Goal: Task Accomplishment & Management: Manage account settings

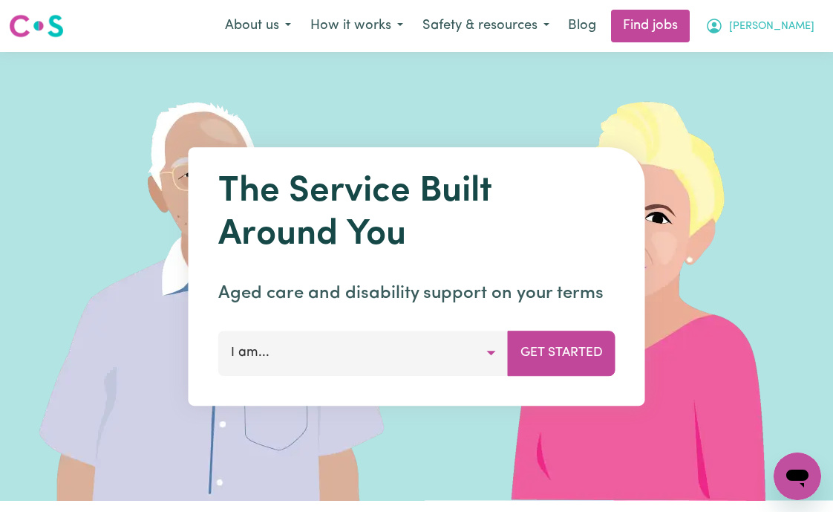
click at [793, 26] on span "[PERSON_NAME]" at bounding box center [771, 27] width 85 height 16
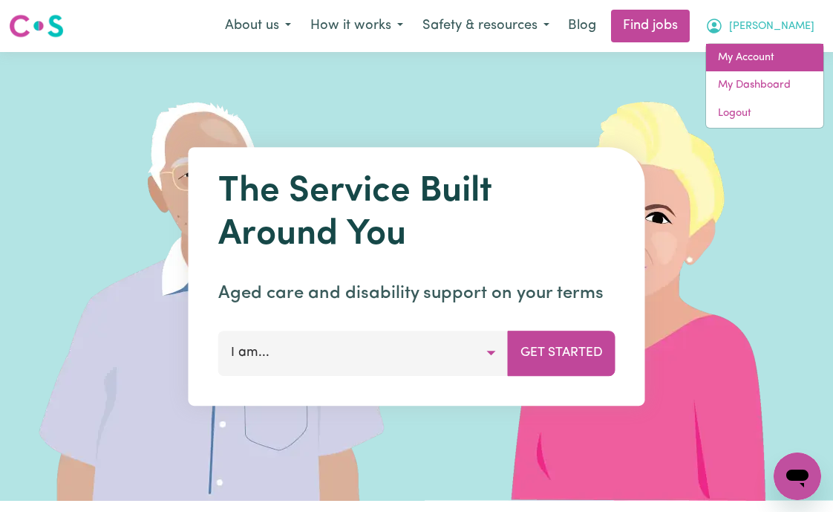
click at [773, 59] on link "My Account" at bounding box center [764, 58] width 117 height 28
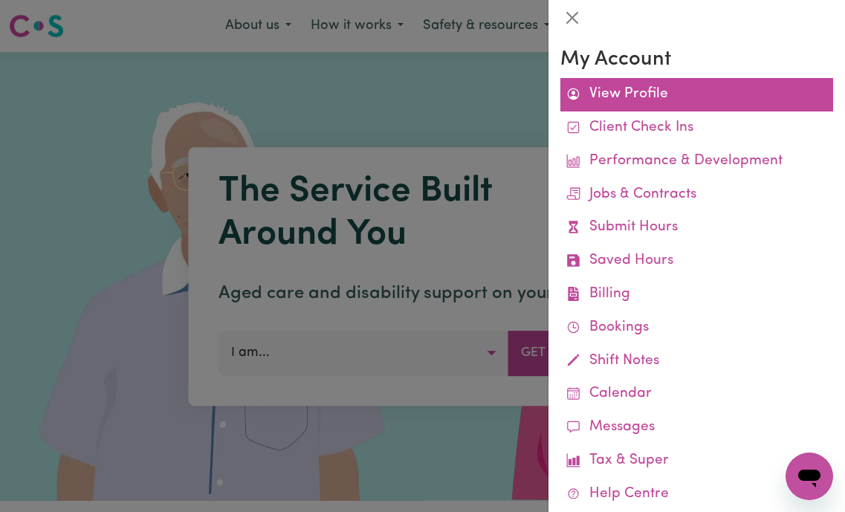
click at [633, 99] on link "View Profile" at bounding box center [696, 94] width 273 height 33
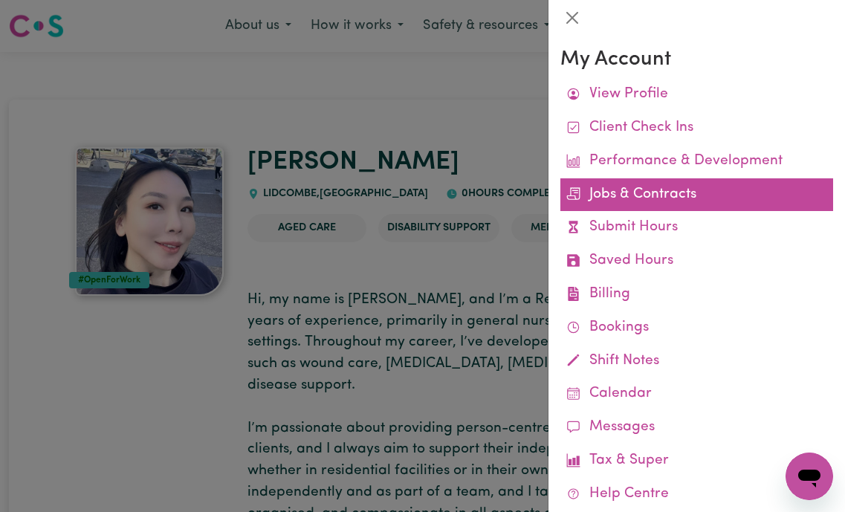
click at [662, 195] on link "Jobs & Contracts" at bounding box center [696, 194] width 273 height 33
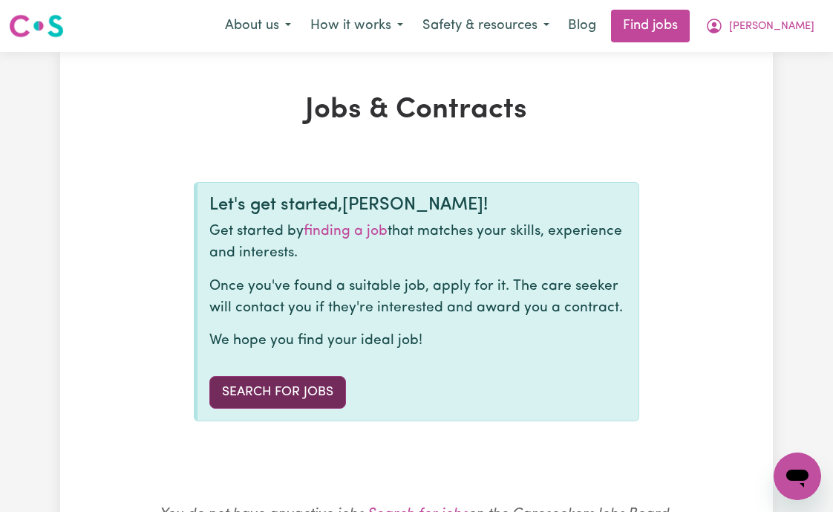
click at [292, 397] on link "Search for Jobs" at bounding box center [277, 392] width 137 height 33
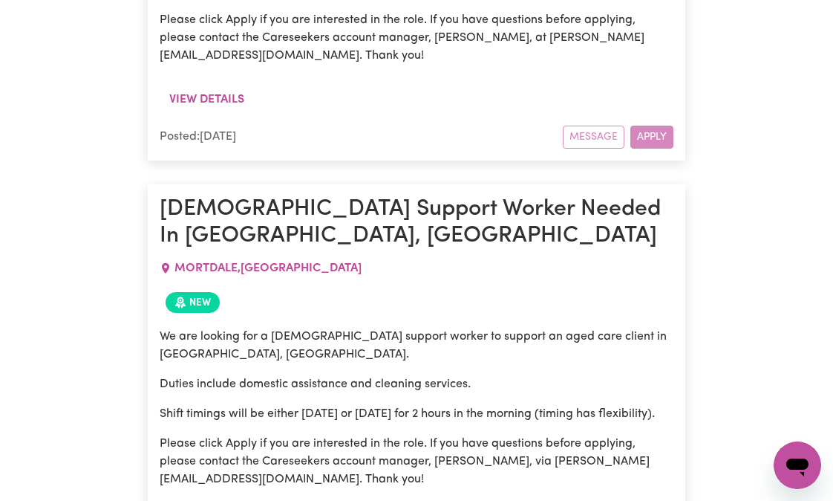
scroll to position [16838, 0]
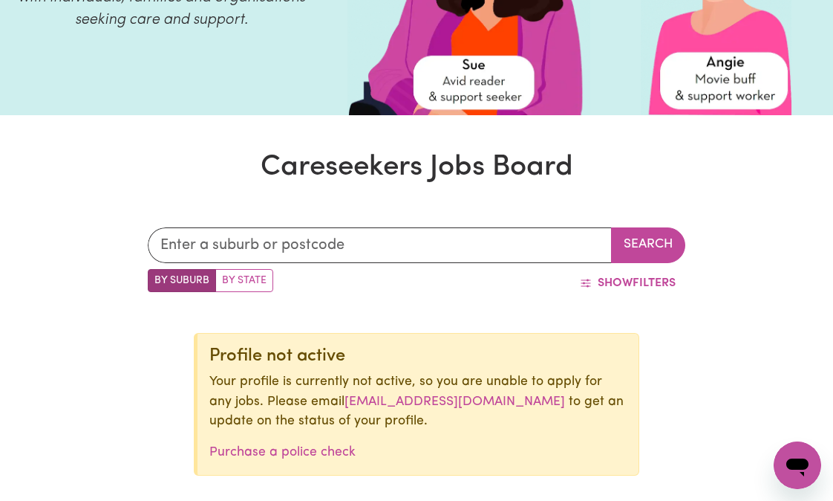
scroll to position [270, 0]
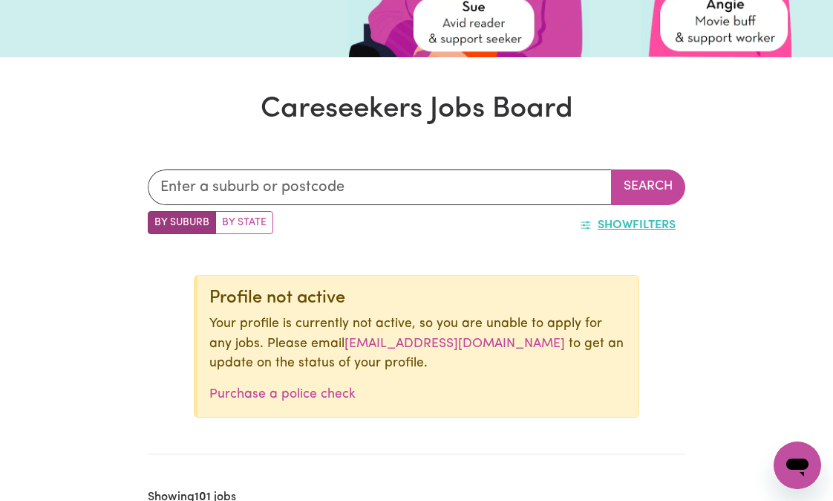
click at [621, 230] on span "Show" at bounding box center [615, 225] width 35 height 12
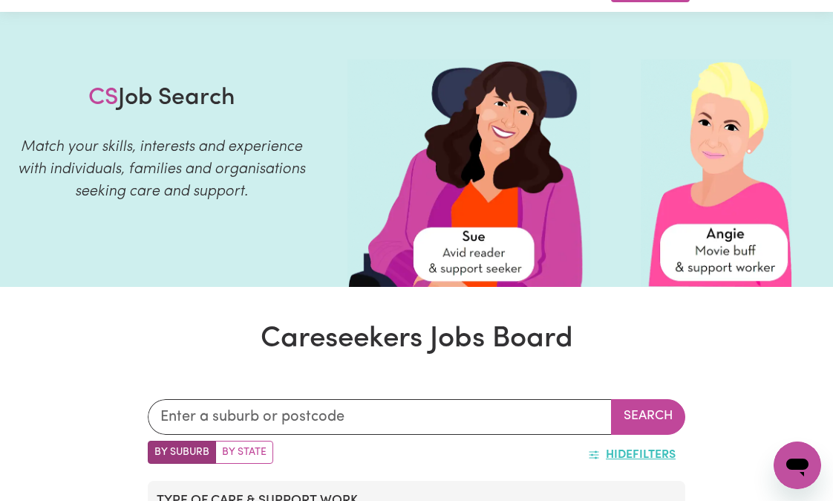
scroll to position [0, 0]
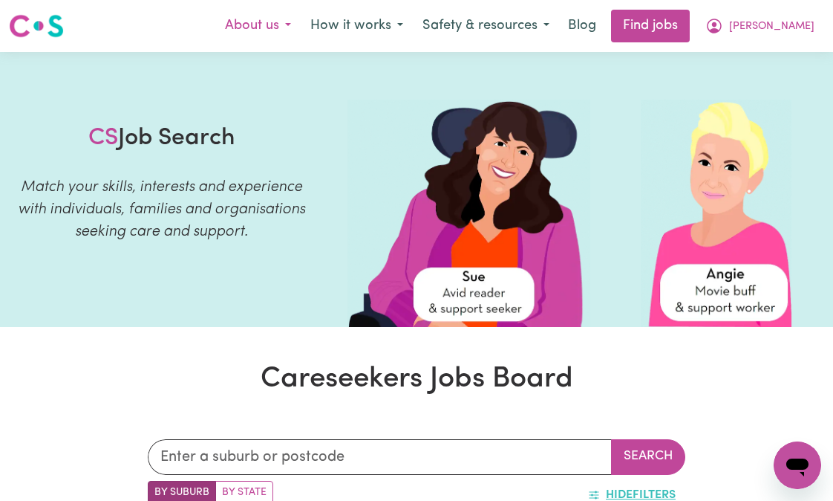
click at [301, 29] on button "About us" at bounding box center [257, 25] width 85 height 31
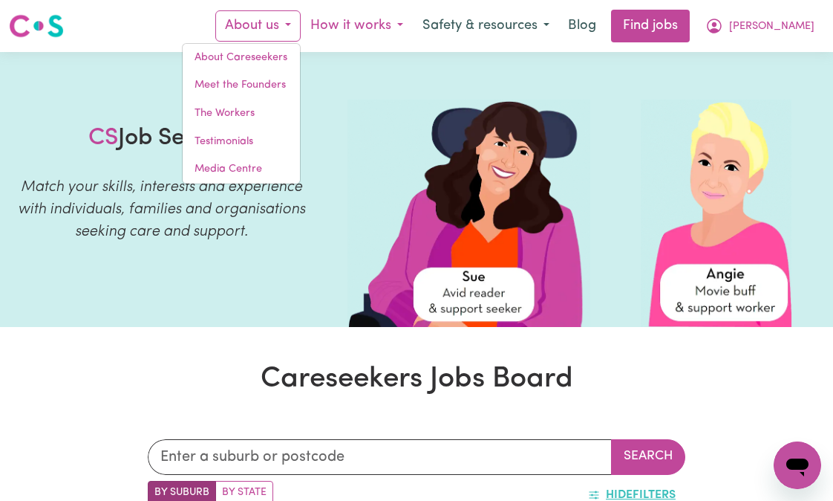
click at [403, 25] on button "How it works" at bounding box center [357, 25] width 112 height 31
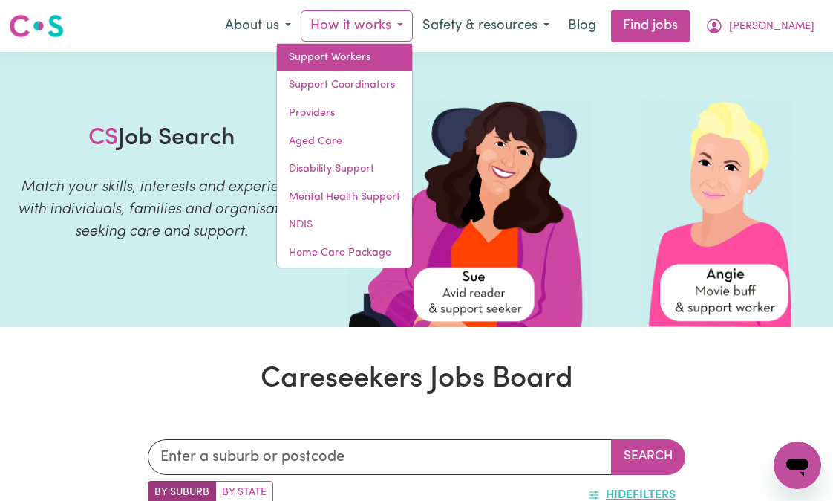
click at [401, 56] on link "Support Workers" at bounding box center [344, 58] width 135 height 28
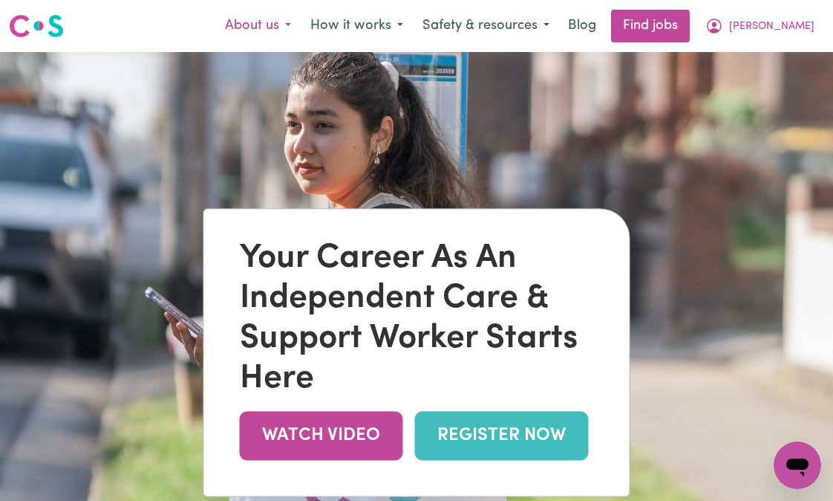
click at [301, 25] on button "About us" at bounding box center [257, 25] width 85 height 31
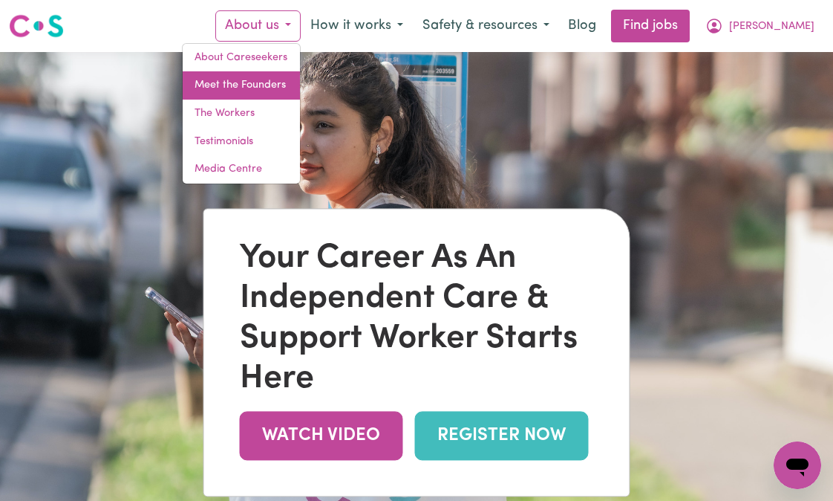
click at [300, 82] on link "Meet the Founders" at bounding box center [241, 85] width 117 height 28
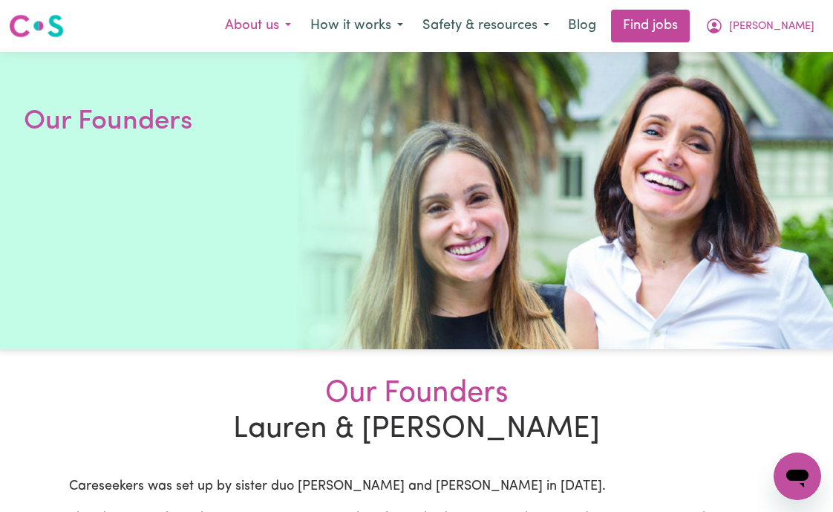
click at [301, 27] on button "About us" at bounding box center [257, 25] width 85 height 31
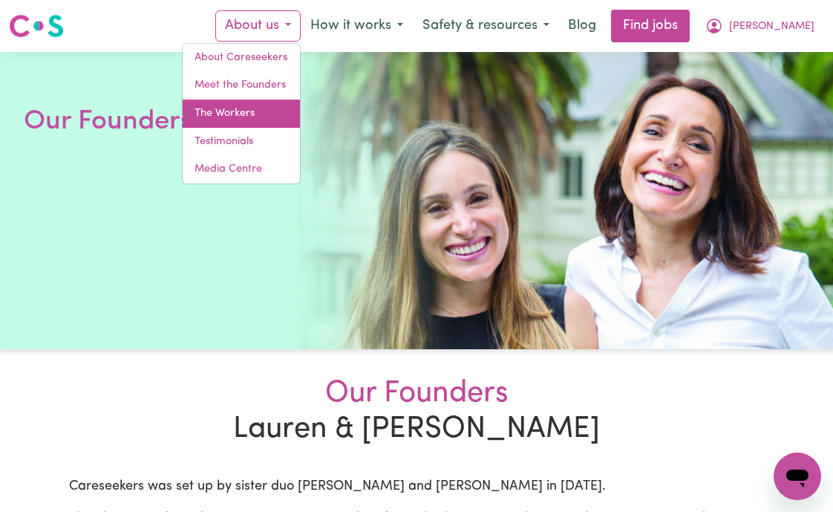
click at [280, 111] on link "The Workers" at bounding box center [241, 114] width 117 height 28
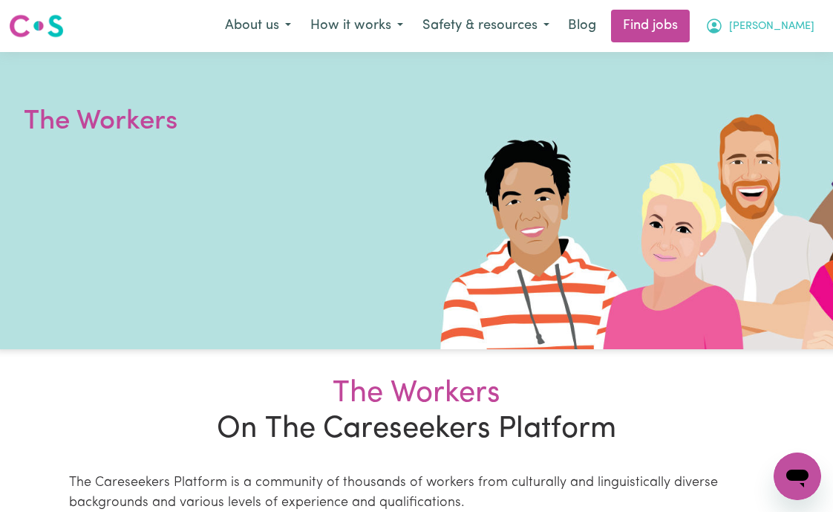
click at [776, 28] on span "[PERSON_NAME]" at bounding box center [771, 27] width 85 height 16
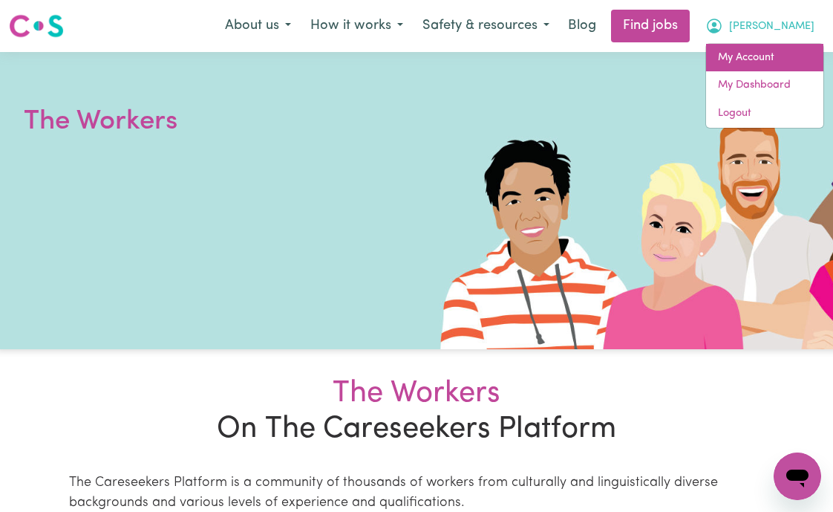
click at [757, 55] on link "My Account" at bounding box center [764, 58] width 117 height 28
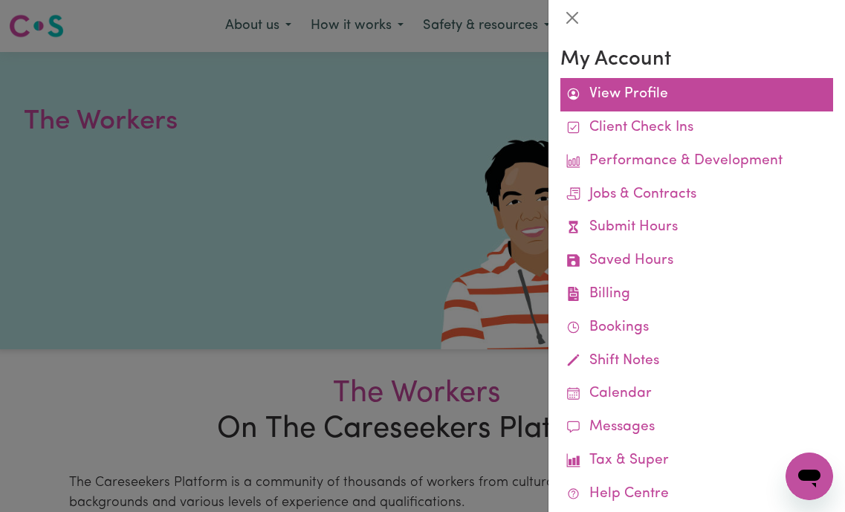
click at [647, 98] on link "View Profile" at bounding box center [696, 94] width 273 height 33
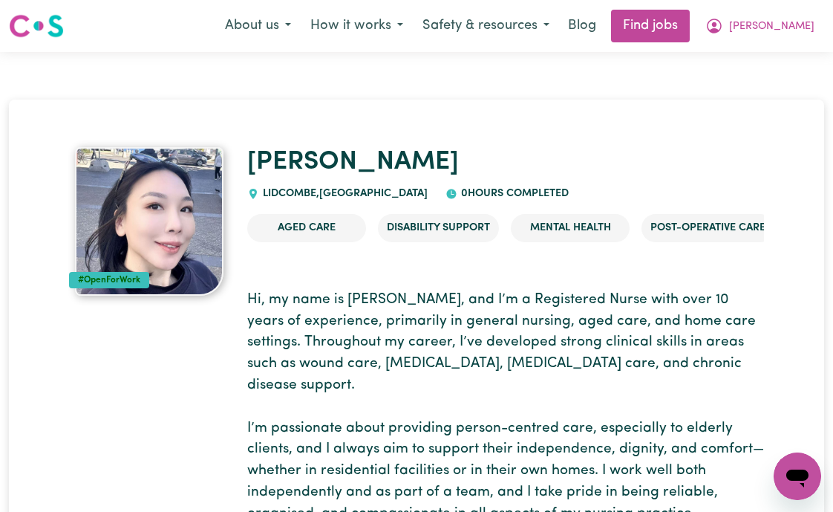
click at [122, 282] on div "#OpenForWork" at bounding box center [109, 280] width 80 height 16
click at [119, 279] on div "#OpenForWork" at bounding box center [109, 280] width 80 height 16
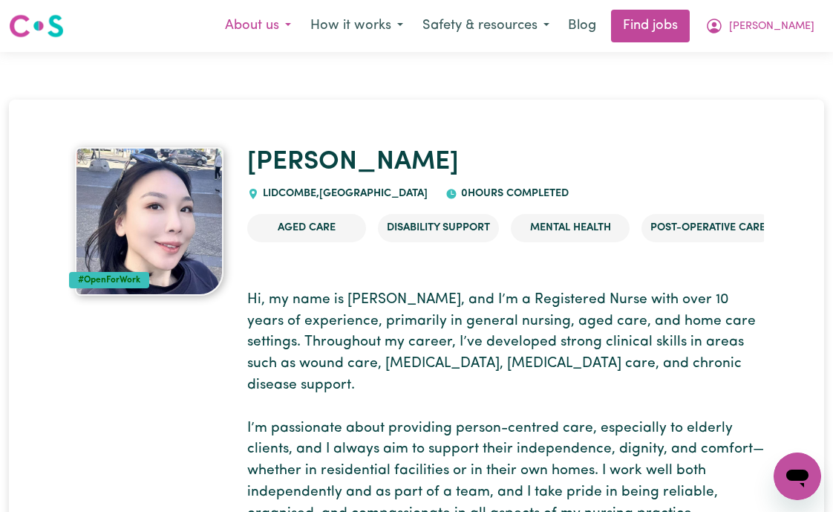
drag, startPoint x: 293, startPoint y: 27, endPoint x: 330, endPoint y: 28, distance: 37.1
click at [293, 27] on button "About us" at bounding box center [257, 25] width 85 height 31
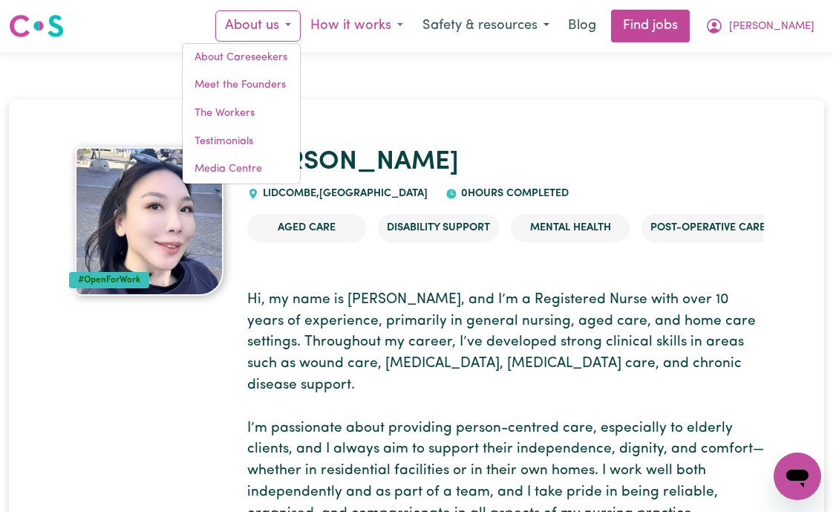
click at [382, 30] on button "How it works" at bounding box center [357, 25] width 112 height 31
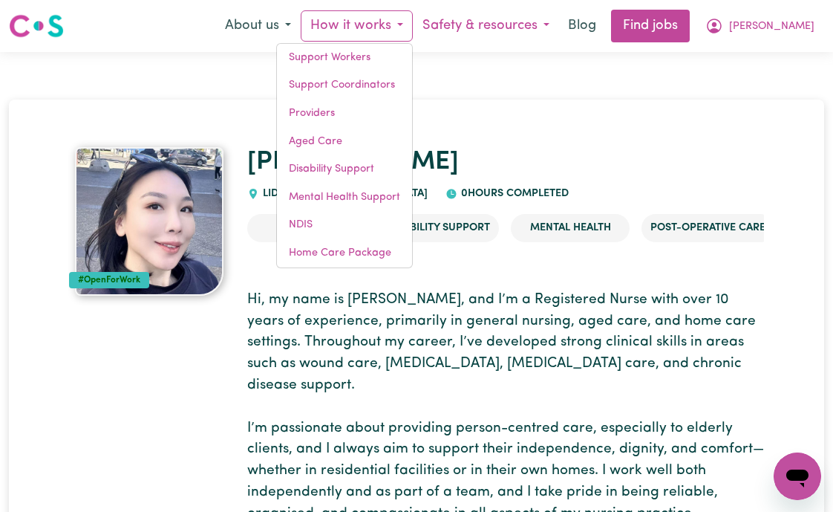
click at [490, 32] on button "Safety & resources" at bounding box center [486, 25] width 146 height 31
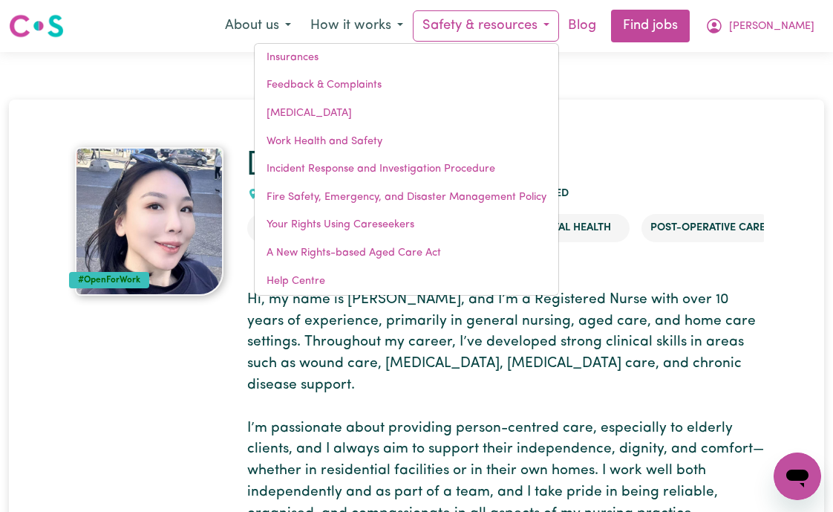
click at [605, 27] on link "Blog" at bounding box center [582, 26] width 46 height 33
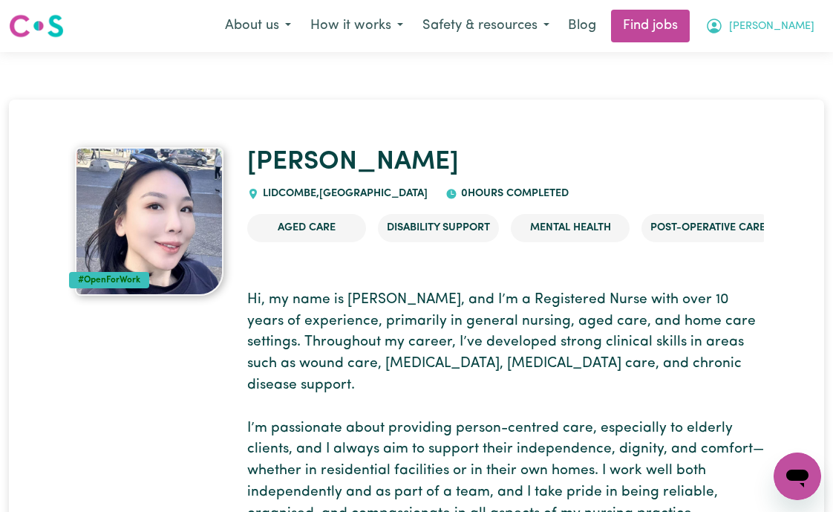
click at [769, 22] on button "[PERSON_NAME]" at bounding box center [760, 25] width 129 height 31
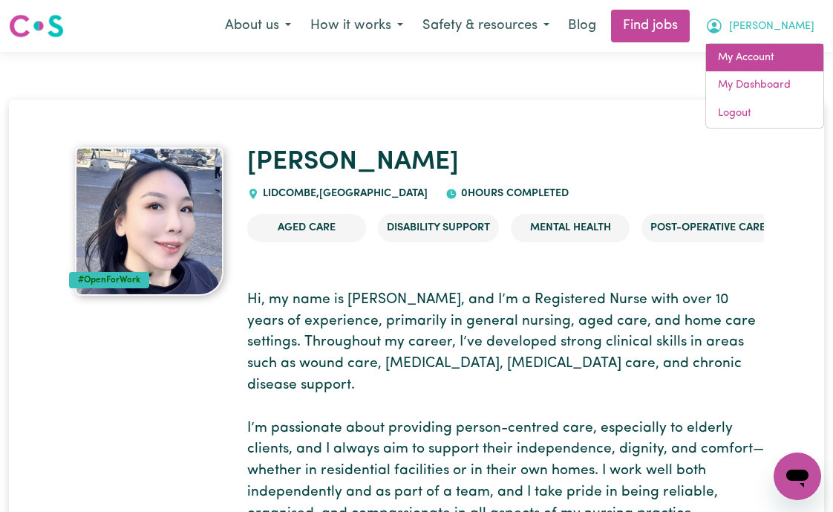
click at [757, 59] on link "My Account" at bounding box center [764, 58] width 117 height 28
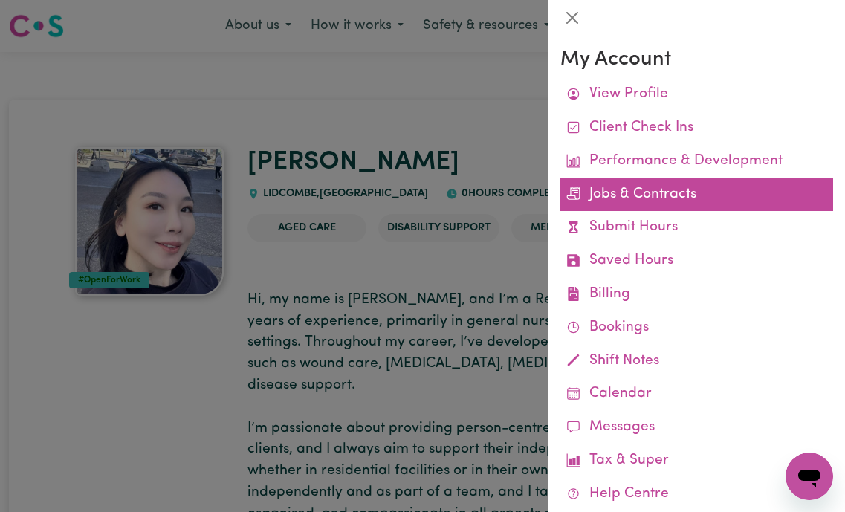
click at [666, 202] on link "Jobs & Contracts" at bounding box center [696, 194] width 273 height 33
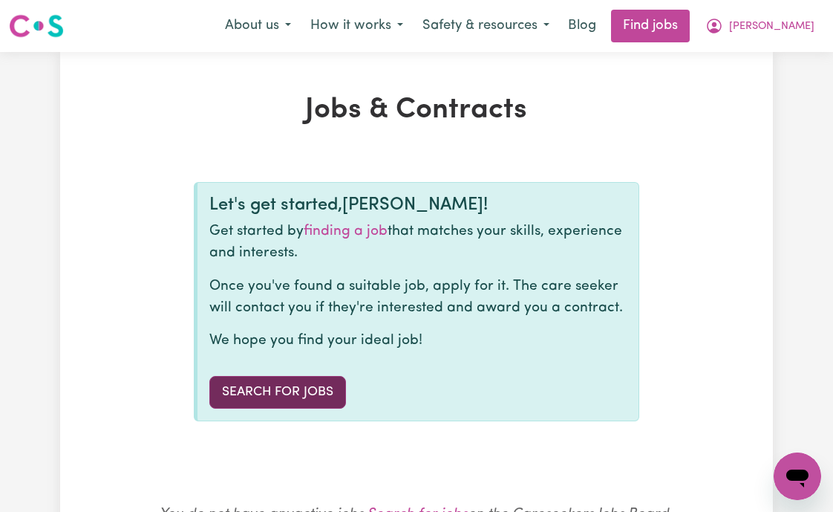
click at [279, 389] on link "Search for Jobs" at bounding box center [277, 392] width 137 height 33
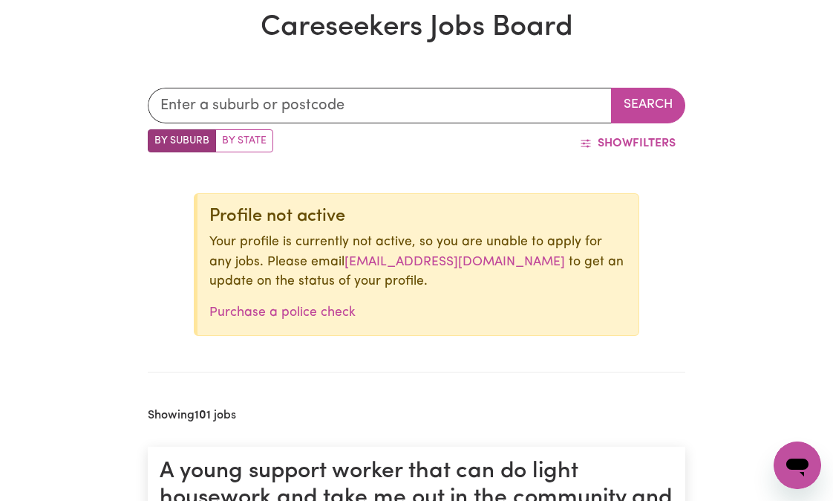
scroll to position [326, 0]
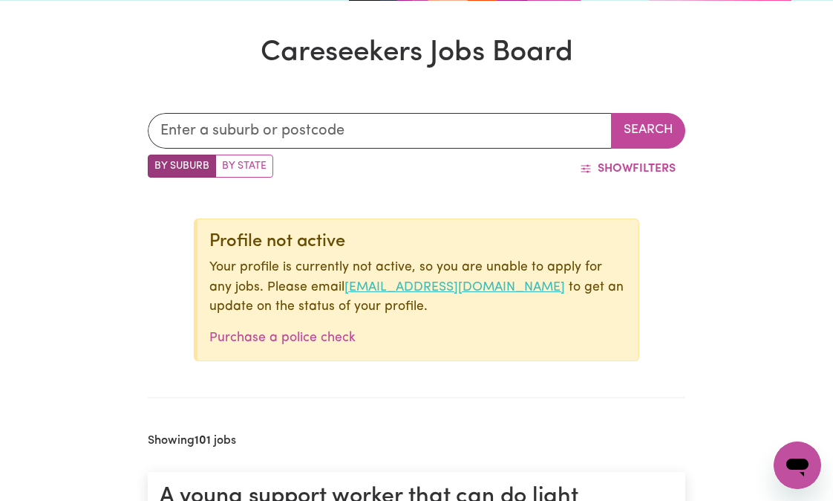
click at [374, 289] on link "[EMAIL_ADDRESS][DOMAIN_NAME]" at bounding box center [455, 287] width 221 height 13
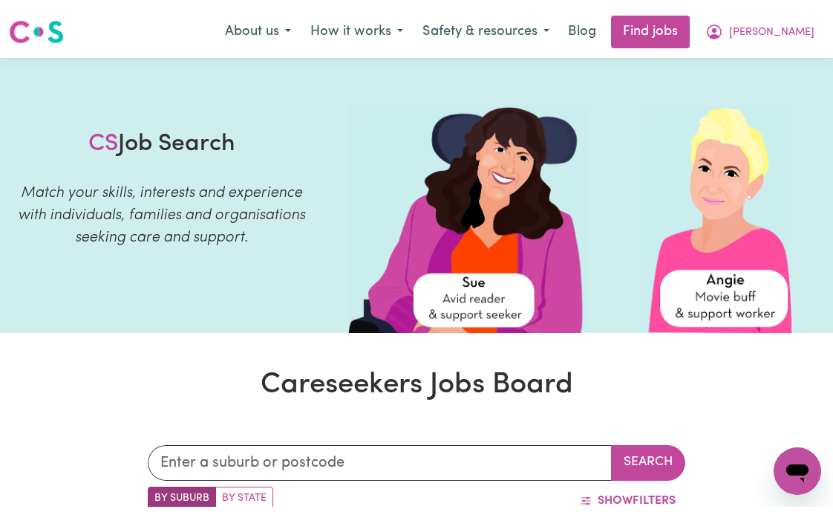
scroll to position [0, 0]
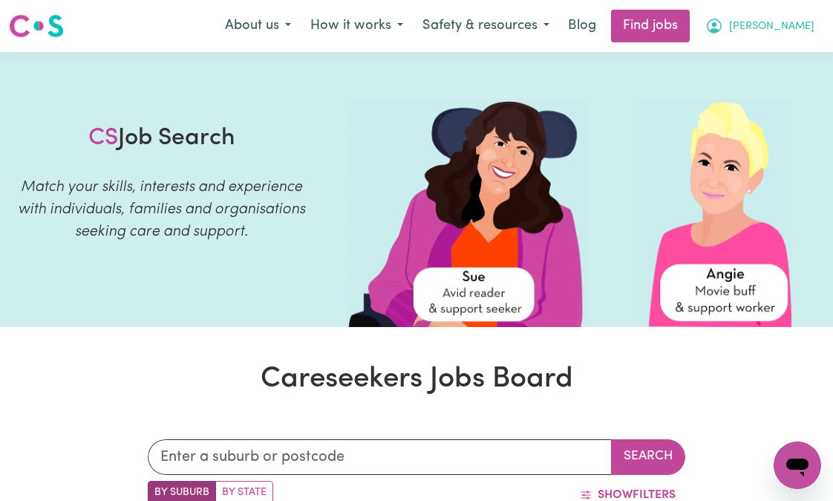
click at [782, 31] on span "[PERSON_NAME]" at bounding box center [771, 27] width 85 height 16
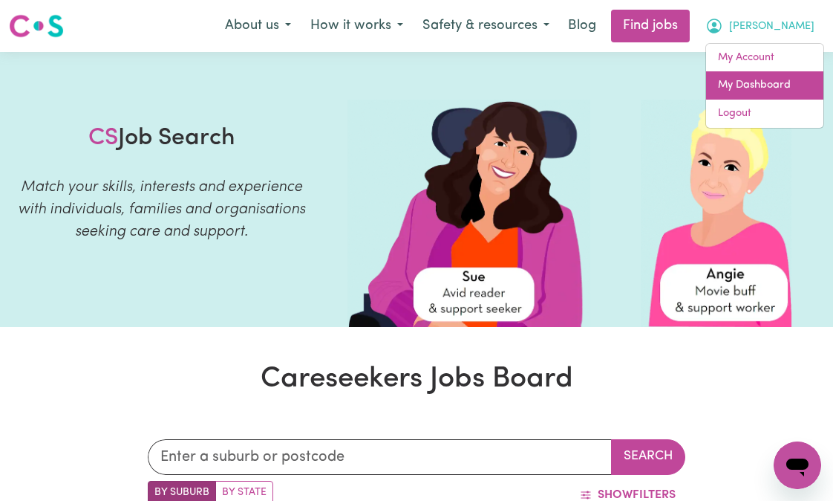
click at [770, 85] on link "My Dashboard" at bounding box center [764, 85] width 117 height 28
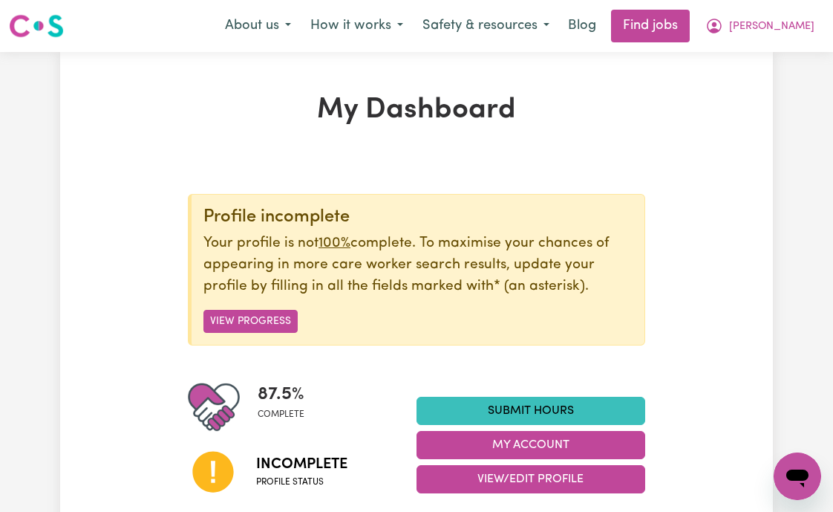
click at [337, 245] on u "100%" at bounding box center [335, 243] width 32 height 14
drag, startPoint x: 261, startPoint y: 319, endPoint x: 293, endPoint y: 307, distance: 34.3
click at [262, 317] on button "View Progress" at bounding box center [251, 321] width 94 height 23
click at [252, 325] on button "View Progress" at bounding box center [251, 321] width 94 height 23
click at [253, 319] on button "View Progress" at bounding box center [251, 321] width 94 height 23
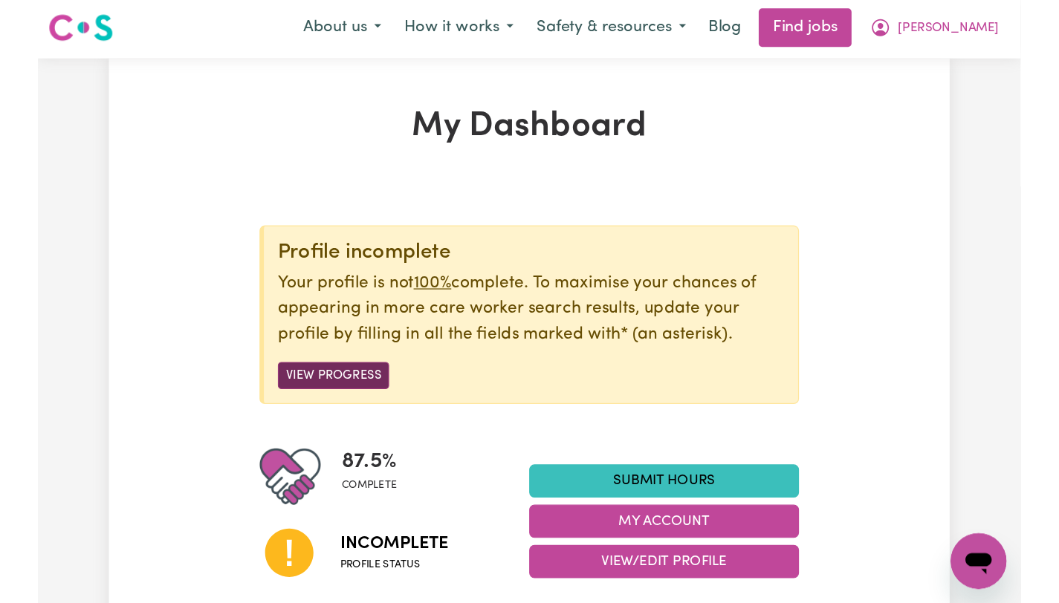
scroll to position [3, 0]
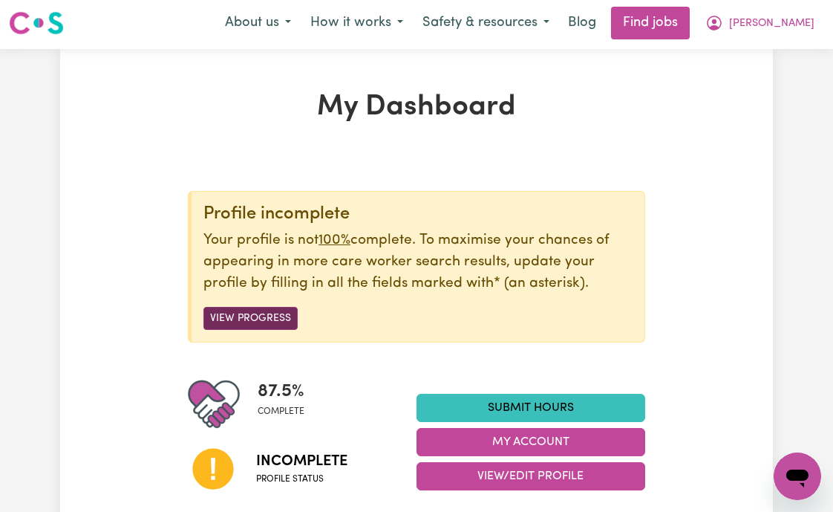
click at [242, 319] on button "View Progress" at bounding box center [251, 318] width 94 height 23
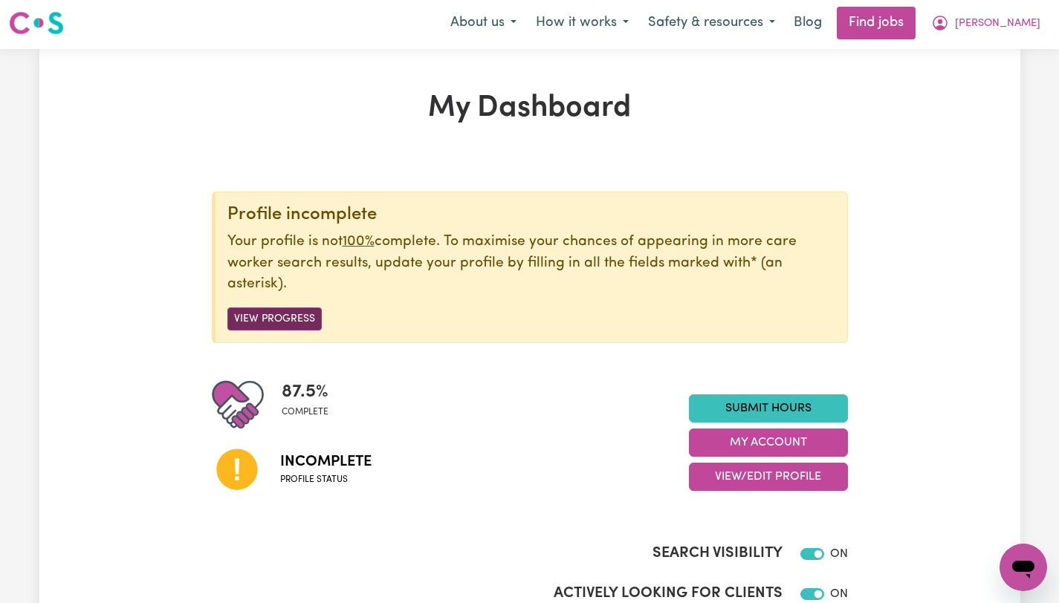
click at [273, 322] on button "View Progress" at bounding box center [274, 319] width 94 height 23
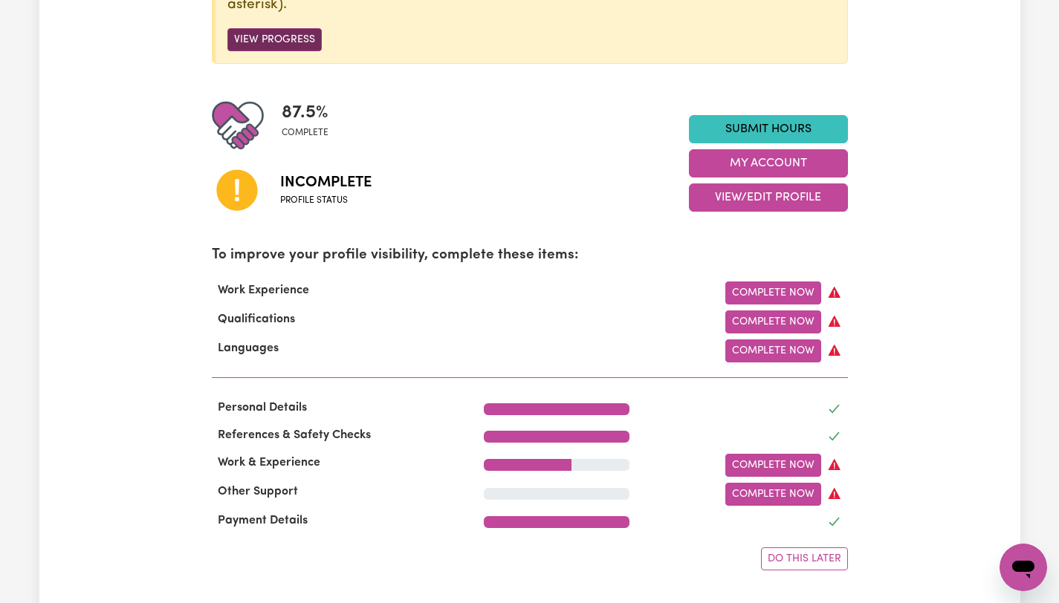
scroll to position [368, 0]
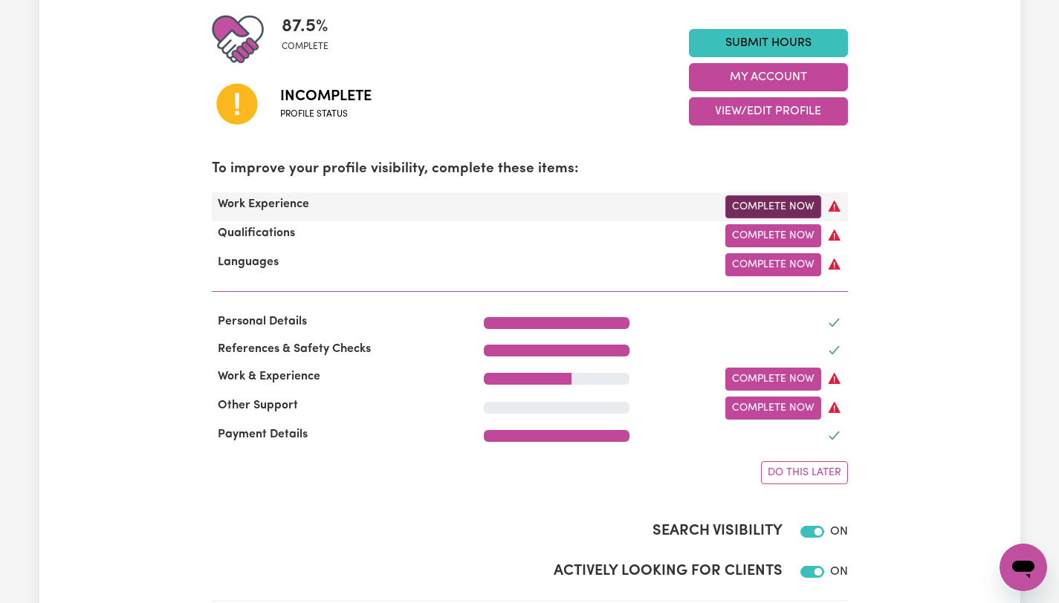
drag, startPoint x: 273, startPoint y: 322, endPoint x: 776, endPoint y: 209, distance: 516.0
click at [776, 209] on link "Complete Now" at bounding box center [773, 206] width 96 height 23
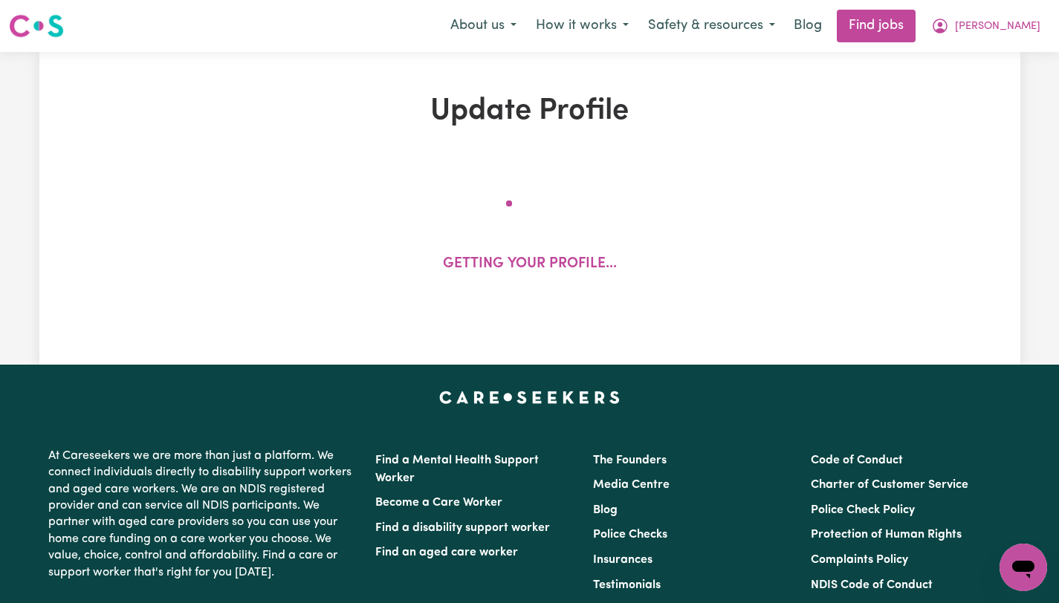
select select "Certificate III (Individual Support)"
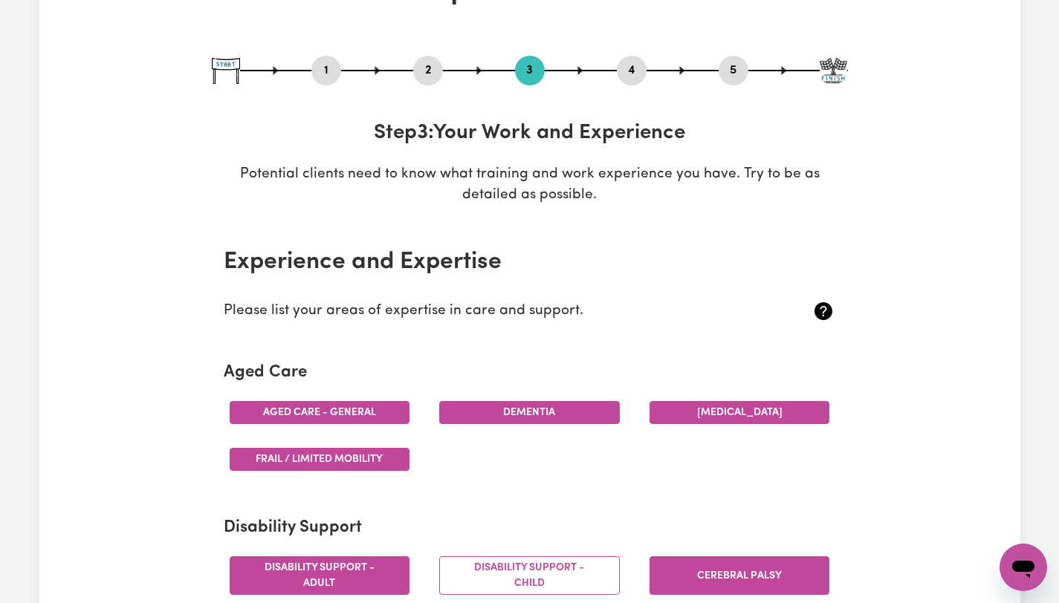
scroll to position [120, 0]
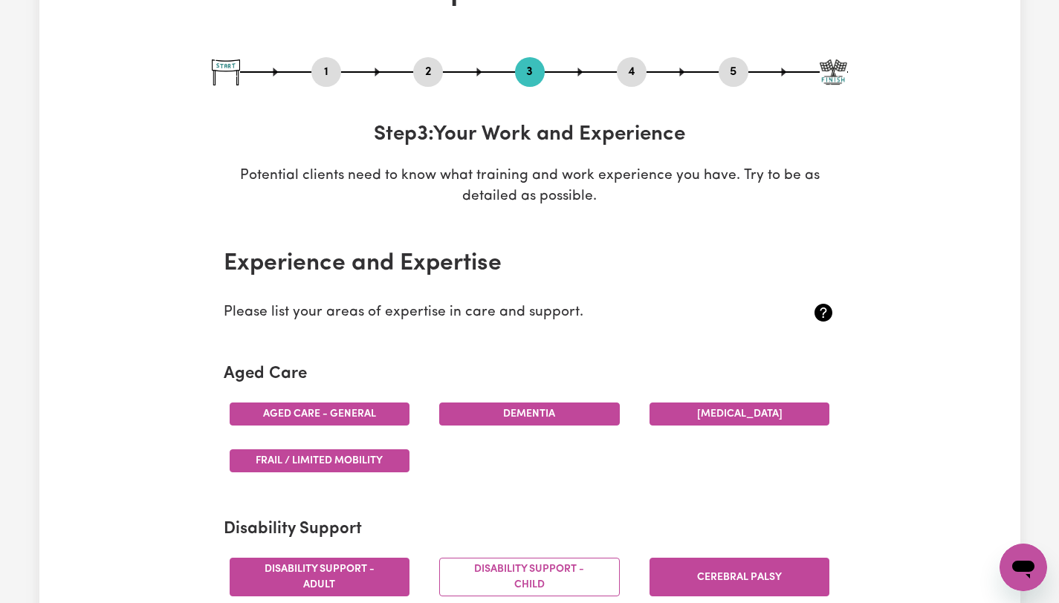
click at [330, 417] on button "Aged care - General" at bounding box center [320, 414] width 181 height 23
drag, startPoint x: 776, startPoint y: 209, endPoint x: 365, endPoint y: 413, distance: 459.1
click at [365, 413] on button "Aged care - General" at bounding box center [320, 414] width 181 height 23
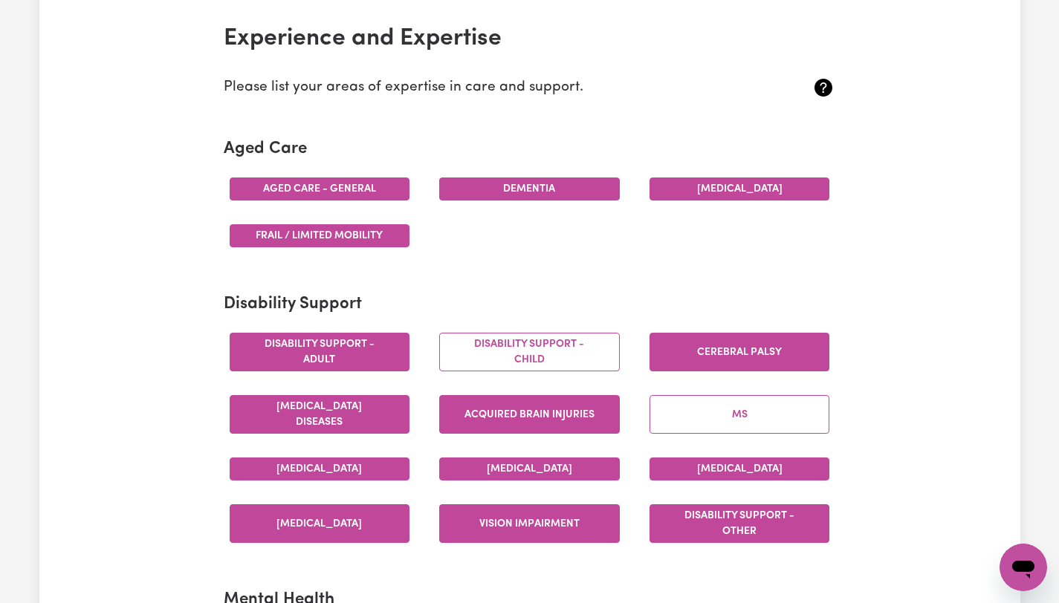
scroll to position [346, 0]
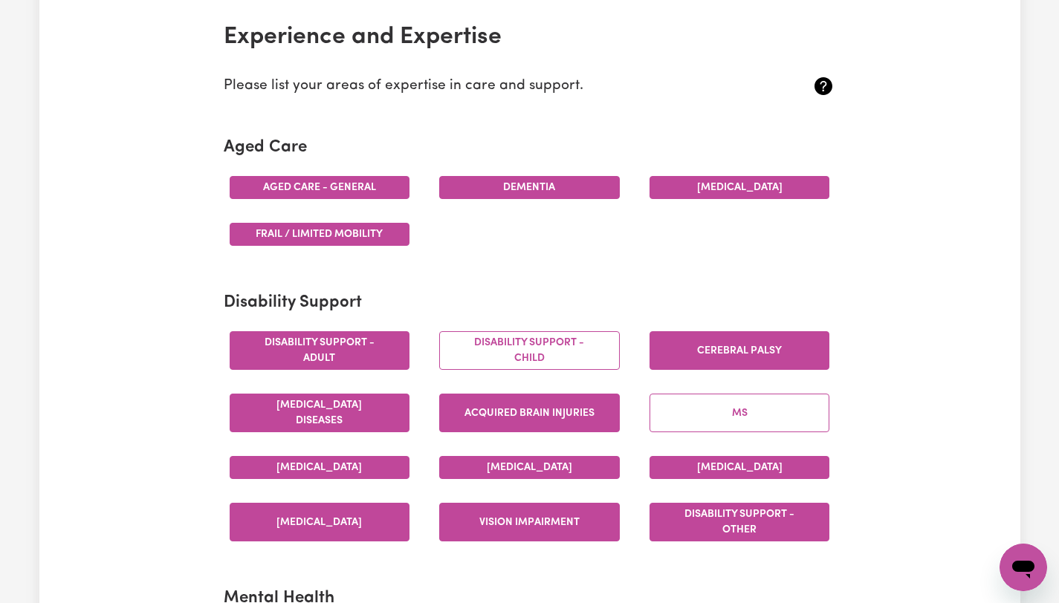
drag, startPoint x: 365, startPoint y: 413, endPoint x: 361, endPoint y: 185, distance: 228.1
click at [361, 185] on button "Aged care - General" at bounding box center [320, 187] width 181 height 23
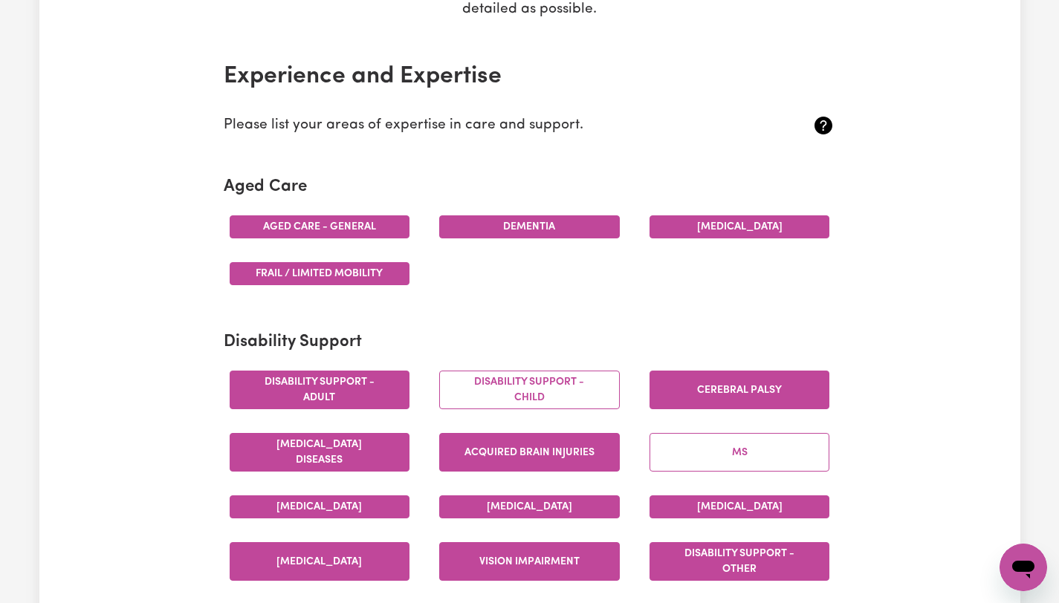
scroll to position [186, 0]
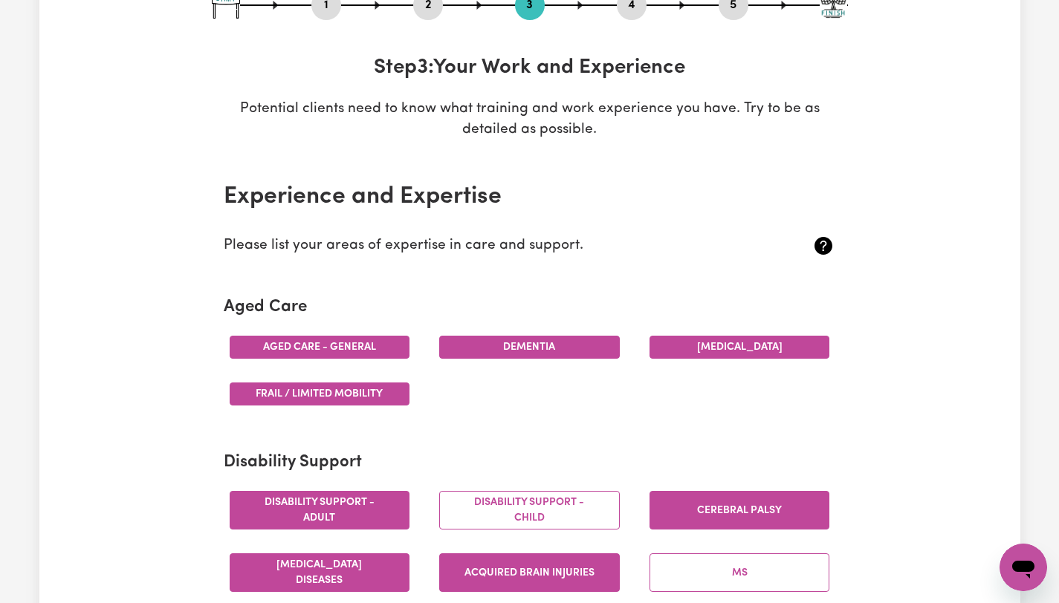
click at [516, 347] on button "Dementia" at bounding box center [529, 347] width 181 height 23
click at [476, 350] on button "Dementia" at bounding box center [529, 347] width 181 height 23
click at [825, 249] on icon at bounding box center [823, 246] width 18 height 18
click at [822, 245] on icon at bounding box center [823, 246] width 18 height 18
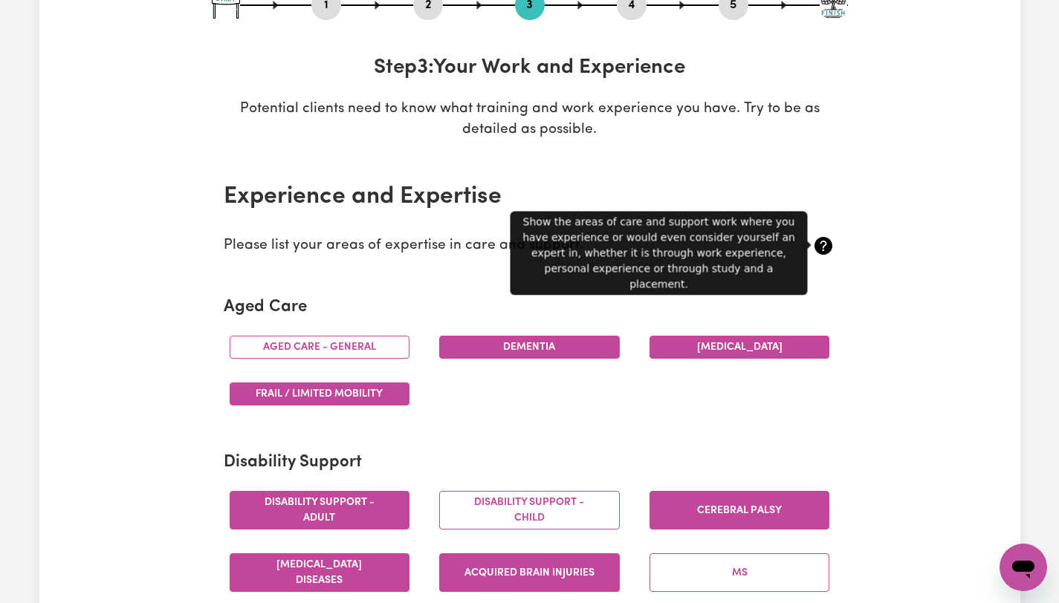
drag, startPoint x: 361, startPoint y: 185, endPoint x: 502, endPoint y: 397, distance: 255.1
click at [502, 397] on div "Aged care - General [MEDICAL_DATA] [MEDICAL_DATA] Frail / limited mobility" at bounding box center [530, 371] width 630 height 94
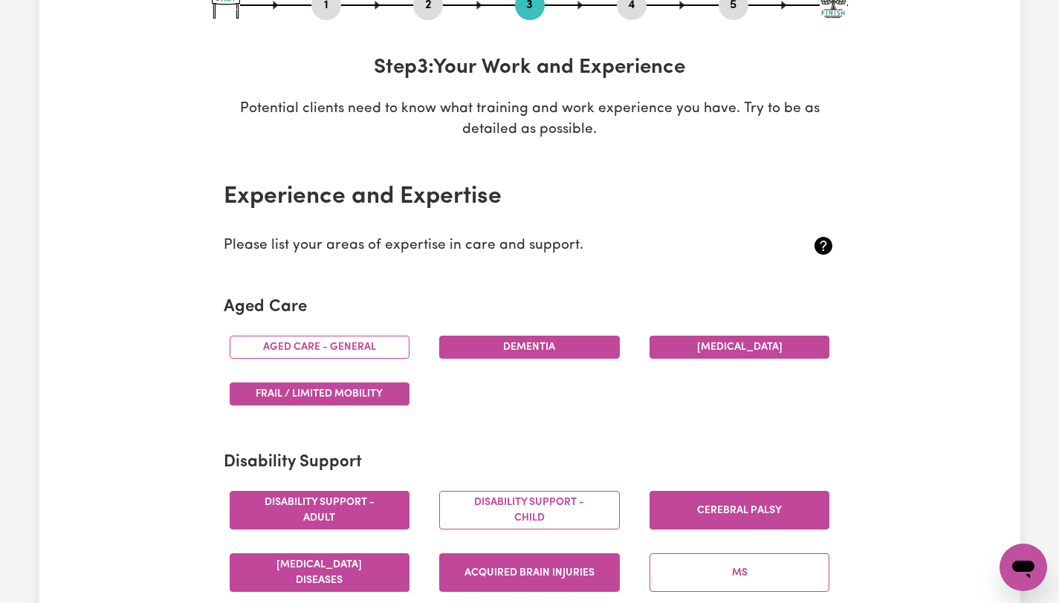
click at [347, 347] on button "Aged care - General" at bounding box center [320, 347] width 181 height 23
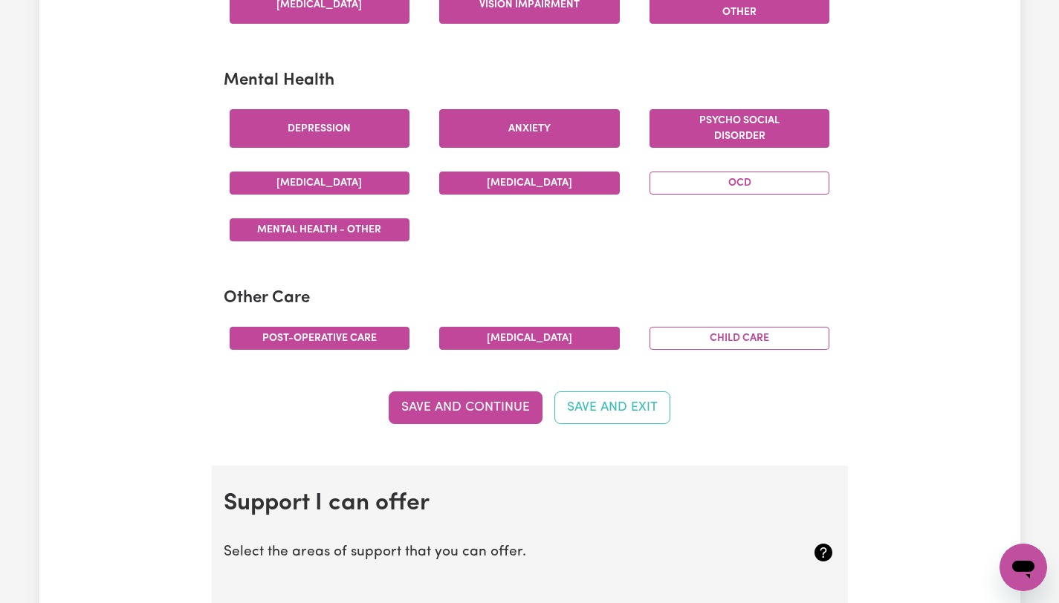
scroll to position [829, 0]
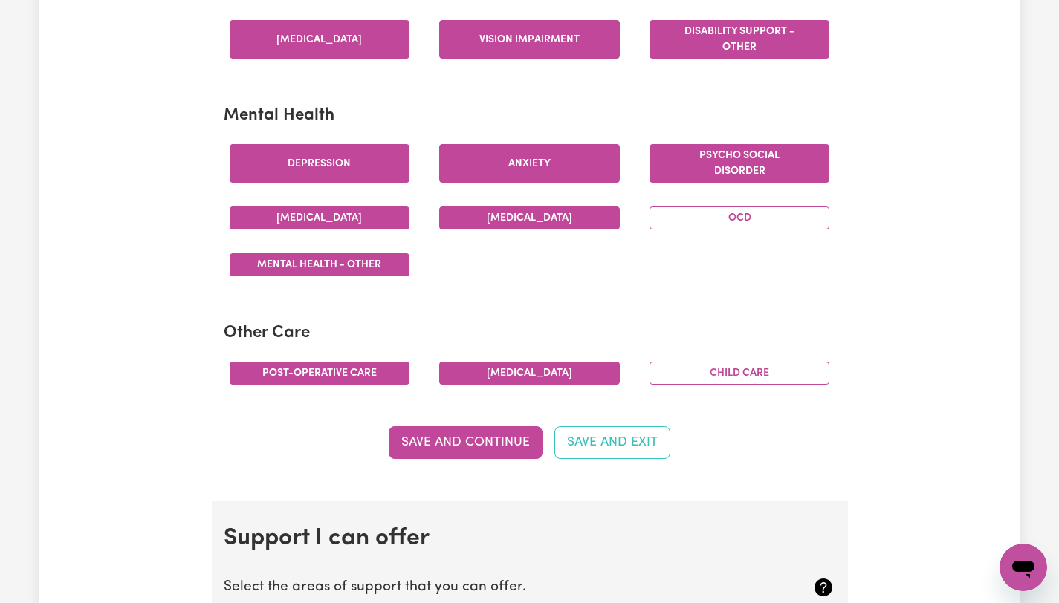
click at [695, 168] on button "Psycho social disorder" at bounding box center [739, 163] width 181 height 39
click at [723, 169] on button "Psycho social disorder" at bounding box center [739, 163] width 181 height 39
click at [725, 167] on button "Psycho social disorder" at bounding box center [739, 163] width 181 height 39
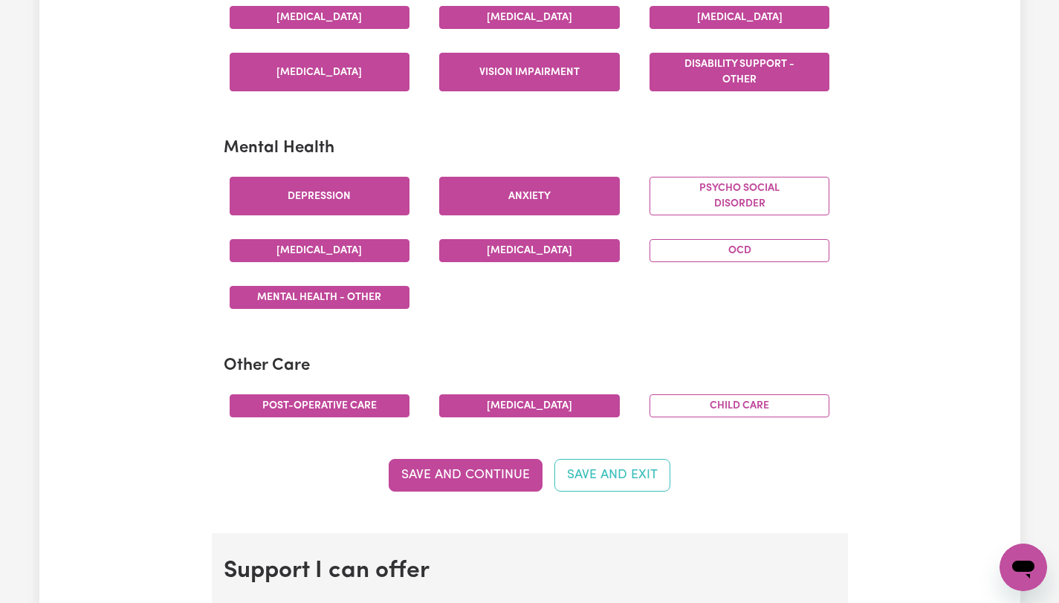
scroll to position [866, 0]
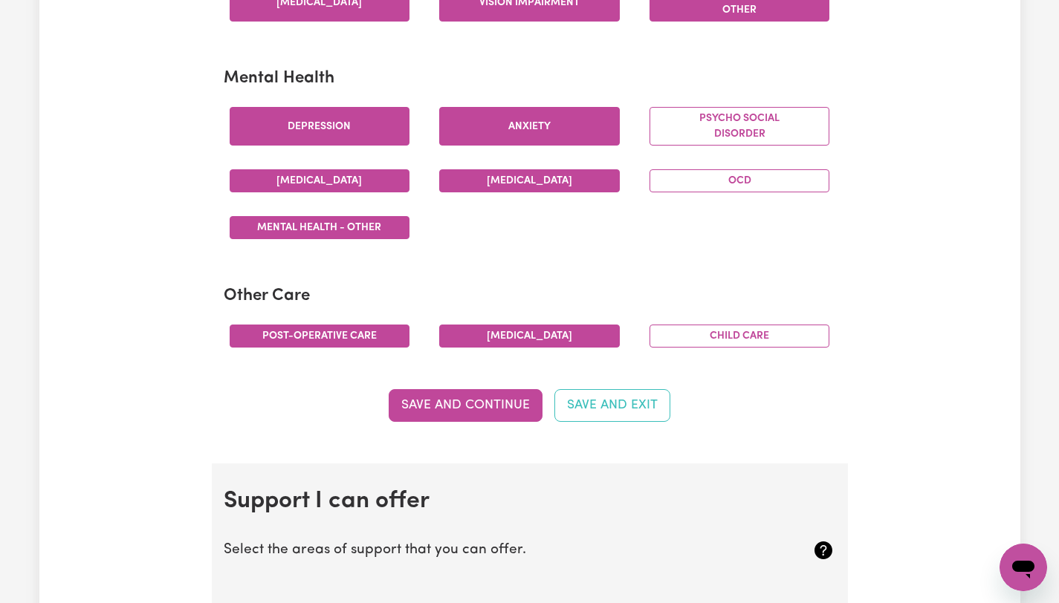
drag, startPoint x: 502, startPoint y: 397, endPoint x: 501, endPoint y: 415, distance: 17.8
click at [501, 415] on button "Save and Continue" at bounding box center [466, 405] width 154 height 33
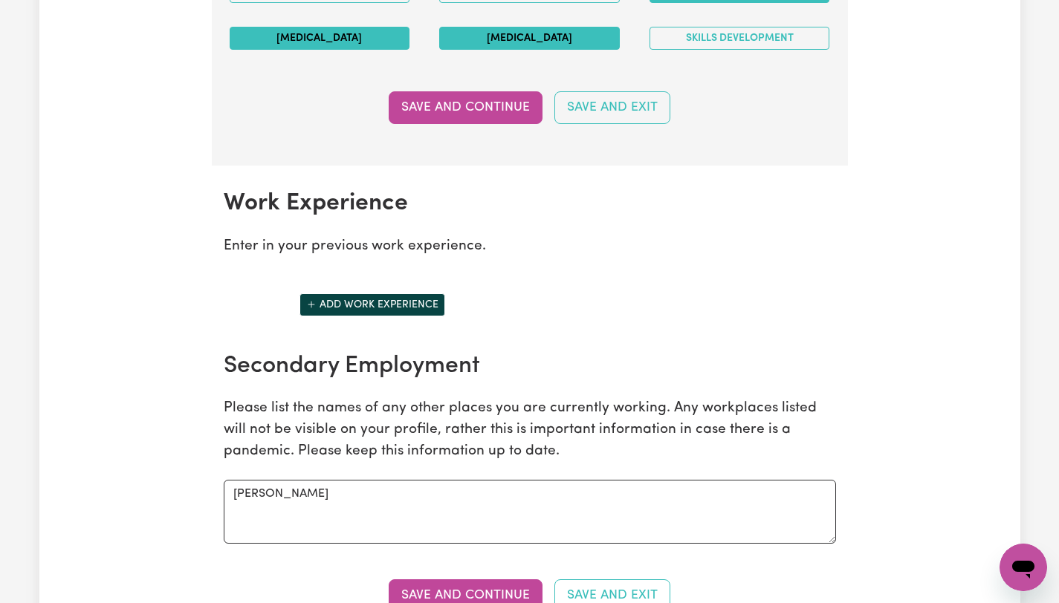
scroll to position [2191, 0]
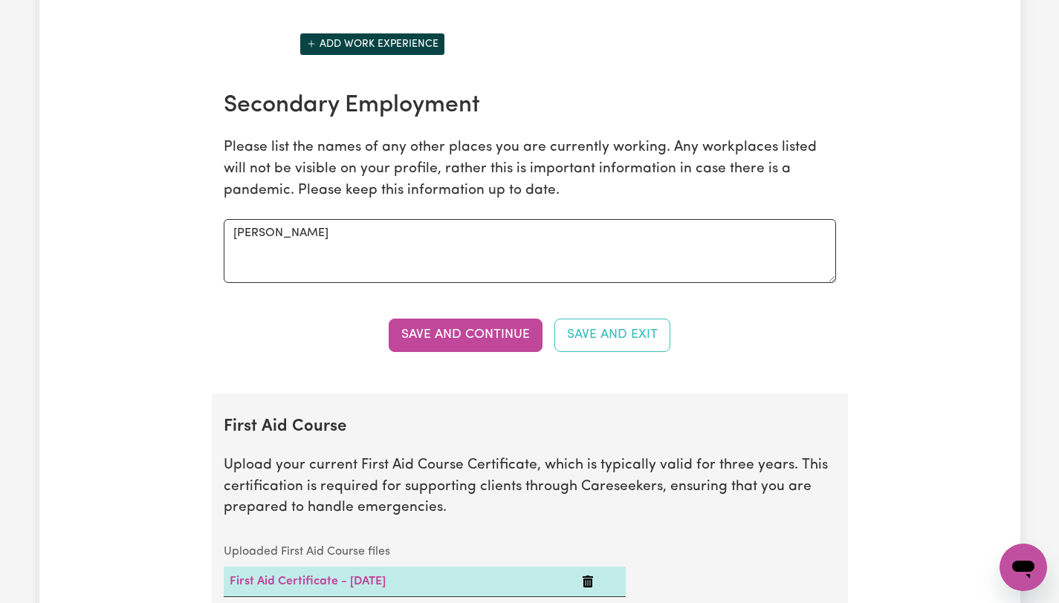
drag, startPoint x: 501, startPoint y: 415, endPoint x: 276, endPoint y: 218, distance: 299.0
click at [276, 218] on div "Secondary Employment Please list the names of any other places you are currentl…" at bounding box center [530, 187] width 630 height 192
drag, startPoint x: 276, startPoint y: 218, endPoint x: 274, endPoint y: 230, distance: 12.1
click at [274, 230] on textarea "[PERSON_NAME]" at bounding box center [530, 251] width 612 height 64
drag, startPoint x: 274, startPoint y: 230, endPoint x: 230, endPoint y: 233, distance: 43.9
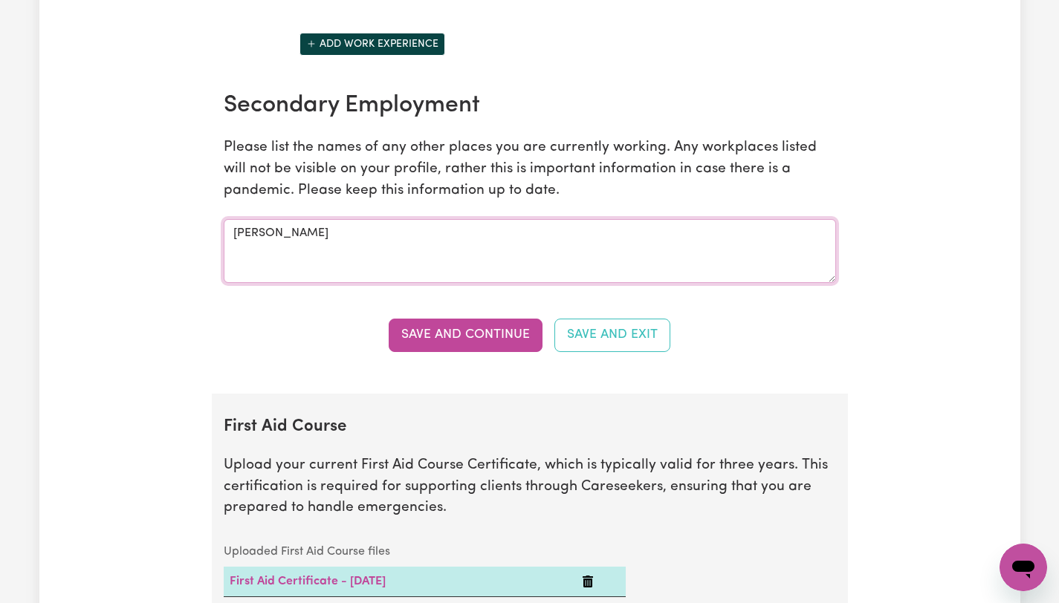
click at [230, 233] on textarea "[PERSON_NAME]" at bounding box center [530, 251] width 612 height 64
type textarea "Working with [PERSON_NAME] platform"
click at [456, 342] on button "Save and Continue" at bounding box center [466, 335] width 154 height 33
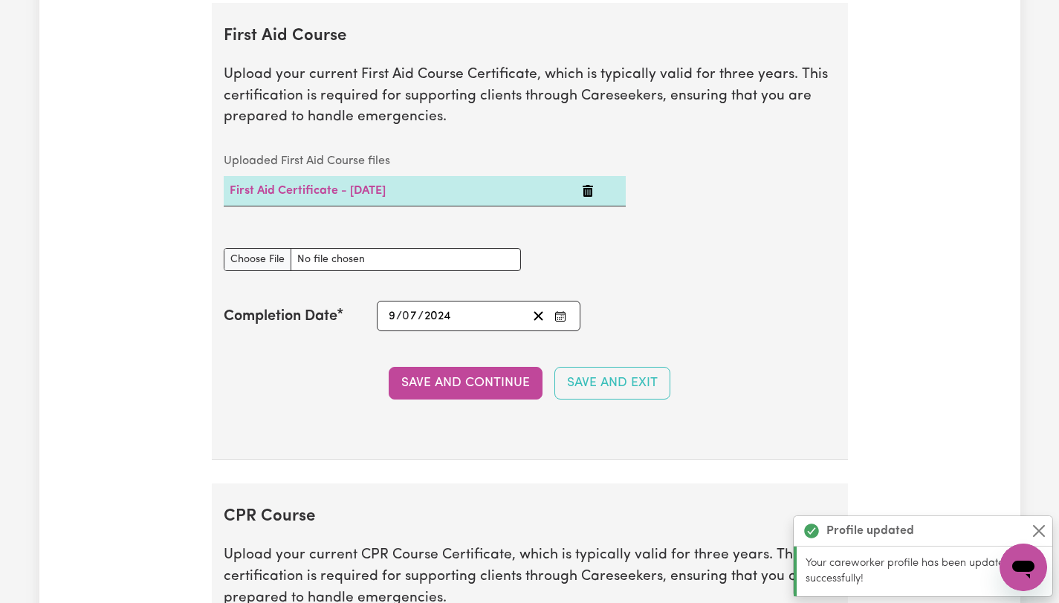
scroll to position [2584, 0]
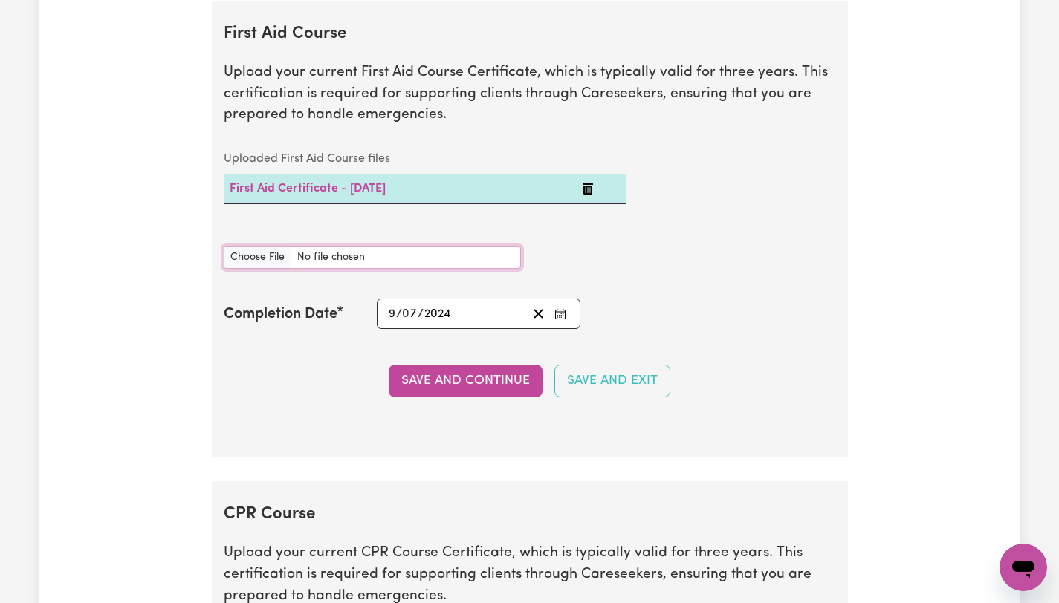
click at [249, 254] on input "First Aid Course document" at bounding box center [372, 257] width 297 height 23
type input "C:\fakepath\First Aid Certificate 2024.pdf"
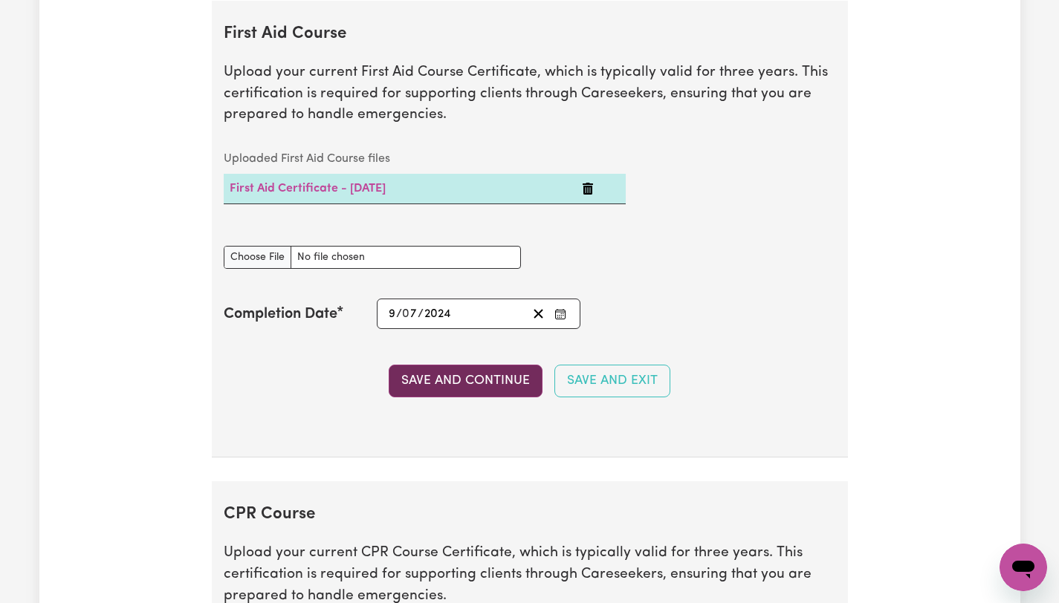
click at [456, 385] on button "Save and Continue" at bounding box center [466, 381] width 154 height 33
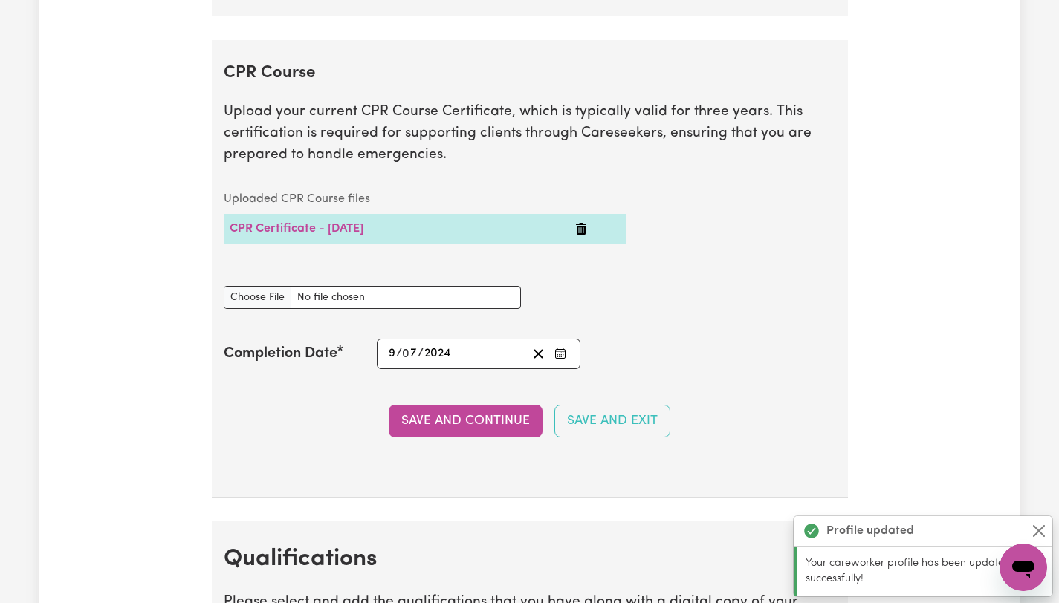
scroll to position [3066, 0]
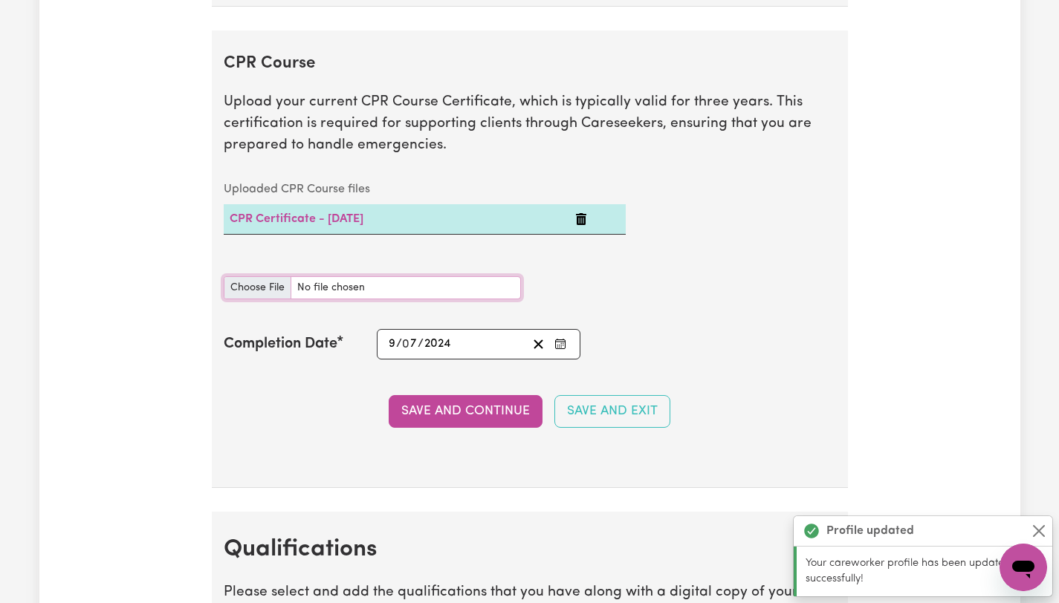
click at [260, 291] on input "CPR Course document" at bounding box center [372, 287] width 297 height 23
type input "C:\fakepath\CPR Certificate 09.2024.pdf"
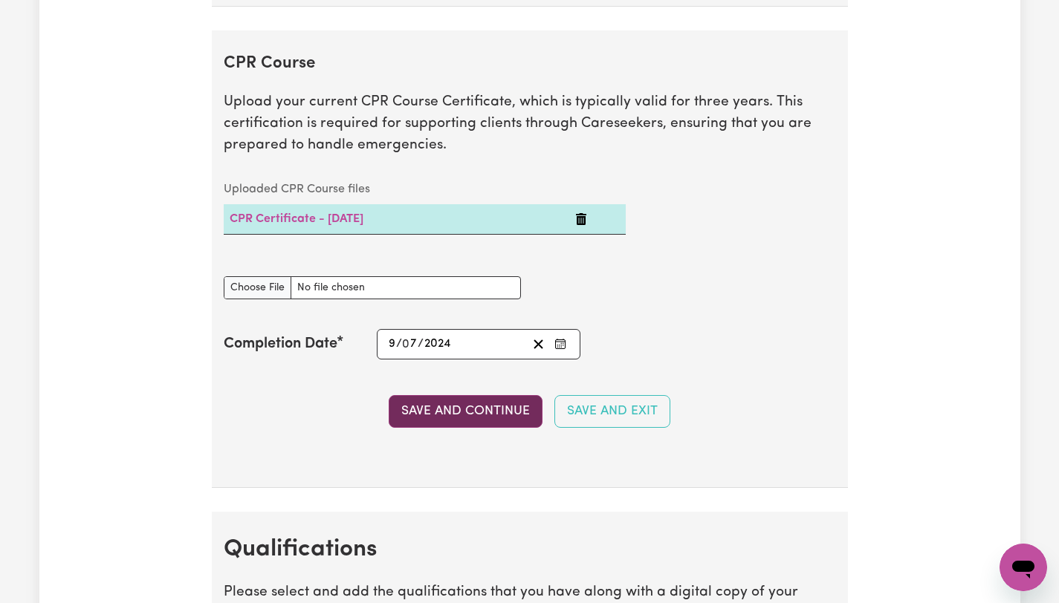
click at [494, 413] on button "Save and Continue" at bounding box center [466, 411] width 154 height 33
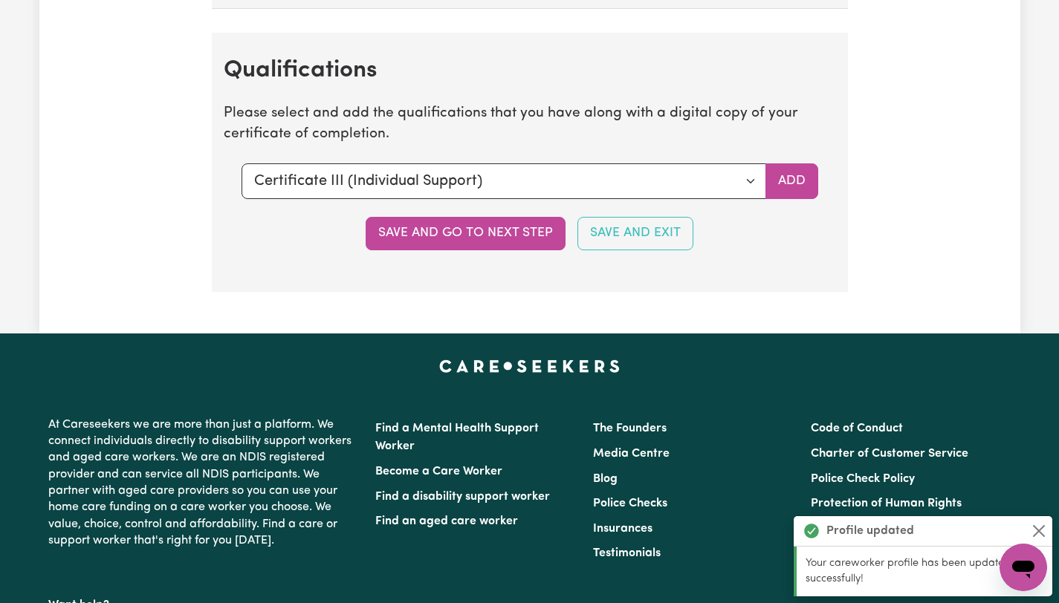
scroll to position [3578, 0]
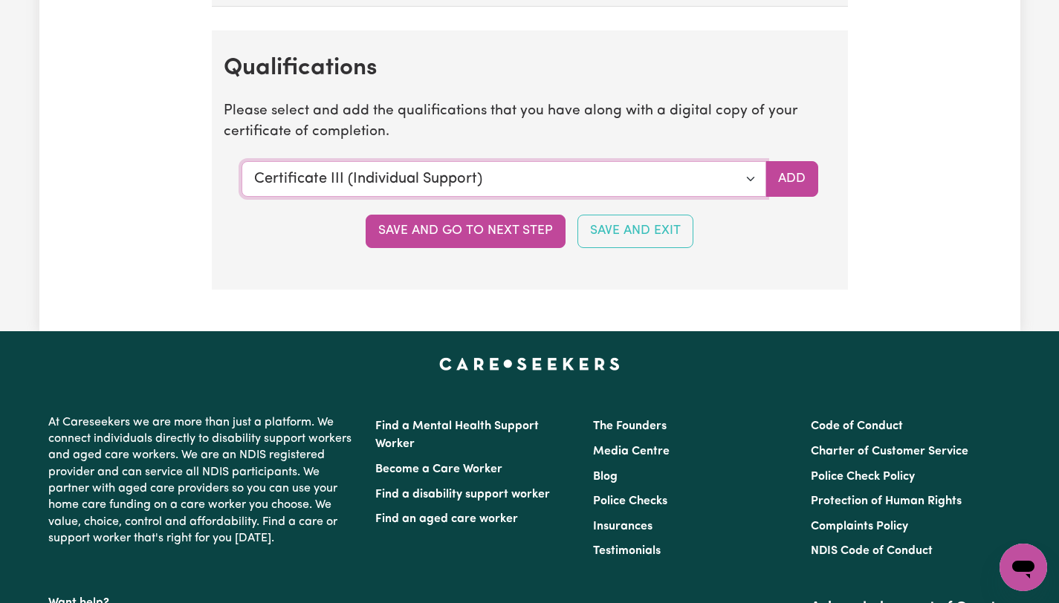
click at [747, 181] on select "Select a qualification to add... Certificate III (Individual Support) Certifica…" at bounding box center [503, 179] width 524 height 36
select select "Bachelor of Nursing - Australian registered nurse"
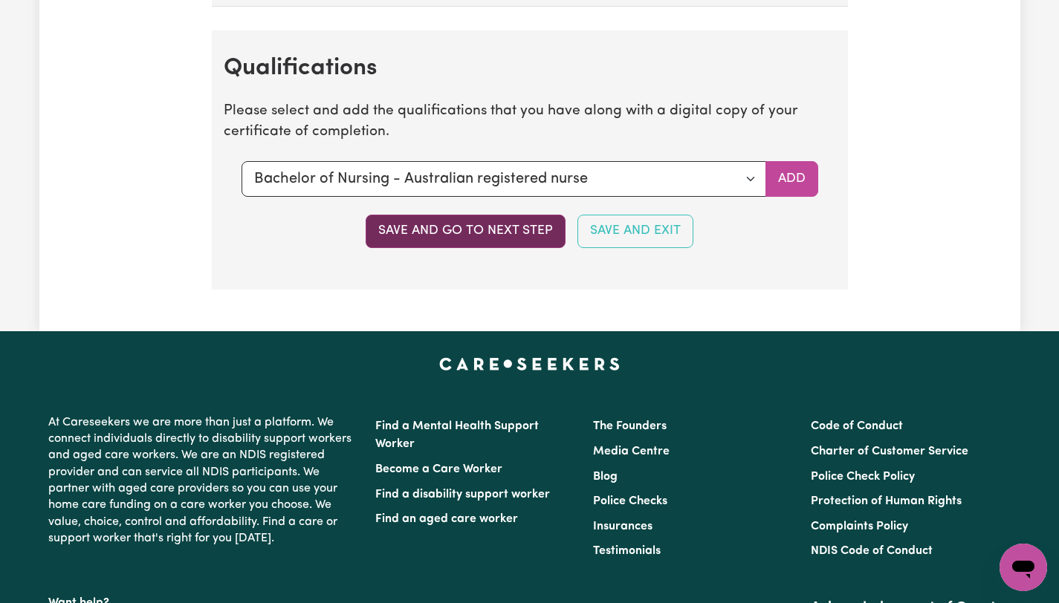
click at [481, 238] on button "Save and go to next step" at bounding box center [465, 231] width 200 height 33
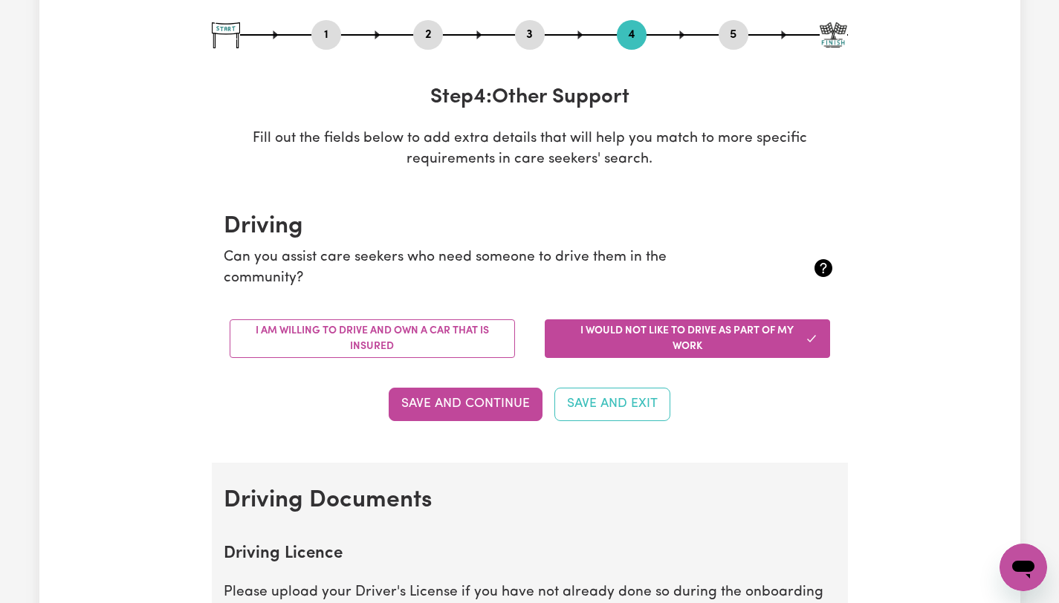
scroll to position [178, 0]
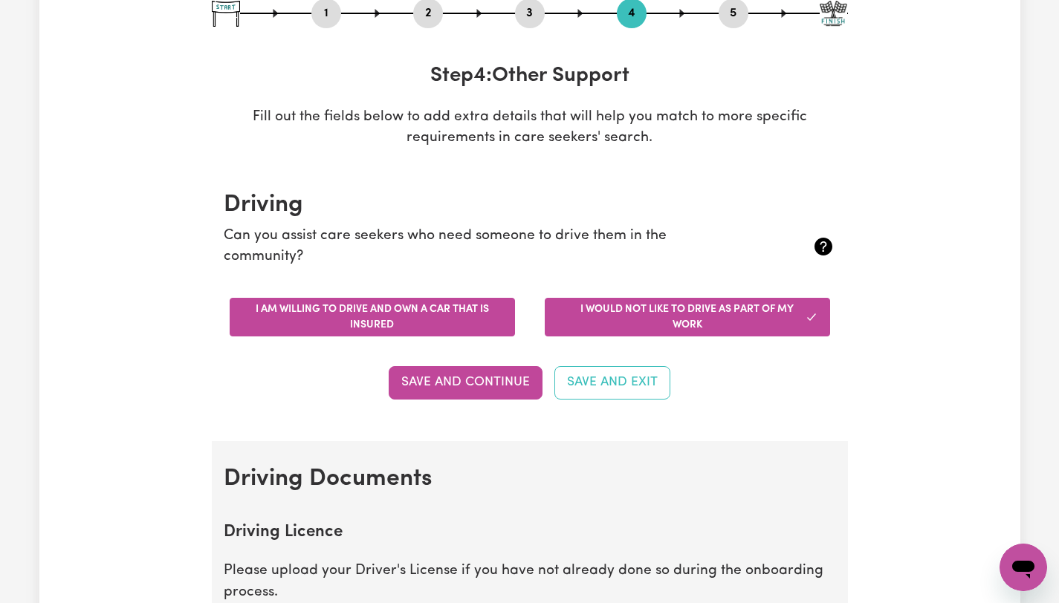
click at [414, 321] on button "I am willing to drive and own a car that is insured" at bounding box center [372, 317] width 285 height 39
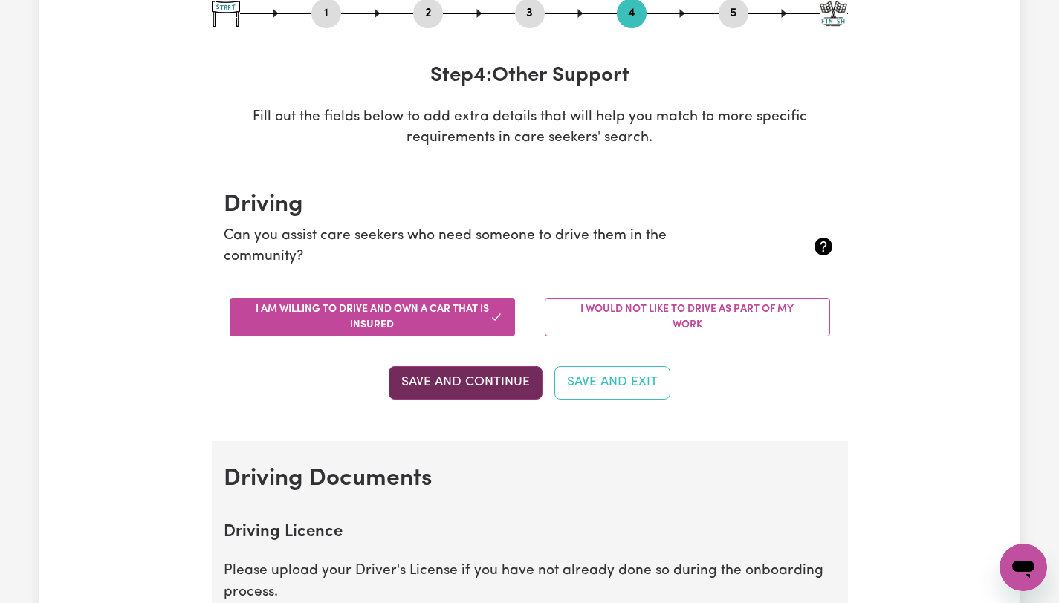
click at [443, 383] on button "Save and Continue" at bounding box center [466, 382] width 154 height 33
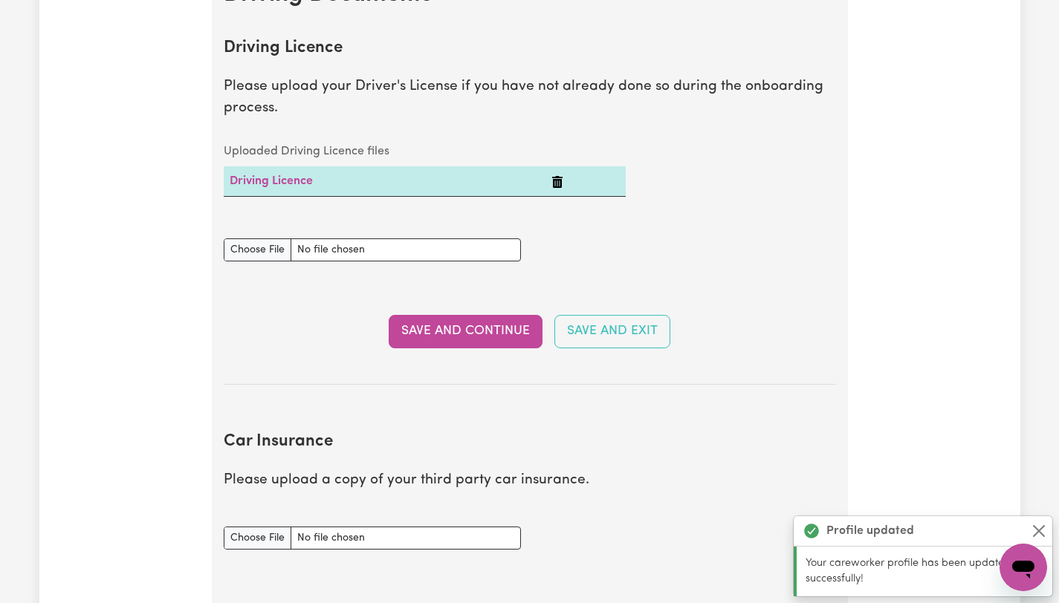
scroll to position [677, 0]
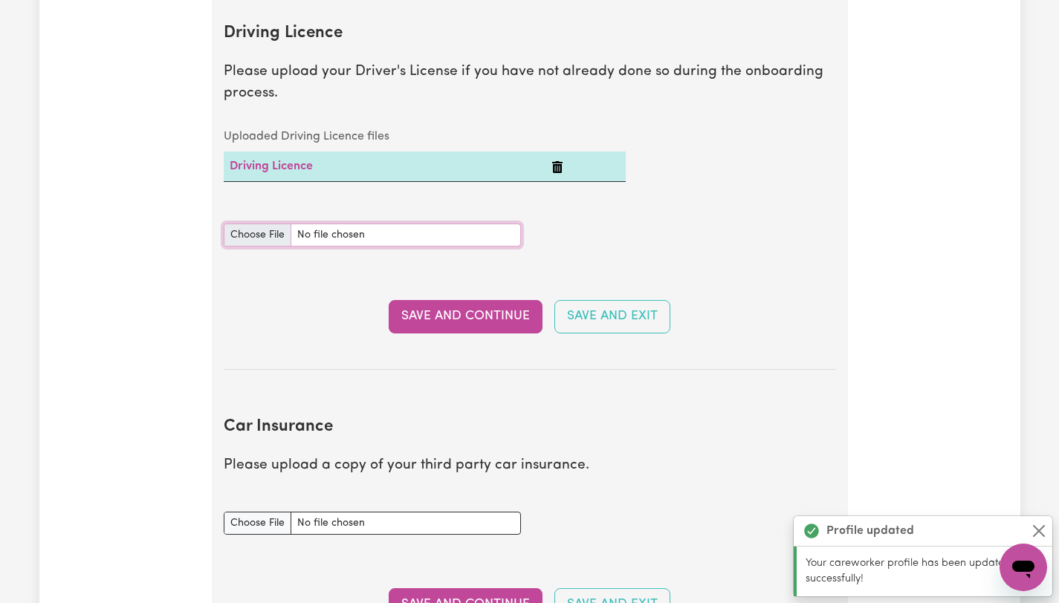
click at [260, 238] on input "Driving Licence document" at bounding box center [372, 235] width 297 height 23
type input "C:\fakepath\[PERSON_NAME] License.pdf"
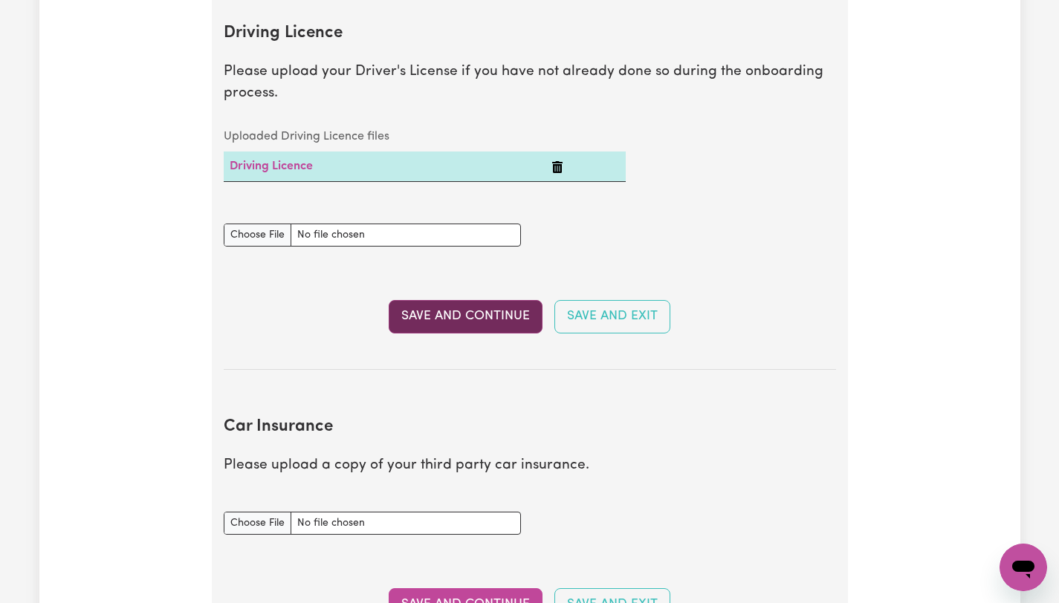
click at [481, 320] on button "Save and Continue" at bounding box center [466, 316] width 154 height 33
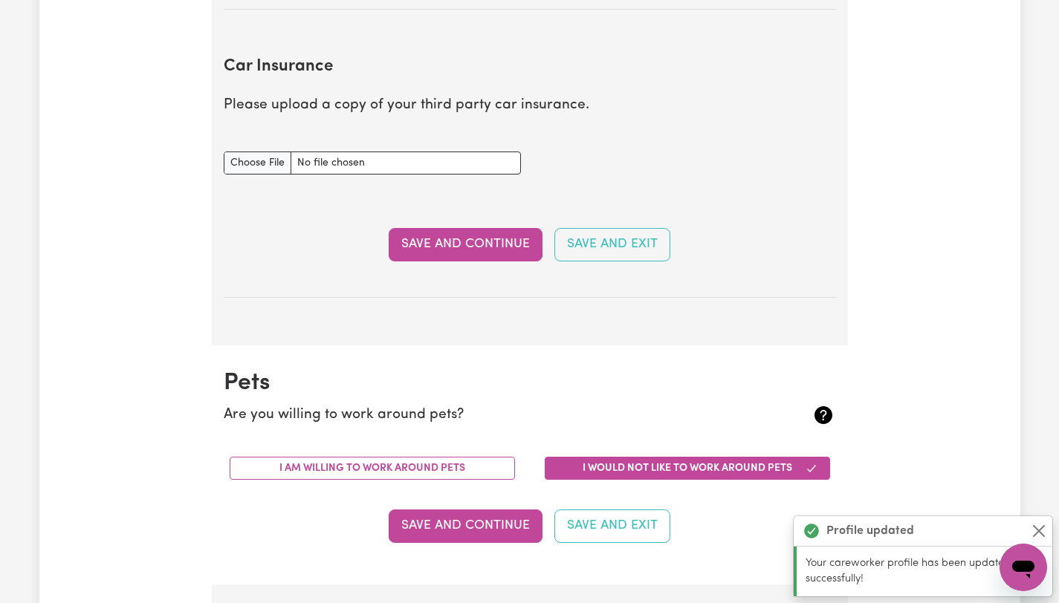
scroll to position [1071, 0]
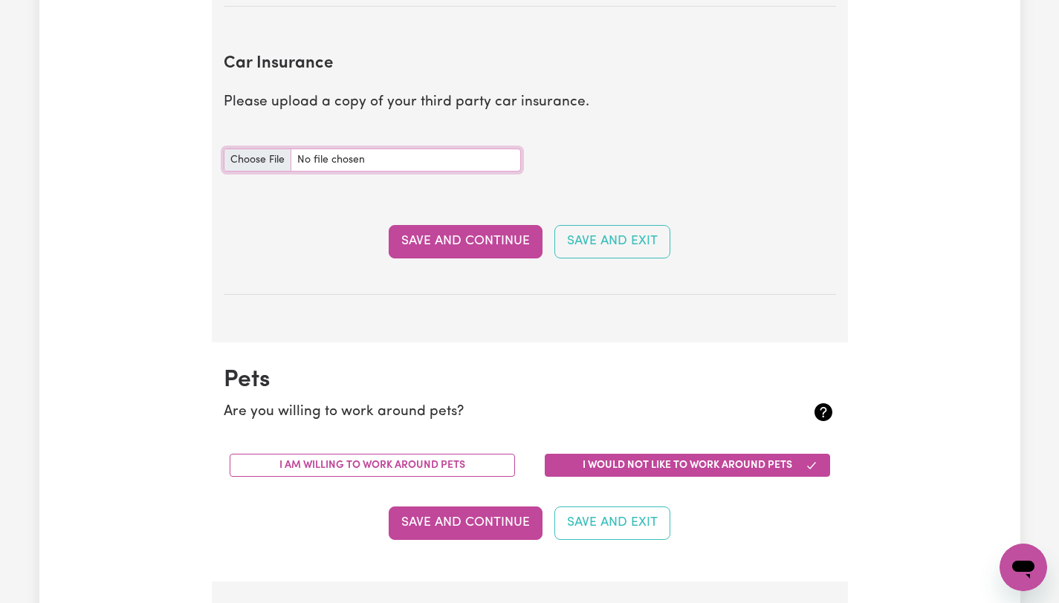
click at [240, 160] on input "Car Insurance document" at bounding box center [372, 160] width 297 height 23
type input "C:\fakepath\Car insurance.jpg"
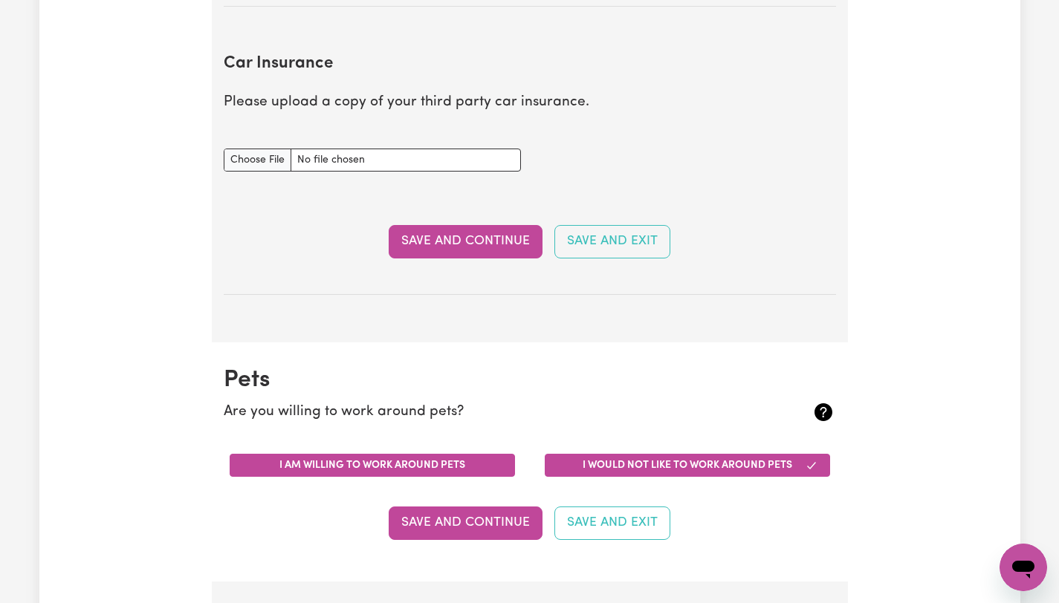
click at [368, 462] on button "I am willing to work around pets" at bounding box center [372, 465] width 285 height 23
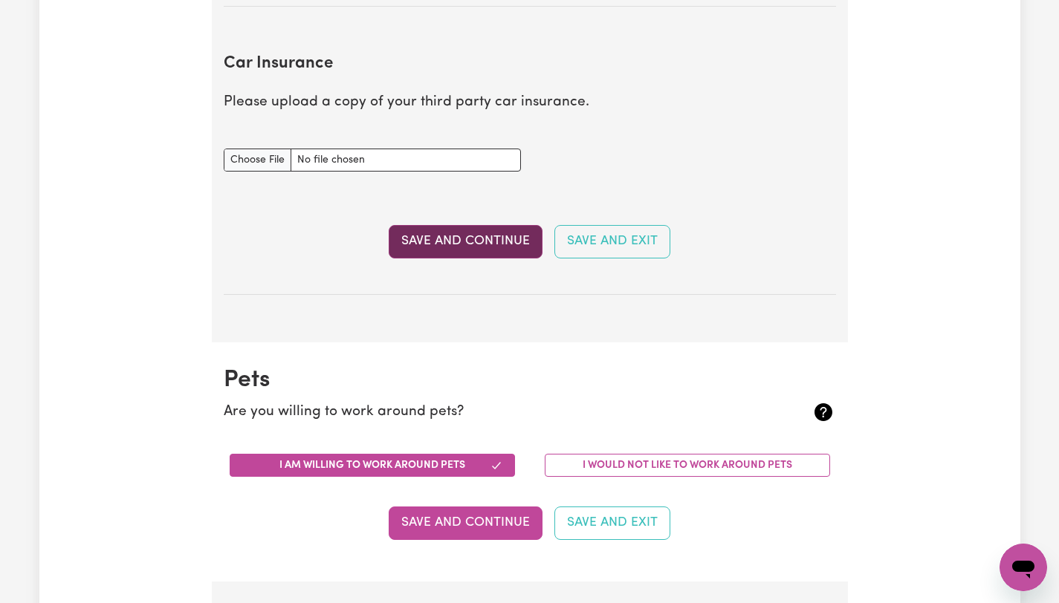
click at [441, 249] on button "Save and Continue" at bounding box center [466, 241] width 154 height 33
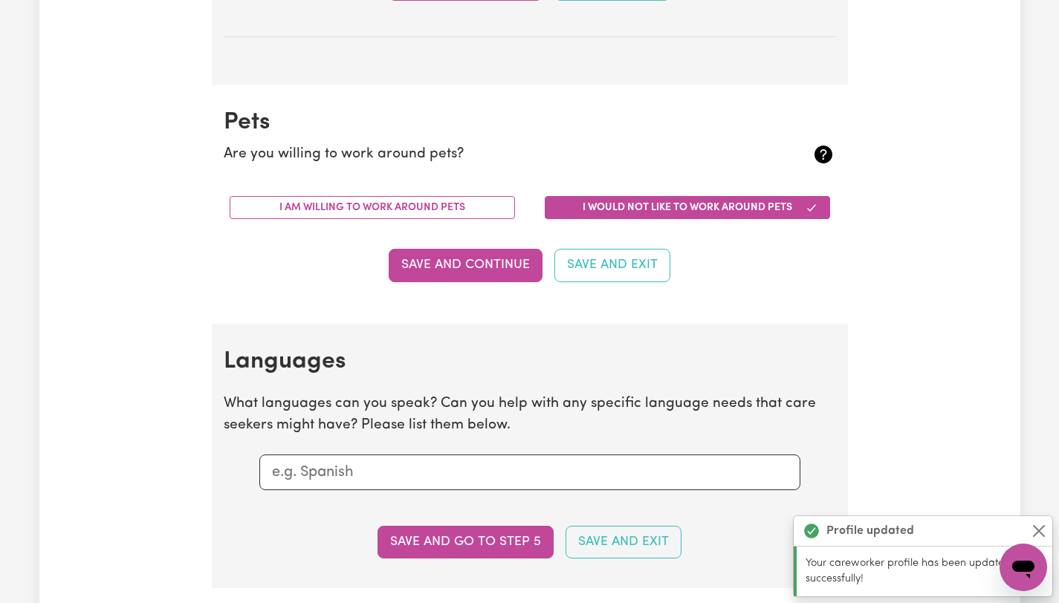
scroll to position [1414, 0]
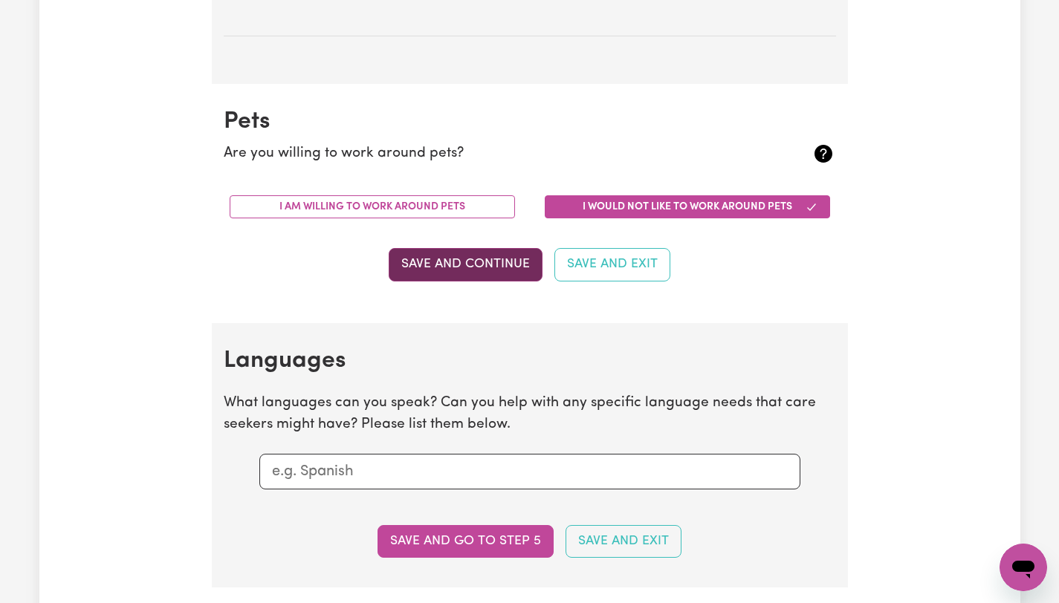
click at [463, 263] on button "Save and Continue" at bounding box center [466, 264] width 154 height 33
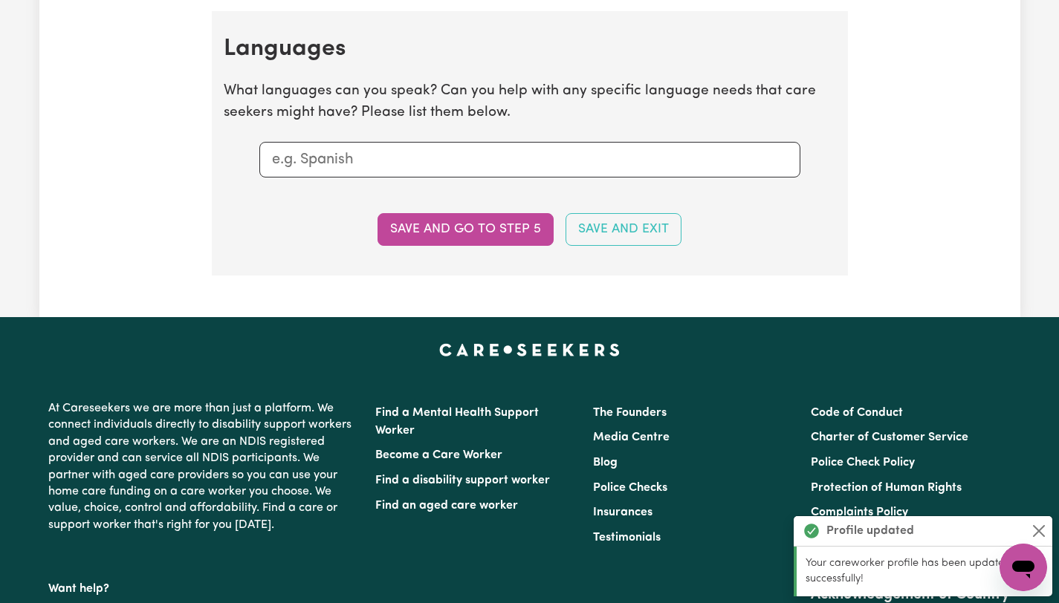
scroll to position [1737, 0]
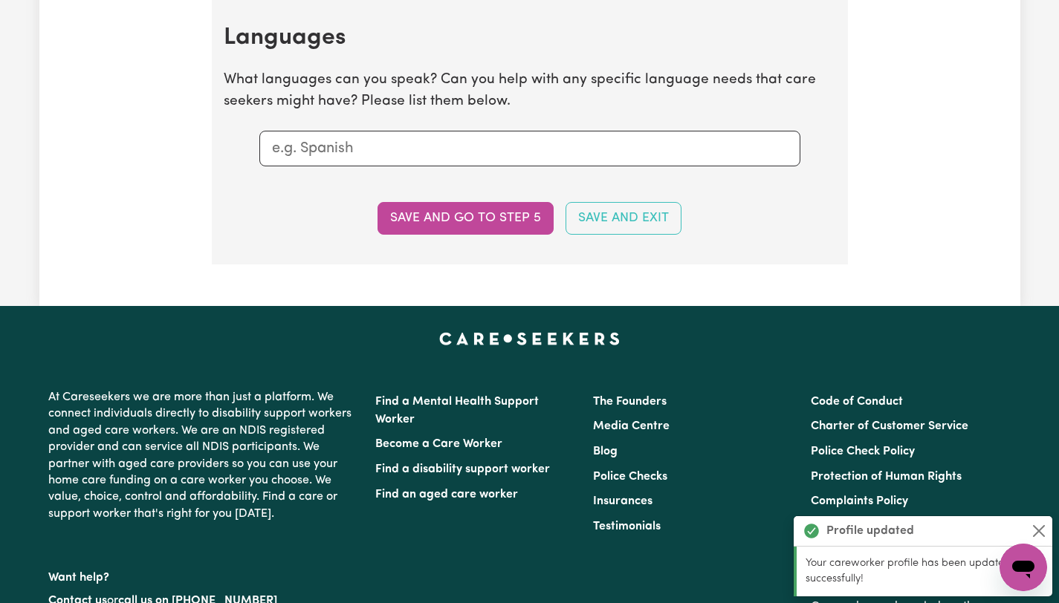
click at [339, 147] on input "text" at bounding box center [530, 148] width 516 height 22
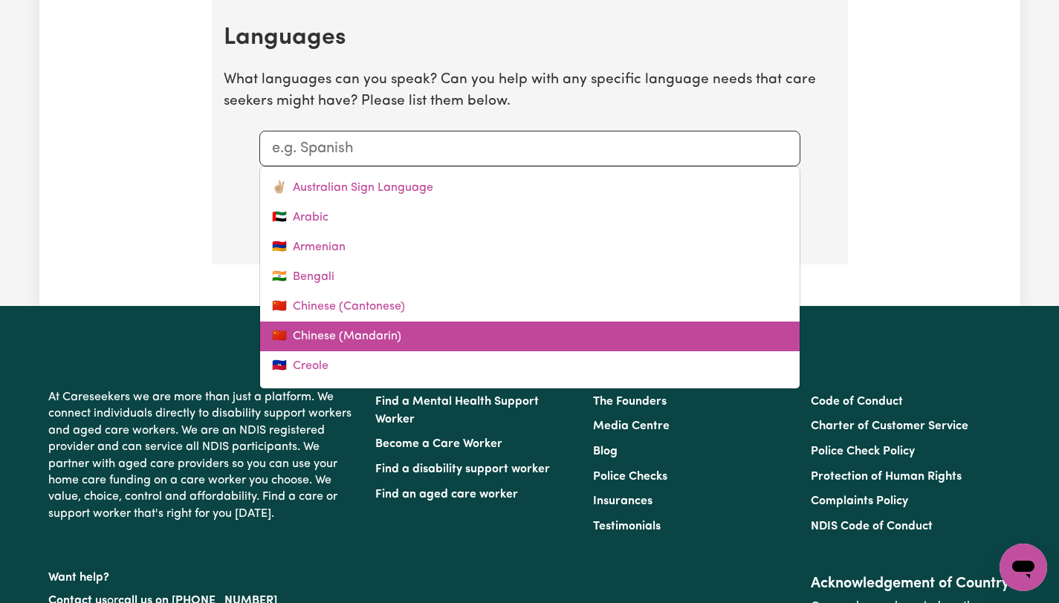
click at [351, 336] on link "🇨🇳 Chinese (Mandarin)" at bounding box center [529, 337] width 539 height 30
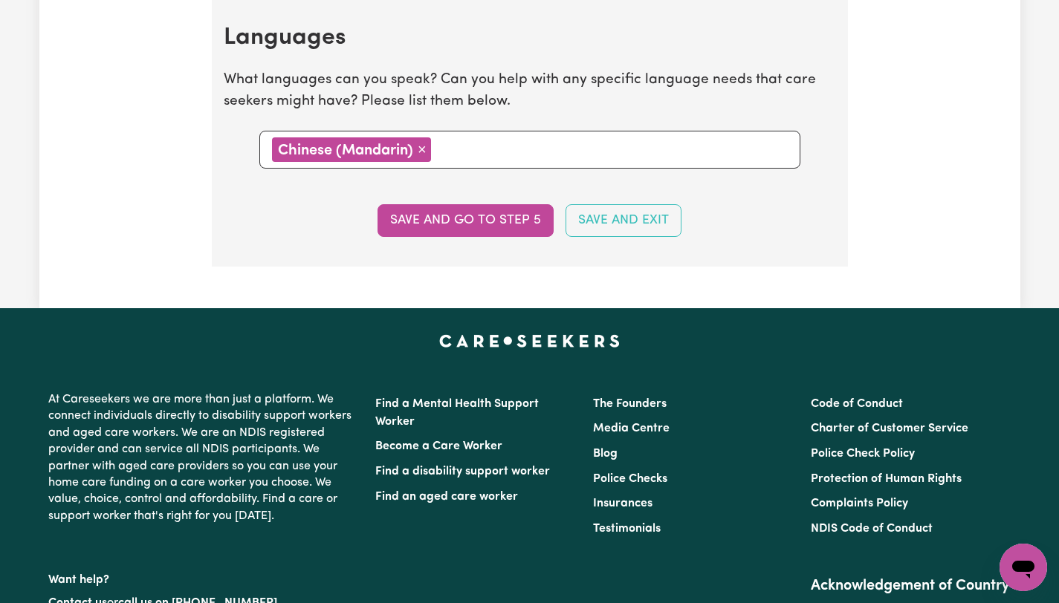
click at [475, 147] on input "text" at bounding box center [611, 148] width 352 height 22
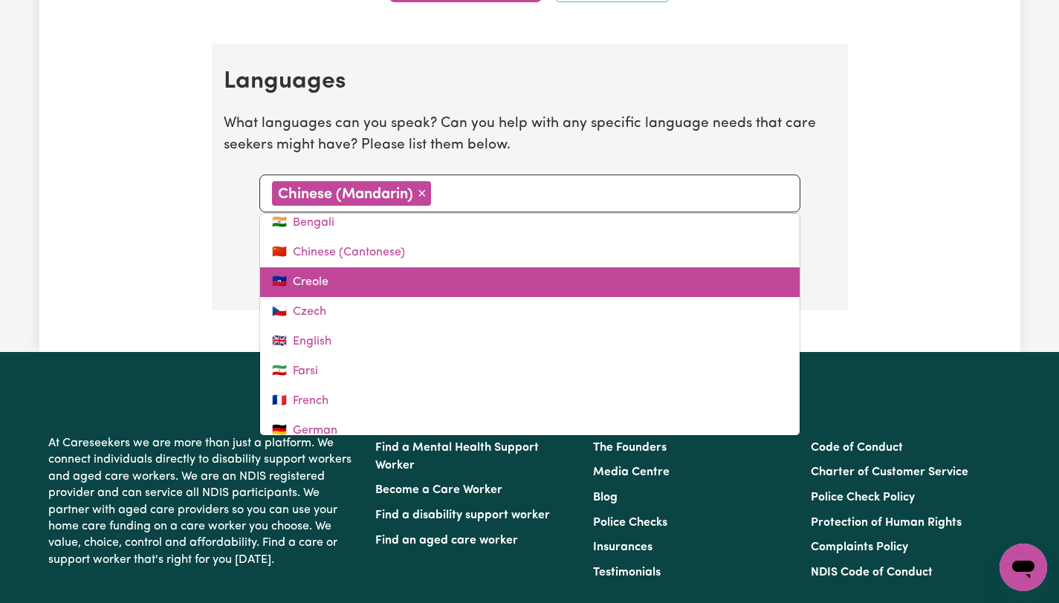
scroll to position [105, 0]
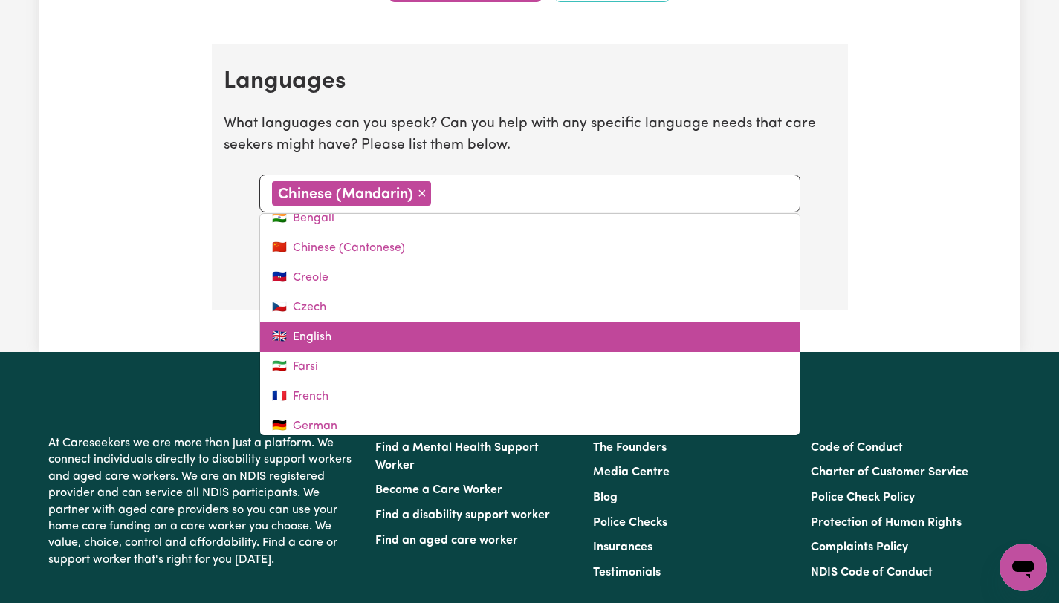
click at [373, 337] on link "🇬🇧 English" at bounding box center [529, 337] width 539 height 30
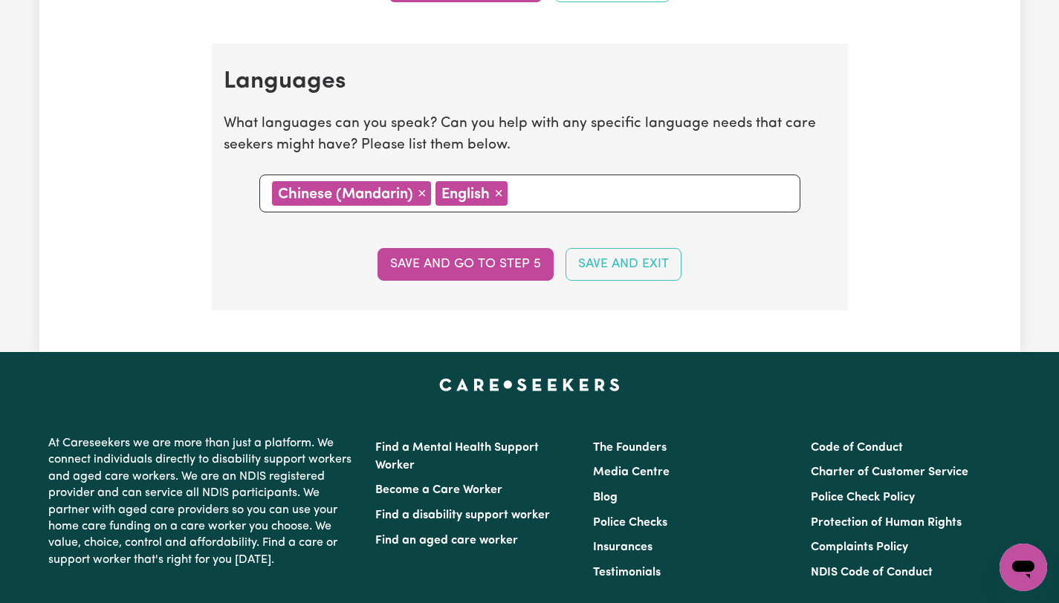
click at [468, 276] on button "Save and go to step 5" at bounding box center [465, 264] width 176 height 33
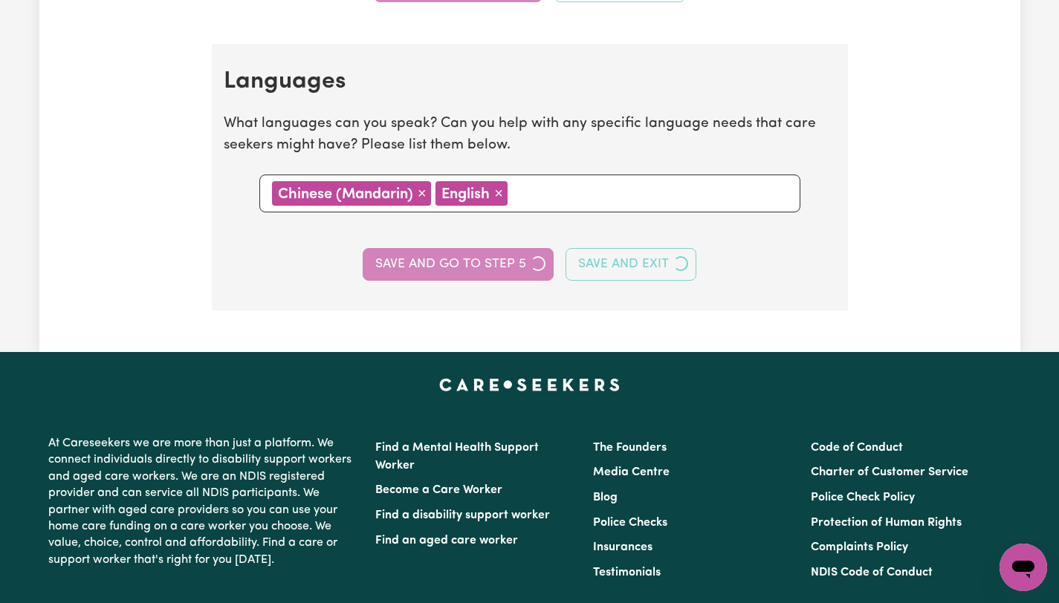
select select "I am providing services privately on my own"
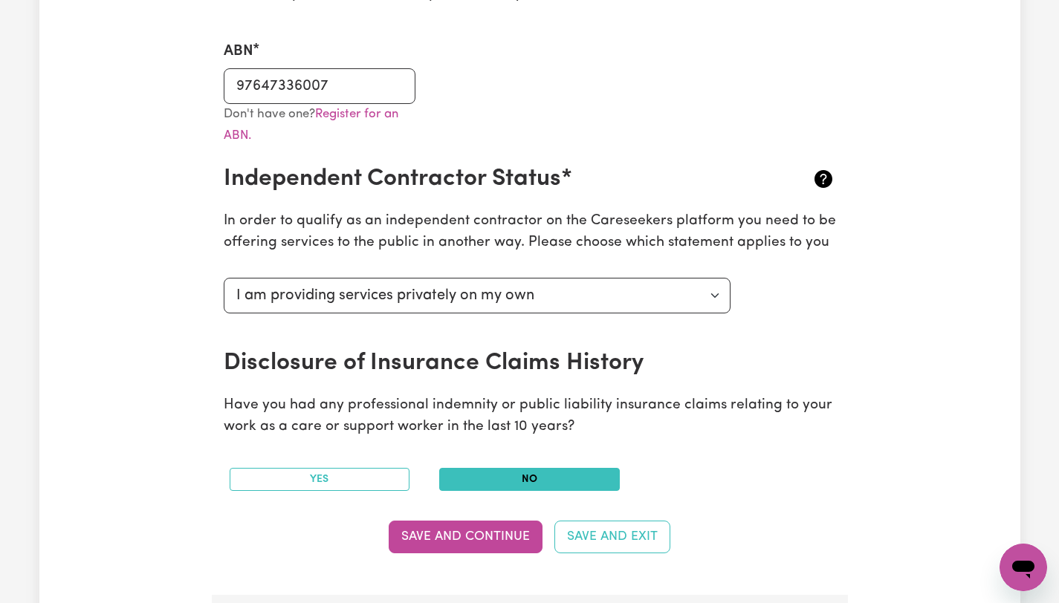
scroll to position [444, 0]
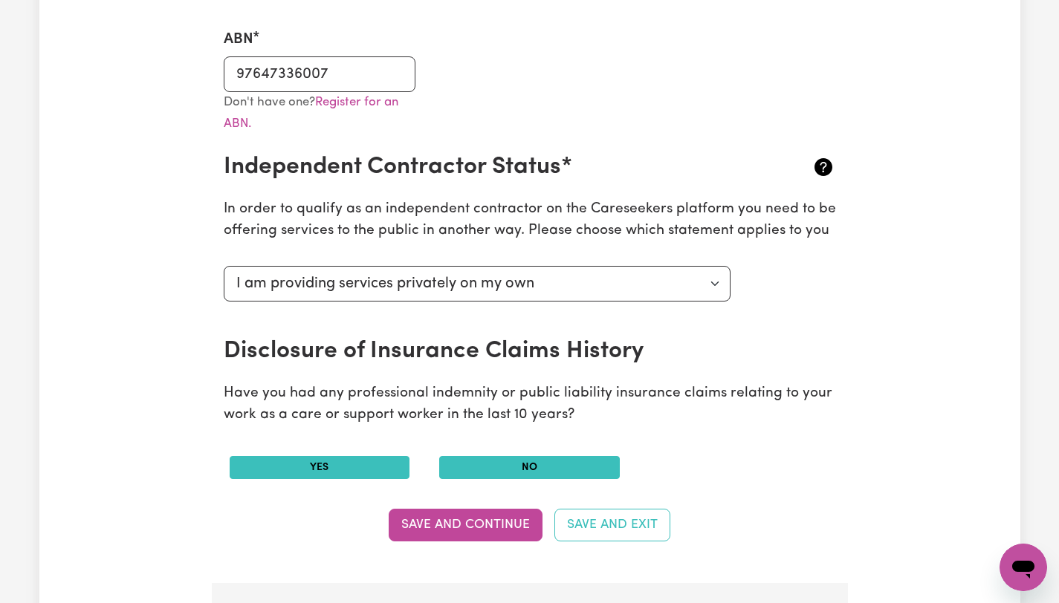
click at [345, 464] on button "Yes" at bounding box center [320, 467] width 181 height 23
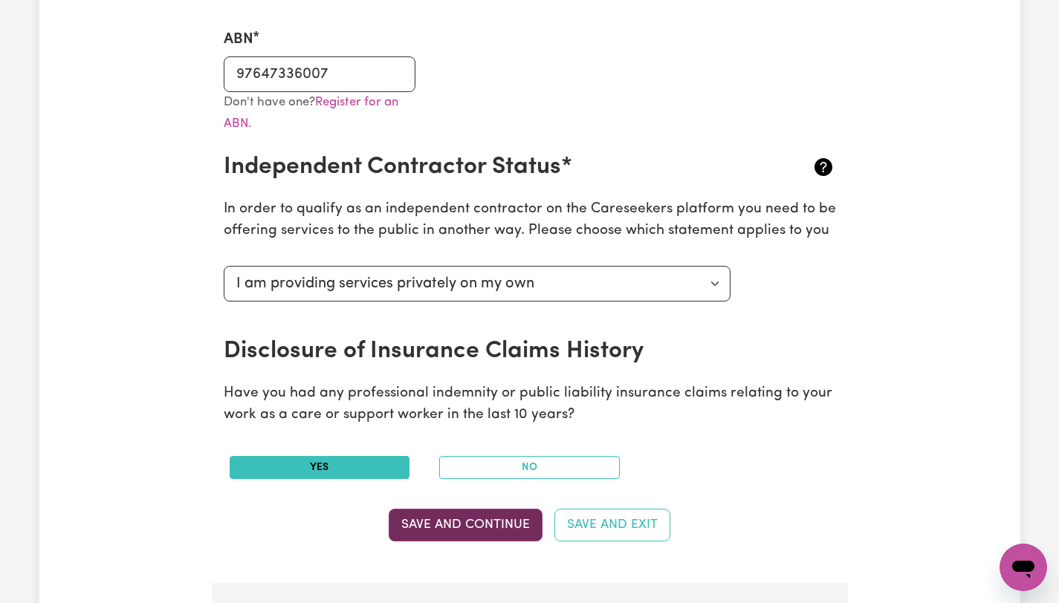
click at [455, 511] on button "Save and Continue" at bounding box center [466, 525] width 154 height 33
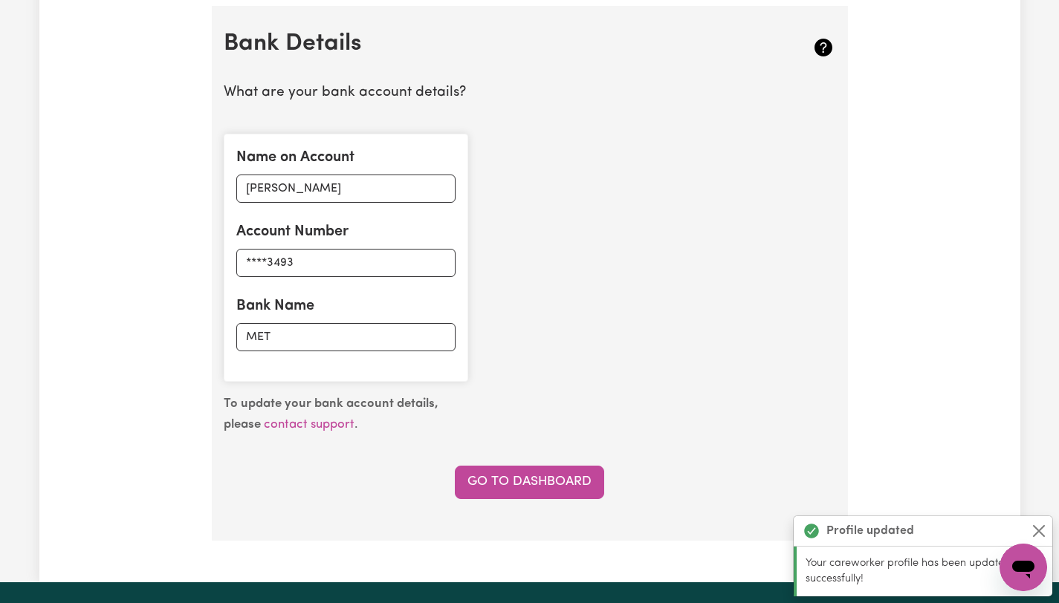
scroll to position [1027, 0]
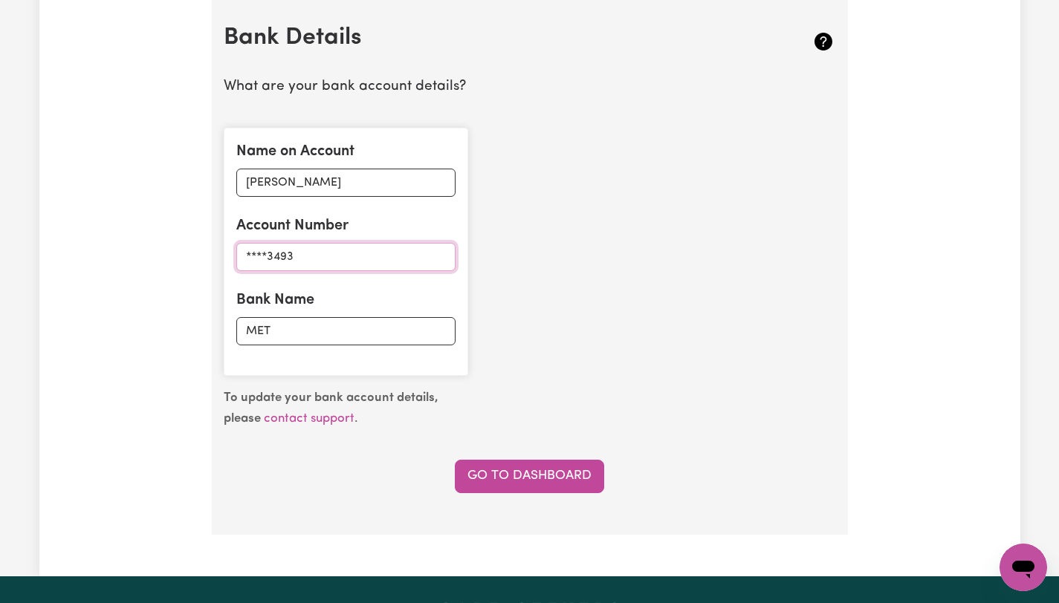
click at [311, 244] on input "****3493" at bounding box center [345, 257] width 219 height 28
click at [509, 480] on link "Go to Dashboard" at bounding box center [529, 476] width 149 height 33
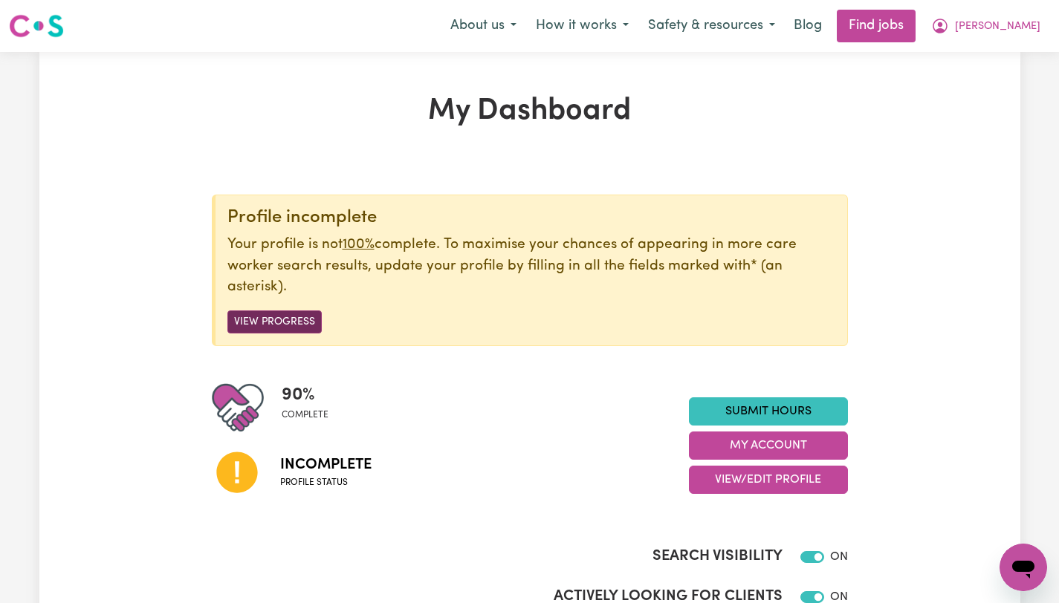
click at [287, 325] on button "View Progress" at bounding box center [274, 322] width 94 height 23
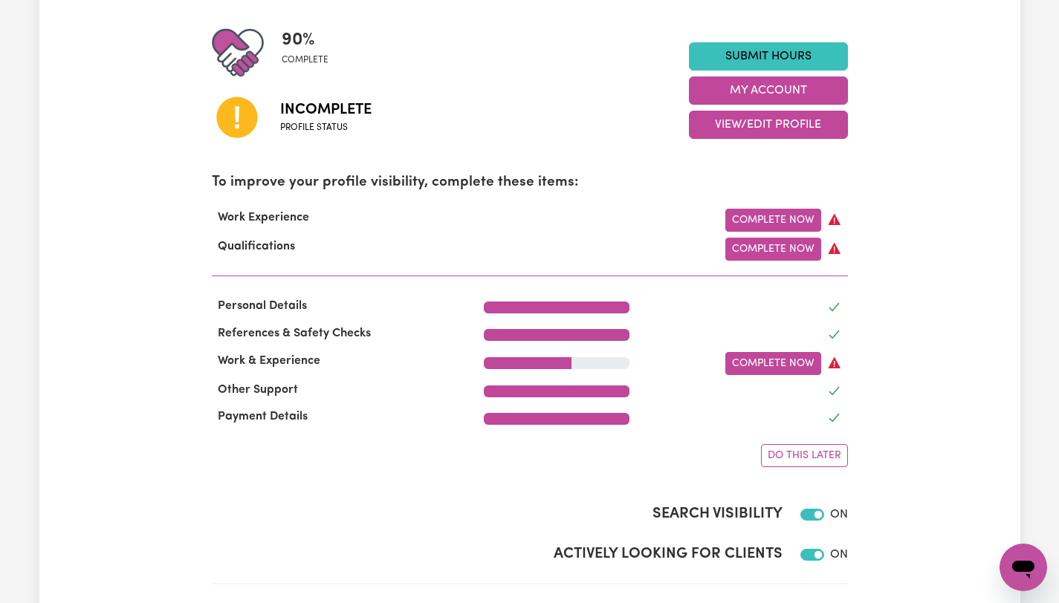
scroll to position [361, 0]
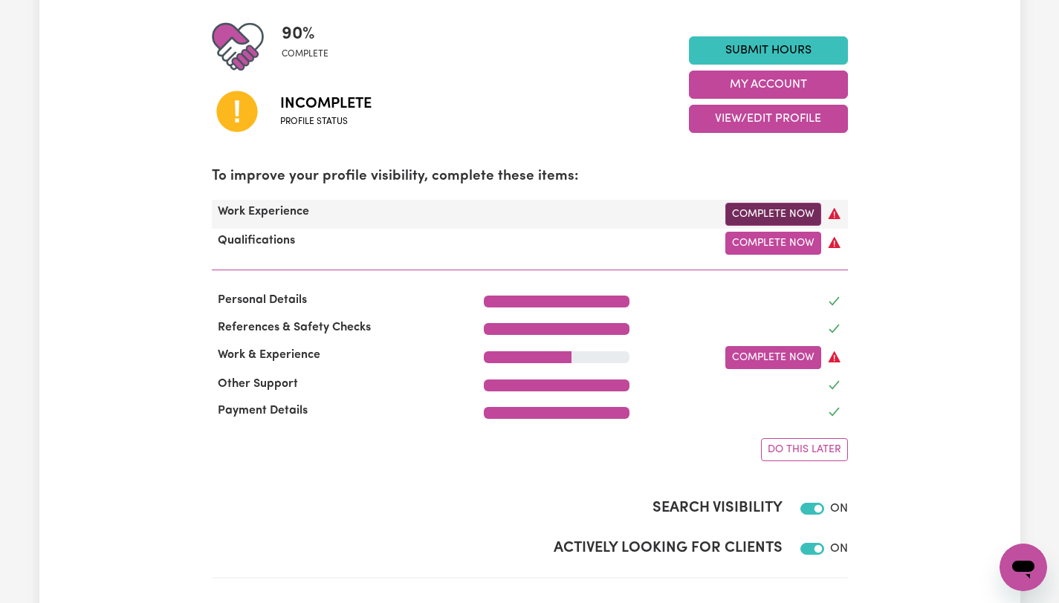
click at [764, 216] on link "Complete Now" at bounding box center [773, 214] width 96 height 23
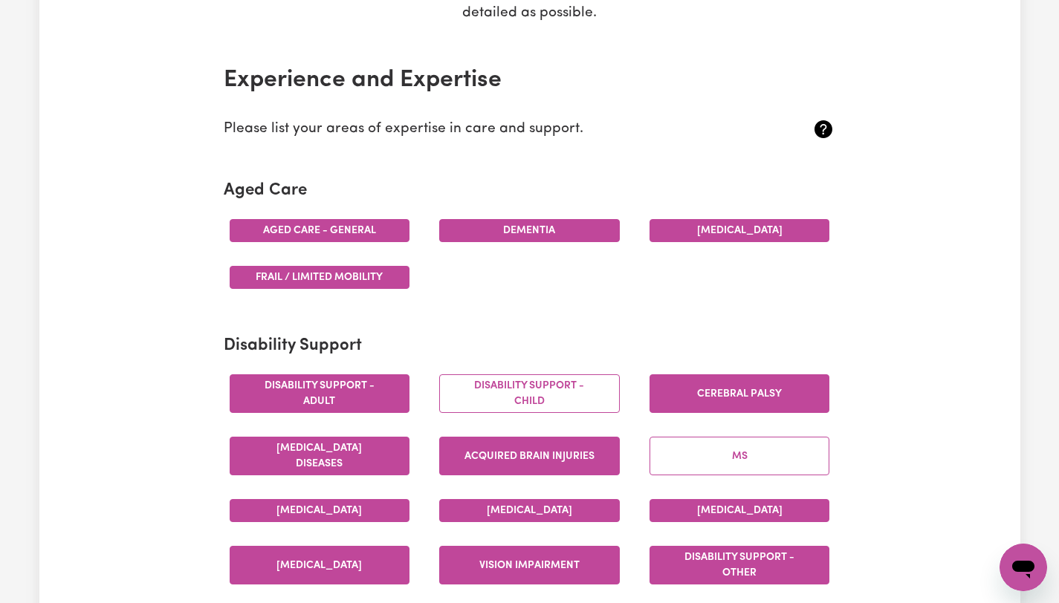
scroll to position [350, 0]
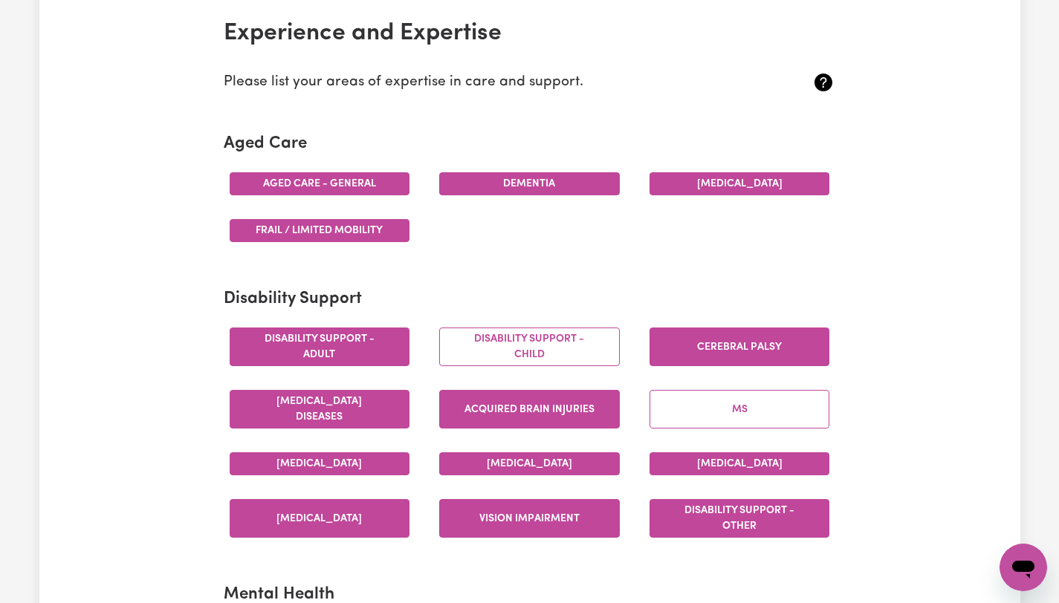
click at [354, 185] on button "Aged care - General" at bounding box center [320, 183] width 181 height 23
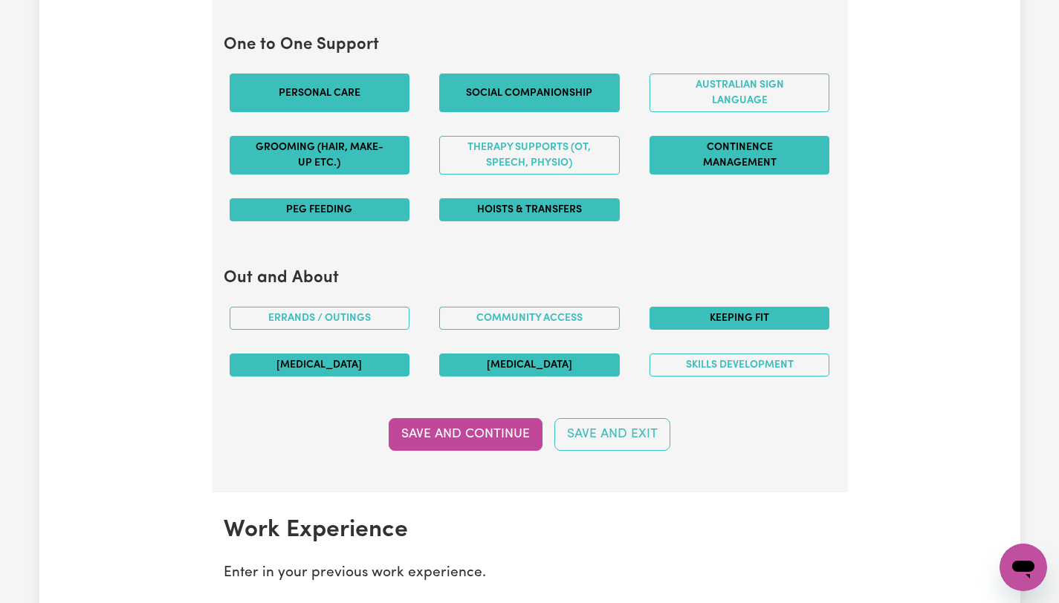
scroll to position [2089, 0]
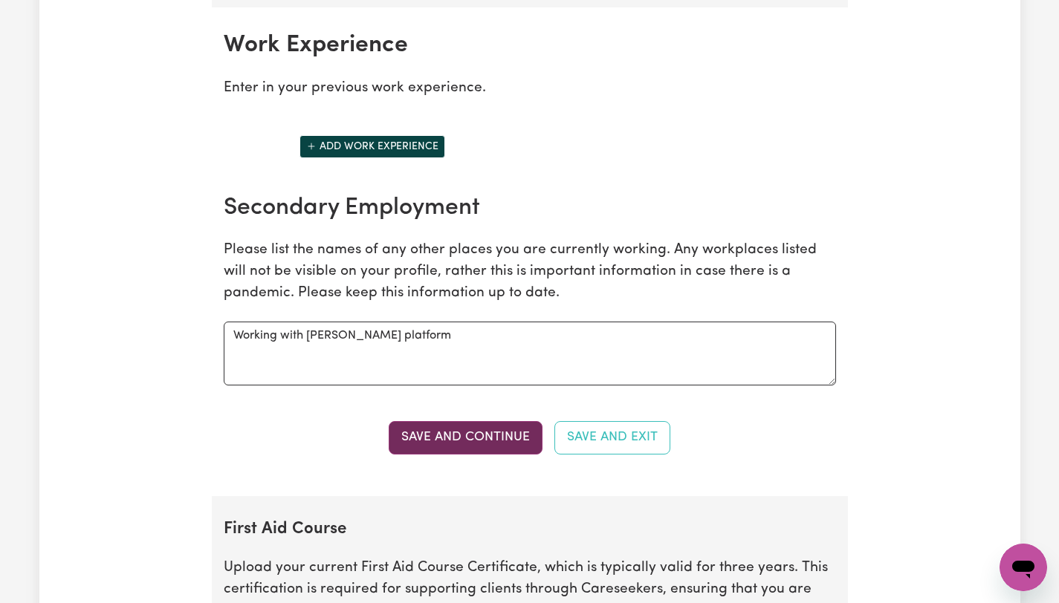
click at [498, 441] on button "Save and Continue" at bounding box center [466, 437] width 154 height 33
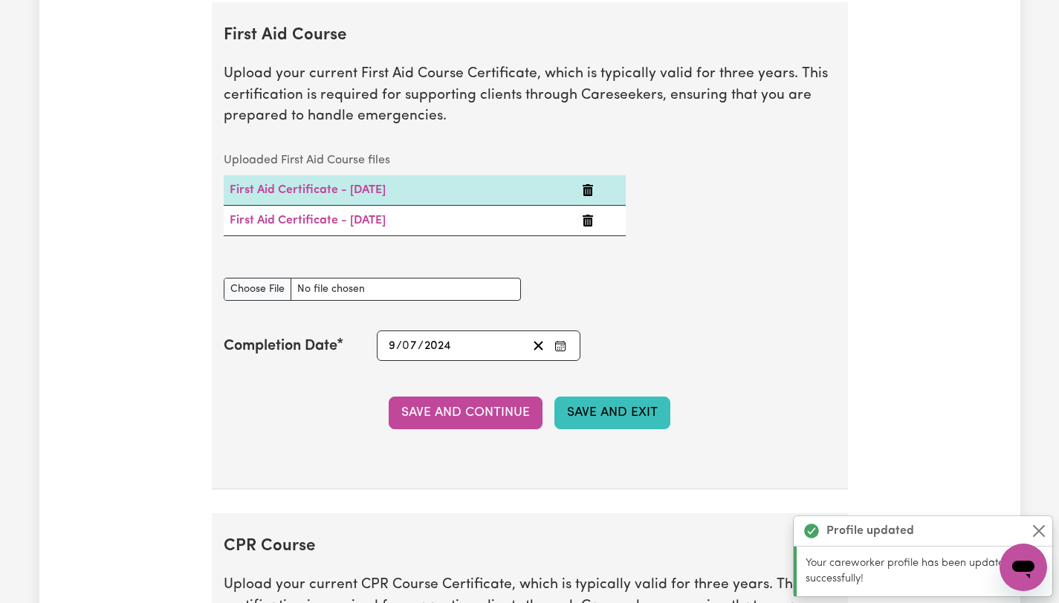
scroll to position [2585, 0]
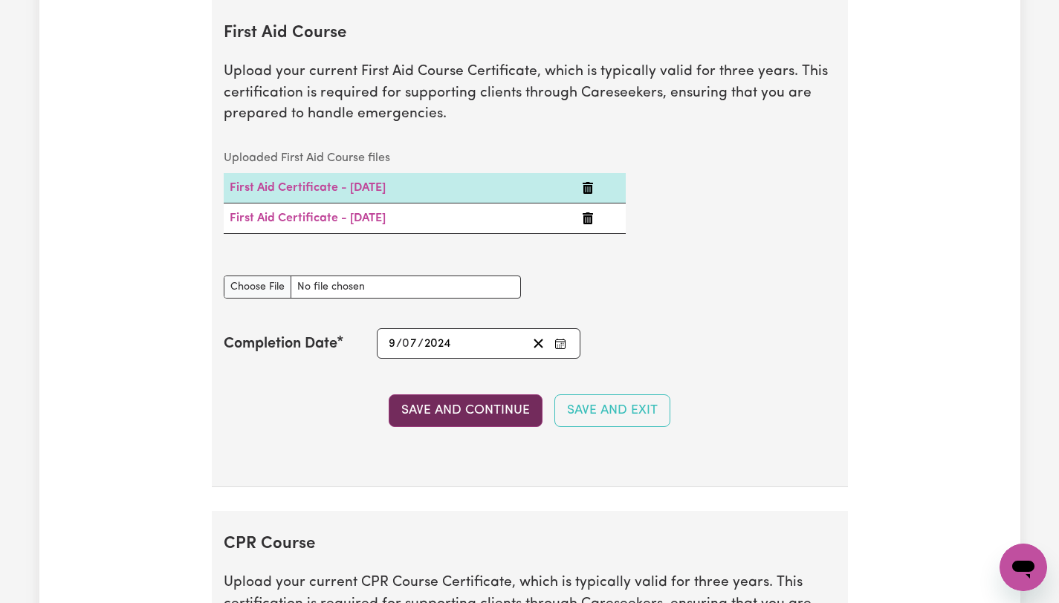
click at [467, 413] on button "Save and Continue" at bounding box center [466, 410] width 154 height 33
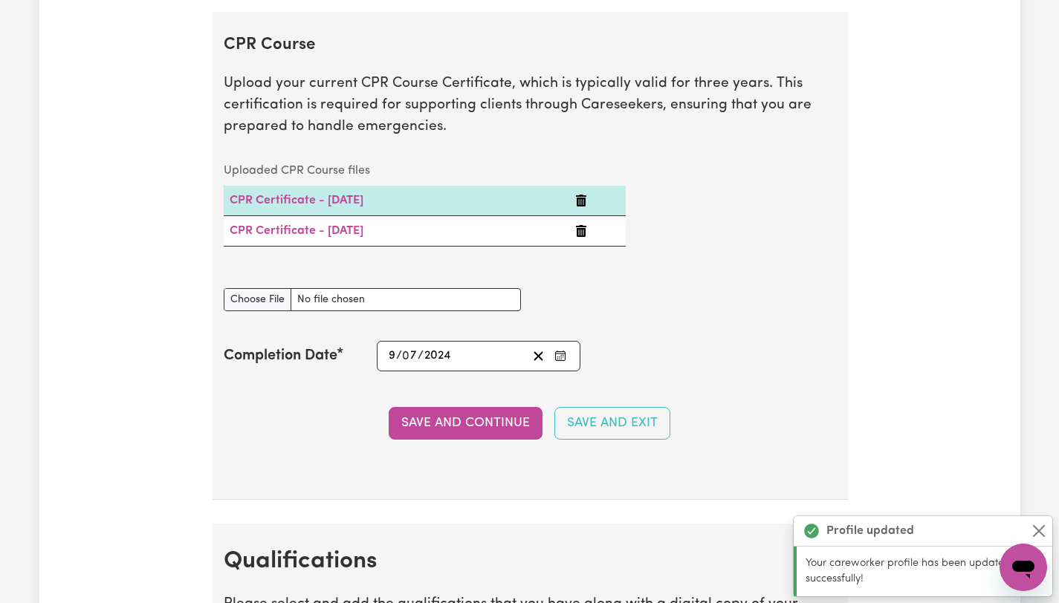
scroll to position [3097, 0]
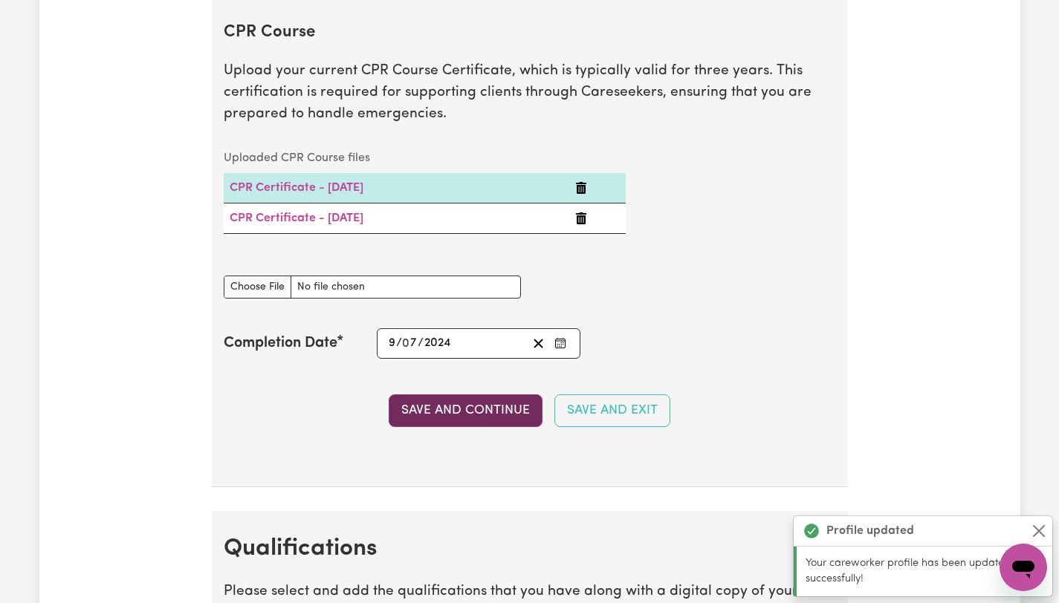
click at [493, 412] on button "Save and Continue" at bounding box center [466, 410] width 154 height 33
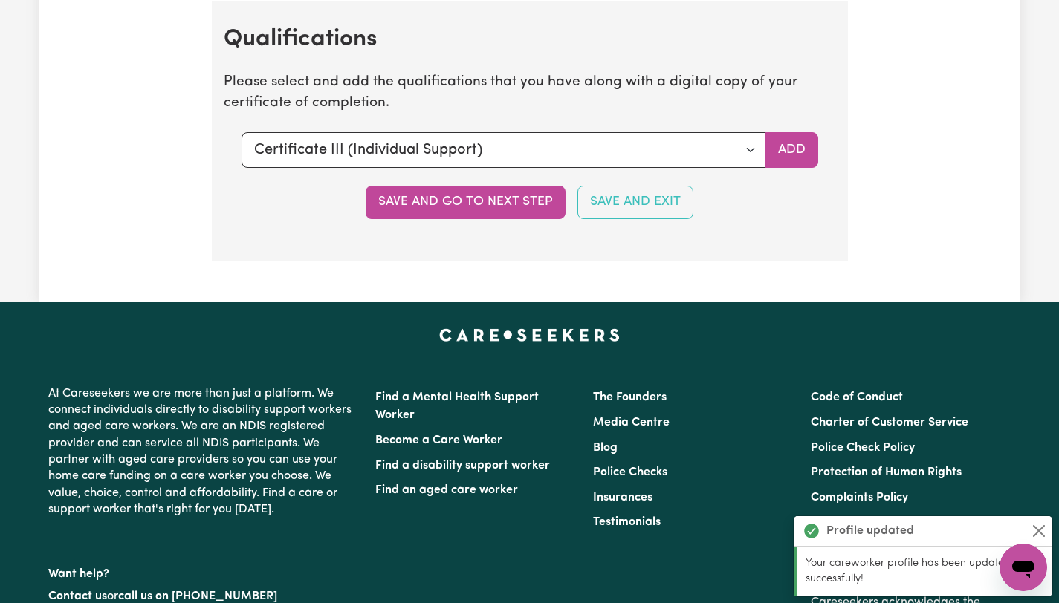
scroll to position [3608, 0]
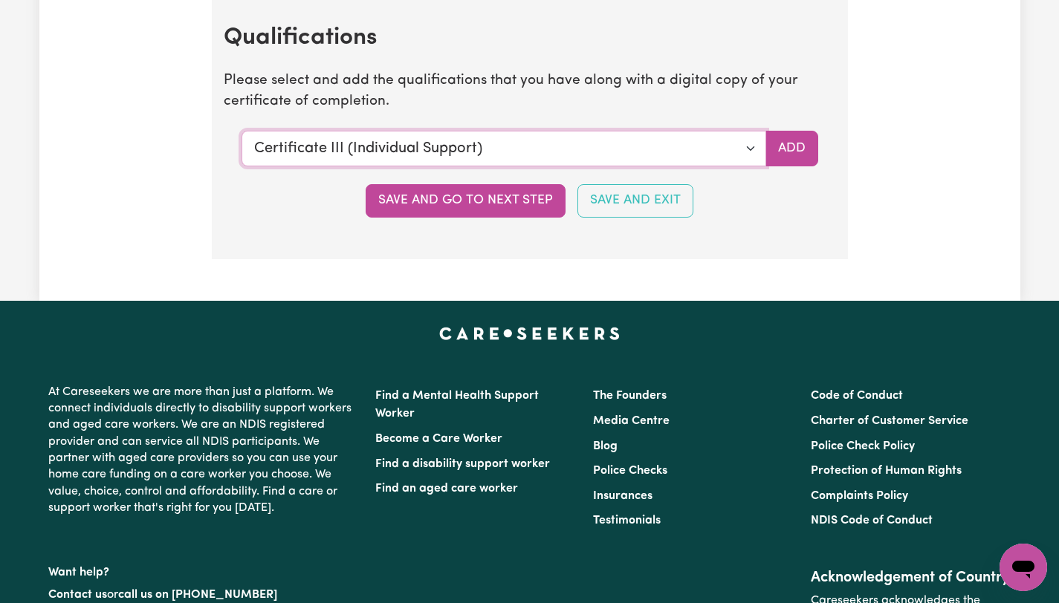
click at [652, 146] on select "Select a qualification to add... Certificate III (Individual Support) Certifica…" at bounding box center [503, 149] width 524 height 36
select select "Bachelor of Nursing - Australian registered nurse"
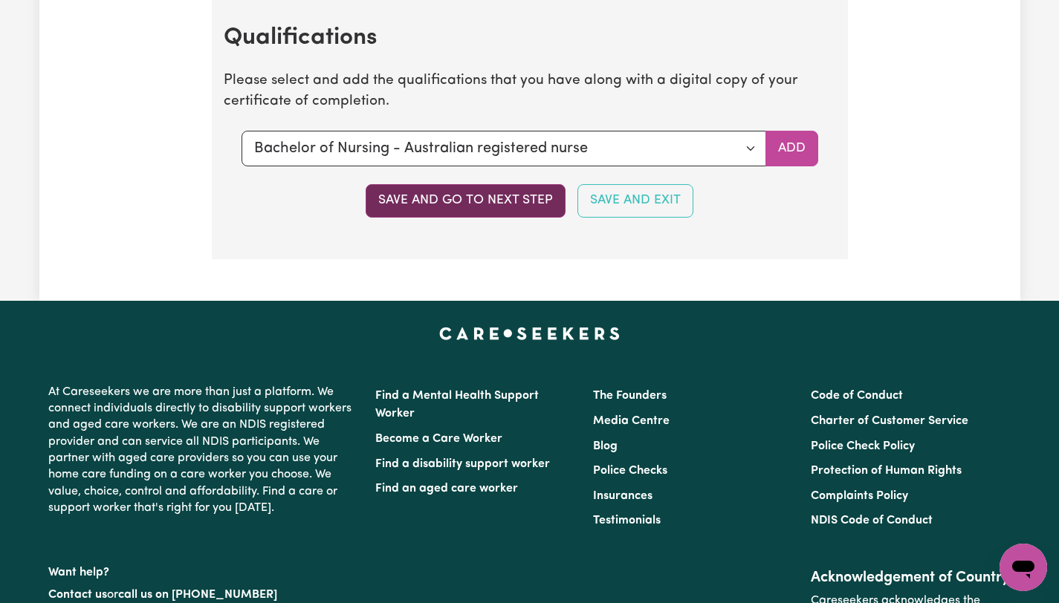
click at [449, 209] on button "Save and go to next step" at bounding box center [465, 200] width 200 height 33
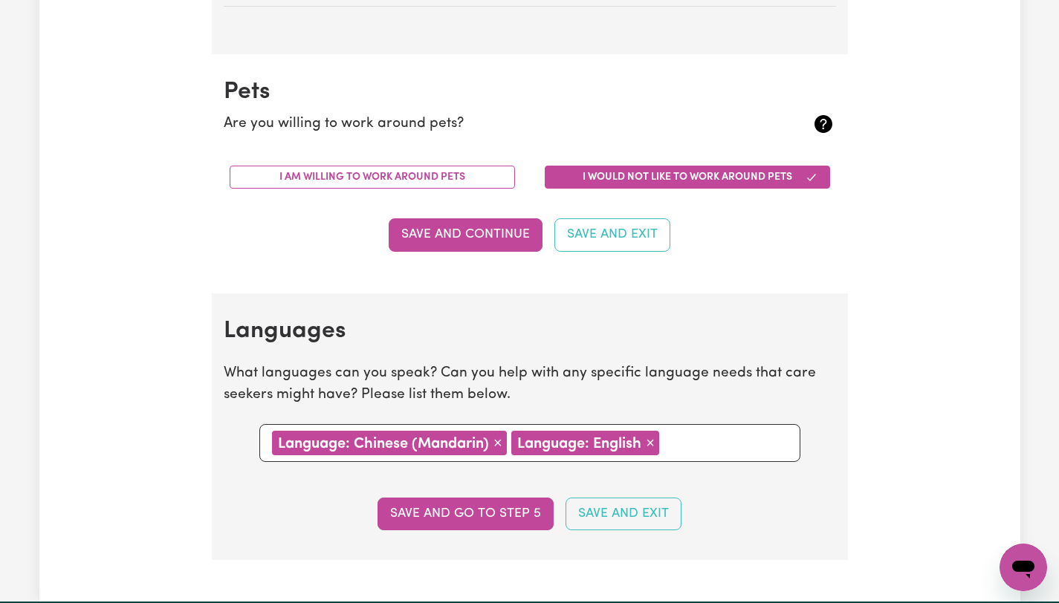
scroll to position [1570, 0]
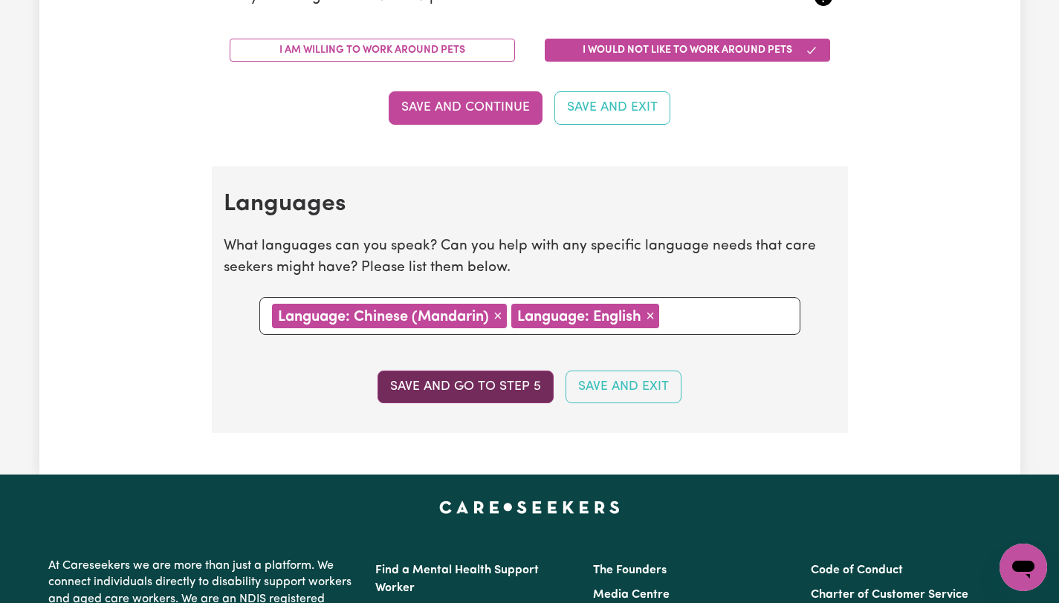
click at [481, 395] on button "Save and go to step 5" at bounding box center [465, 387] width 176 height 33
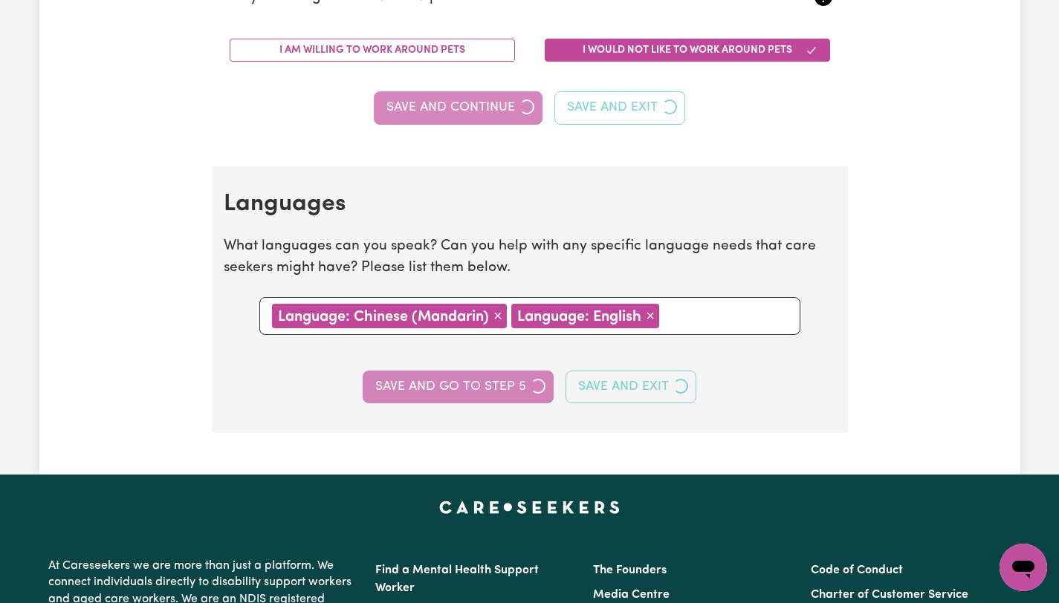
select select "I am providing services privately on my own"
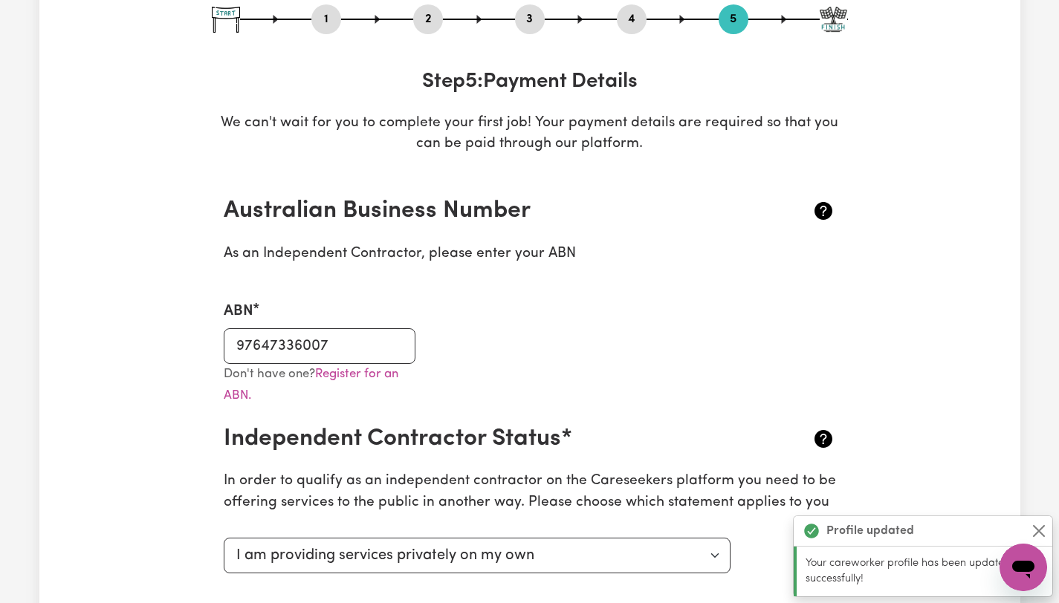
scroll to position [426, 0]
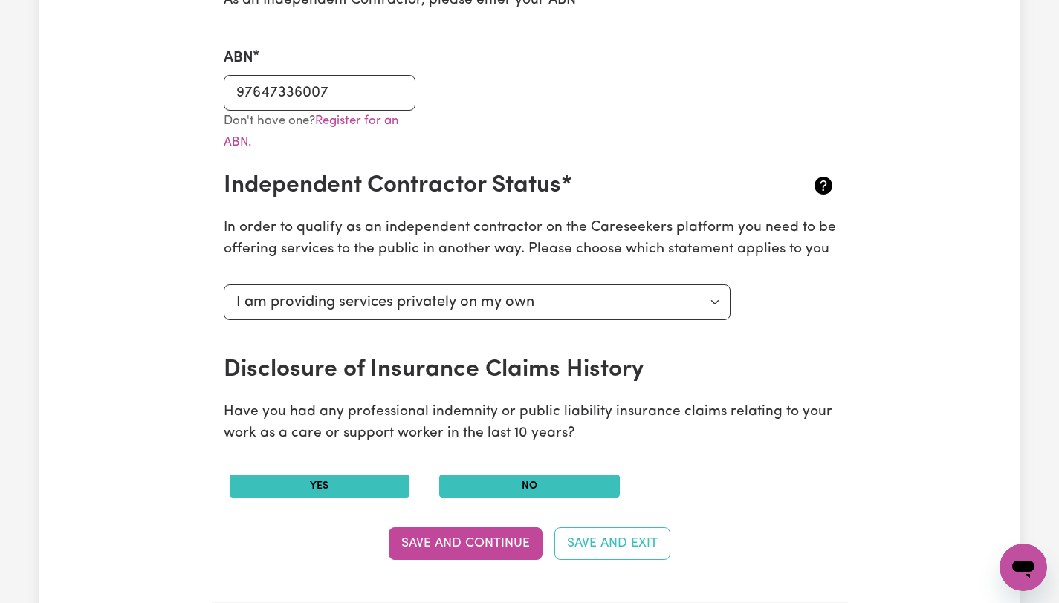
click at [495, 485] on button "No" at bounding box center [529, 486] width 181 height 23
click at [504, 511] on button "Save and Continue" at bounding box center [466, 543] width 154 height 33
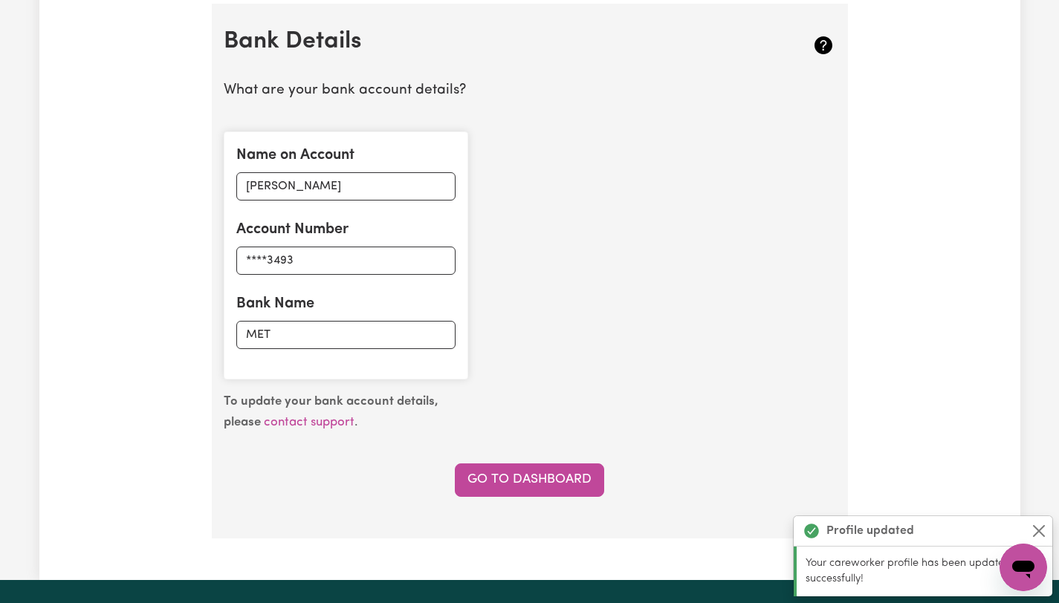
scroll to position [1027, 0]
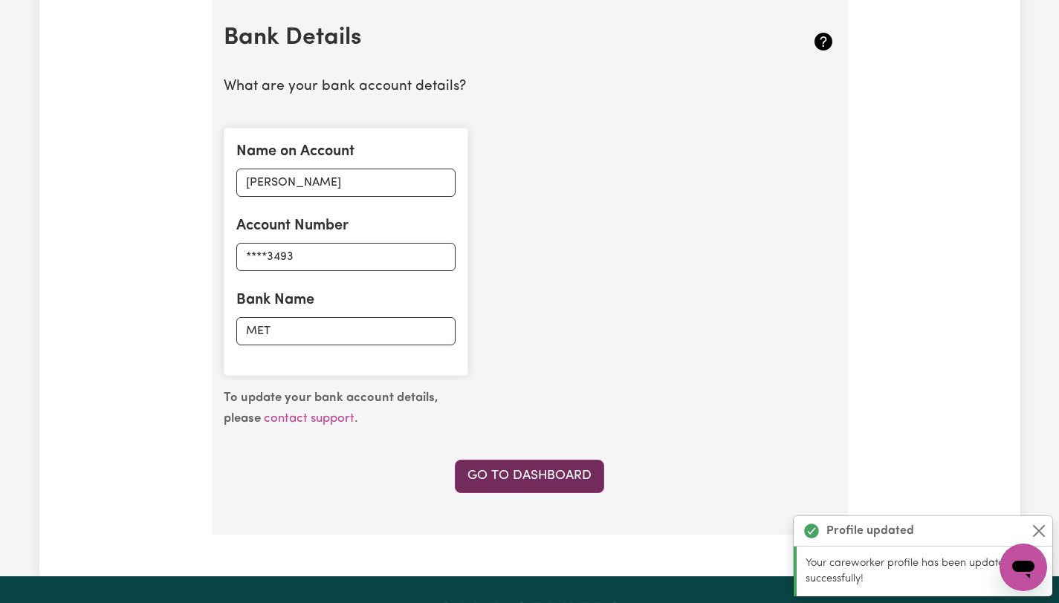
click at [503, 484] on link "Go to Dashboard" at bounding box center [529, 476] width 149 height 33
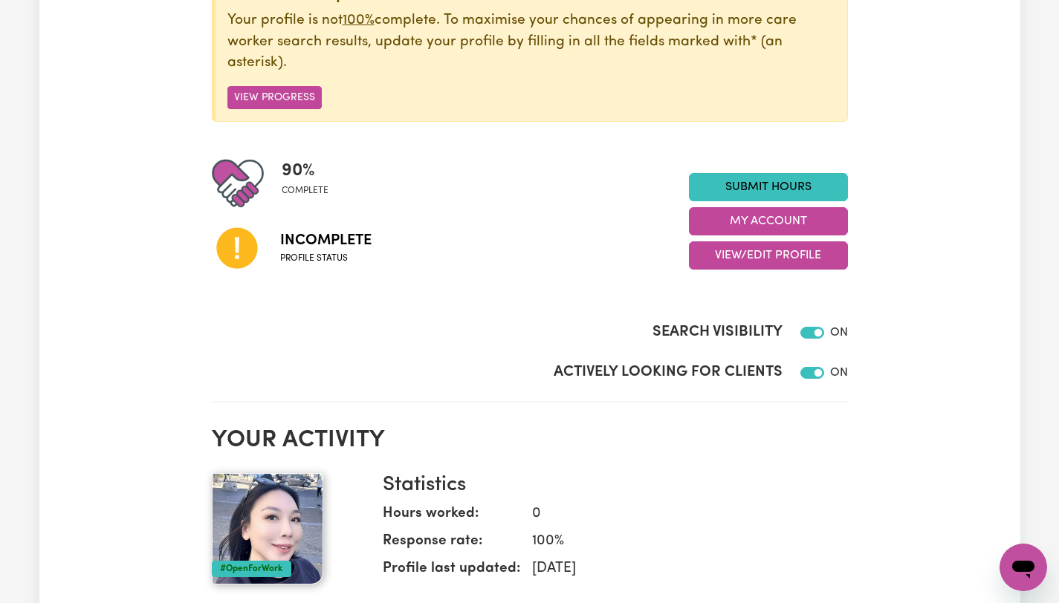
scroll to position [203, 0]
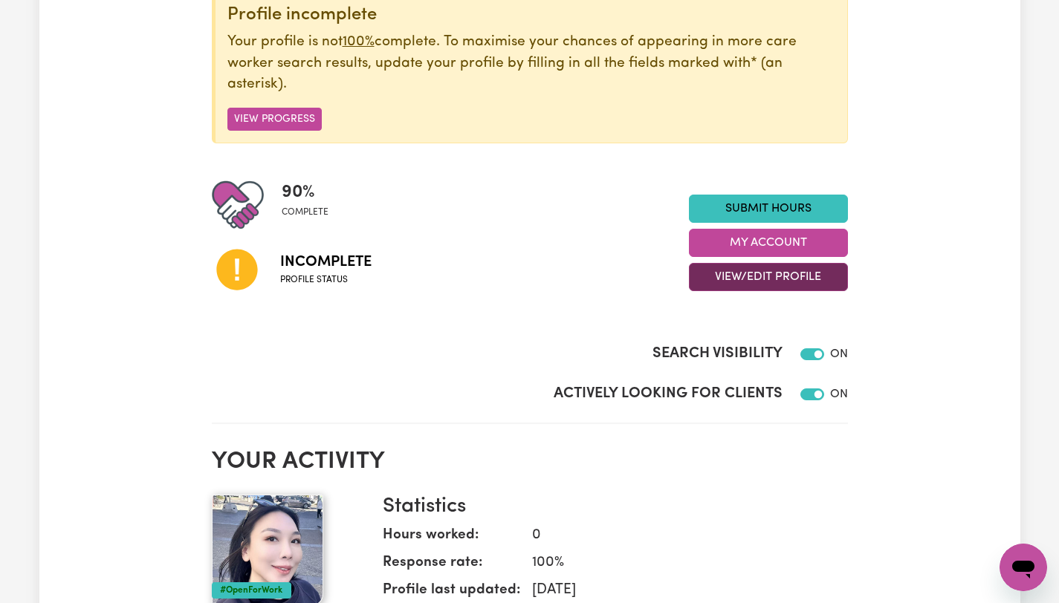
click at [761, 281] on button "View/Edit Profile" at bounding box center [768, 277] width 159 height 28
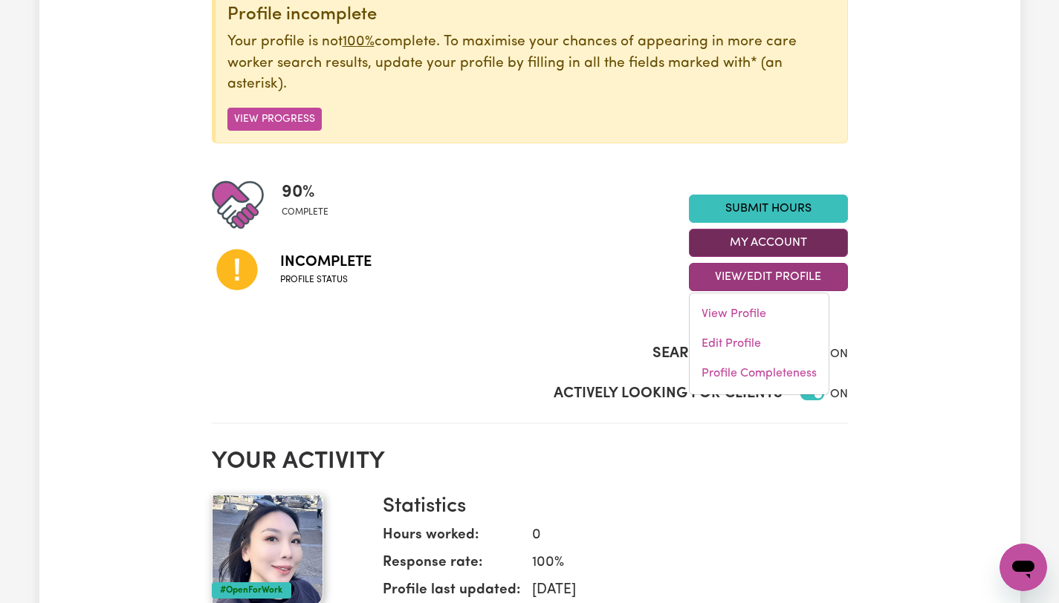
click at [770, 244] on button "My Account" at bounding box center [768, 243] width 159 height 28
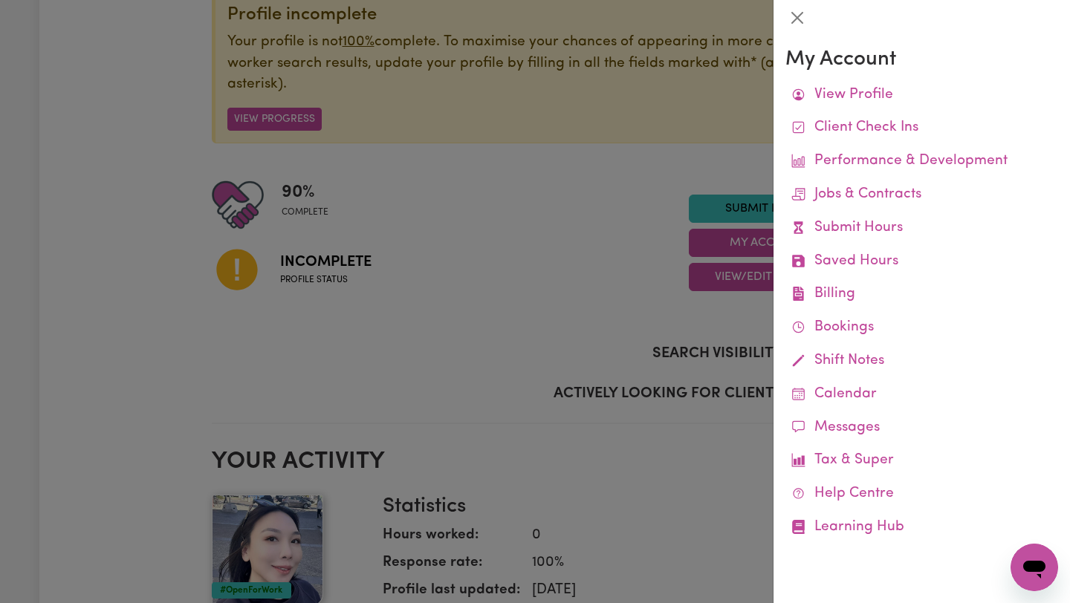
click at [573, 279] on div at bounding box center [535, 301] width 1070 height 603
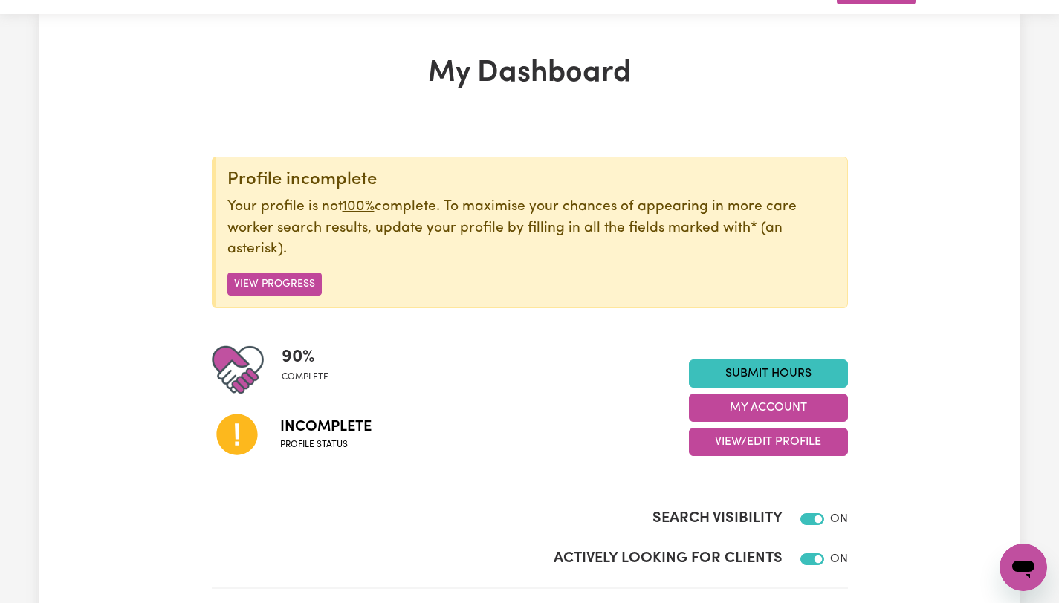
scroll to position [0, 0]
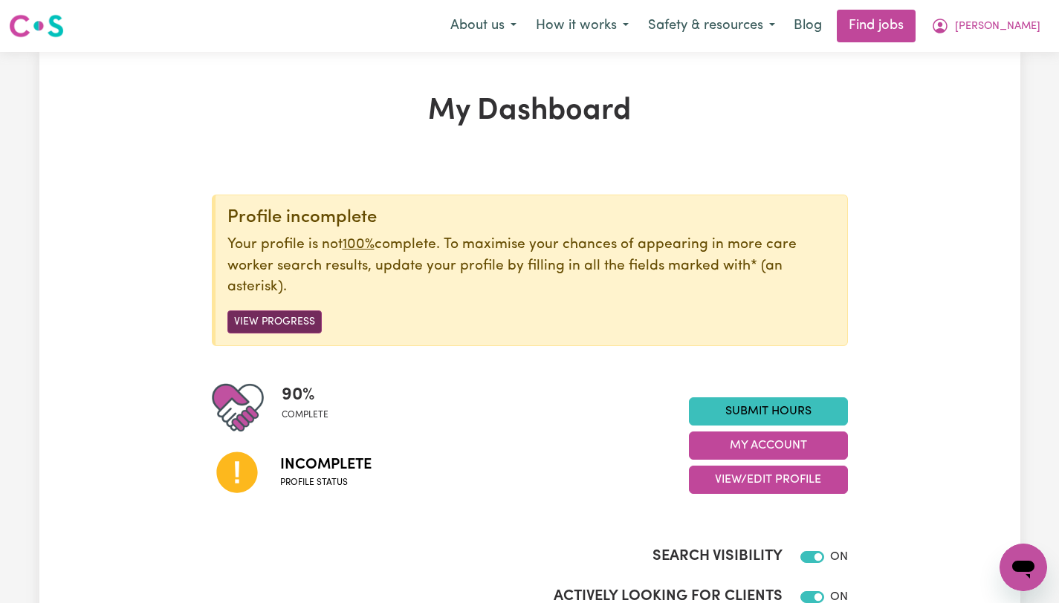
click at [293, 325] on button "View Progress" at bounding box center [274, 322] width 94 height 23
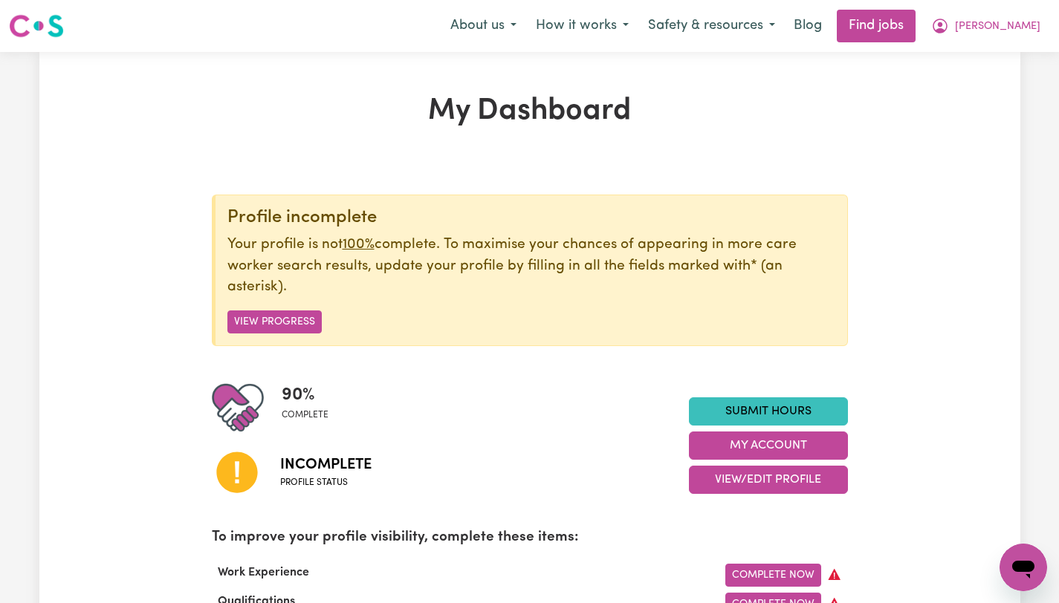
click at [364, 244] on u "100%" at bounding box center [358, 245] width 32 height 14
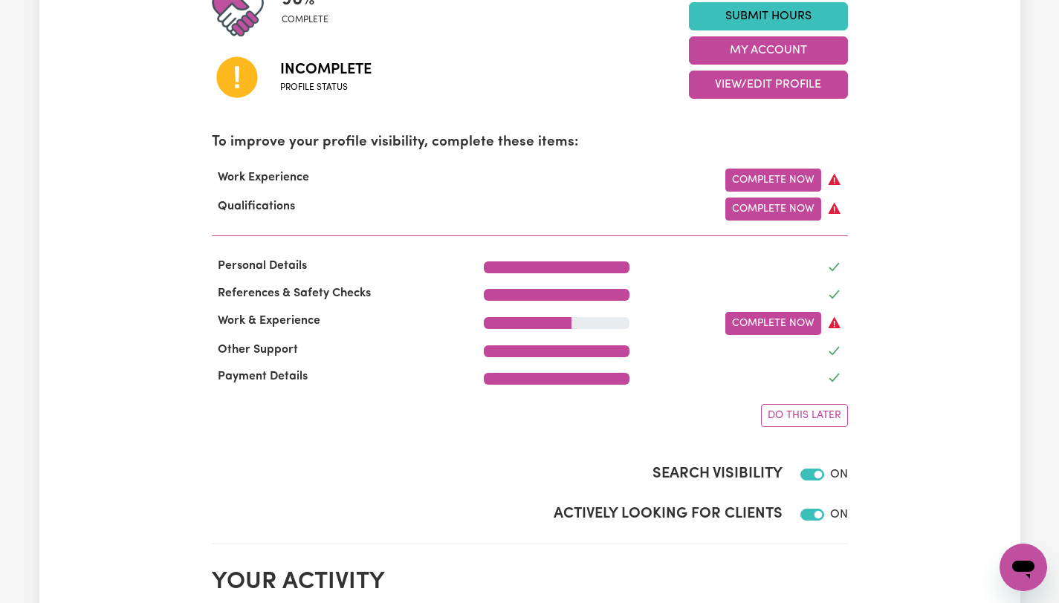
scroll to position [375, 0]
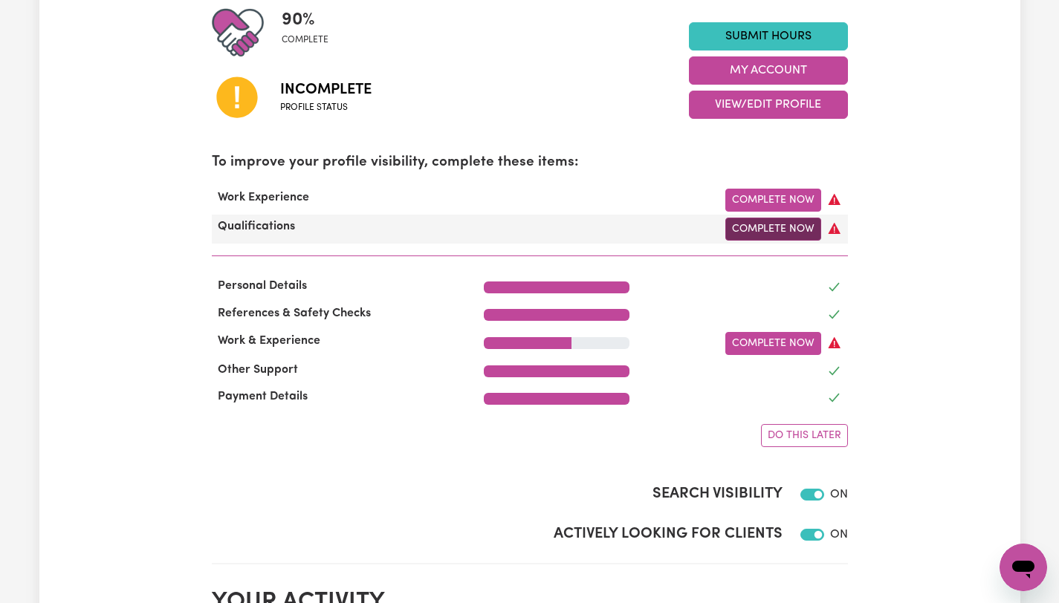
click at [769, 230] on link "Complete Now" at bounding box center [773, 229] width 96 height 23
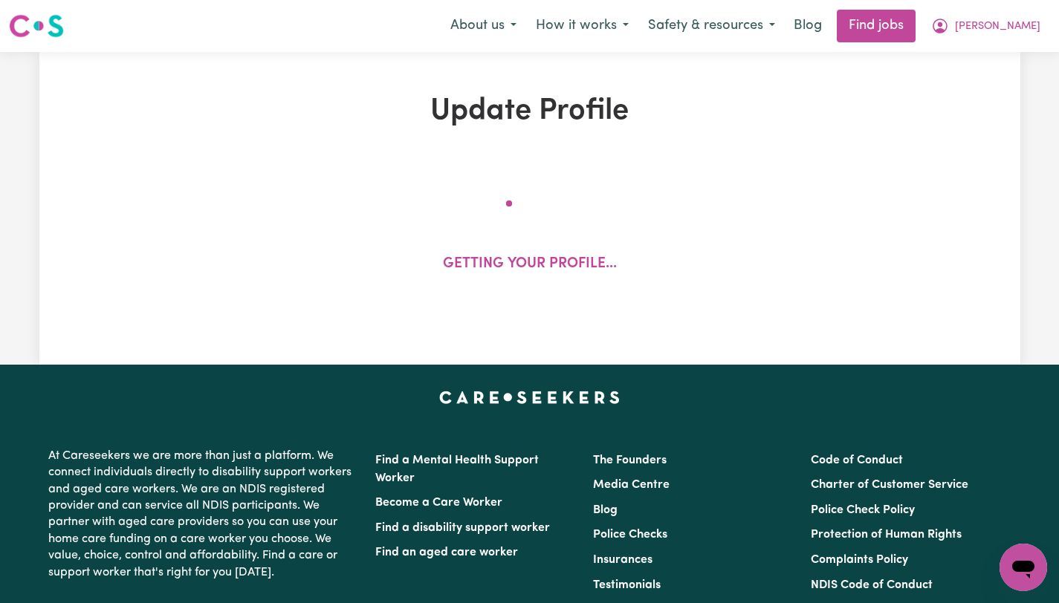
select select "Certificate III (Individual Support)"
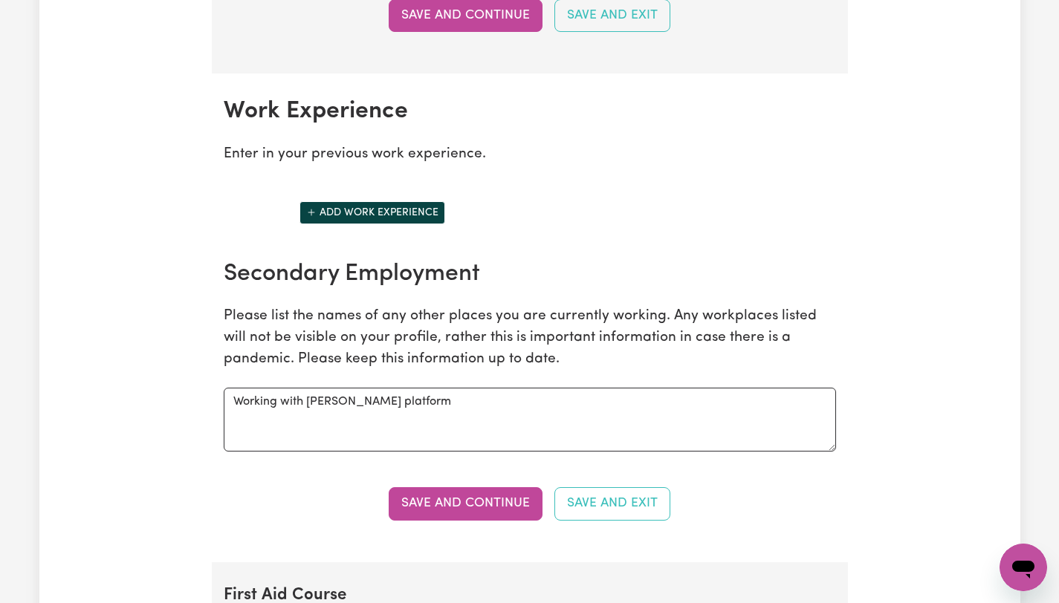
scroll to position [2022, 0]
click at [386, 215] on button "Add work experience" at bounding box center [372, 213] width 146 height 23
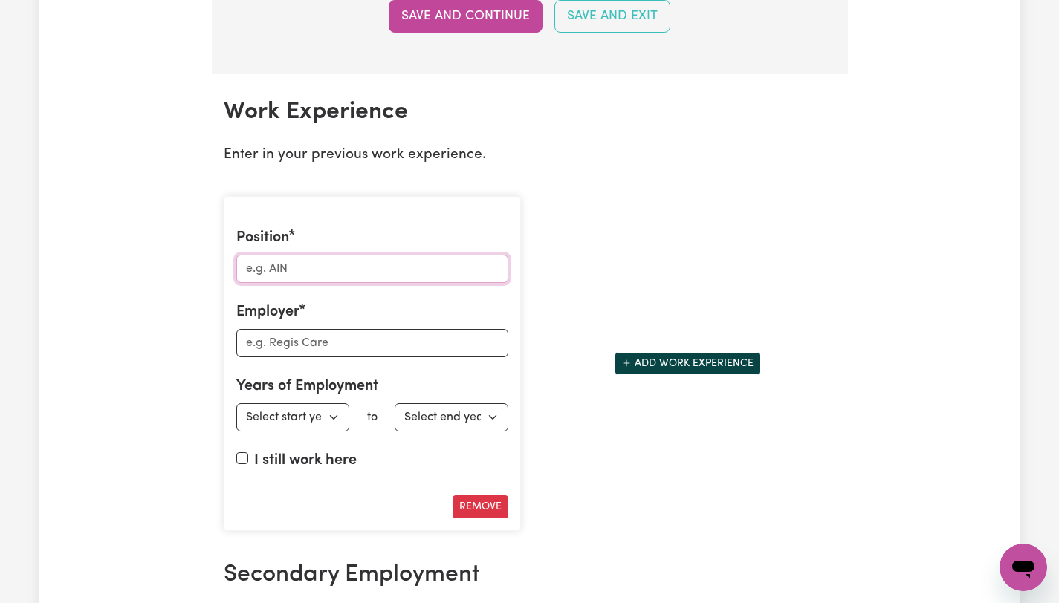
click at [331, 273] on input "Position" at bounding box center [372, 269] width 272 height 28
type input "RN"
click at [283, 345] on input "Employer" at bounding box center [372, 343] width 272 height 28
type input "[PERSON_NAME] platform"
click at [333, 415] on select "Select start year [DATE] 1952 1953 1954 1955 1956 1957 1958 1959 1960 1961 1962…" at bounding box center [293, 417] width 114 height 28
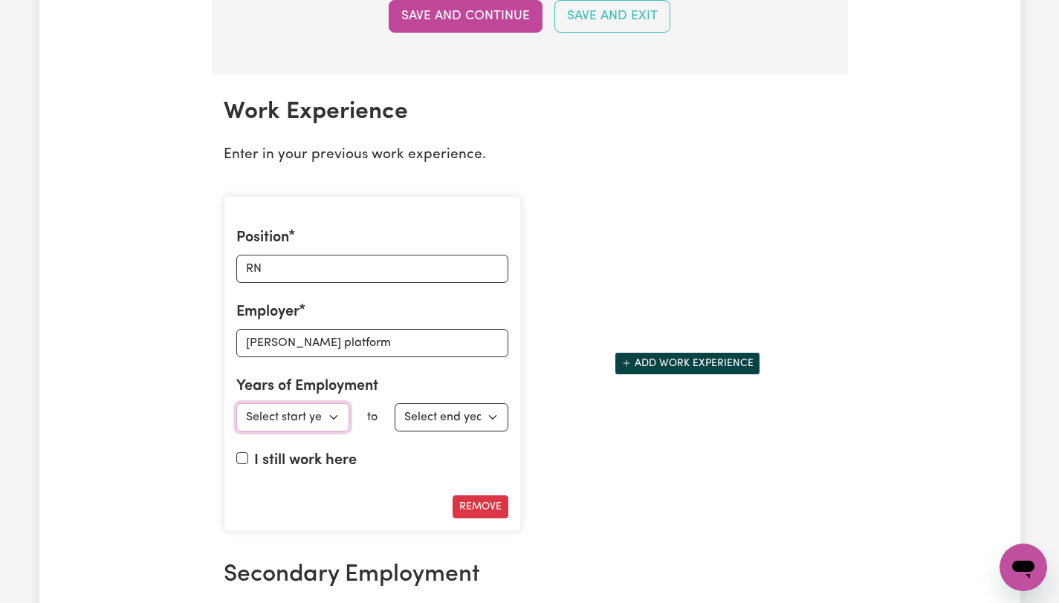
select select "2025"
click at [493, 417] on select "Select end year [DATE] 1952 1953 1954 1955 1956 1957 1958 1959 1960 1961 1962 1…" at bounding box center [451, 417] width 114 height 28
select select "2025"
click at [374, 502] on div "Remove" at bounding box center [372, 506] width 272 height 23
click at [240, 457] on input "I still work here" at bounding box center [242, 458] width 12 height 12
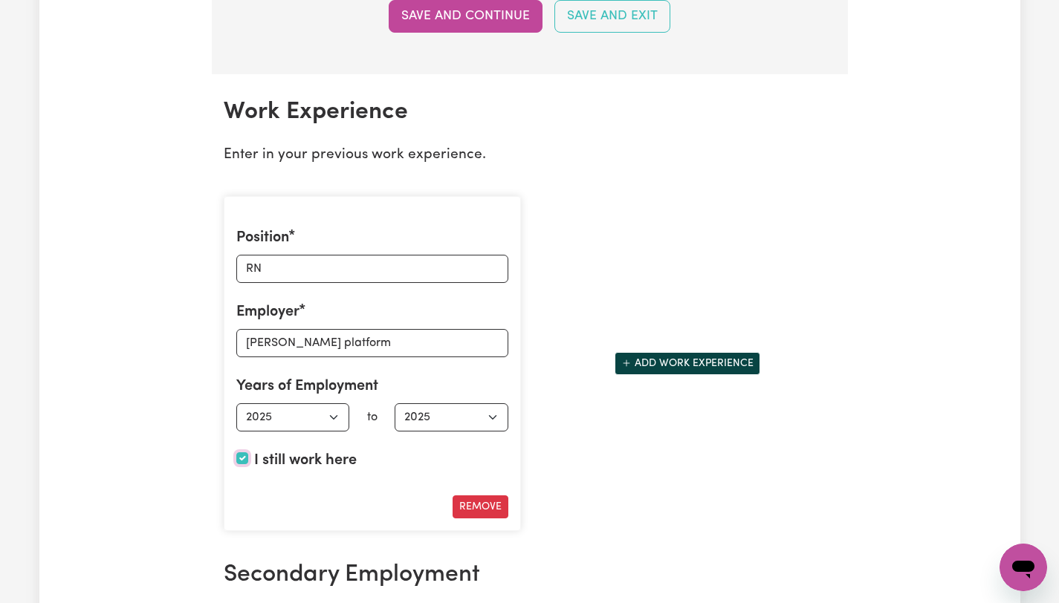
checkbox input "true"
click at [617, 490] on div "Position RN Employer [PERSON_NAME] platform Years of Employment Employed from S…" at bounding box center [530, 363] width 630 height 359
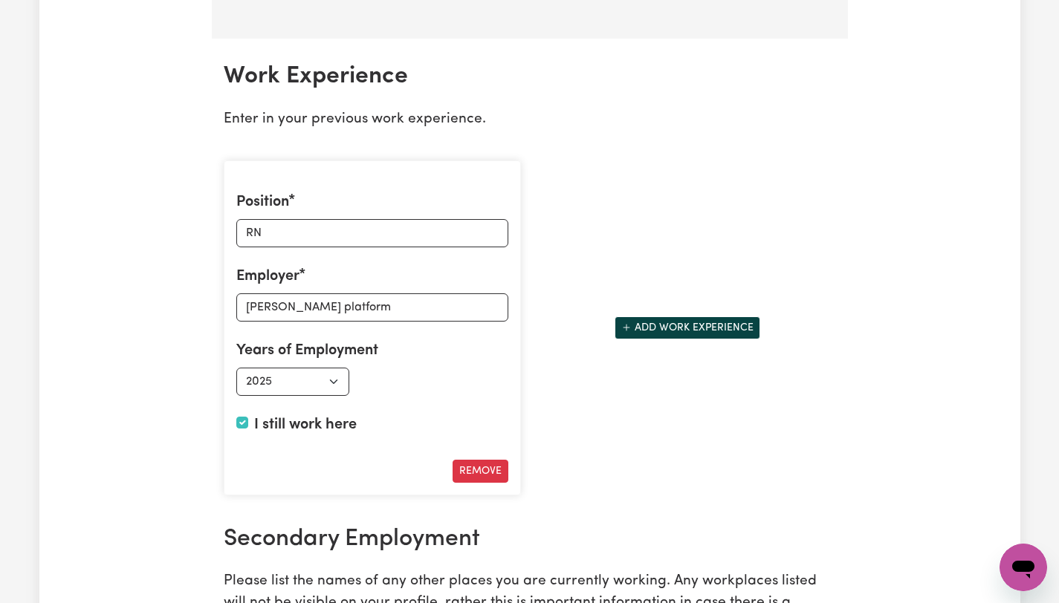
scroll to position [2244, 0]
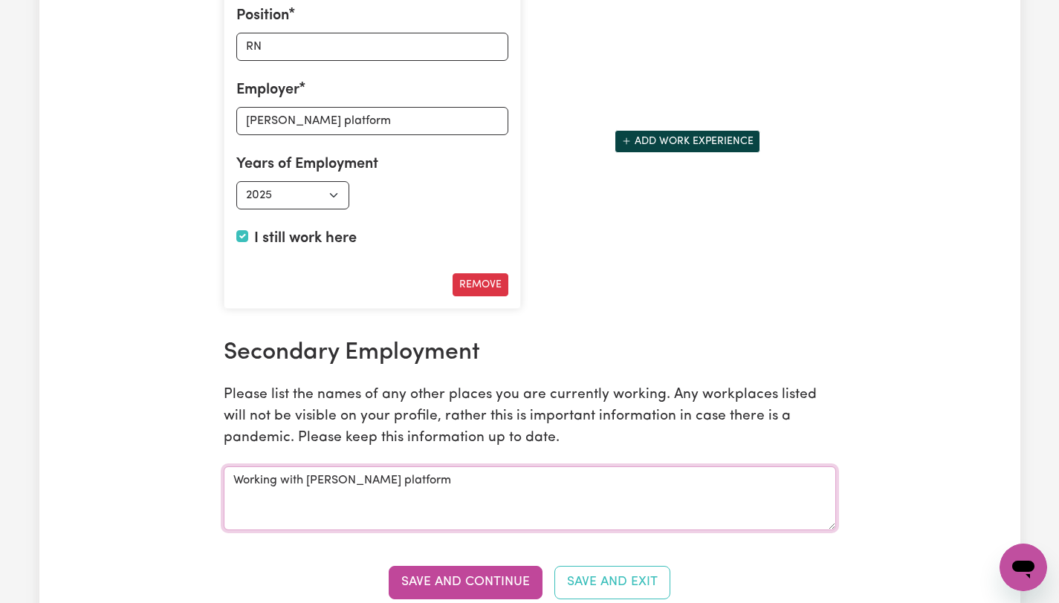
drag, startPoint x: 405, startPoint y: 481, endPoint x: 87, endPoint y: 464, distance: 318.4
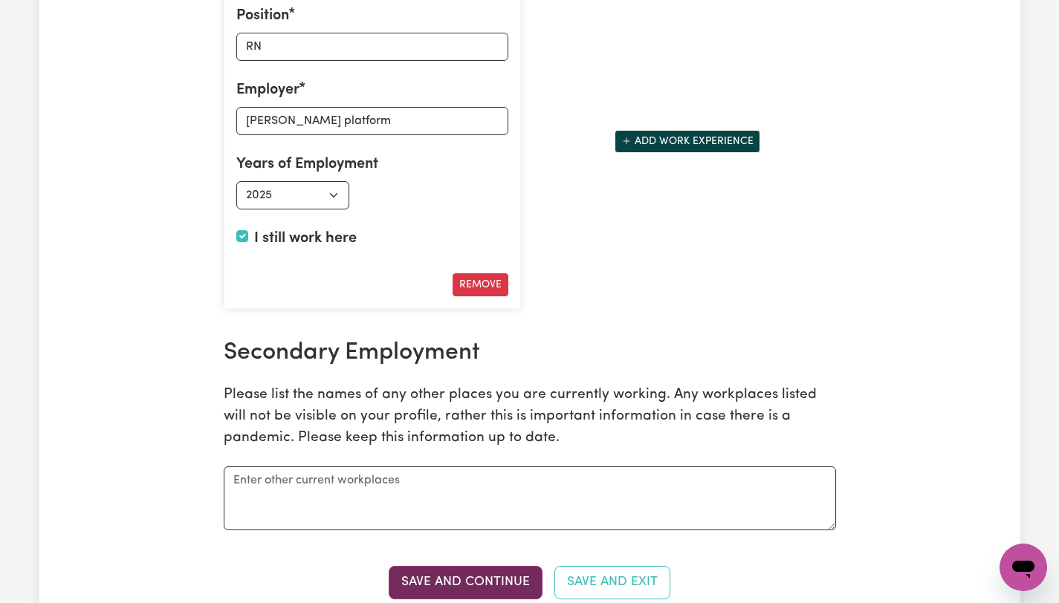
click at [424, 511] on button "Save and Continue" at bounding box center [466, 582] width 154 height 33
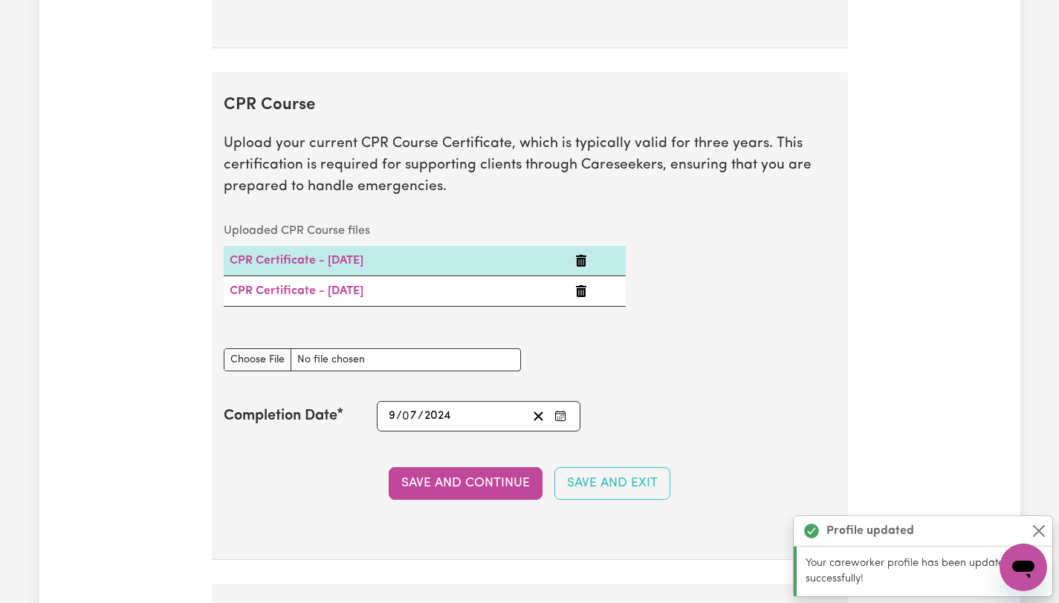
scroll to position [3624, 0]
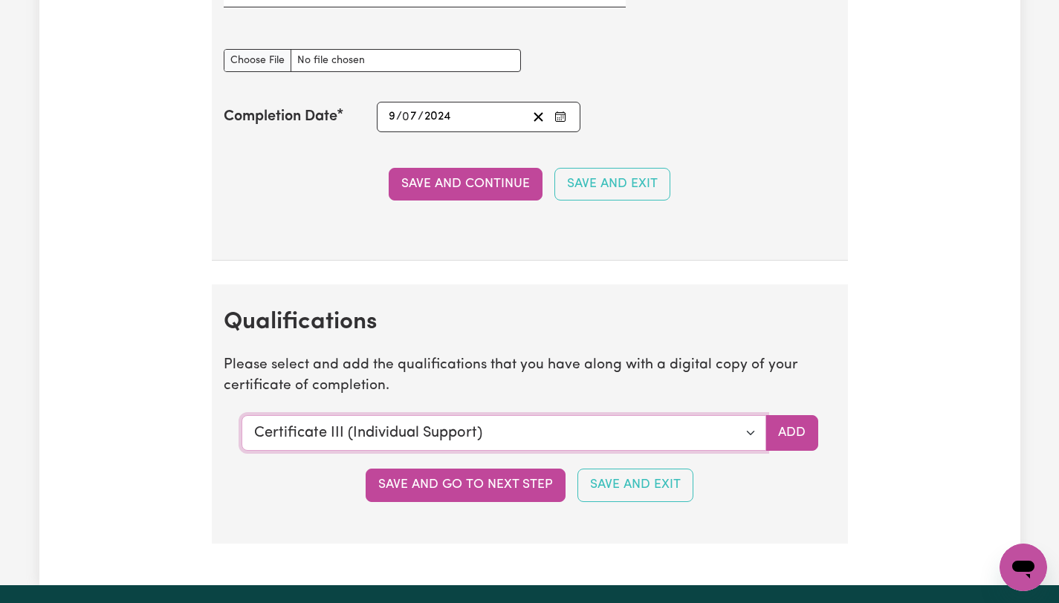
click at [764, 435] on select "Select a qualification to add... Certificate III (Individual Support) Certifica…" at bounding box center [503, 433] width 524 height 36
select select "Bachelor of Nursing - Australian registered nurse"
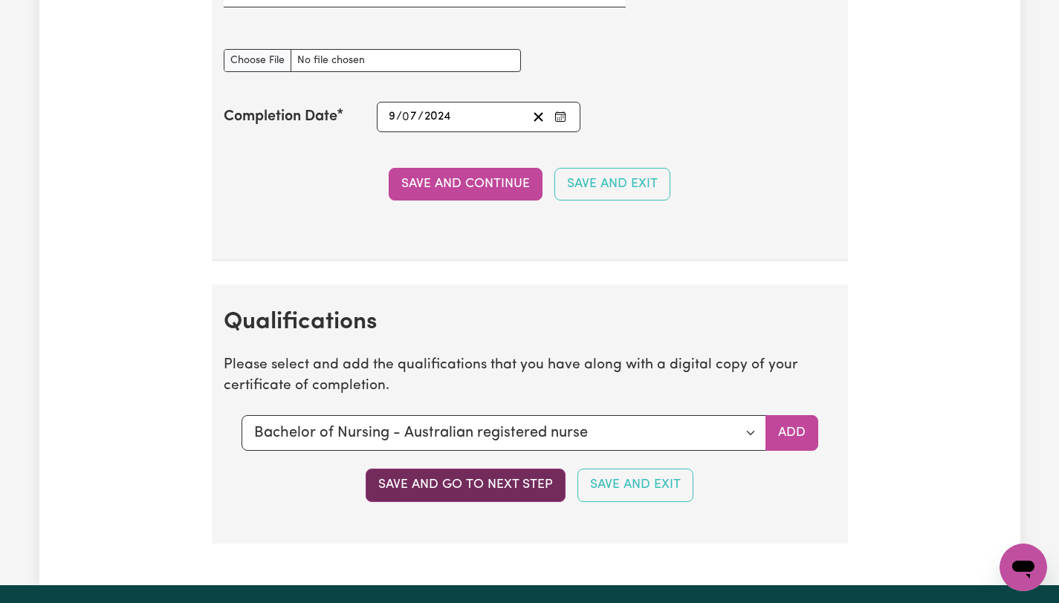
click at [461, 493] on button "Save and go to next step" at bounding box center [465, 485] width 200 height 33
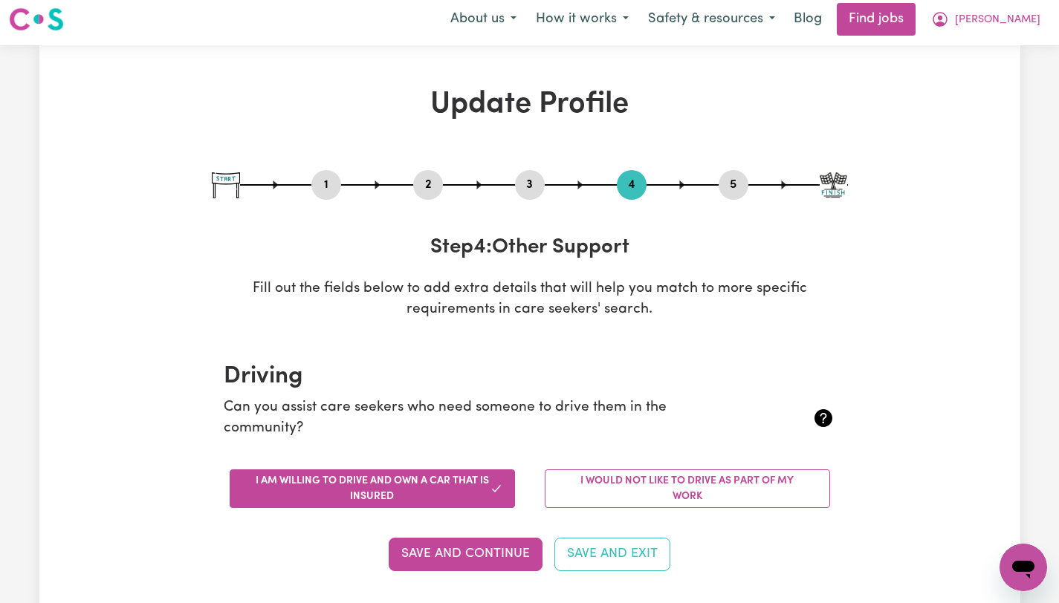
scroll to position [0, 0]
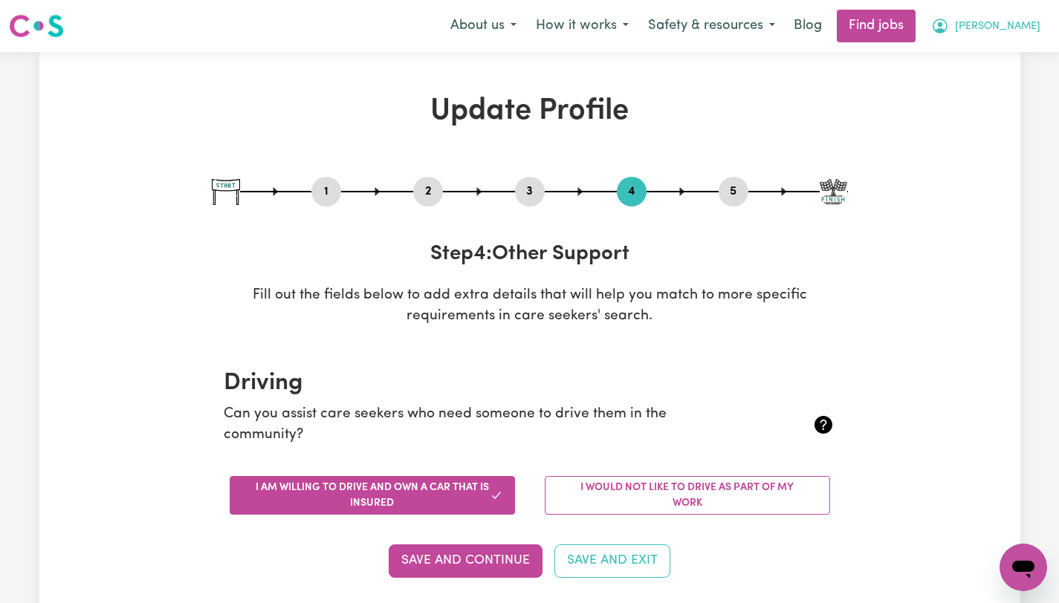
click at [833, 29] on icon "My Account" at bounding box center [939, 26] width 15 height 15
click at [833, 86] on link "My Dashboard" at bounding box center [990, 85] width 117 height 28
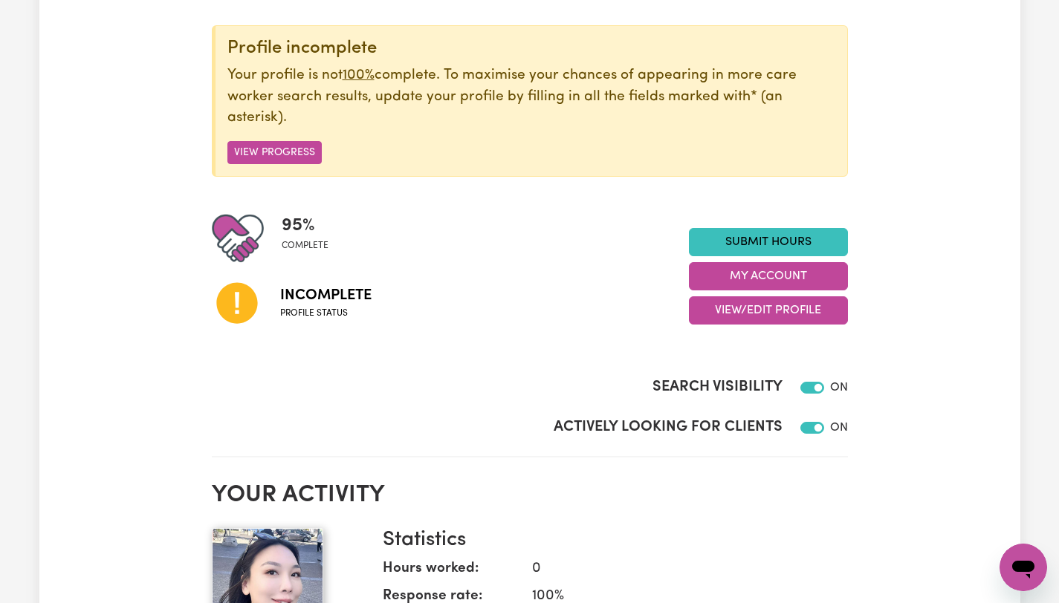
scroll to position [97, 0]
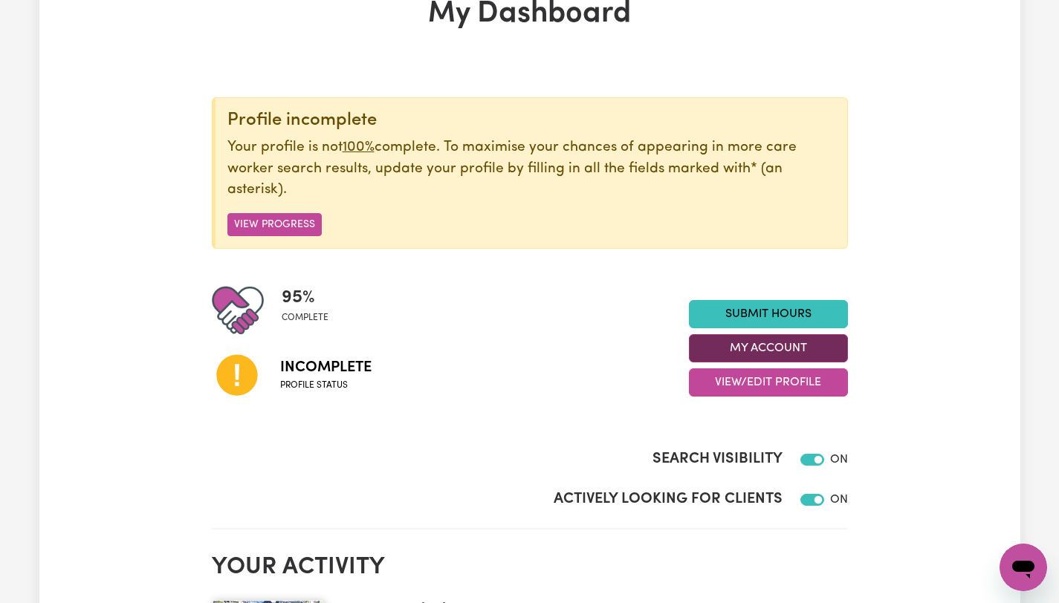
click at [764, 350] on button "My Account" at bounding box center [768, 348] width 159 height 28
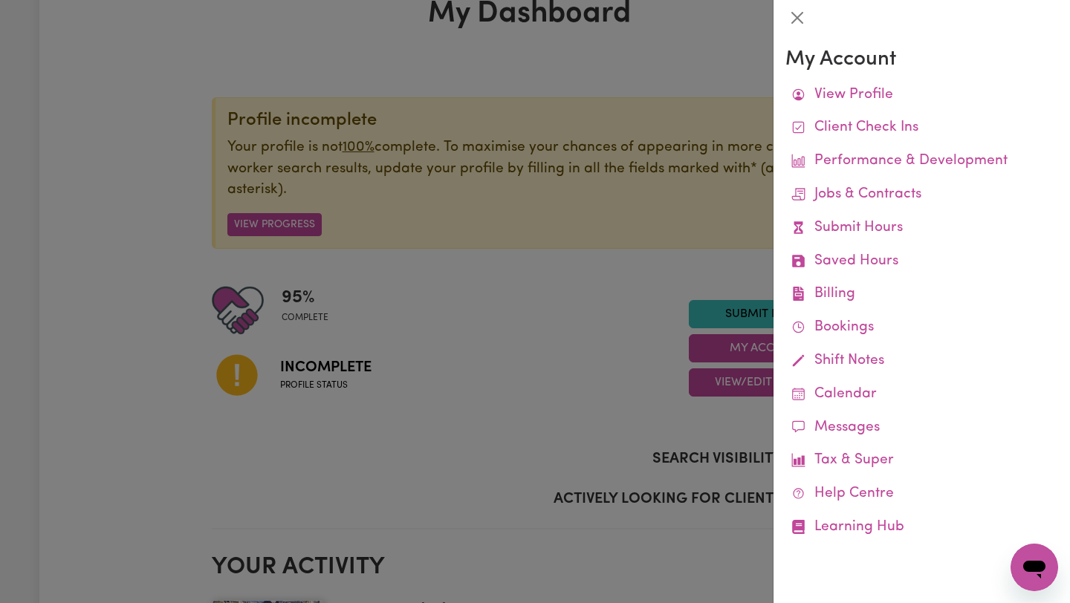
click at [584, 373] on div at bounding box center [535, 301] width 1070 height 603
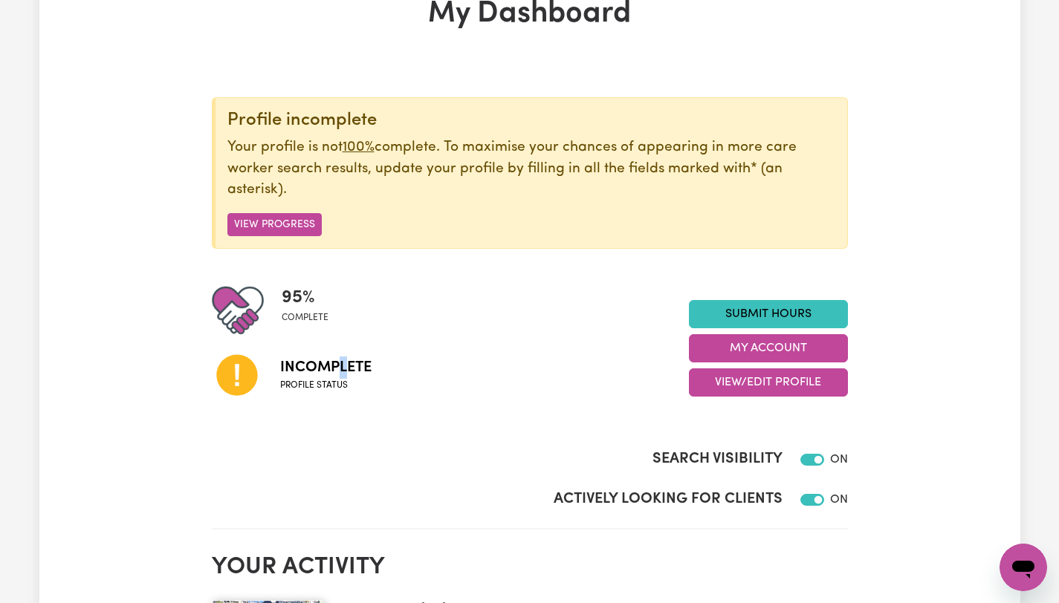
click at [343, 363] on span "Incomplete" at bounding box center [325, 368] width 91 height 22
drag, startPoint x: 324, startPoint y: 385, endPoint x: 342, endPoint y: 379, distance: 18.8
click at [324, 385] on span "Profile status" at bounding box center [325, 385] width 91 height 13
click at [749, 358] on button "My Account" at bounding box center [768, 348] width 159 height 28
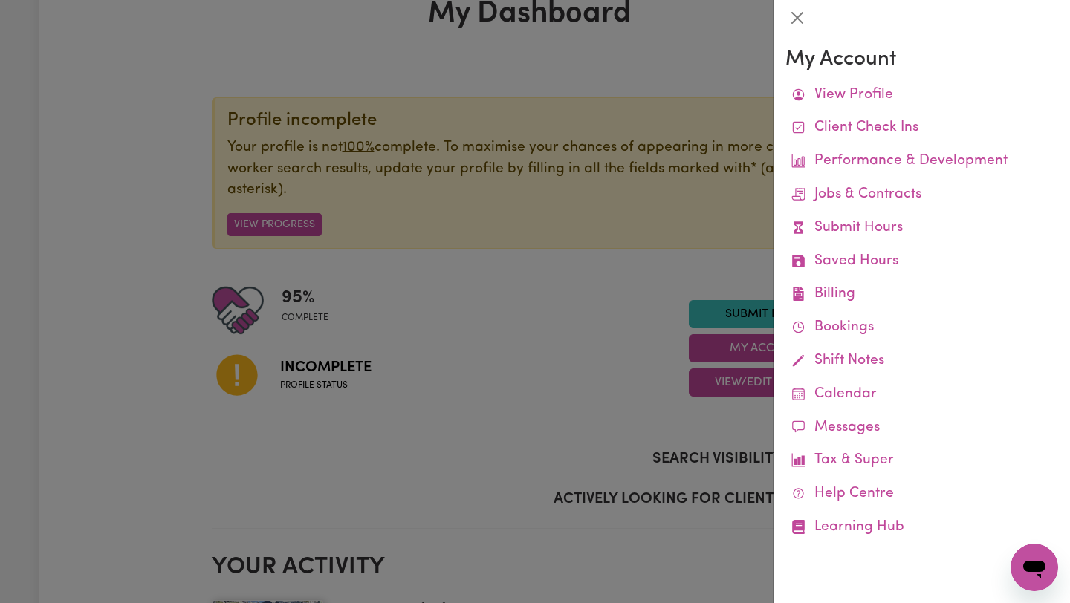
click at [728, 389] on div at bounding box center [535, 301] width 1070 height 603
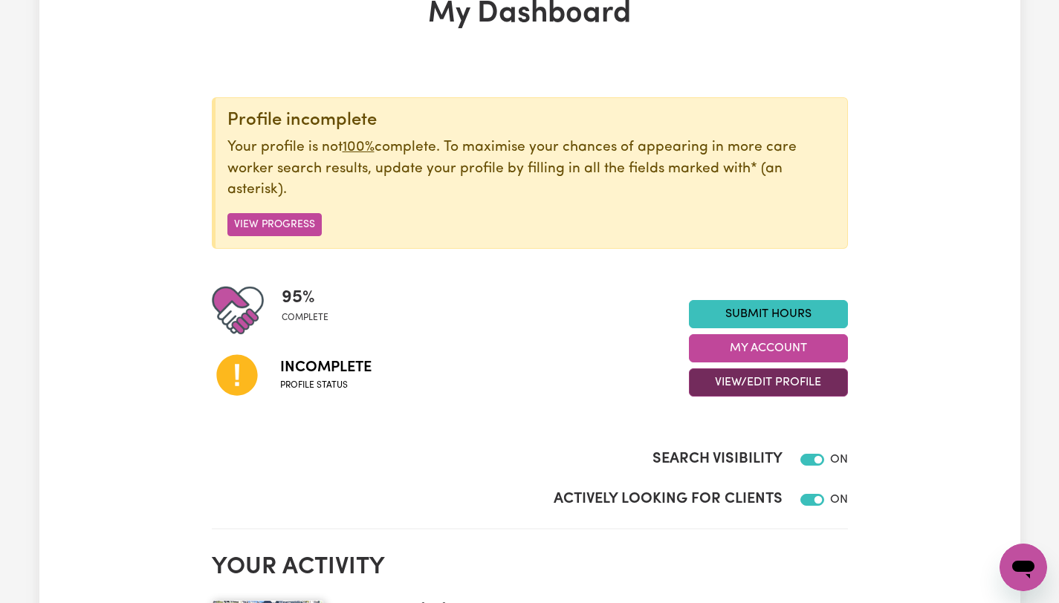
click at [731, 384] on button "View/Edit Profile" at bounding box center [768, 382] width 159 height 28
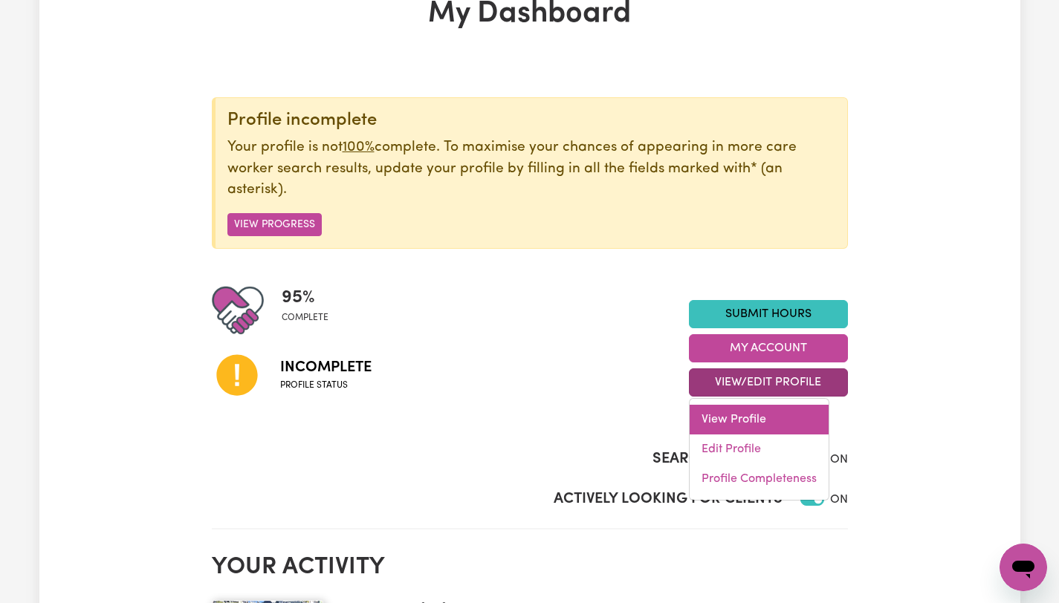
click at [727, 415] on link "View Profile" at bounding box center [758, 420] width 139 height 30
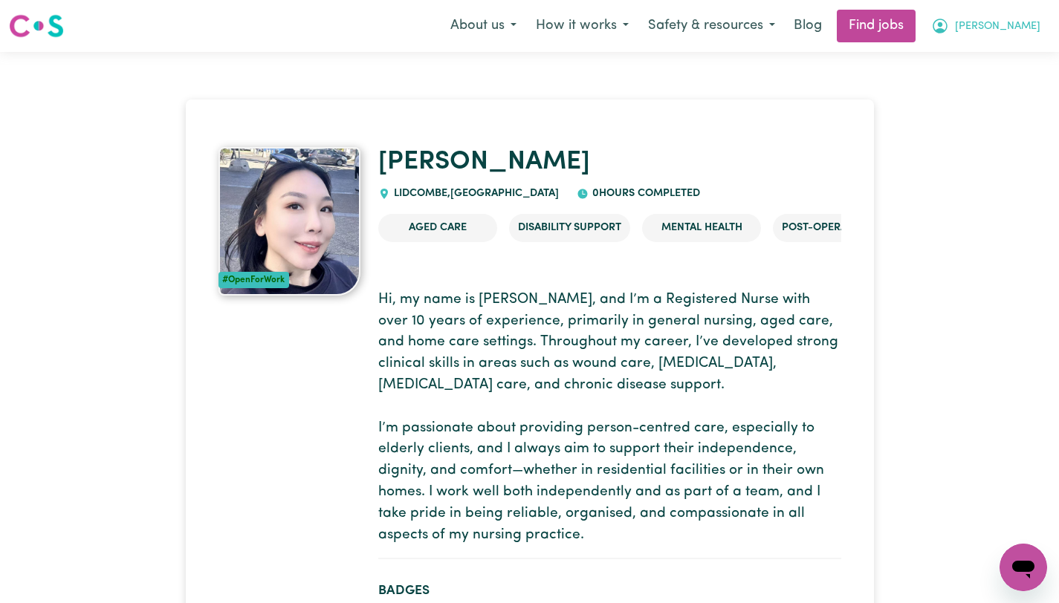
click at [833, 27] on span "[PERSON_NAME]" at bounding box center [997, 27] width 85 height 16
click at [833, 58] on link "My Account" at bounding box center [990, 58] width 117 height 28
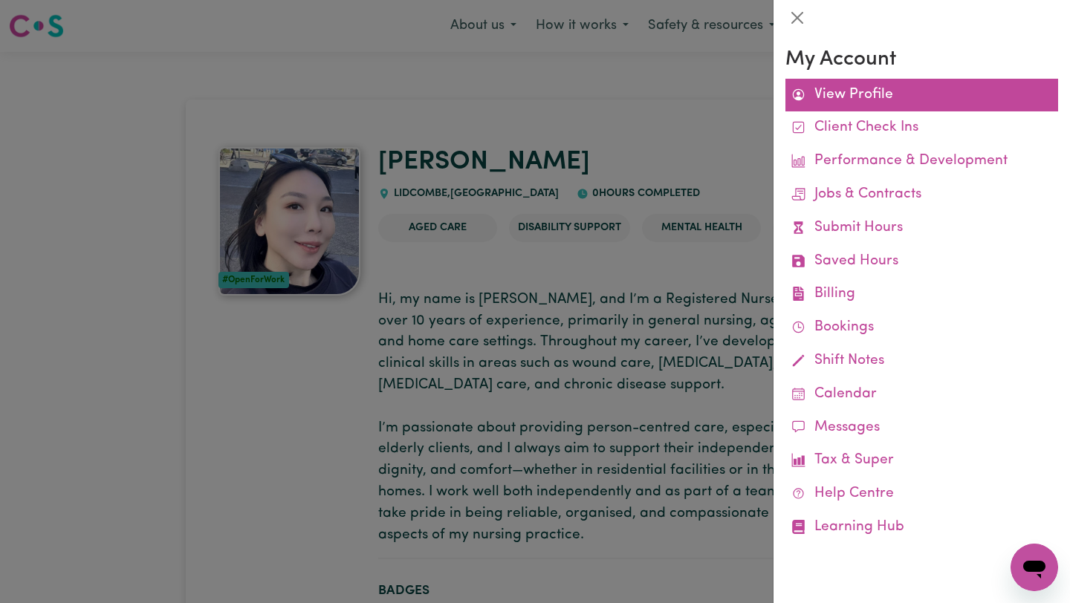
click at [833, 91] on link "View Profile" at bounding box center [921, 95] width 273 height 33
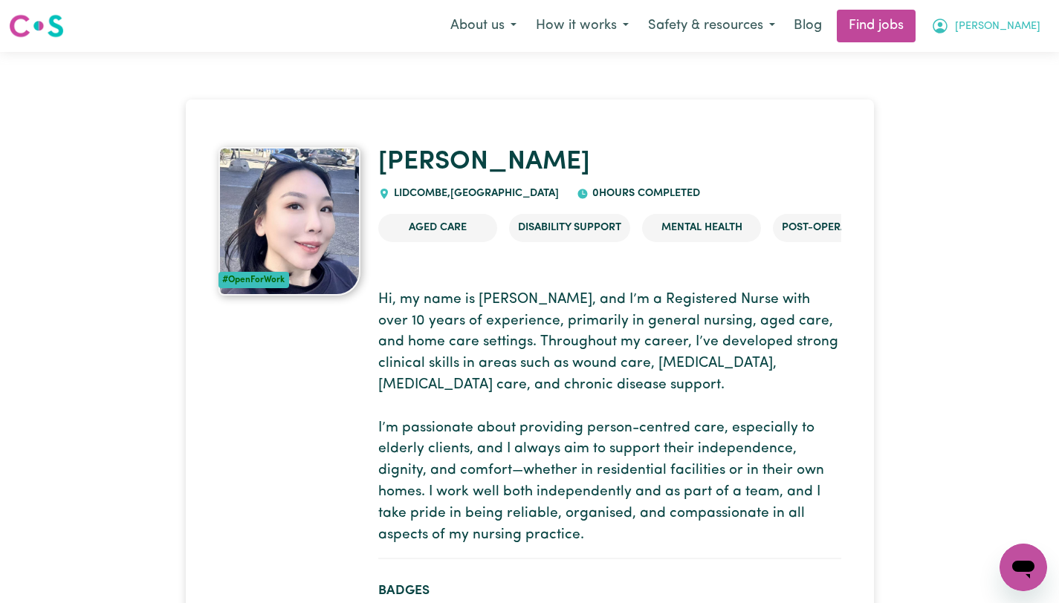
click at [833, 30] on icon "My Account" at bounding box center [939, 26] width 15 height 15
click at [833, 59] on link "My Account" at bounding box center [990, 58] width 117 height 28
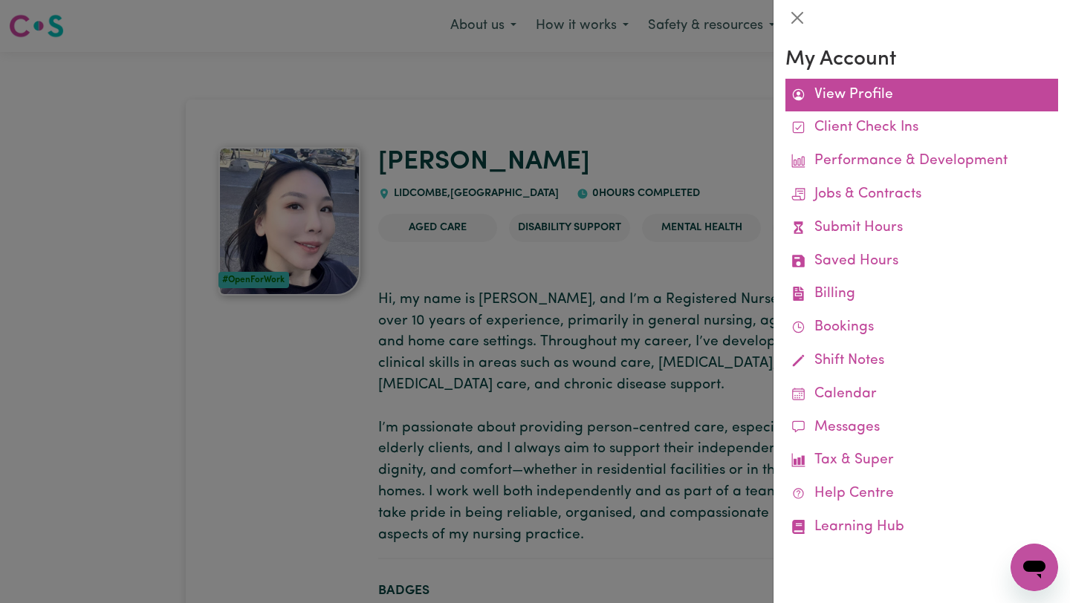
click at [833, 100] on link "View Profile" at bounding box center [921, 95] width 273 height 33
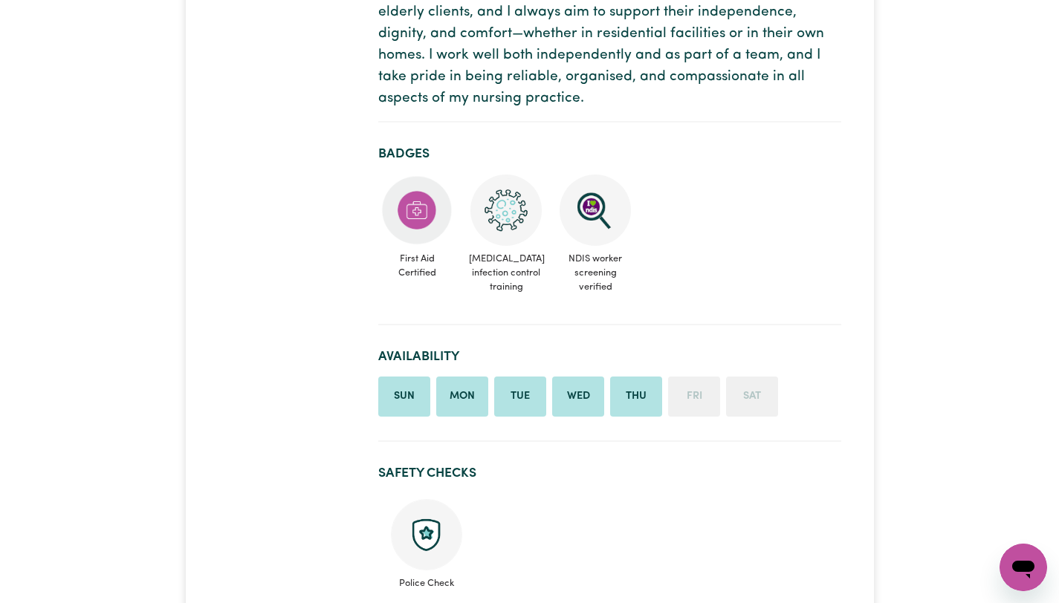
scroll to position [436, 0]
click at [527, 405] on li "Tue" at bounding box center [520, 397] width 52 height 40
click at [517, 400] on li "Tue" at bounding box center [520, 397] width 52 height 40
click at [517, 399] on li "Tue" at bounding box center [520, 397] width 52 height 40
click at [521, 396] on li "Tue" at bounding box center [520, 397] width 52 height 40
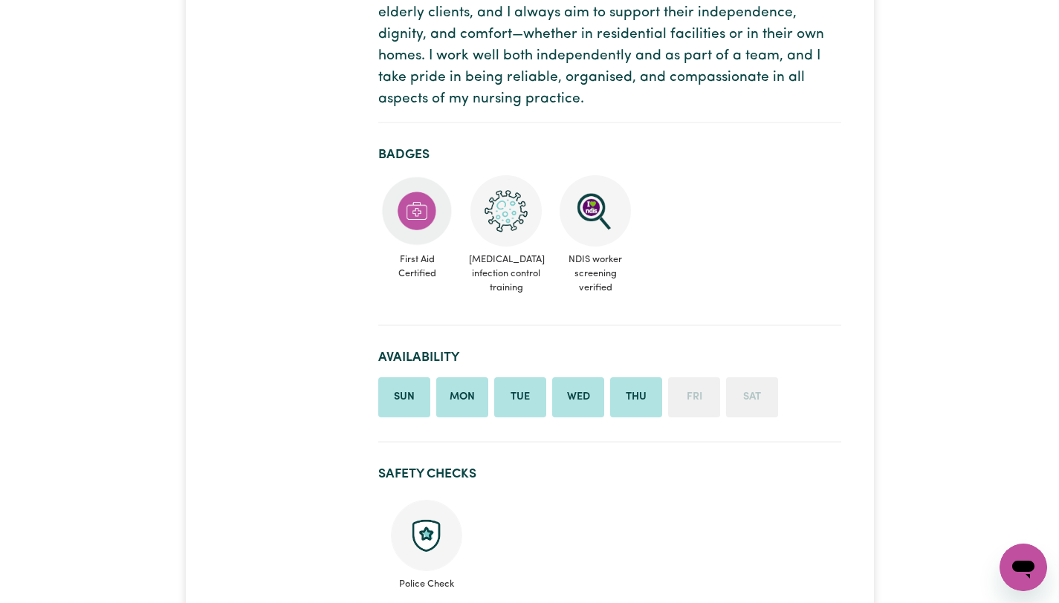
scroll to position [0, 0]
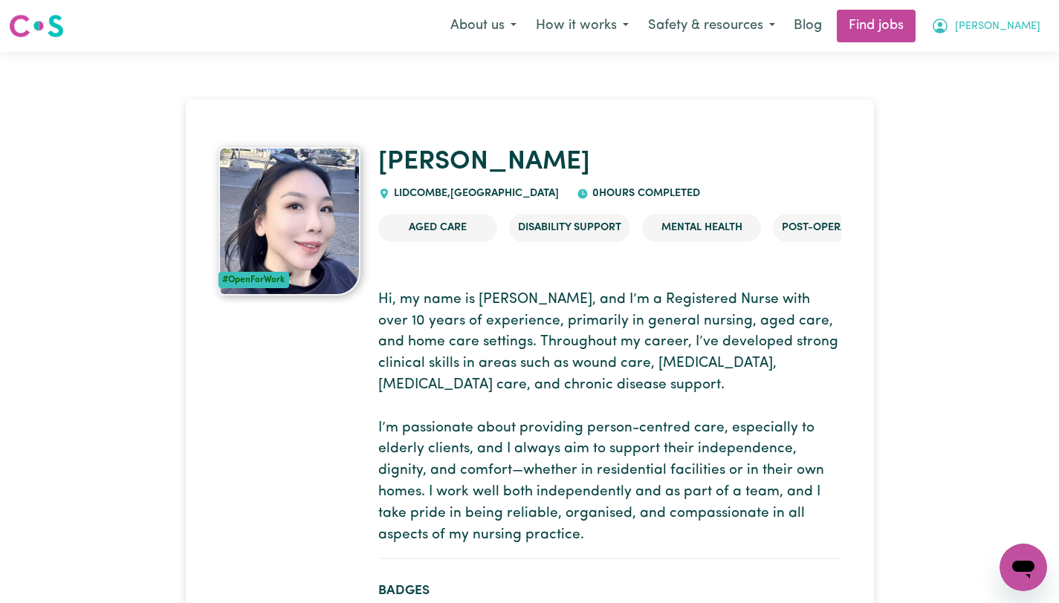
click at [833, 30] on button "[PERSON_NAME]" at bounding box center [985, 25] width 129 height 31
click at [833, 88] on link "My Dashboard" at bounding box center [990, 85] width 117 height 28
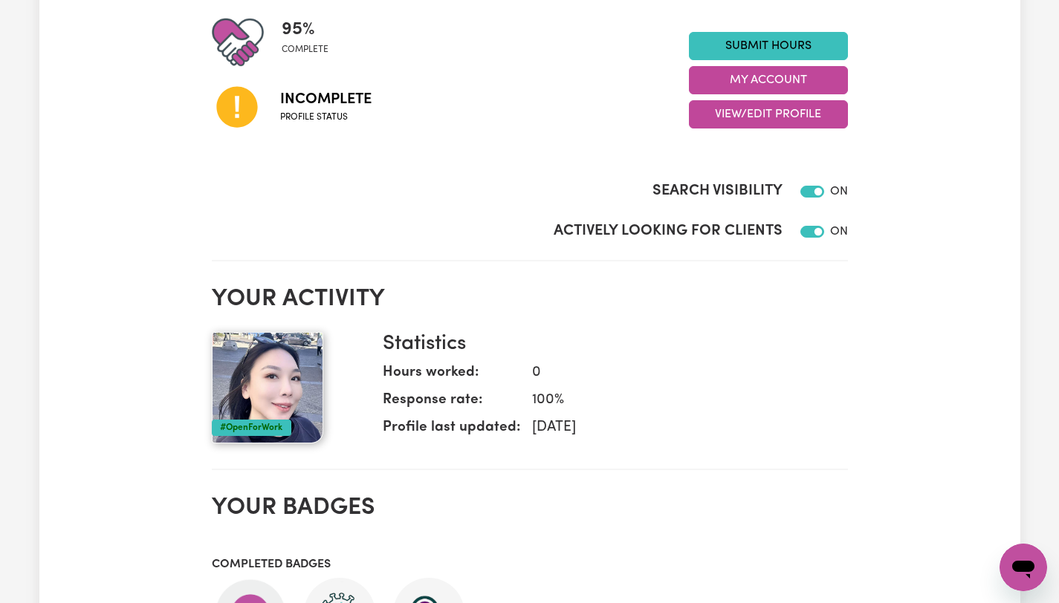
scroll to position [153, 0]
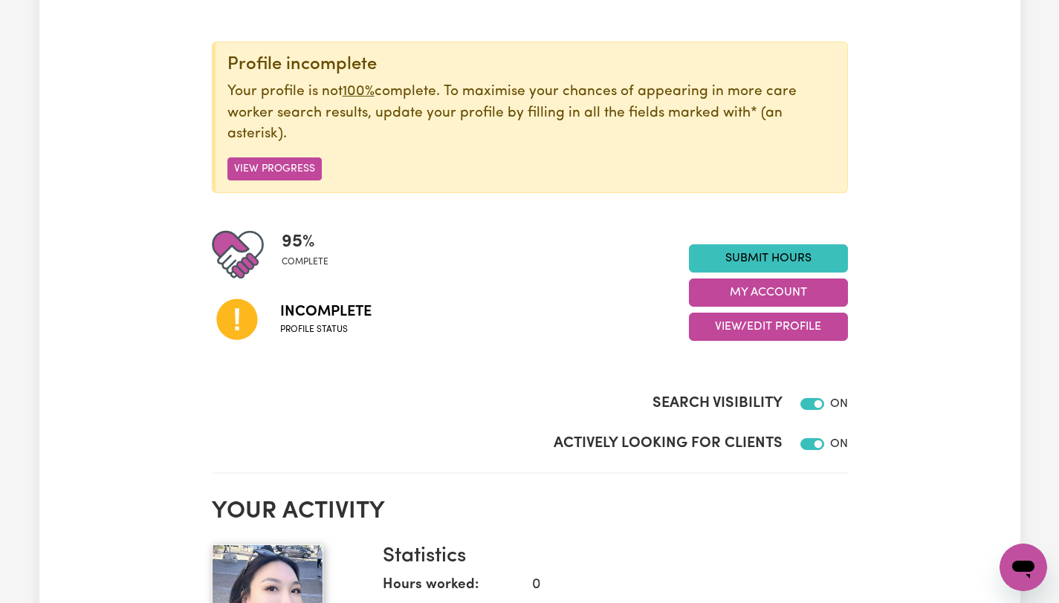
click at [322, 326] on span "Profile status" at bounding box center [325, 329] width 91 height 13
click at [311, 308] on span "Incomplete" at bounding box center [325, 312] width 91 height 22
click at [294, 169] on button "View Progress" at bounding box center [274, 168] width 94 height 23
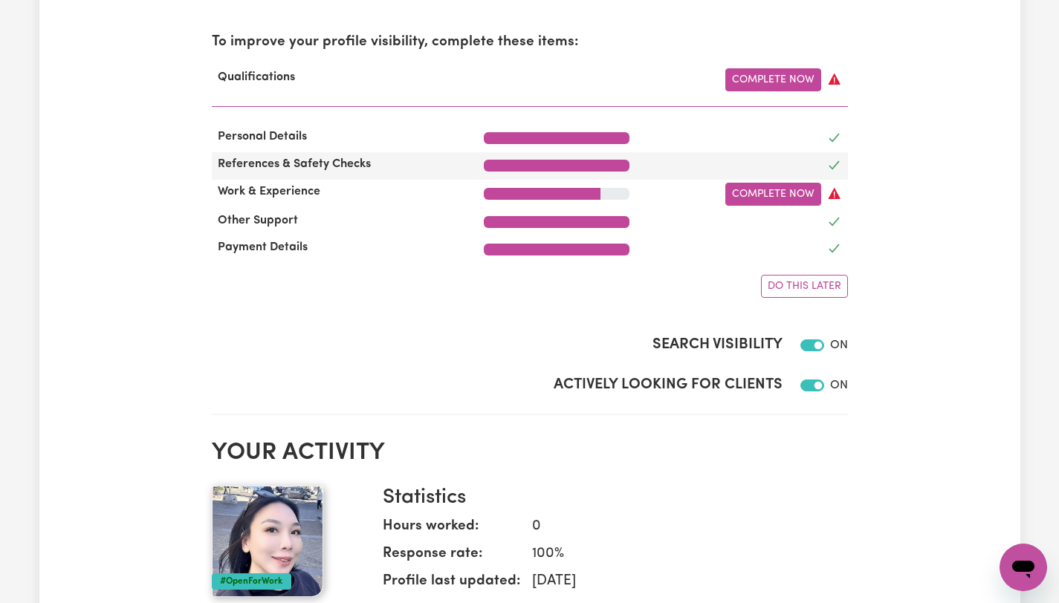
scroll to position [193, 0]
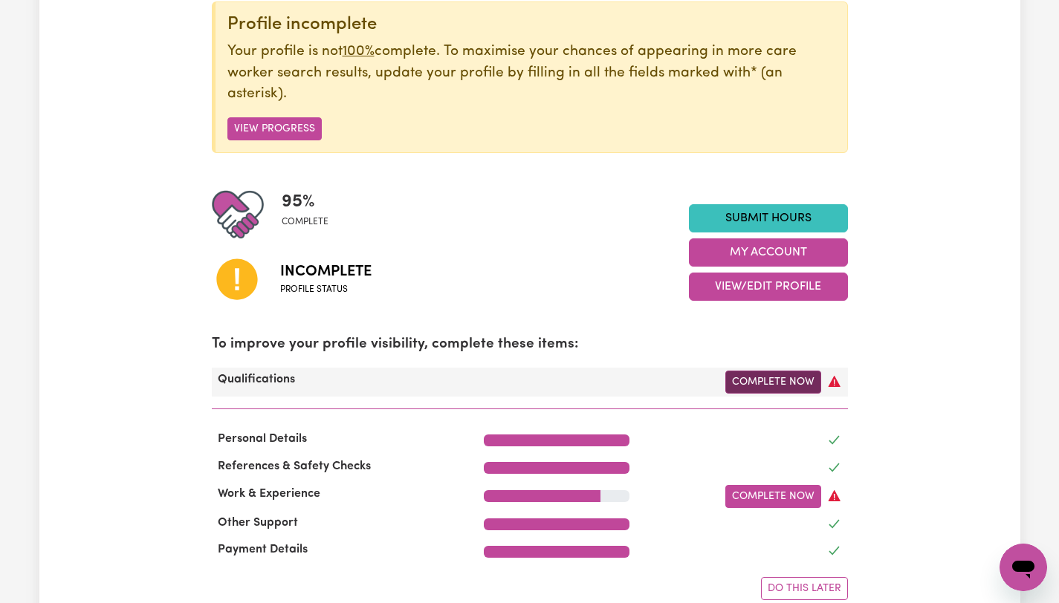
click at [749, 381] on link "Complete Now" at bounding box center [773, 382] width 96 height 23
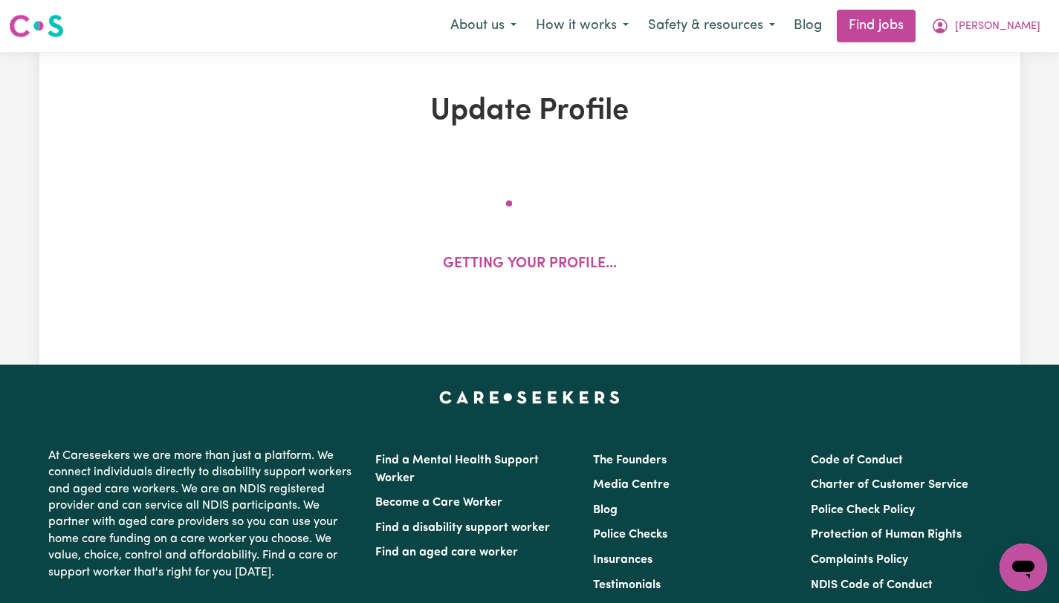
select select "2025"
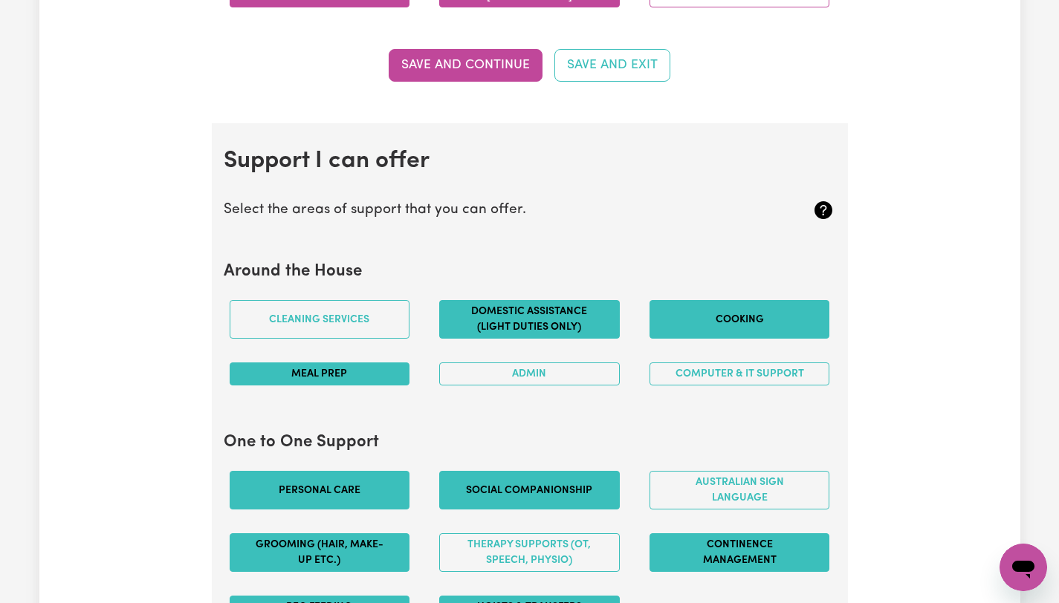
scroll to position [1207, 0]
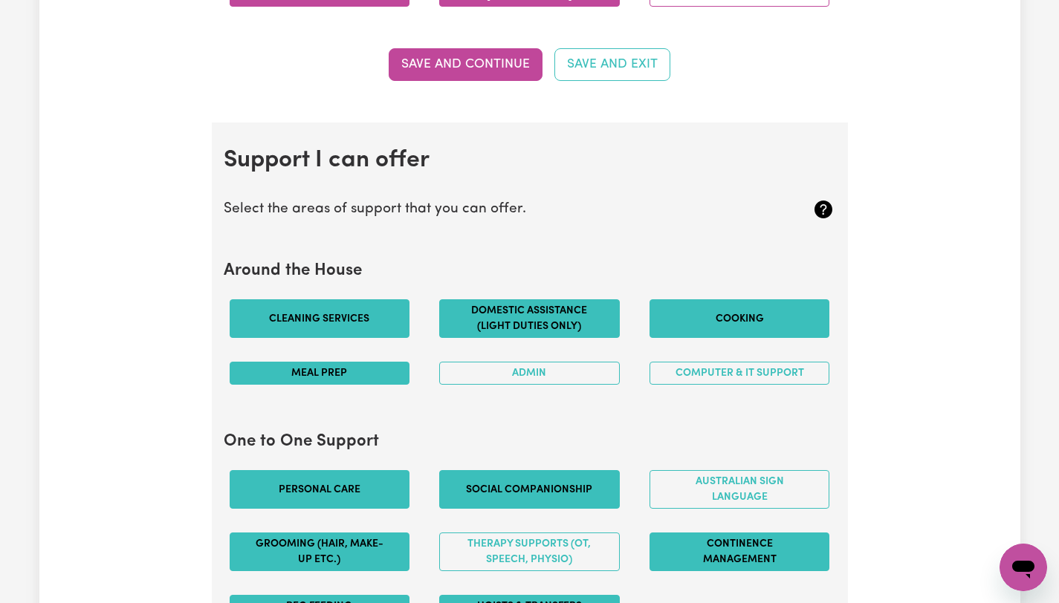
click at [370, 327] on button "Cleaning services" at bounding box center [320, 318] width 181 height 39
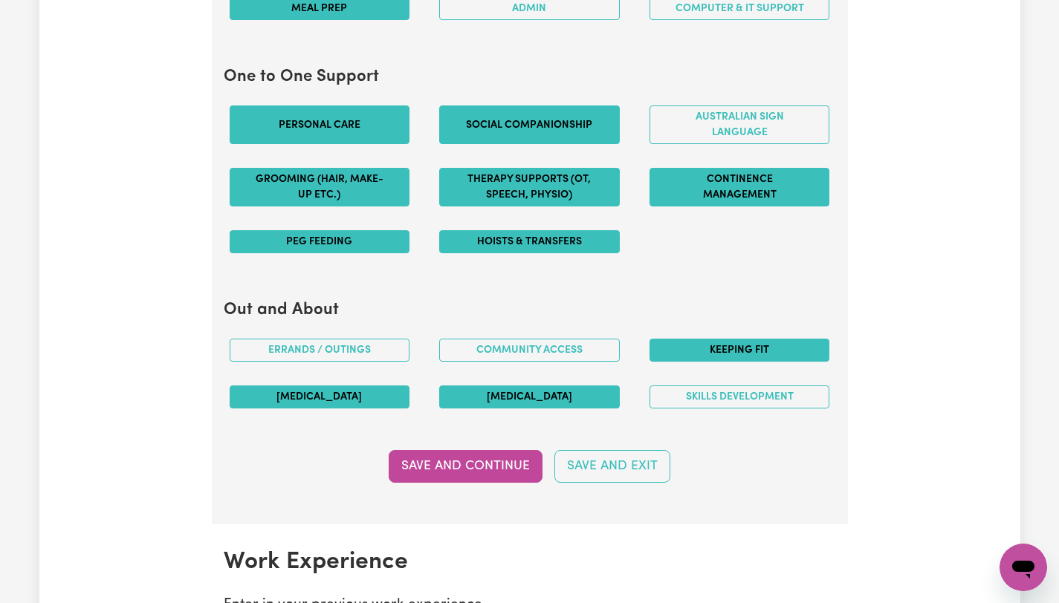
scroll to position [1631, 0]
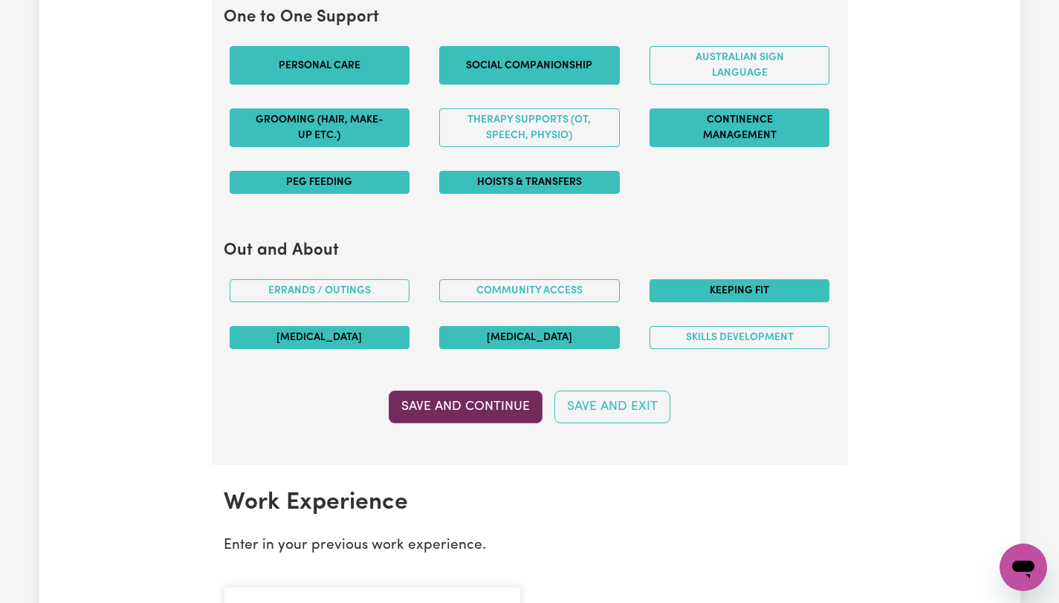
click at [457, 408] on button "Save and Continue" at bounding box center [466, 407] width 154 height 33
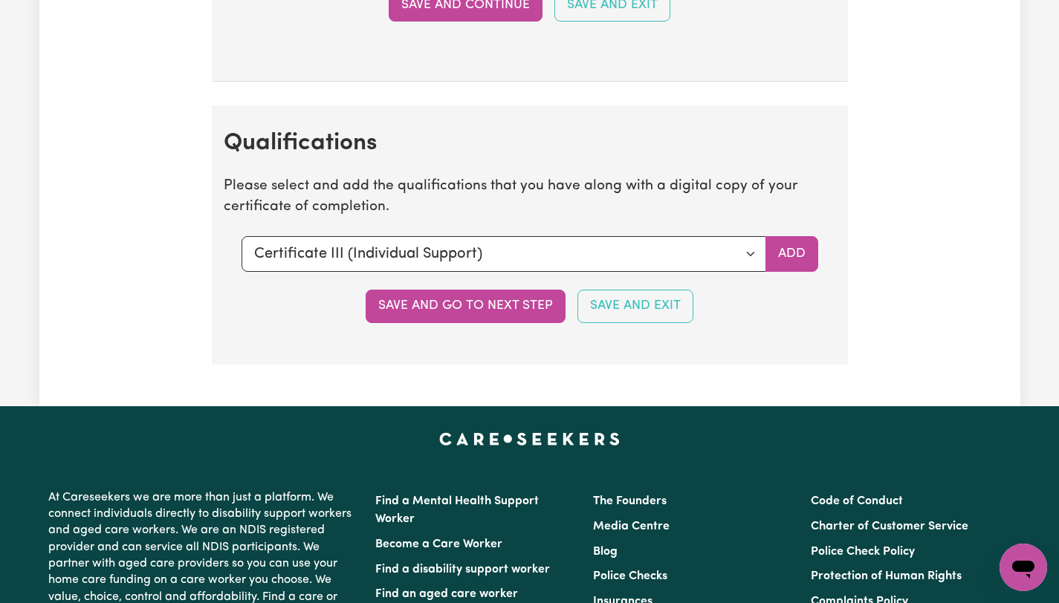
scroll to position [3806, 0]
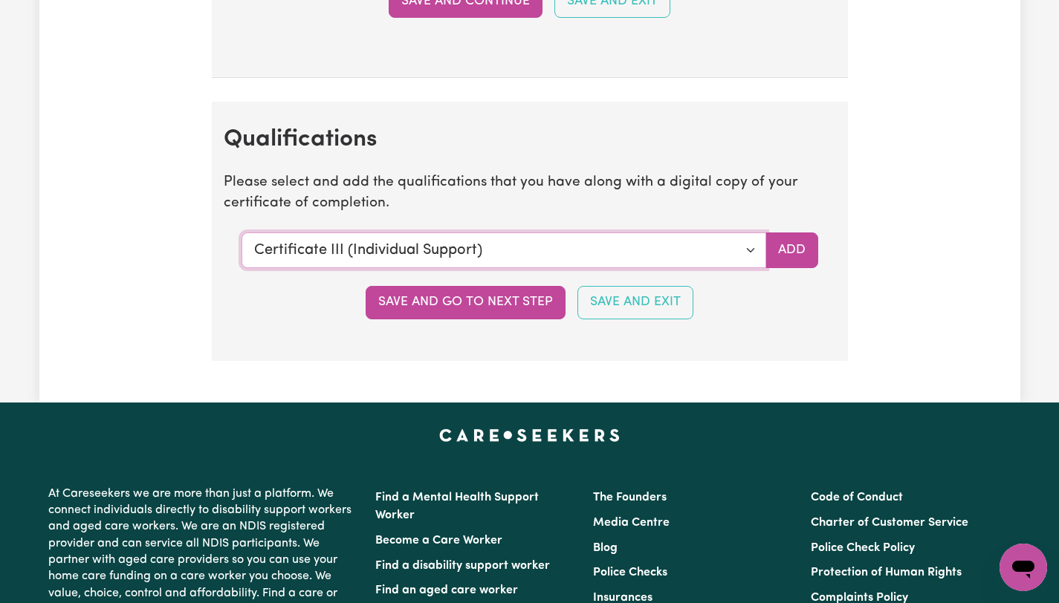
click at [667, 258] on select "Select a qualification to add... Certificate III (Individual Support) Certifica…" at bounding box center [503, 251] width 524 height 36
select select "Bachelor of Nursing - Australian registered nurse"
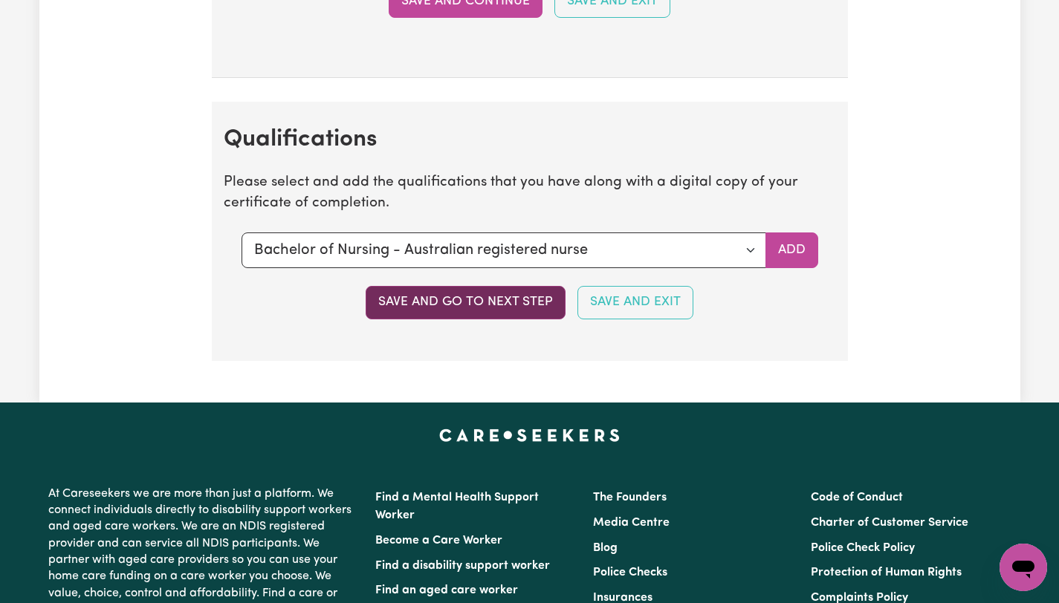
click at [490, 308] on button "Save and go to next step" at bounding box center [465, 302] width 200 height 33
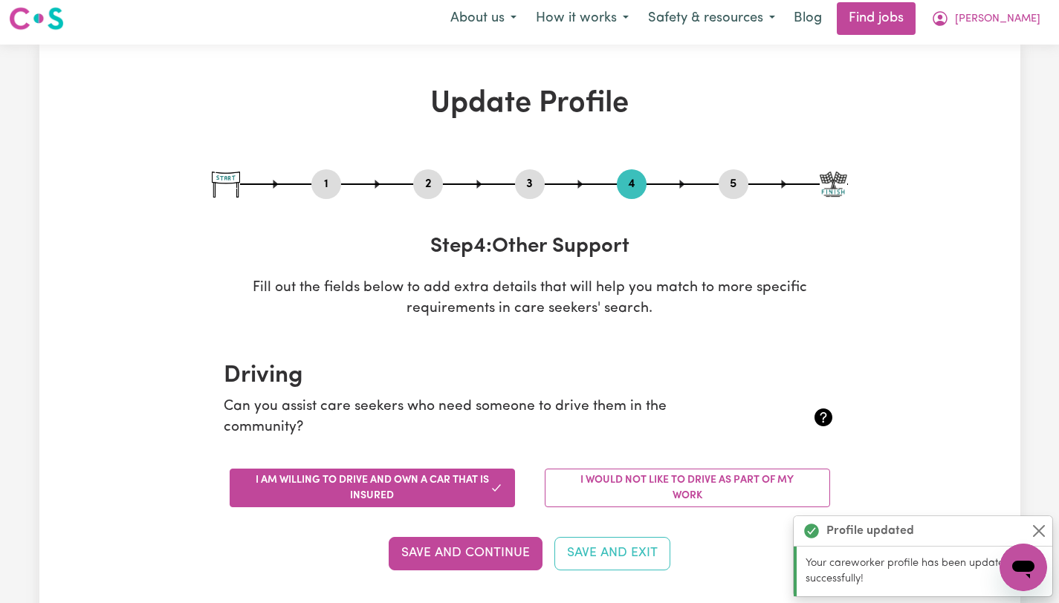
scroll to position [0, 0]
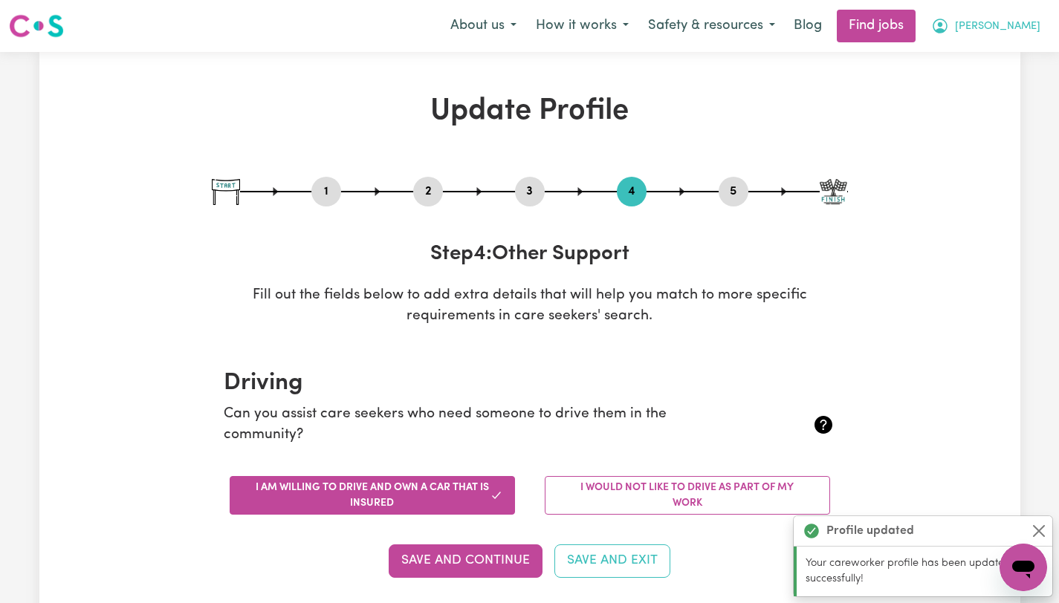
click at [833, 30] on span "[PERSON_NAME]" at bounding box center [997, 27] width 85 height 16
click at [833, 84] on link "My Dashboard" at bounding box center [990, 85] width 117 height 28
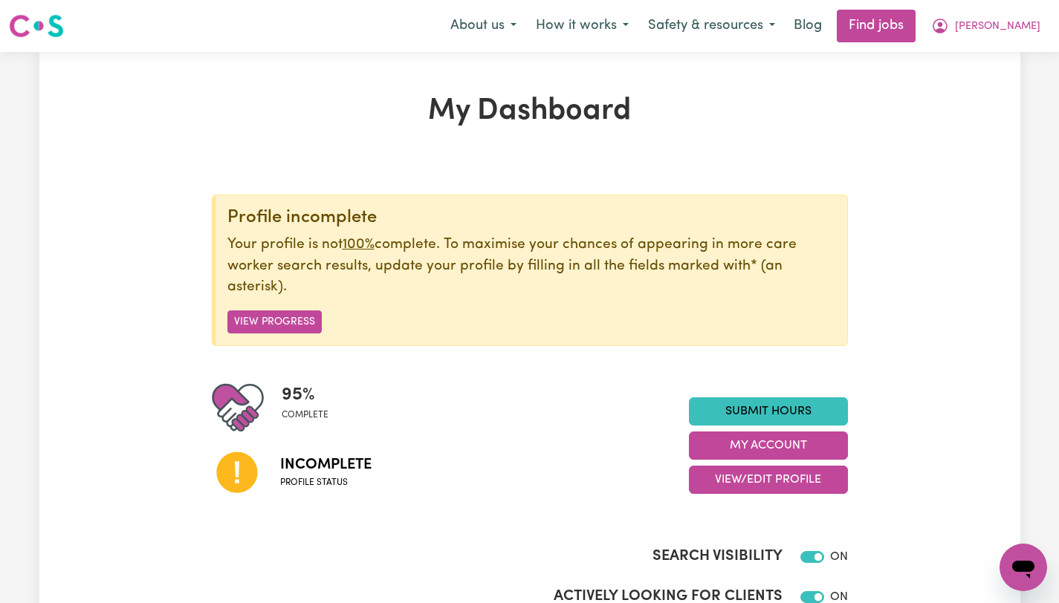
click at [469, 490] on div "Incomplete Profile status" at bounding box center [450, 472] width 477 height 76
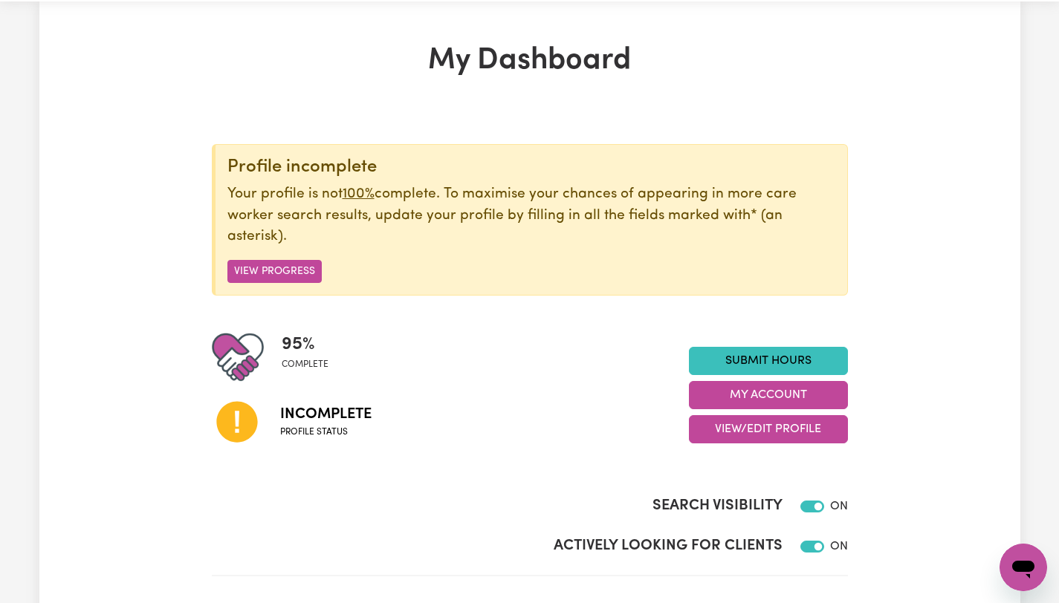
scroll to position [70, 0]
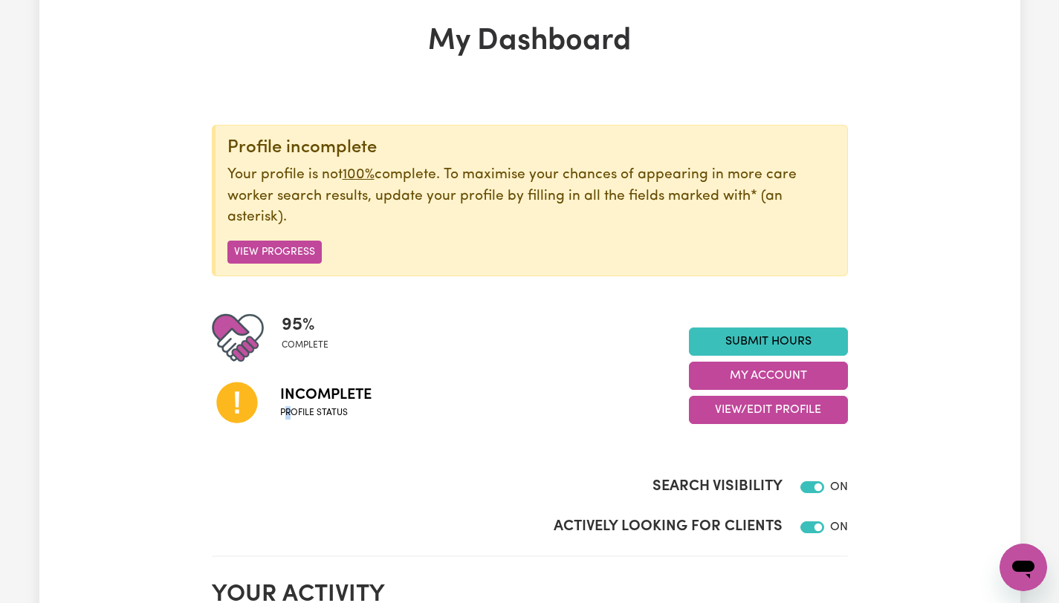
click at [287, 409] on span "Profile status" at bounding box center [325, 412] width 91 height 13
click at [235, 403] on icon at bounding box center [237, 402] width 51 height 51
click at [282, 253] on button "View Progress" at bounding box center [274, 252] width 94 height 23
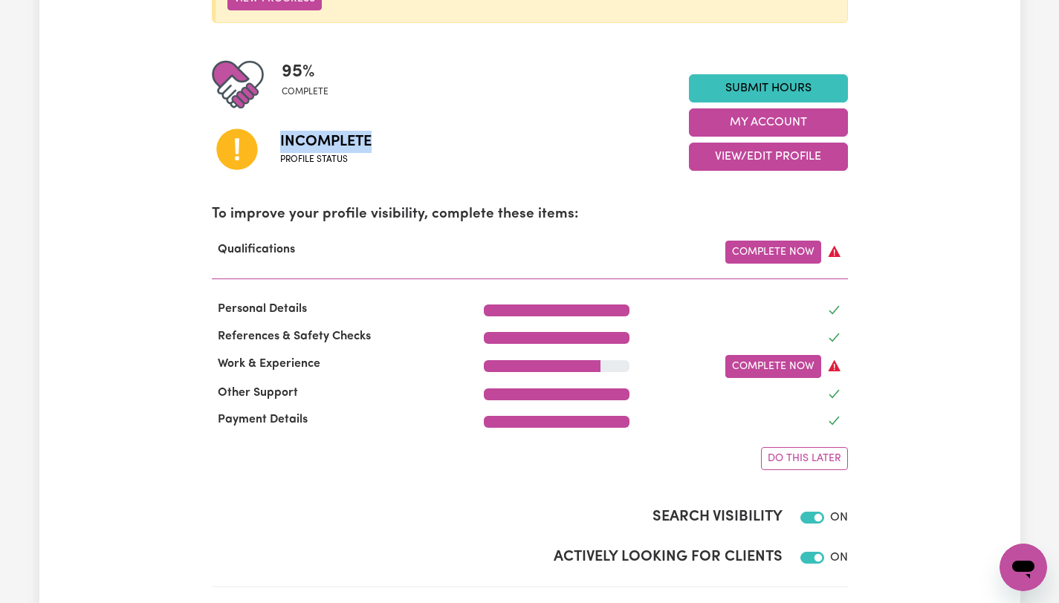
scroll to position [323, 0]
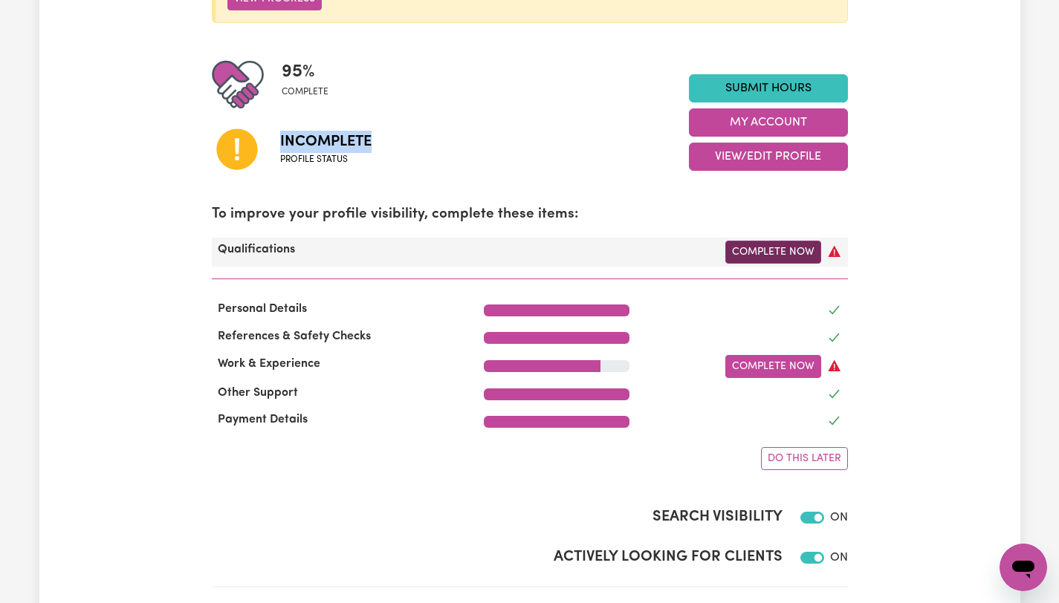
click at [810, 253] on link "Complete Now" at bounding box center [773, 252] width 96 height 23
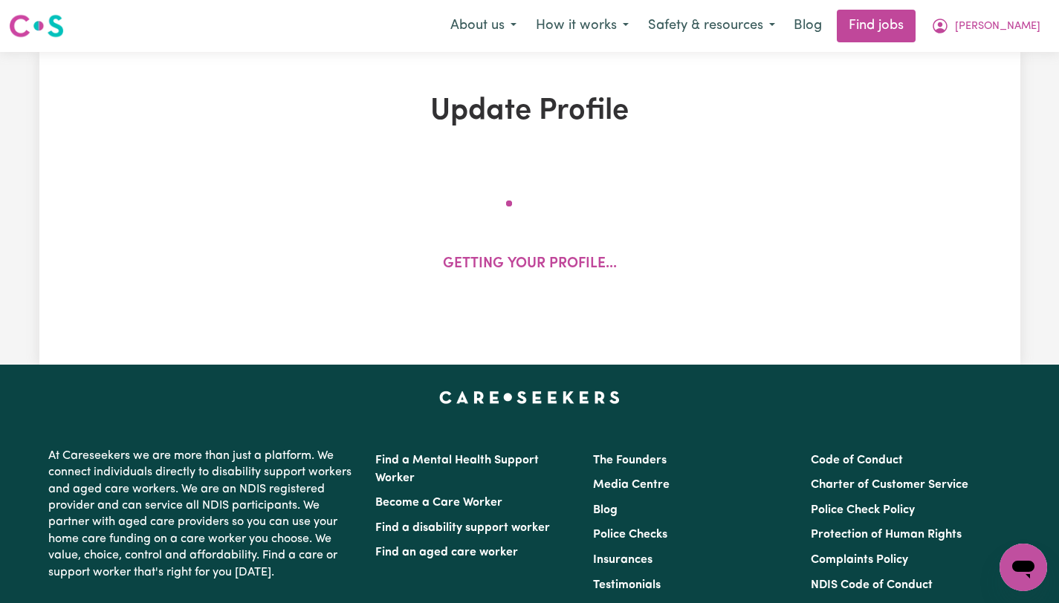
select select "2025"
select select "Certificate III (Individual Support)"
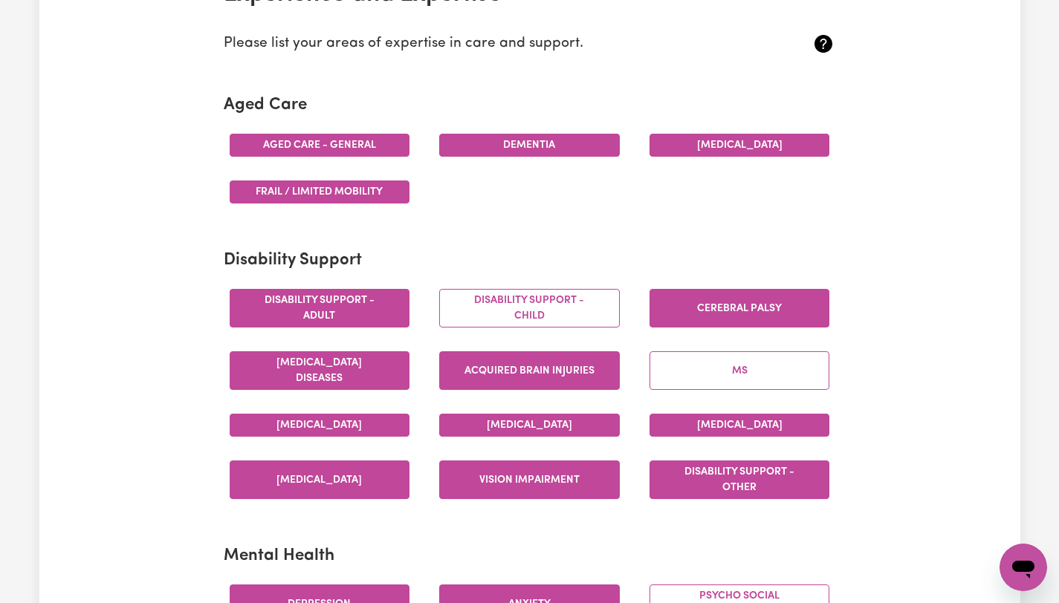
scroll to position [455, 0]
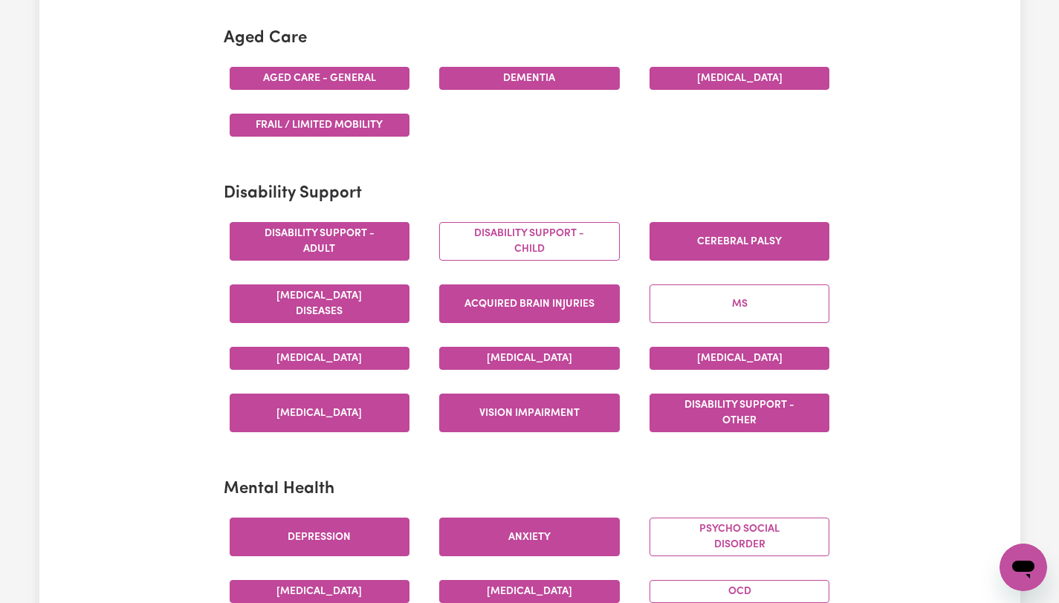
click at [328, 79] on button "Aged care - General" at bounding box center [320, 78] width 181 height 23
click at [339, 77] on button "Aged care - General" at bounding box center [320, 78] width 181 height 23
click at [347, 78] on button "Aged care - General" at bounding box center [320, 78] width 181 height 23
click at [397, 74] on button "Aged care - General" at bounding box center [320, 78] width 181 height 23
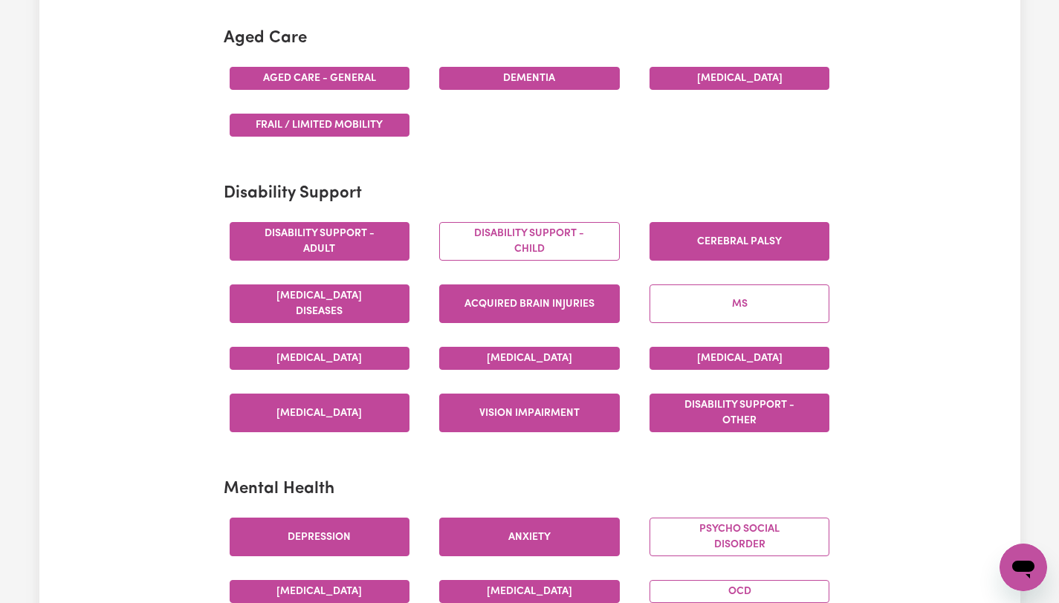
click at [399, 77] on button "Aged care - General" at bounding box center [320, 78] width 181 height 23
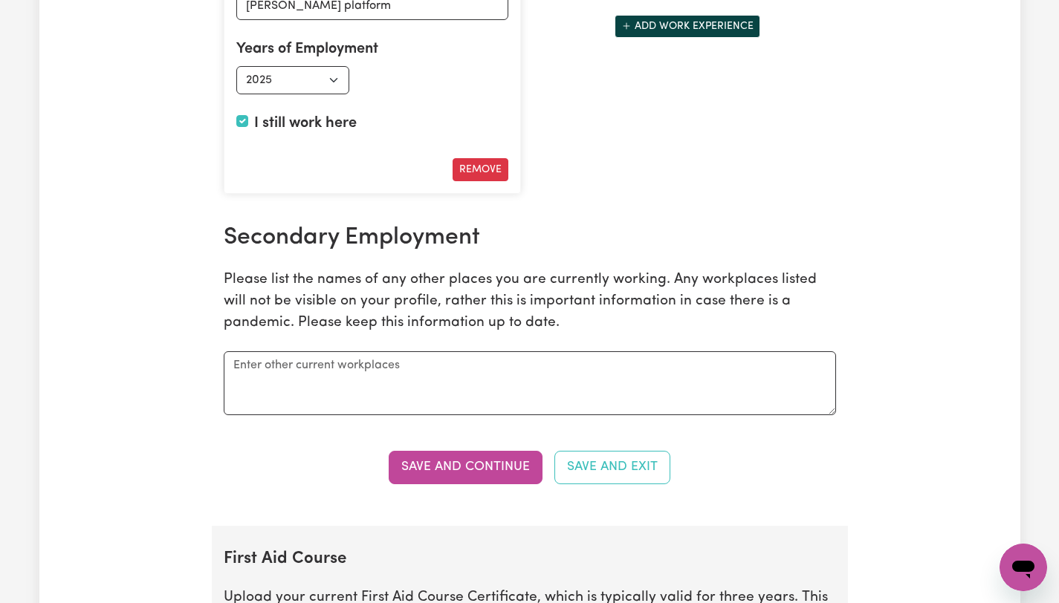
scroll to position [2360, 0]
click at [374, 371] on textarea at bounding box center [530, 383] width 612 height 64
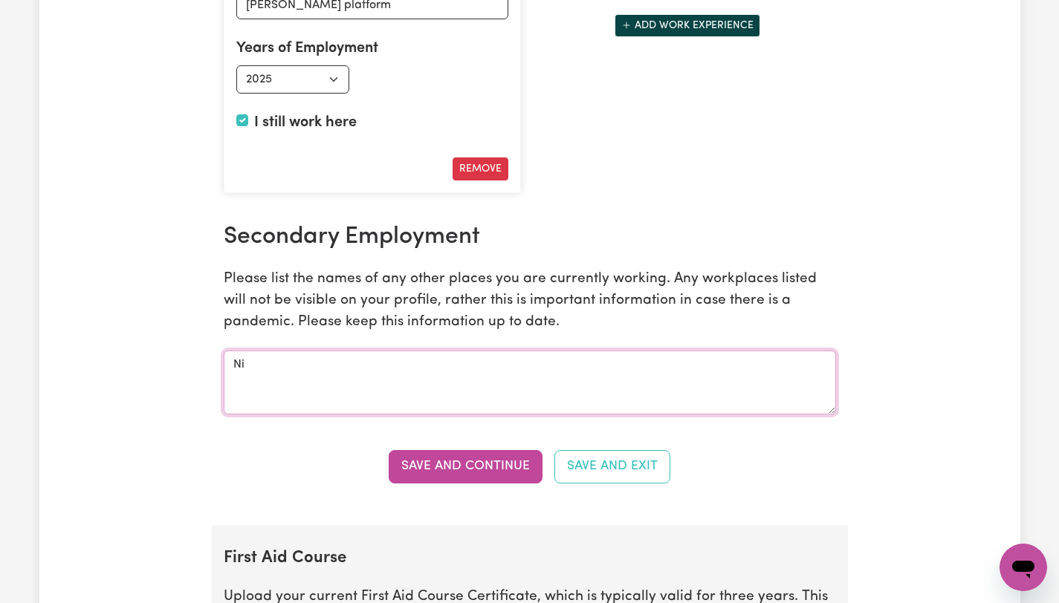
type textarea "N"
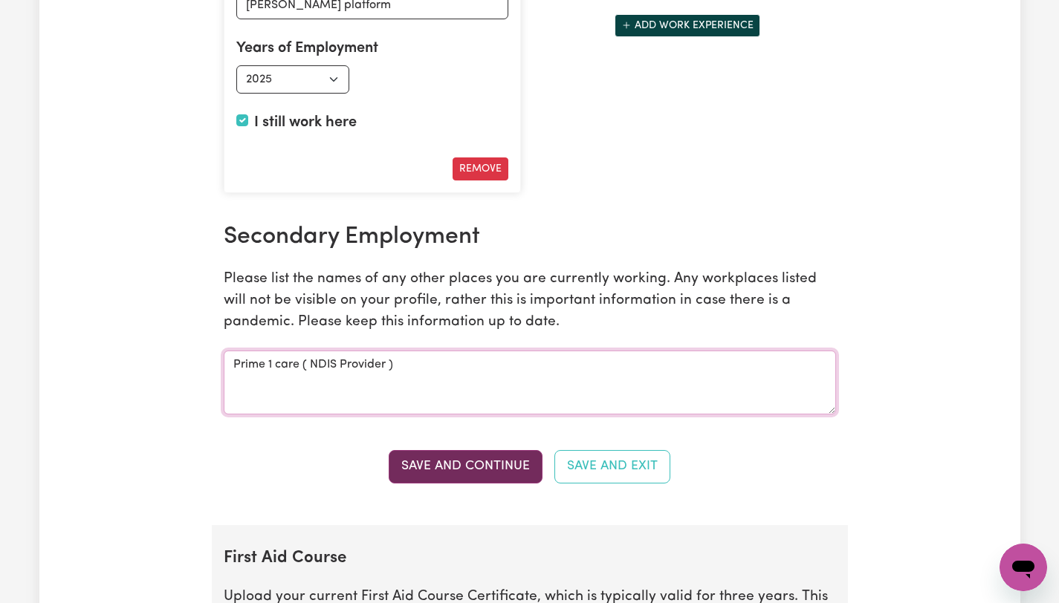
type textarea "Prime 1 care ( NDIS Provider )"
click at [428, 467] on button "Save and Continue" at bounding box center [466, 466] width 154 height 33
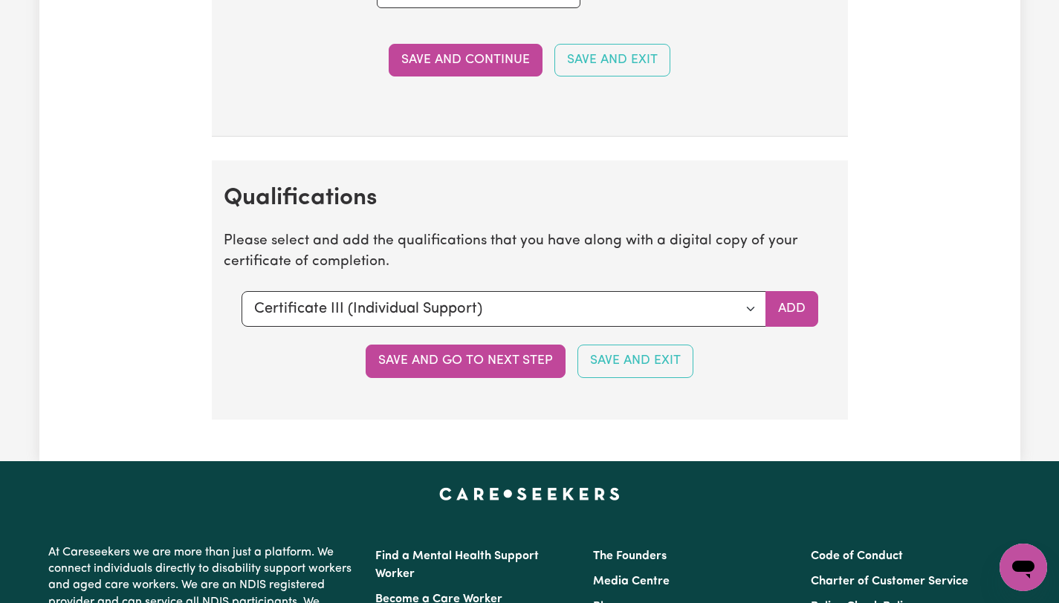
scroll to position [3756, 0]
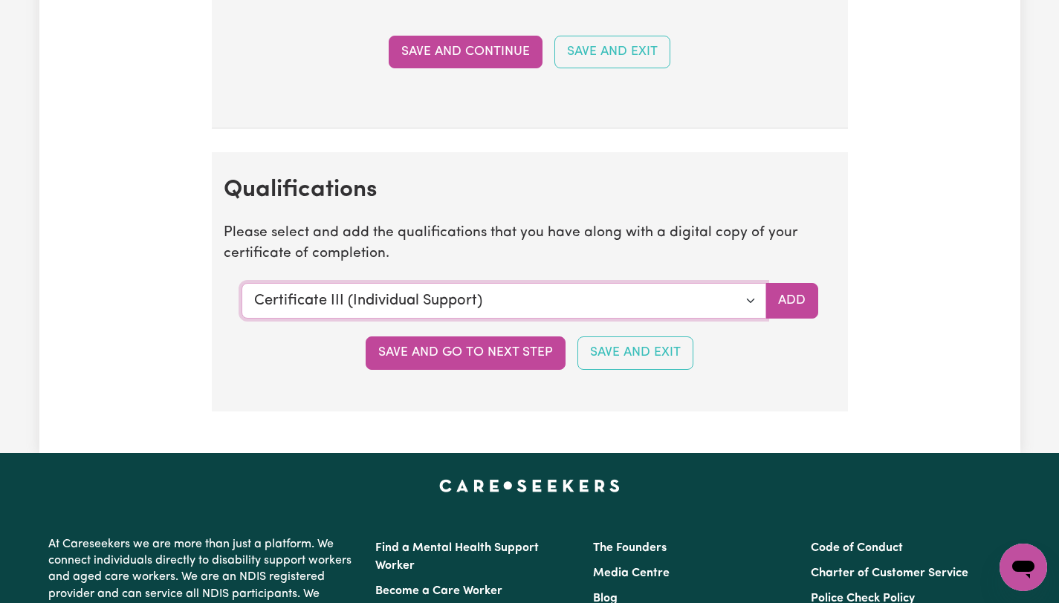
click at [579, 305] on select "Select a qualification to add... Certificate III (Individual Support) Certifica…" at bounding box center [503, 301] width 524 height 36
select select "Bachelor of Nursing - Australian registered nurse"
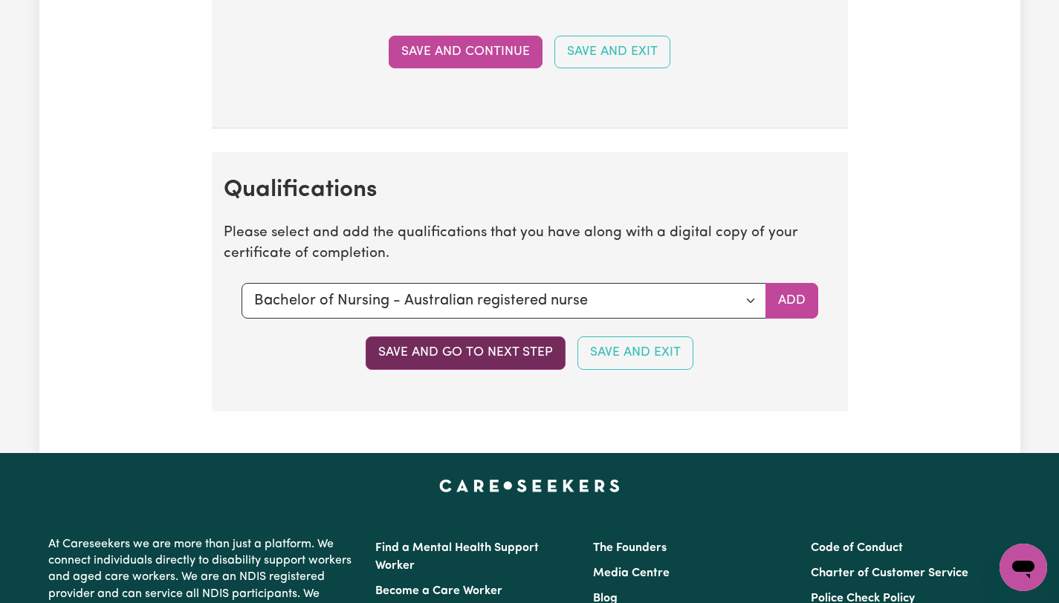
click at [456, 357] on button "Save and go to next step" at bounding box center [465, 353] width 200 height 33
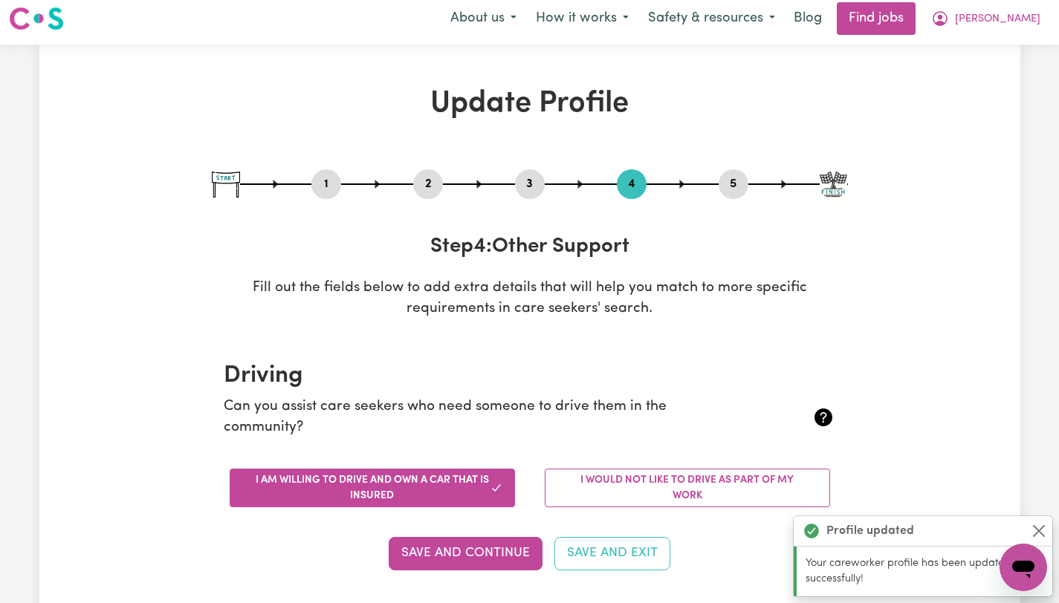
scroll to position [0, 0]
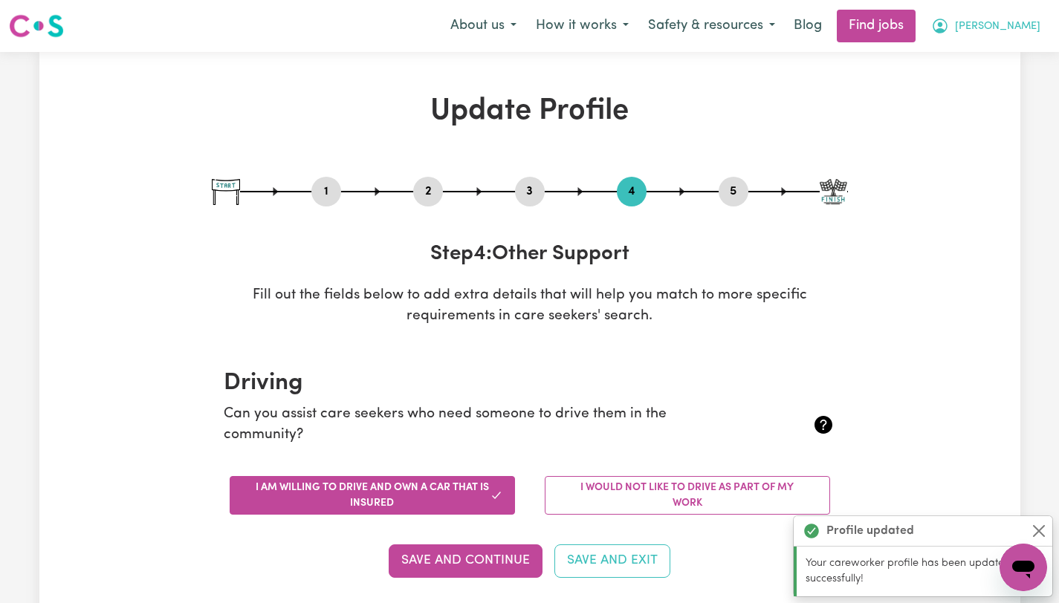
click at [833, 26] on span "[PERSON_NAME]" at bounding box center [997, 27] width 85 height 16
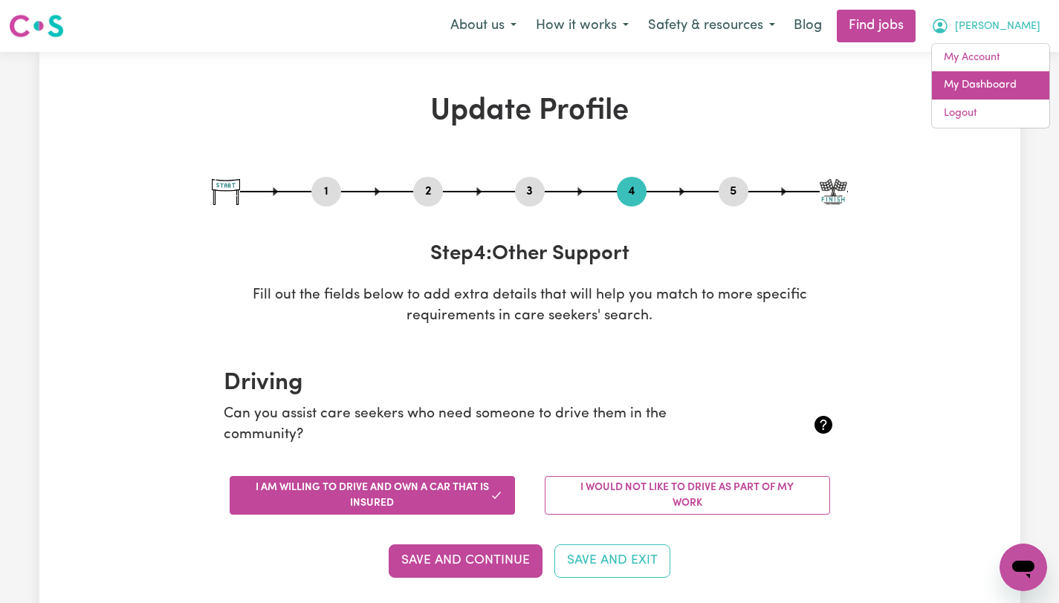
click at [833, 89] on link "My Dashboard" at bounding box center [990, 85] width 117 height 28
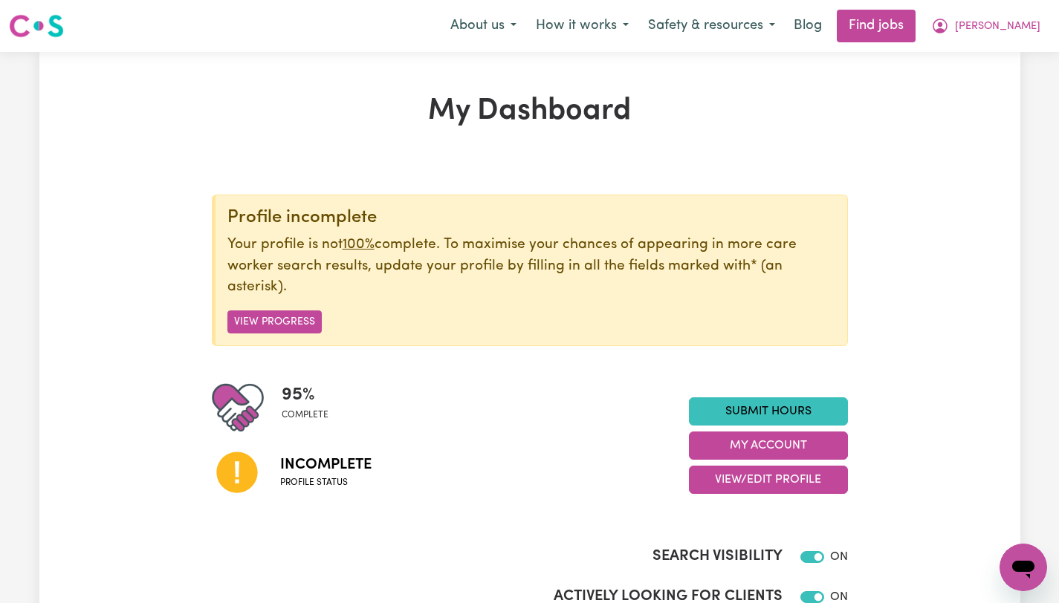
click at [455, 466] on div "Incomplete Profile status" at bounding box center [450, 472] width 477 height 76
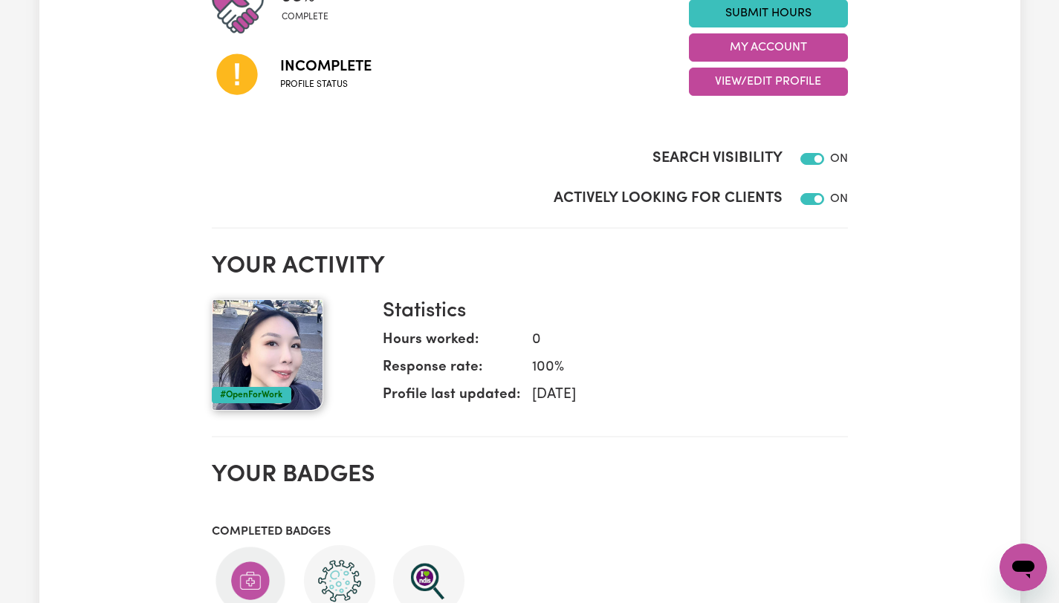
scroll to position [291, 0]
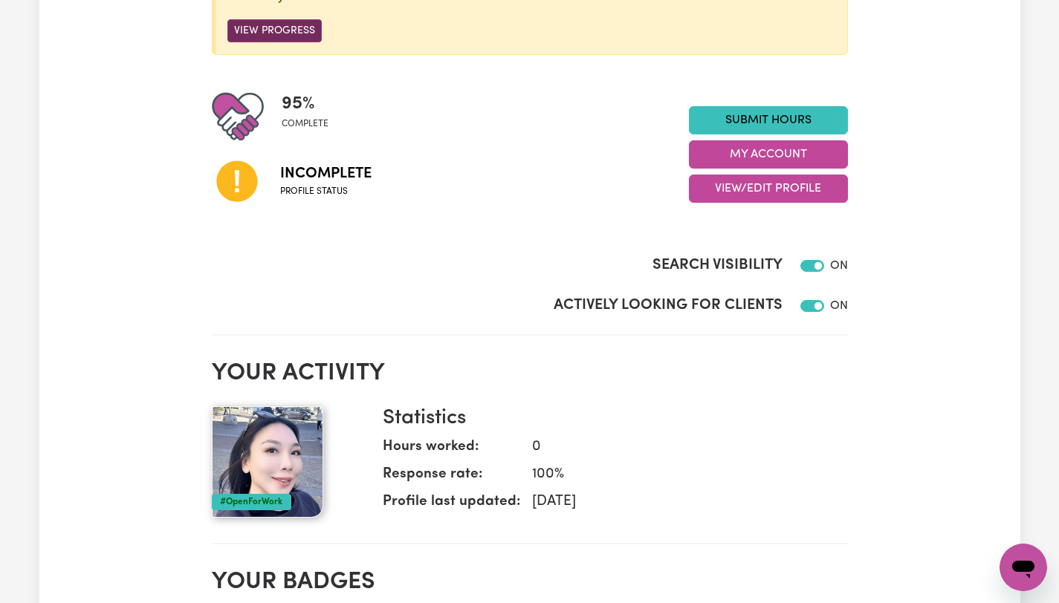
click at [299, 34] on button "View Progress" at bounding box center [274, 30] width 94 height 23
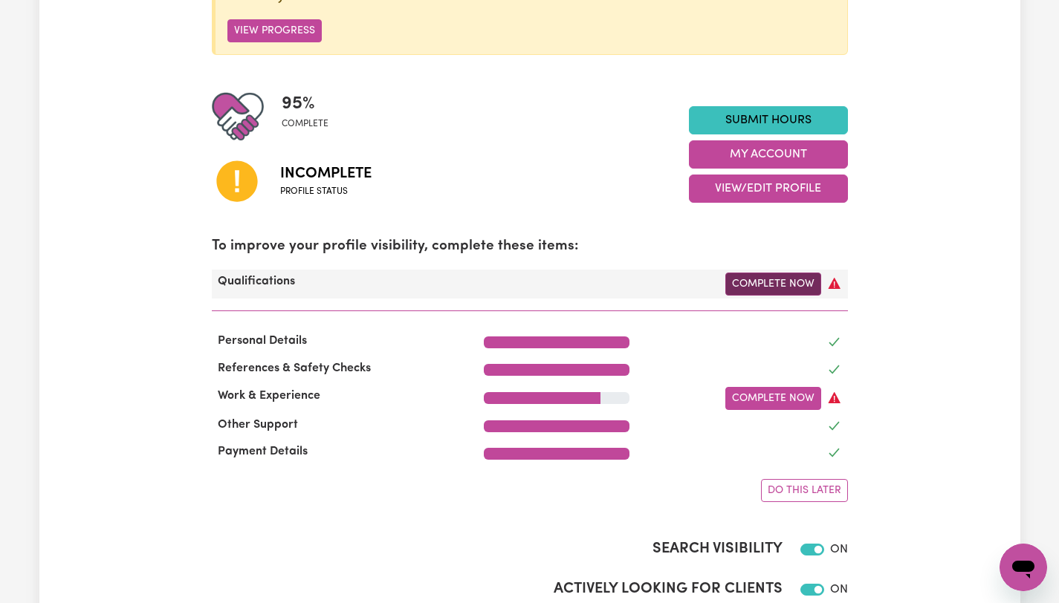
click at [779, 286] on link "Complete Now" at bounding box center [773, 284] width 96 height 23
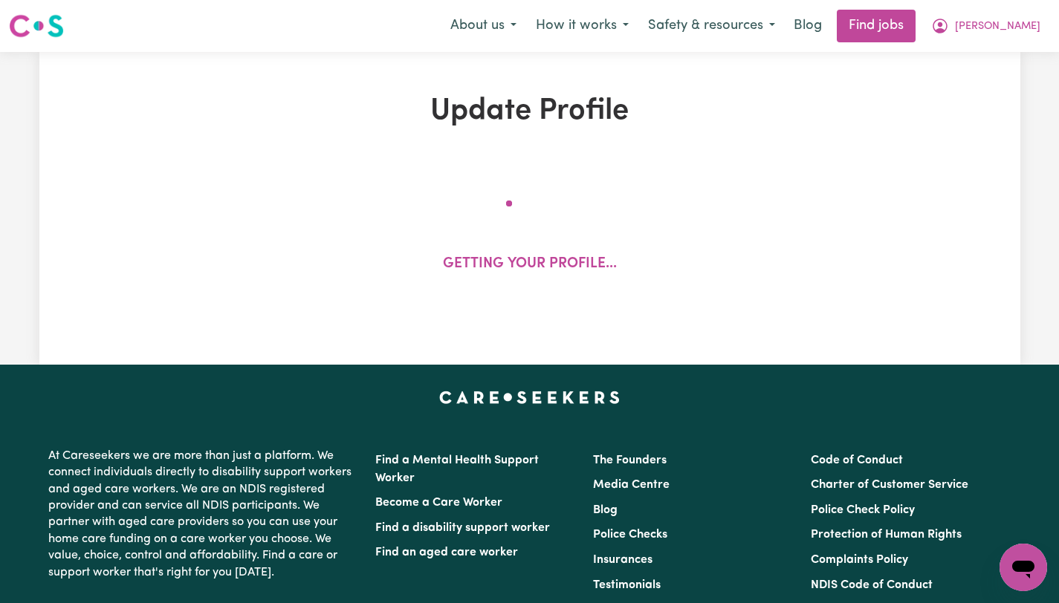
select select "2025"
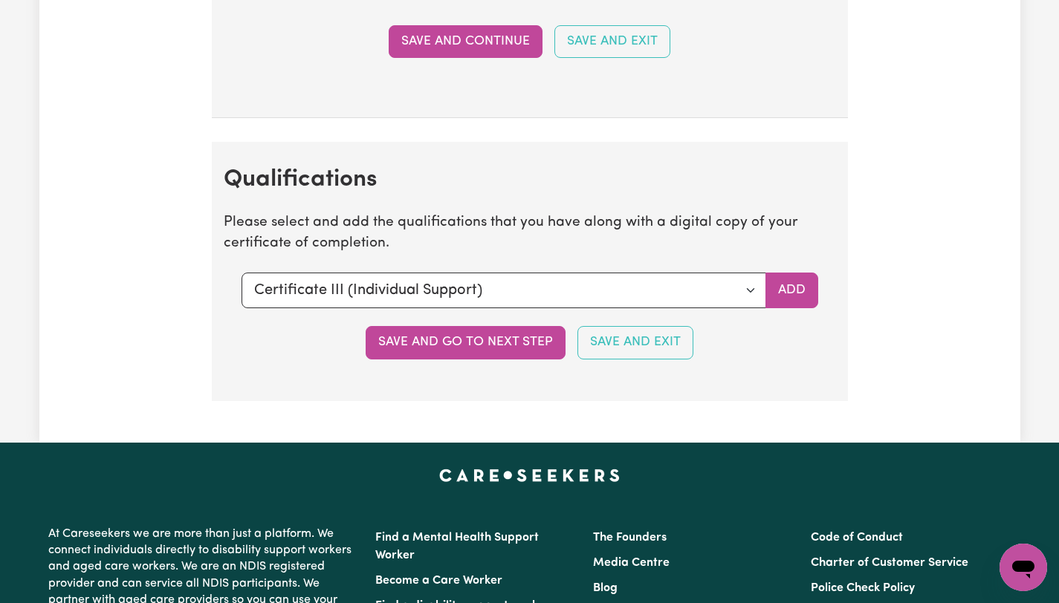
scroll to position [3769, 0]
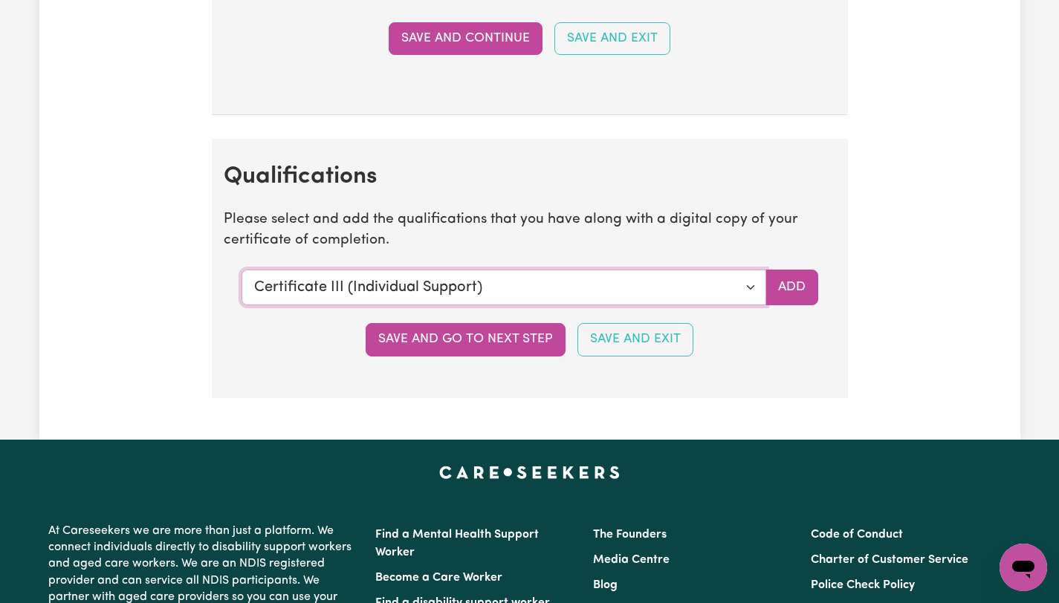
click at [738, 281] on select "Select a qualification to add... Certificate III (Individual Support) Certifica…" at bounding box center [503, 288] width 524 height 36
select select "Bachelor of Nursing - Australian registered nurse"
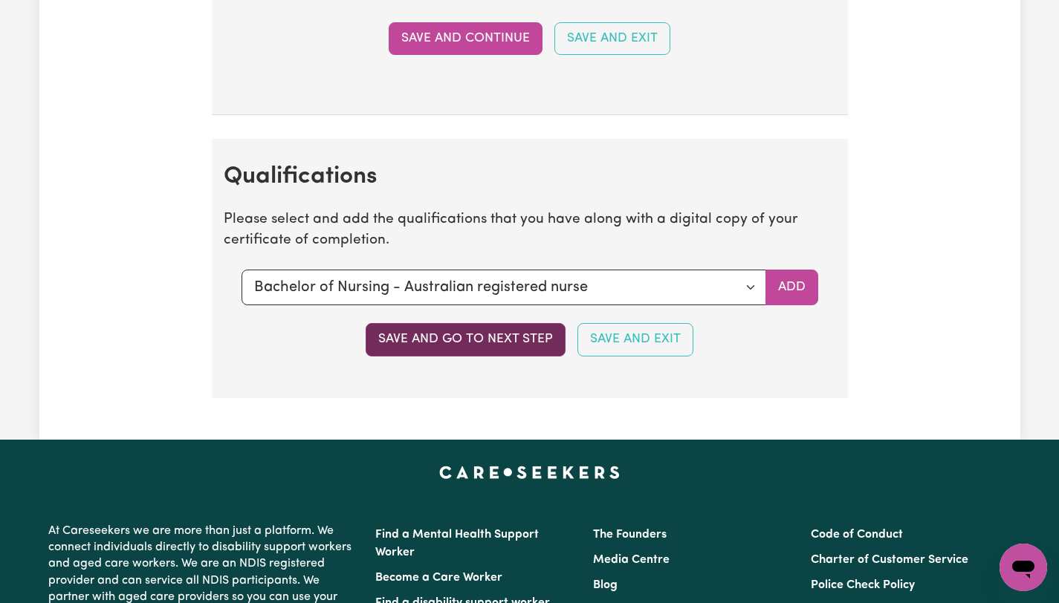
click at [427, 345] on button "Save and go to next step" at bounding box center [465, 339] width 200 height 33
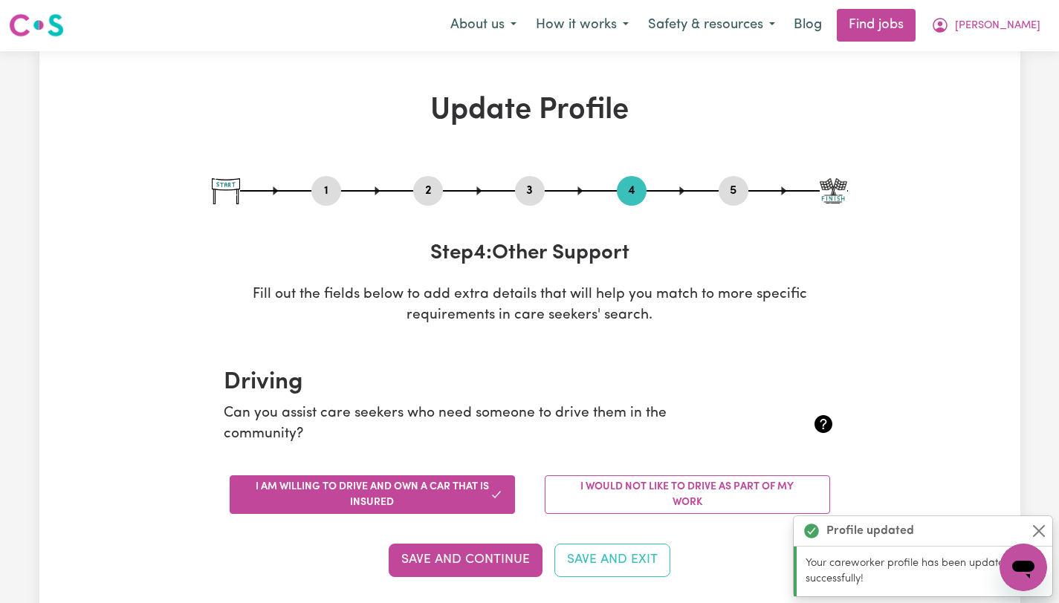
scroll to position [0, 0]
click at [833, 27] on span "[PERSON_NAME]" at bounding box center [997, 27] width 85 height 16
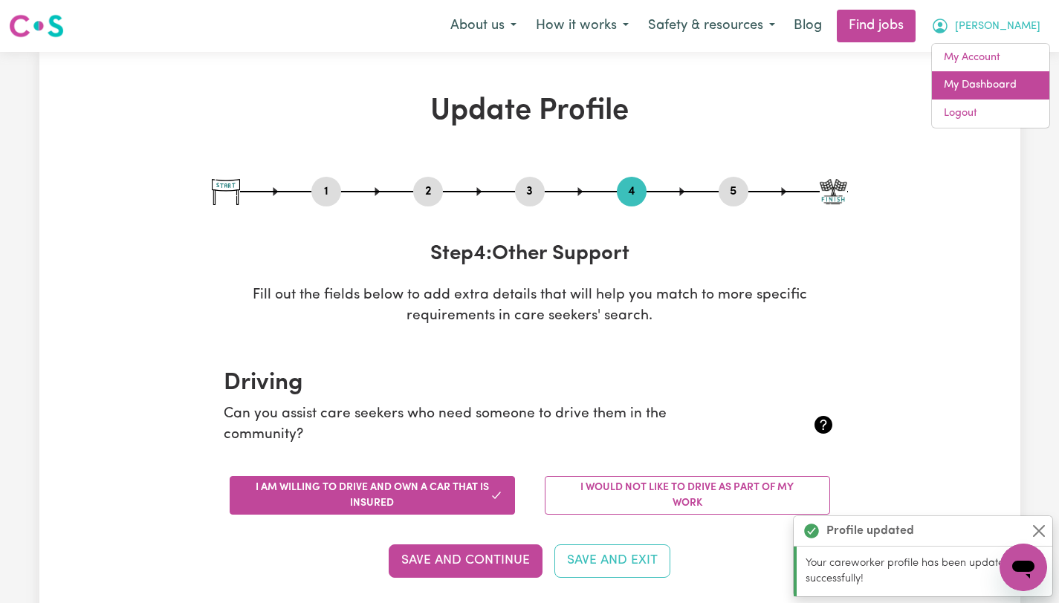
click at [833, 85] on link "My Dashboard" at bounding box center [990, 85] width 117 height 28
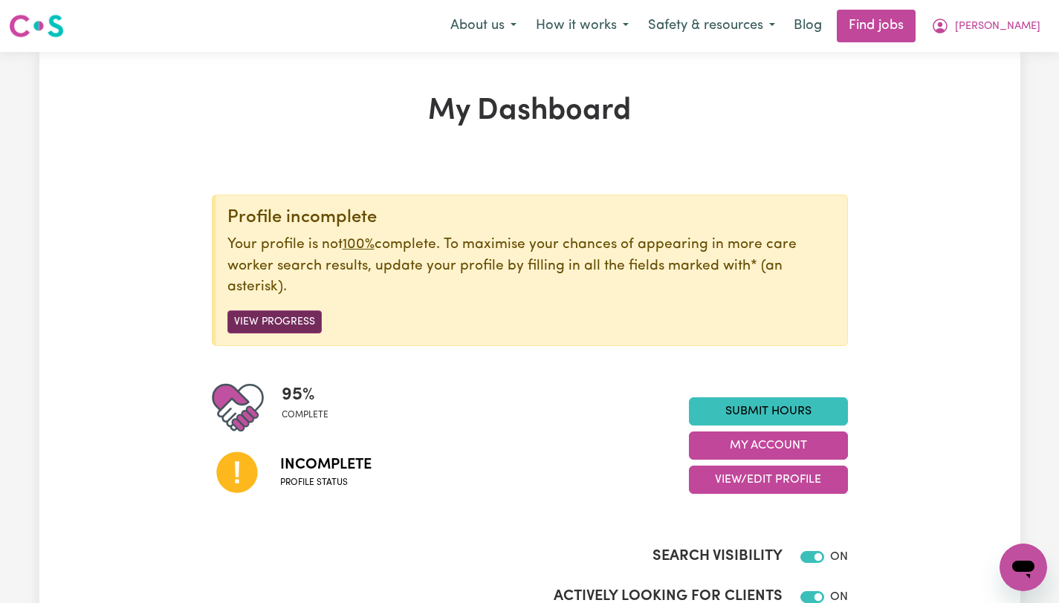
click at [296, 323] on button "View Progress" at bounding box center [274, 322] width 94 height 23
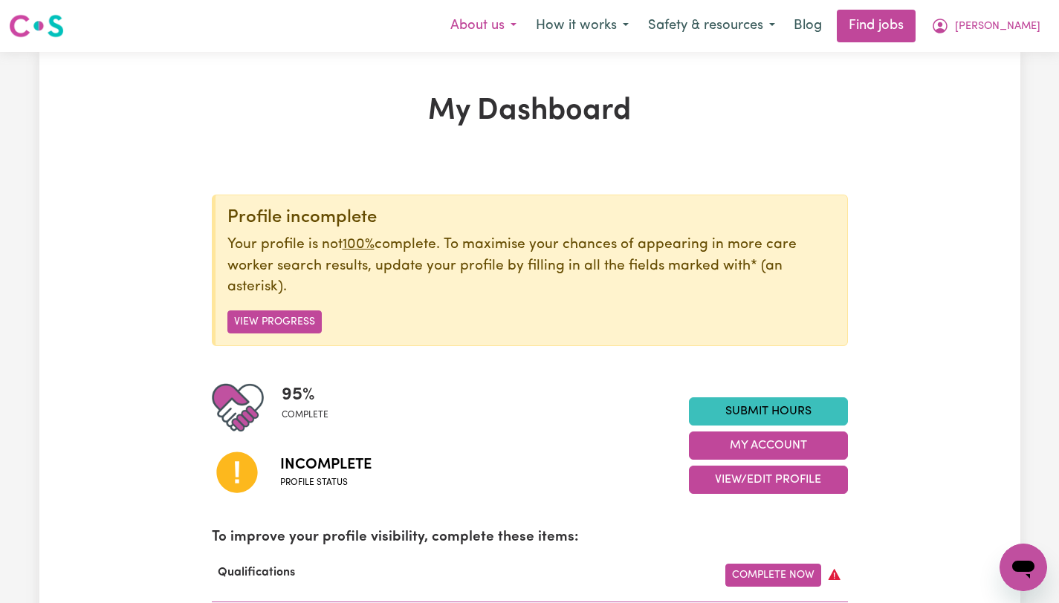
click at [526, 29] on button "About us" at bounding box center [483, 25] width 85 height 31
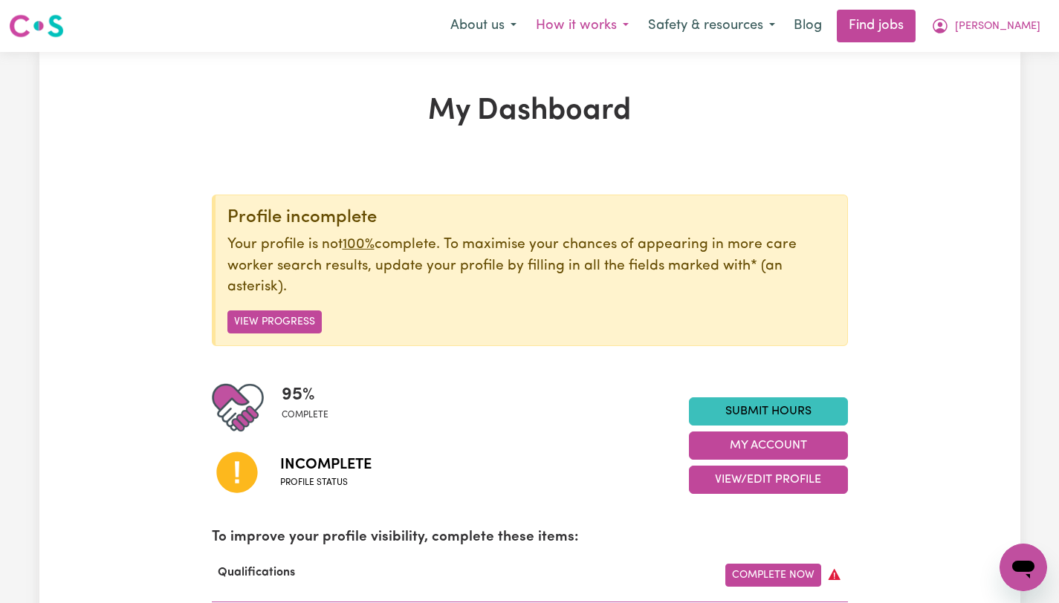
click at [614, 27] on button "How it works" at bounding box center [582, 25] width 112 height 31
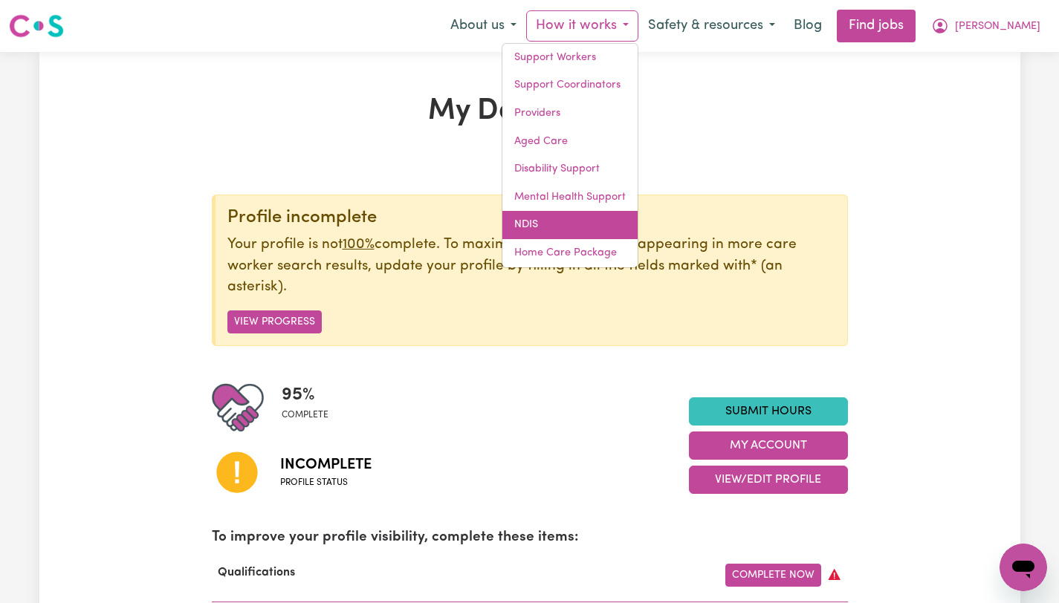
click at [587, 222] on link "NDIS" at bounding box center [569, 225] width 135 height 28
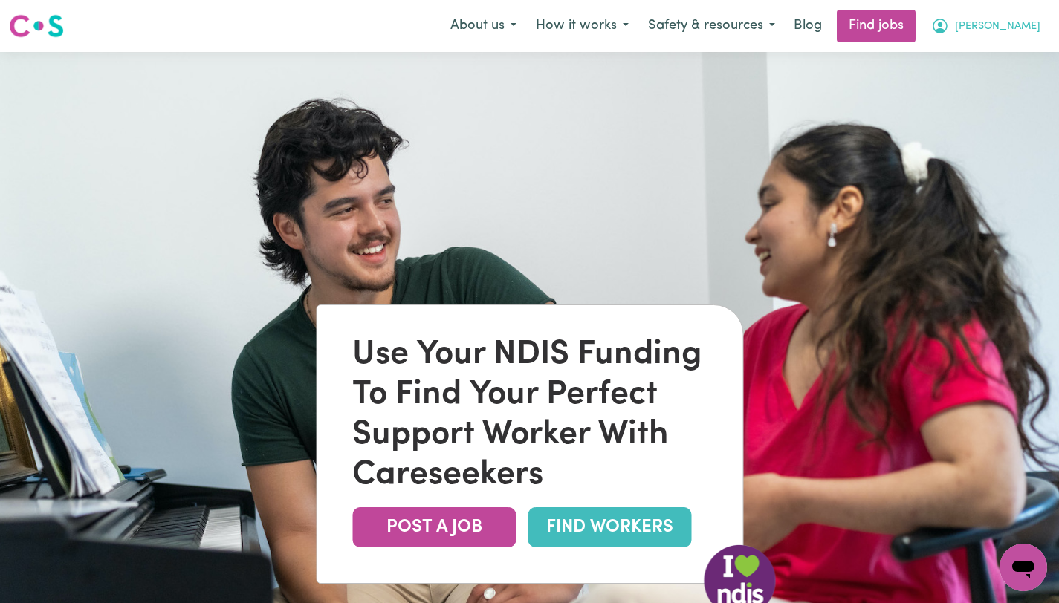
click at [833, 30] on icon "My Account" at bounding box center [940, 26] width 18 height 18
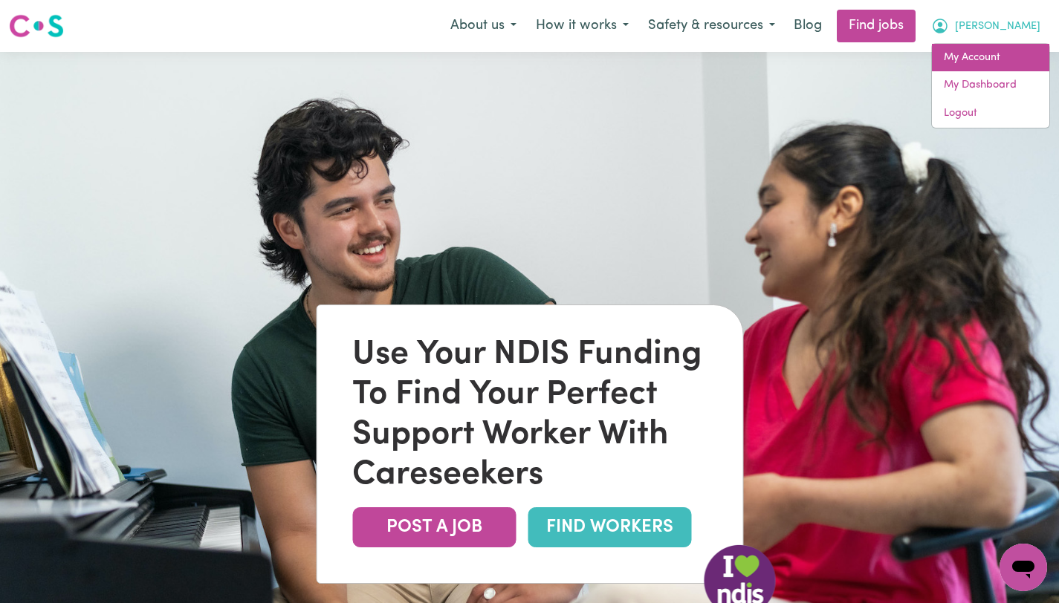
click at [833, 58] on link "My Account" at bounding box center [990, 58] width 117 height 28
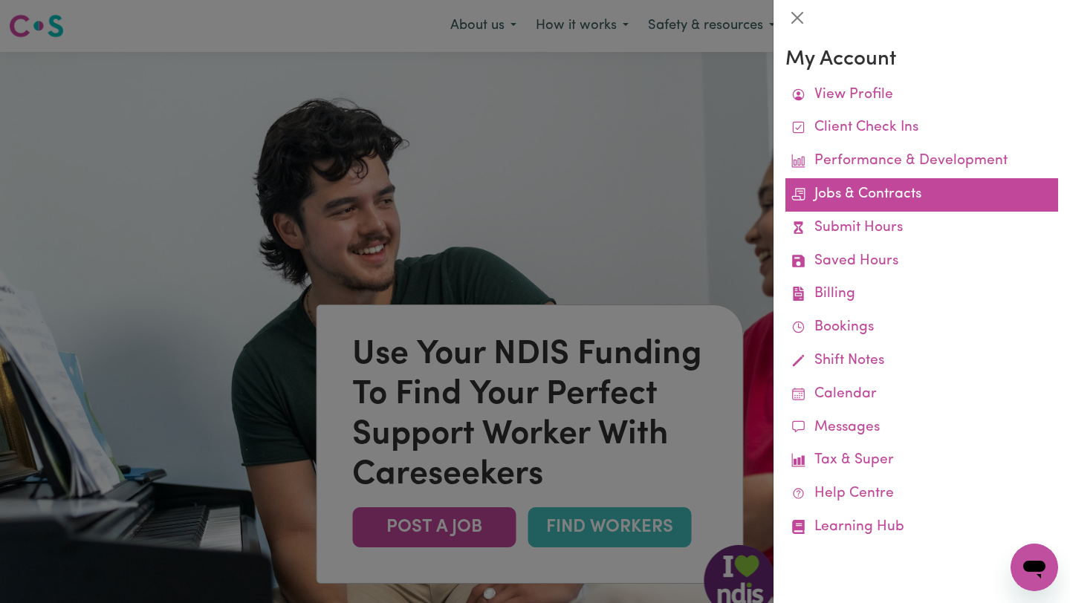
click at [833, 204] on link "Jobs & Contracts" at bounding box center [921, 194] width 273 height 33
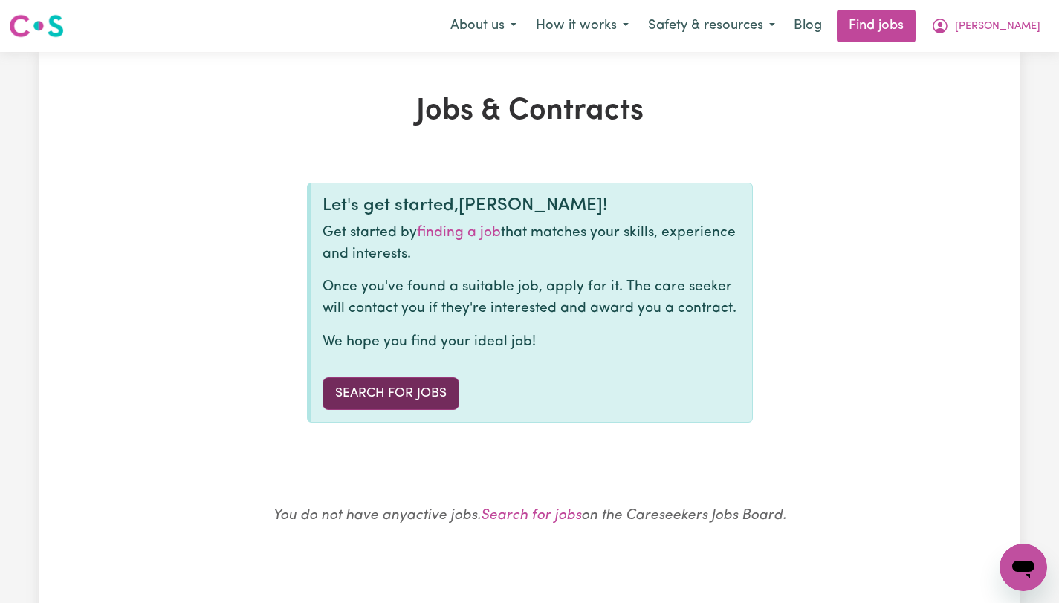
click at [415, 389] on link "Search for Jobs" at bounding box center [390, 393] width 137 height 33
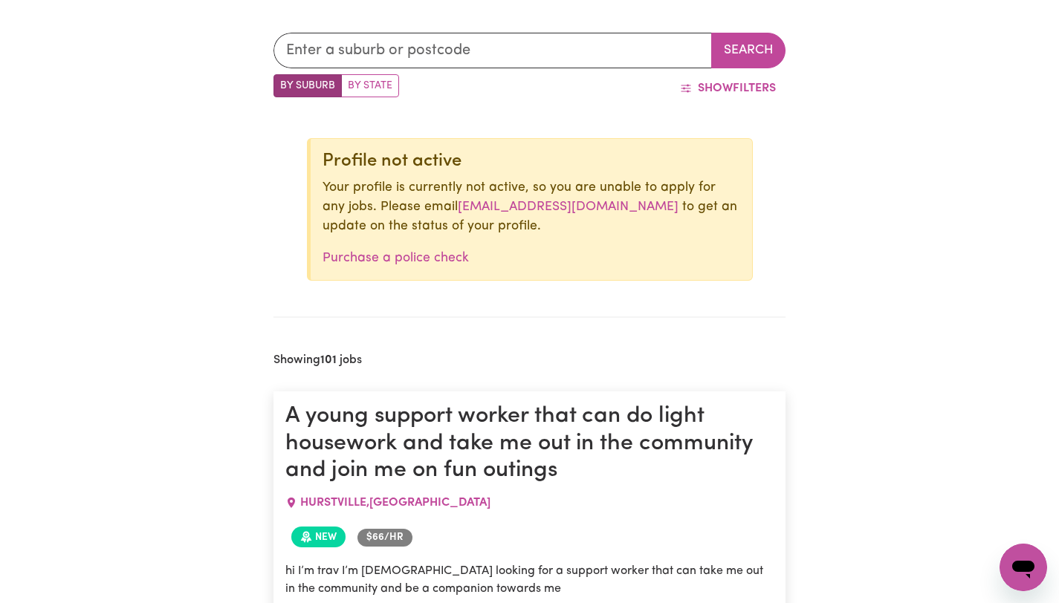
scroll to position [481, 0]
click at [562, 207] on link "[EMAIL_ADDRESS][DOMAIN_NAME]" at bounding box center [568, 206] width 221 height 13
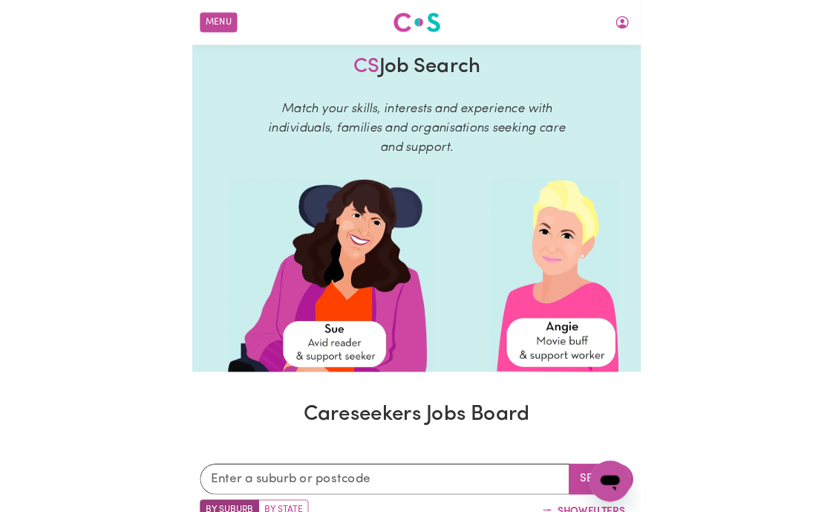
scroll to position [0, 0]
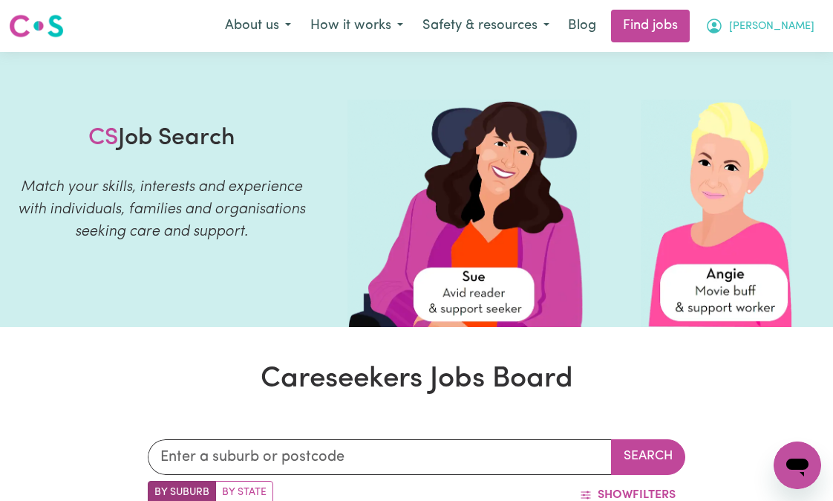
click at [797, 26] on span "[PERSON_NAME]" at bounding box center [771, 27] width 85 height 16
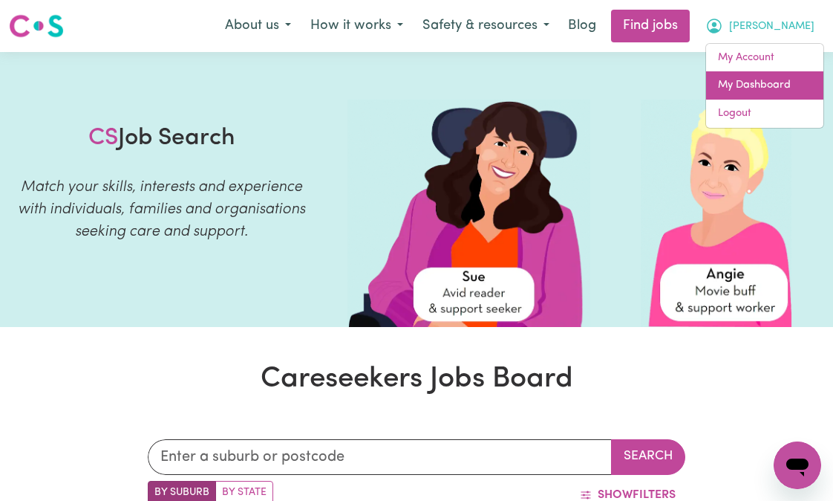
click at [772, 82] on link "My Dashboard" at bounding box center [764, 85] width 117 height 28
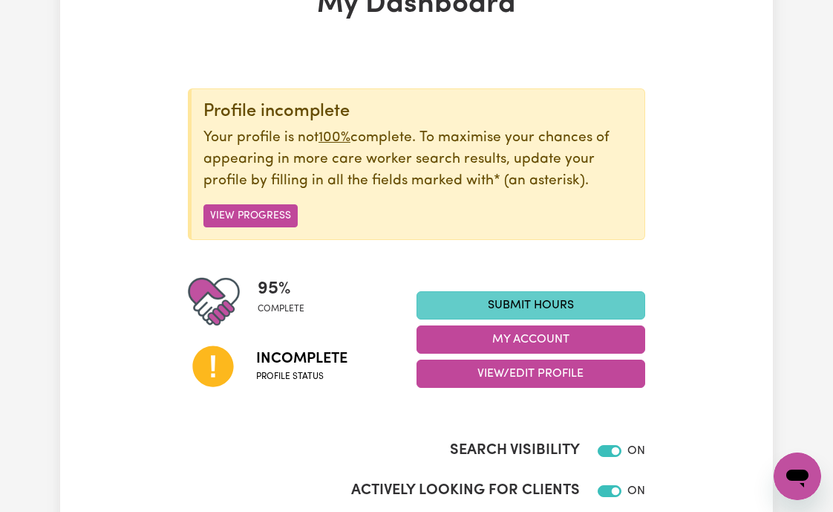
scroll to position [106, 0]
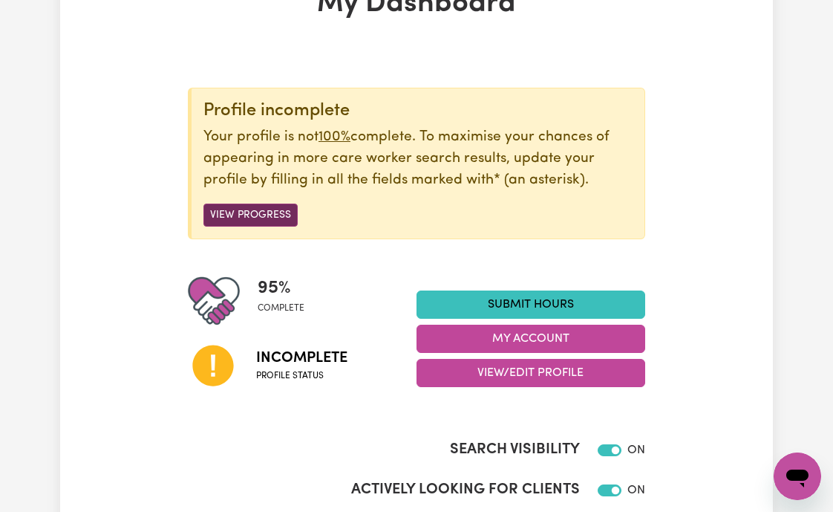
click at [273, 216] on button "View Progress" at bounding box center [251, 215] width 94 height 23
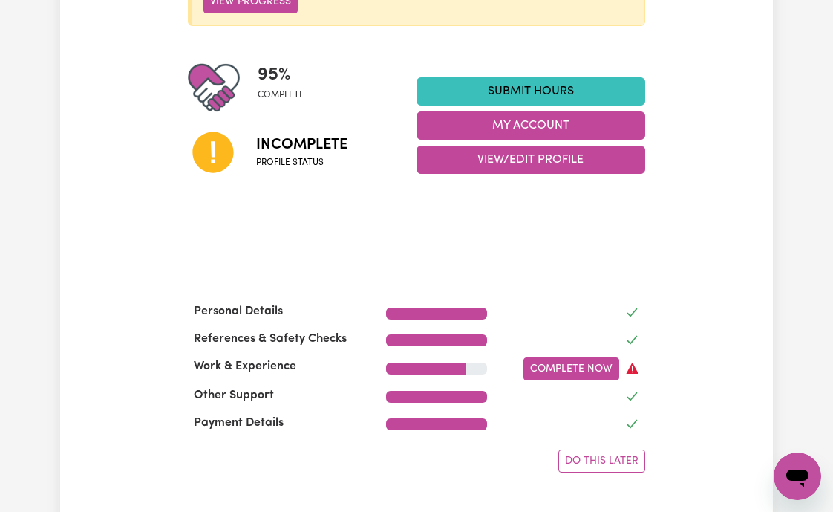
scroll to position [134, 0]
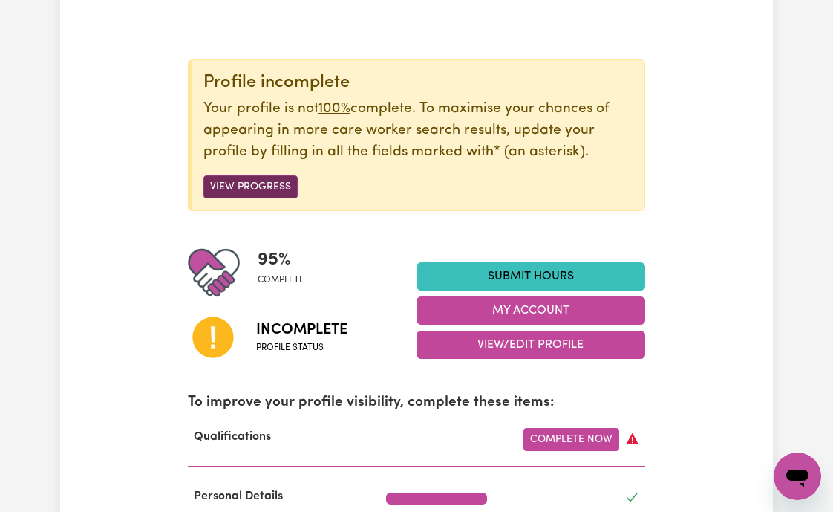
click at [247, 186] on button "View Progress" at bounding box center [251, 186] width 94 height 23
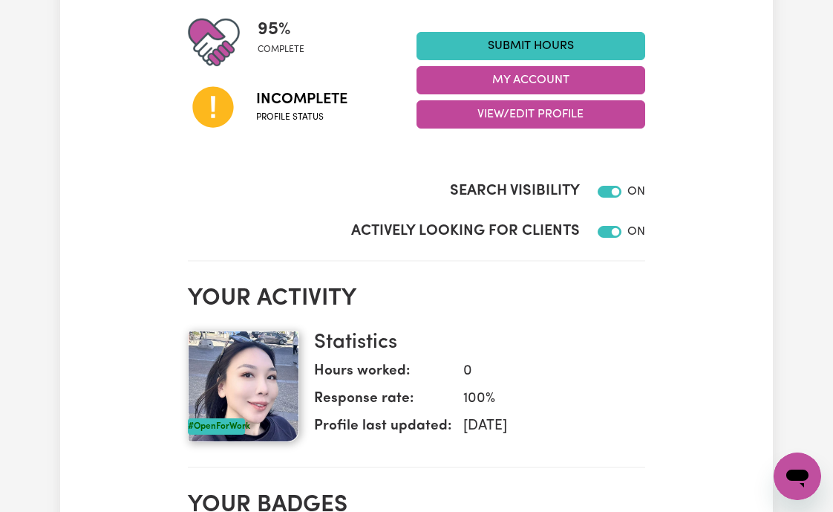
scroll to position [203, 0]
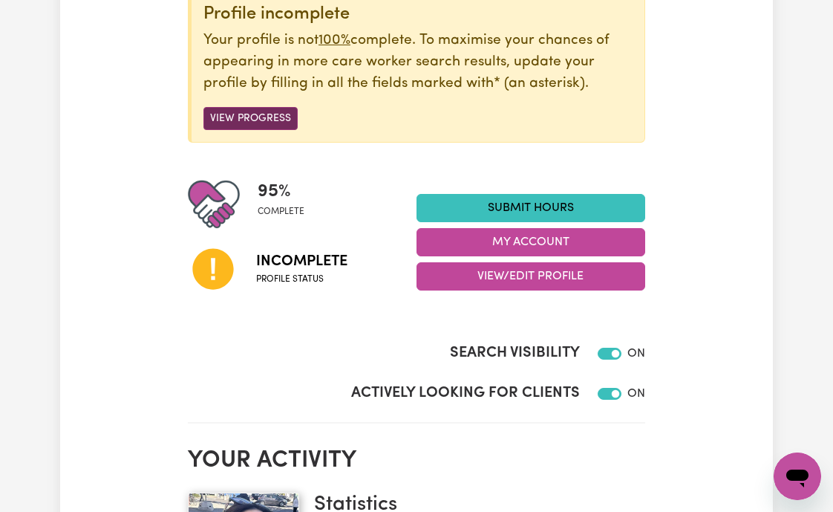
click at [264, 115] on button "View Progress" at bounding box center [251, 118] width 94 height 23
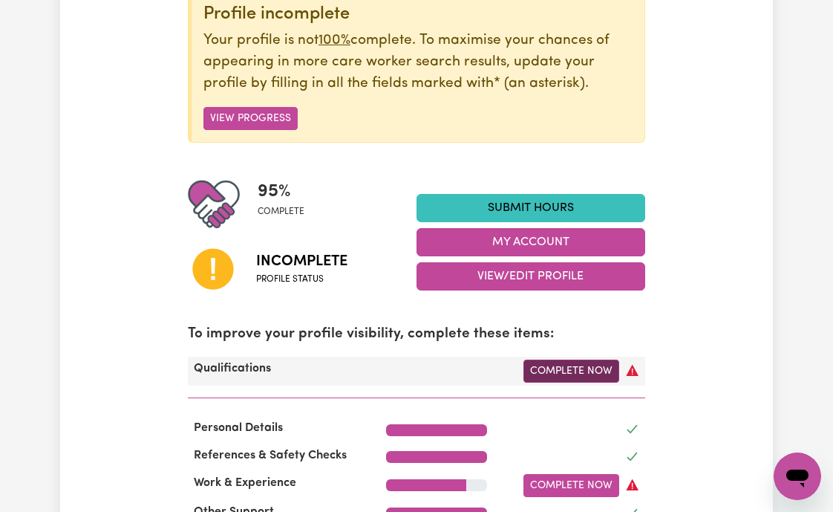
click at [557, 375] on link "Complete Now" at bounding box center [572, 371] width 96 height 23
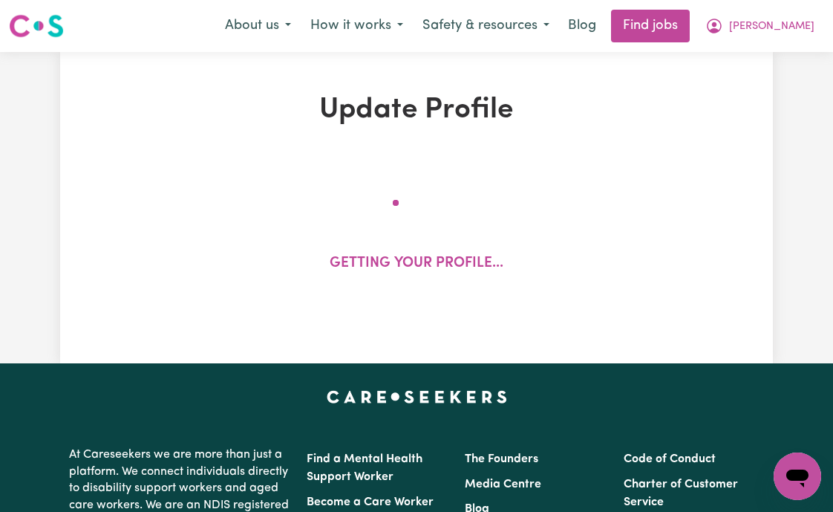
select select "2025"
select select "Certificate III (Individual Support)"
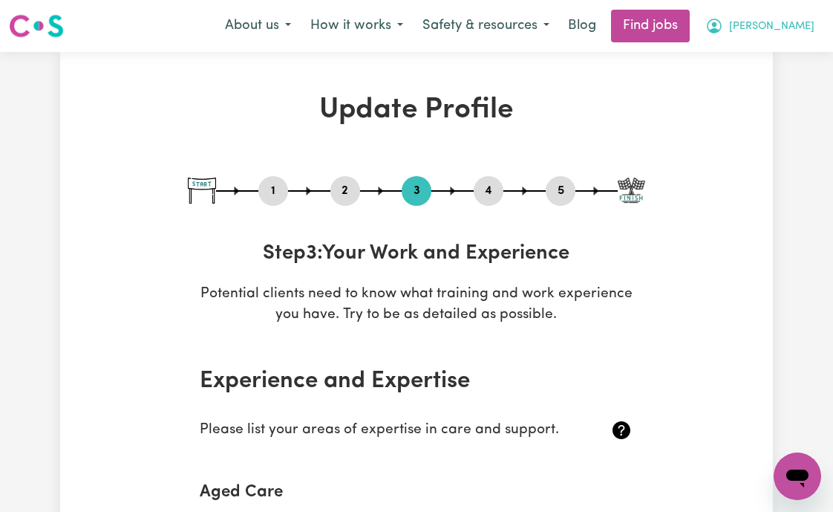
click at [769, 23] on button "[PERSON_NAME]" at bounding box center [760, 25] width 129 height 31
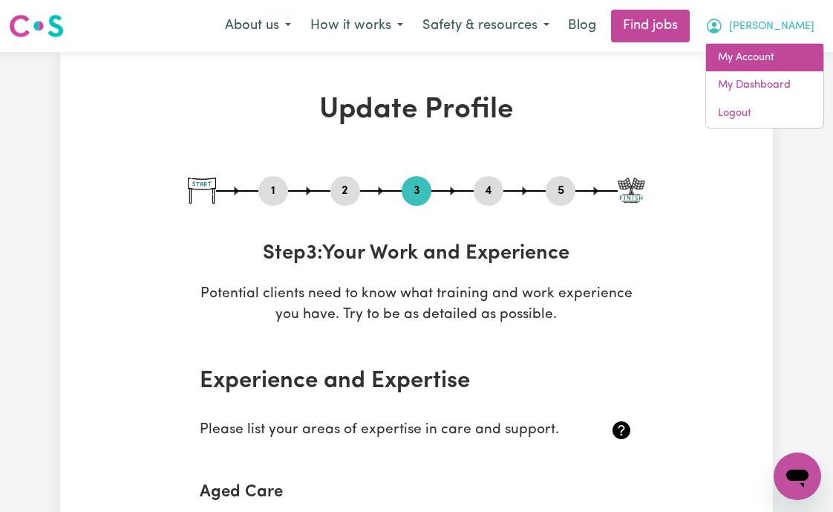
click at [762, 55] on link "My Account" at bounding box center [764, 58] width 117 height 28
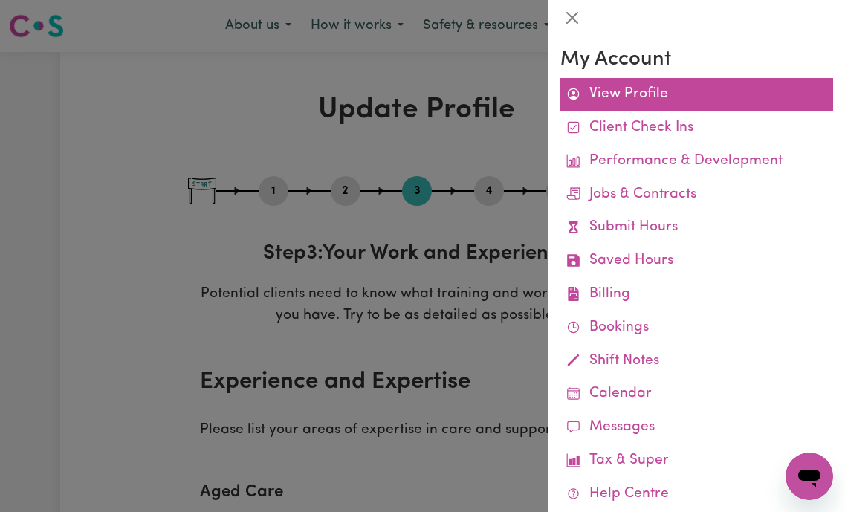
click at [678, 97] on link "View Profile" at bounding box center [696, 94] width 273 height 33
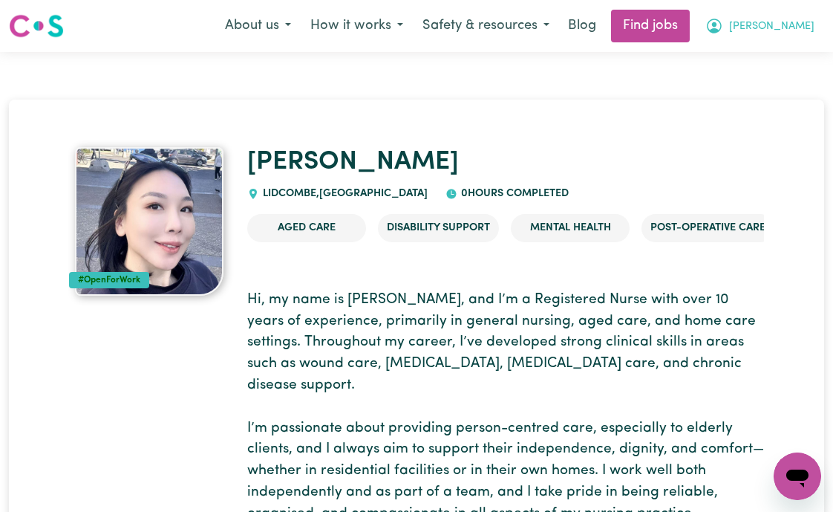
click at [773, 28] on button "[PERSON_NAME]" at bounding box center [760, 25] width 129 height 31
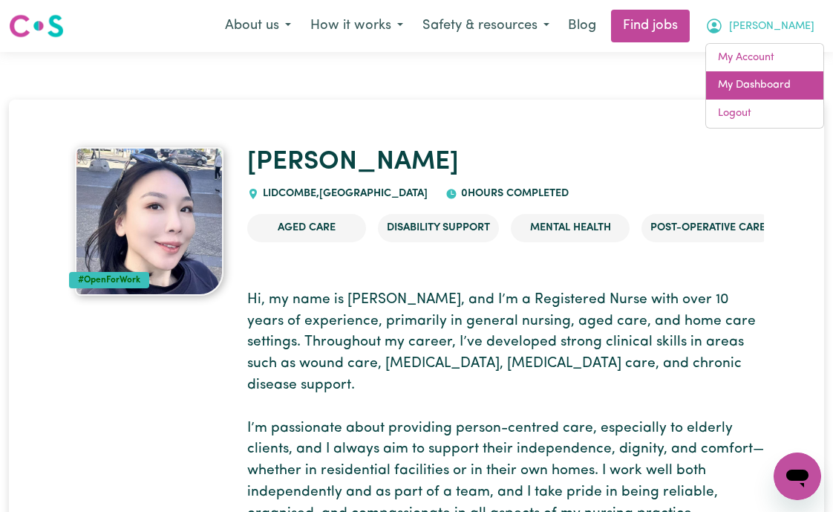
click at [771, 92] on link "My Dashboard" at bounding box center [764, 85] width 117 height 28
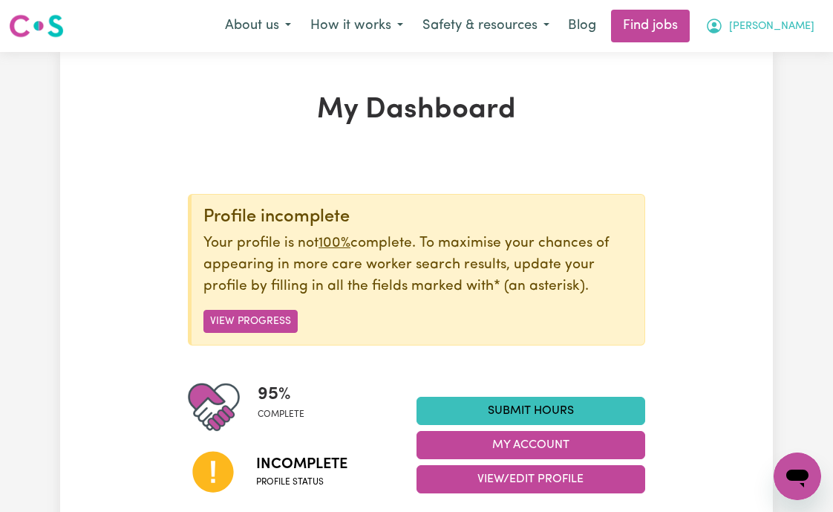
click at [784, 30] on span "[PERSON_NAME]" at bounding box center [771, 27] width 85 height 16
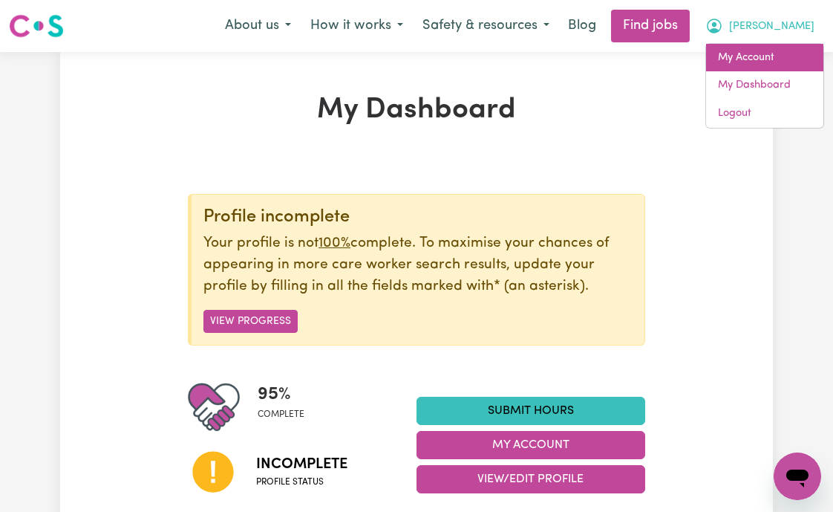
click at [775, 64] on link "My Account" at bounding box center [764, 58] width 117 height 28
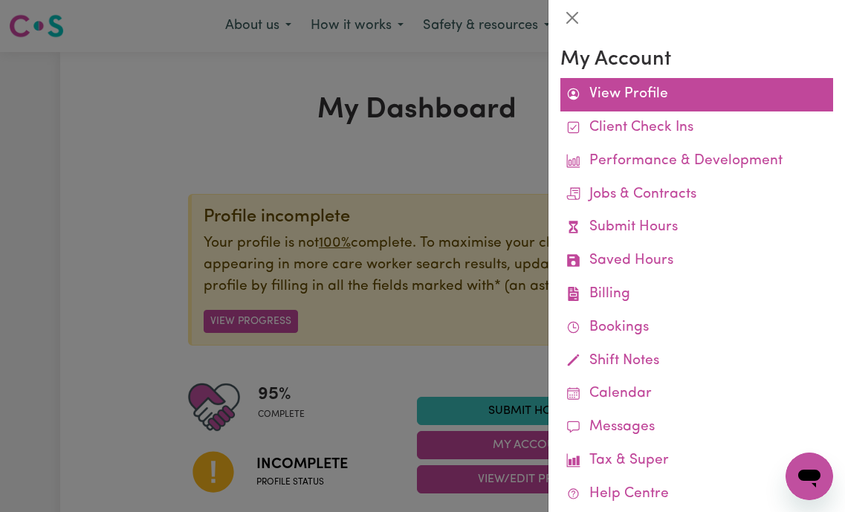
click at [646, 97] on link "View Profile" at bounding box center [696, 94] width 273 height 33
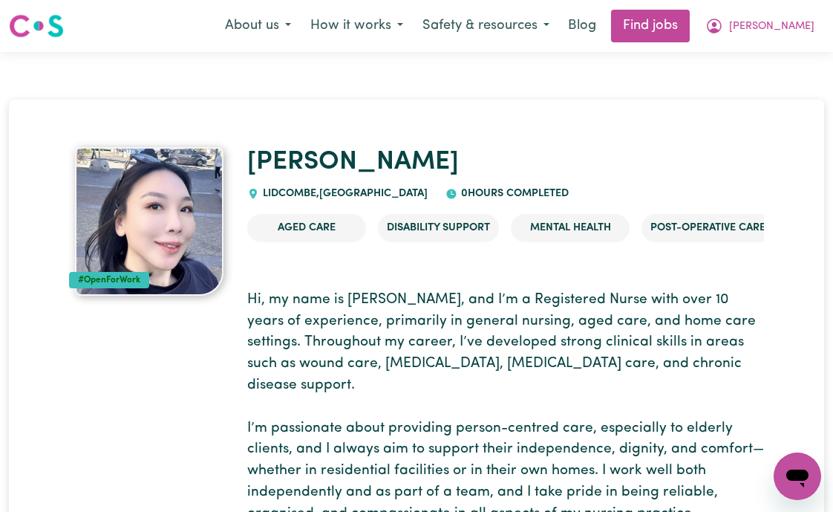
click at [175, 200] on img at bounding box center [149, 221] width 149 height 149
click at [778, 25] on span "[PERSON_NAME]" at bounding box center [771, 27] width 85 height 16
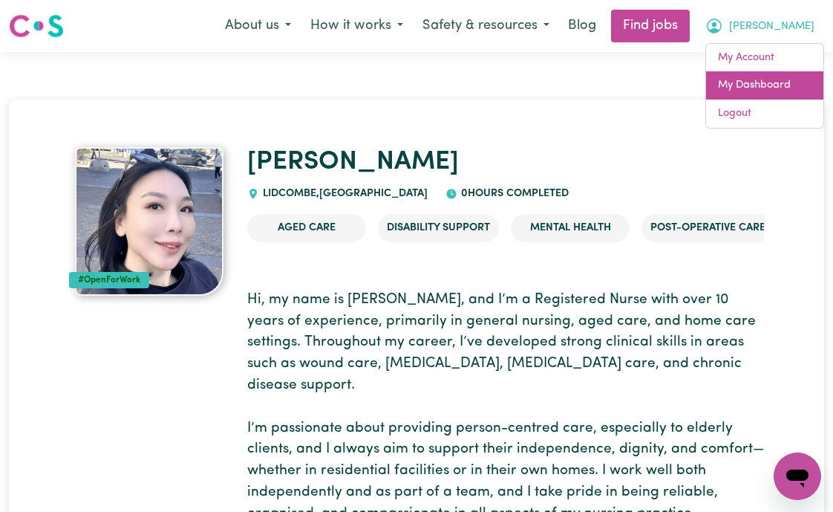
click at [764, 86] on link "My Dashboard" at bounding box center [764, 85] width 117 height 28
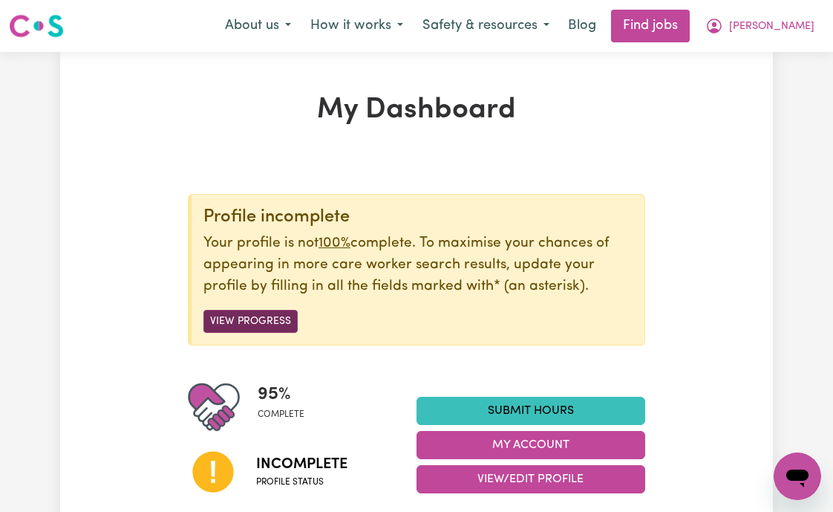
click at [265, 321] on button "View Progress" at bounding box center [251, 321] width 94 height 23
click at [235, 319] on button "View Progress" at bounding box center [251, 321] width 94 height 23
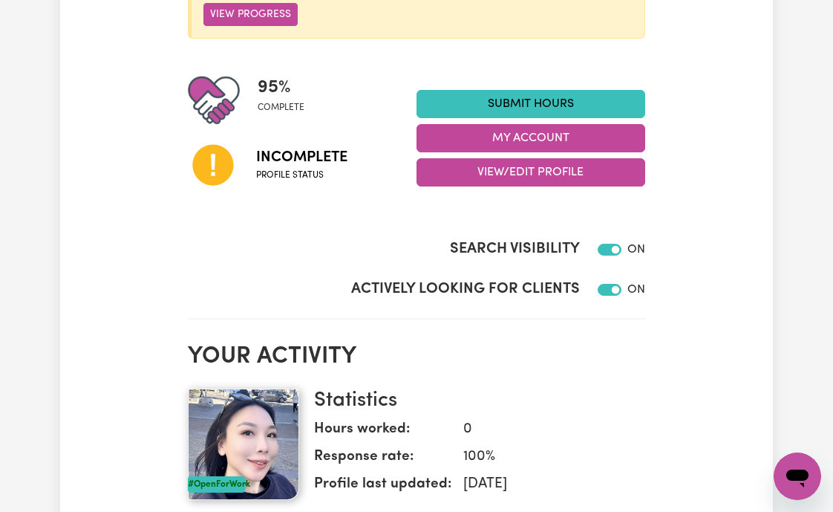
scroll to position [226, 0]
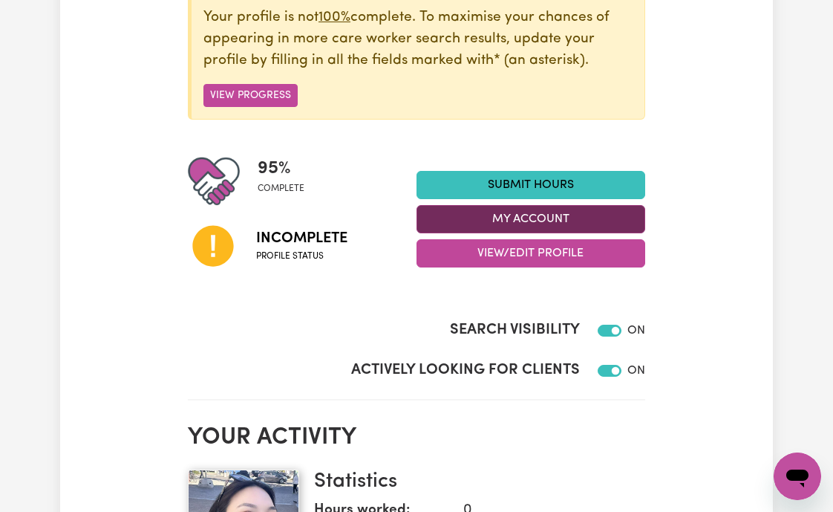
click at [505, 221] on button "My Account" at bounding box center [531, 219] width 229 height 28
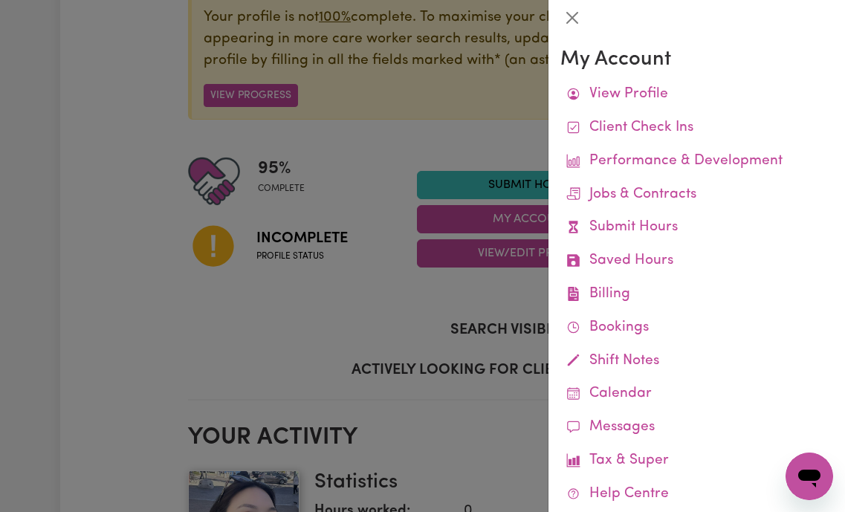
click at [338, 280] on div at bounding box center [422, 256] width 845 height 512
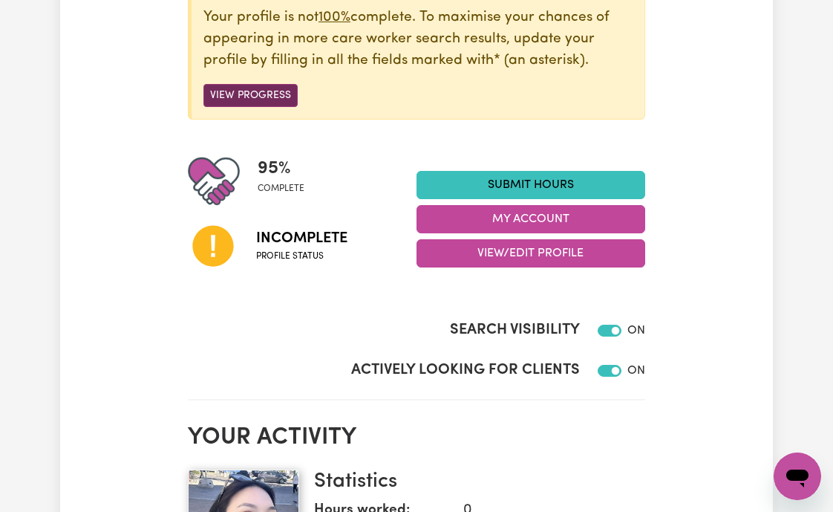
click at [271, 99] on button "View Progress" at bounding box center [251, 95] width 94 height 23
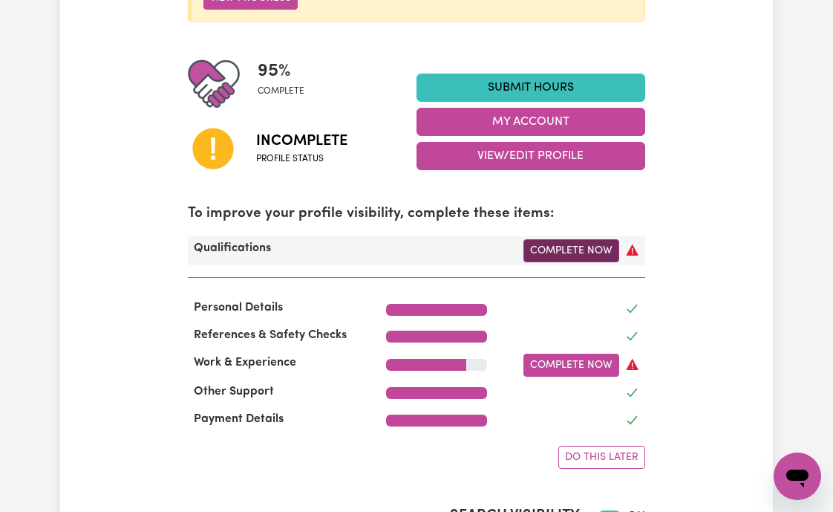
scroll to position [323, 0]
click at [562, 255] on link "Complete Now" at bounding box center [572, 250] width 96 height 23
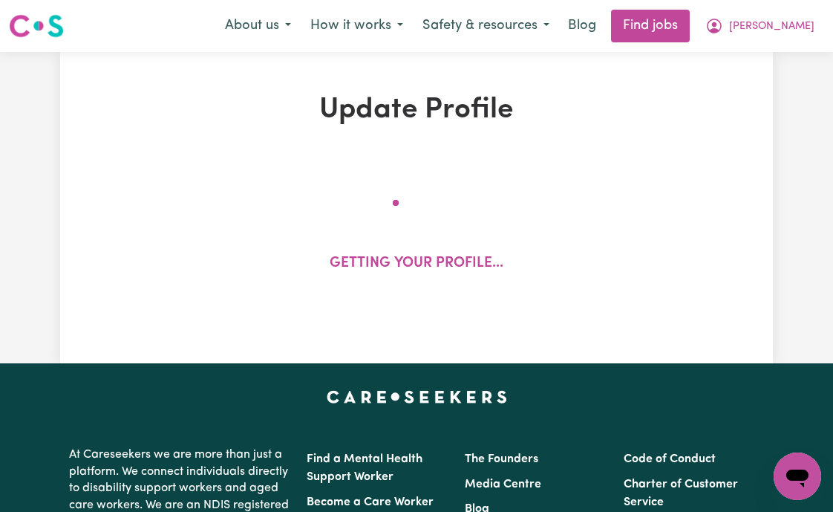
select select "2025"
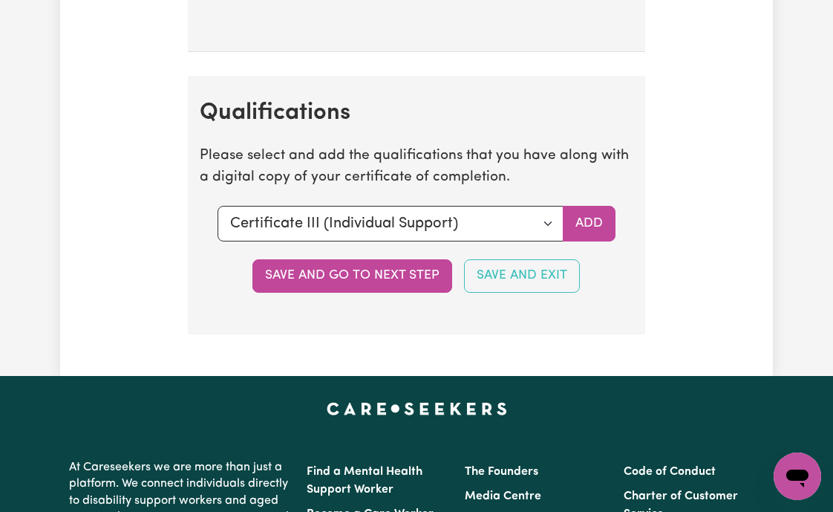
scroll to position [4211, 0]
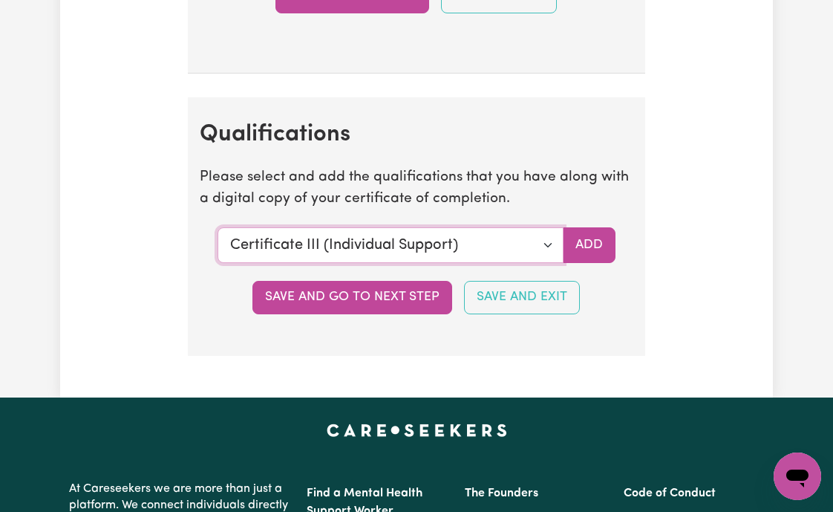
click at [544, 263] on select "Select a qualification to add... Certificate III (Individual Support) Certifica…" at bounding box center [391, 245] width 346 height 36
select select "Bachelor of Nursing - Australian registered nurse"
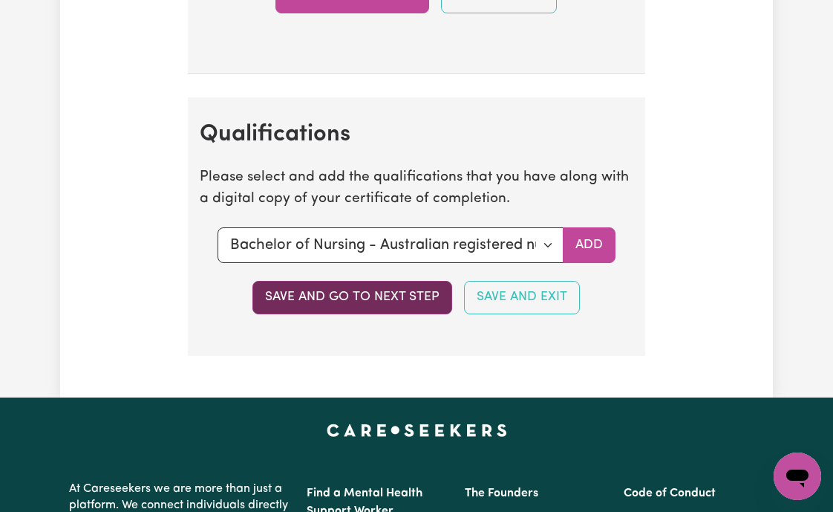
click at [371, 313] on button "Save and go to next step" at bounding box center [353, 297] width 200 height 33
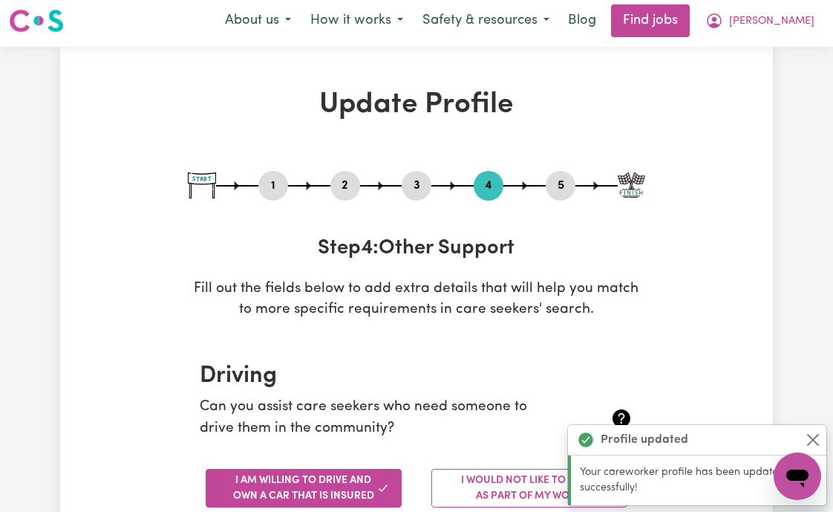
scroll to position [0, 0]
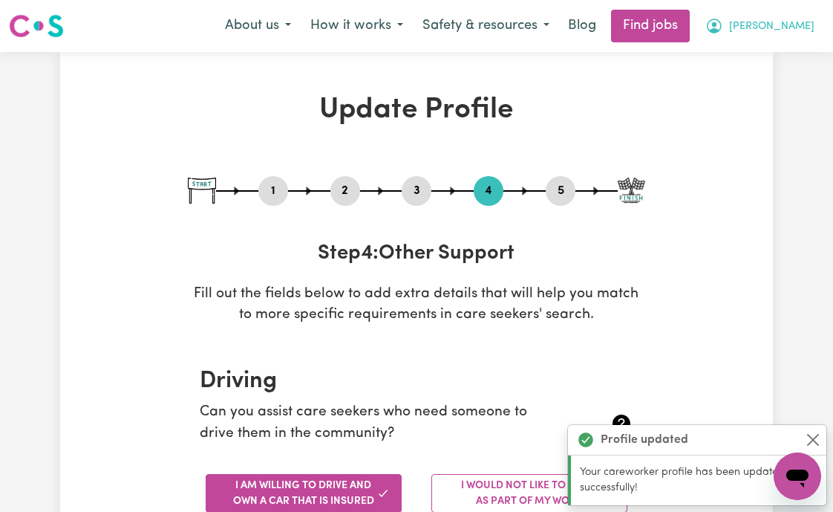
click at [784, 30] on span "[PERSON_NAME]" at bounding box center [771, 27] width 85 height 16
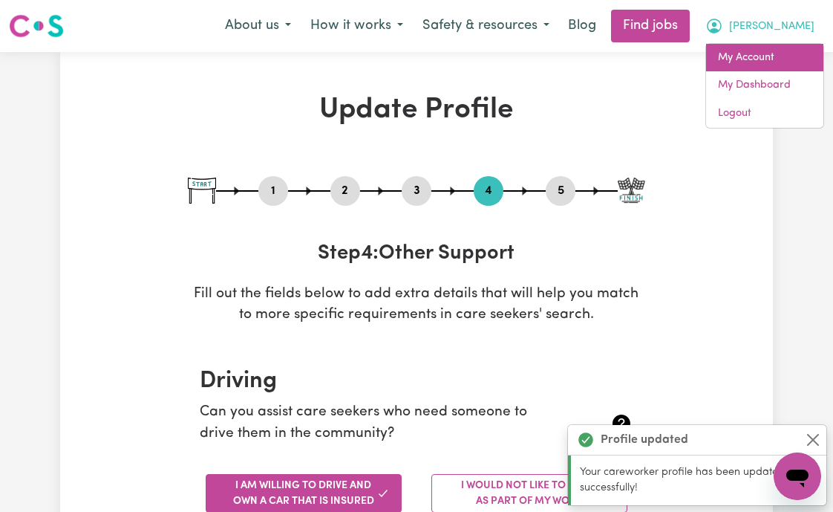
click at [767, 60] on link "My Account" at bounding box center [764, 58] width 117 height 28
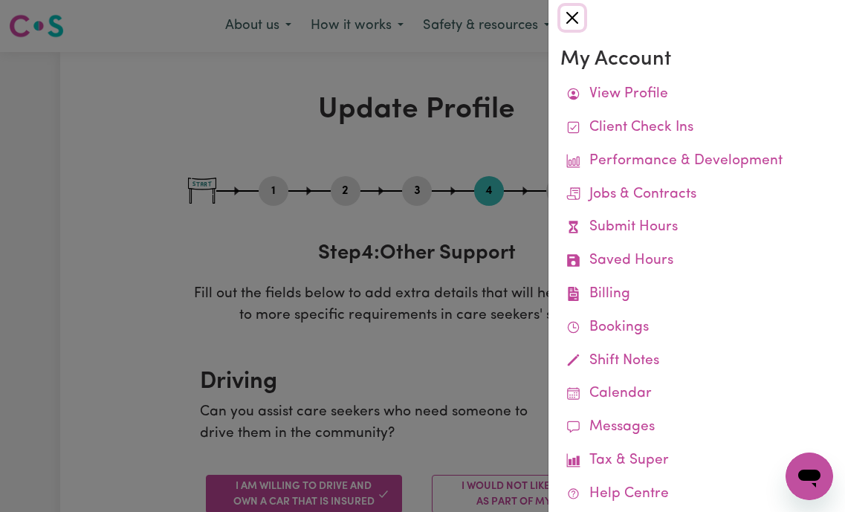
click at [575, 18] on button "Close" at bounding box center [572, 18] width 24 height 24
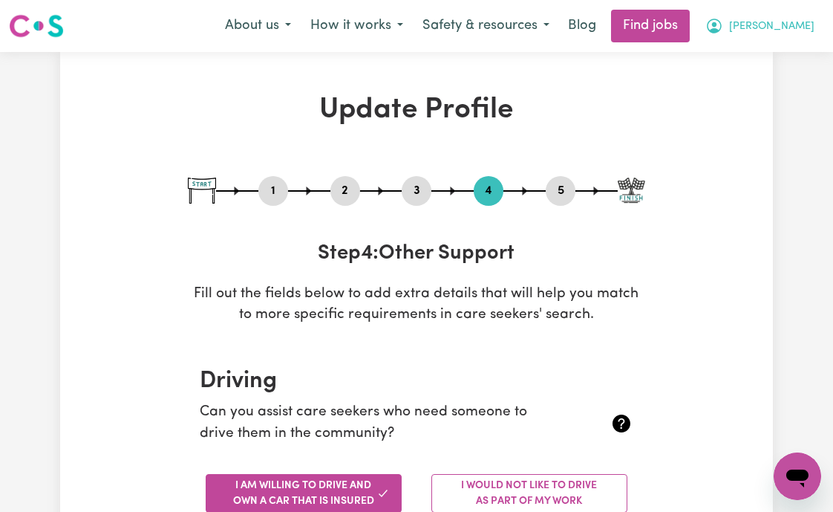
click at [798, 27] on span "[PERSON_NAME]" at bounding box center [771, 27] width 85 height 16
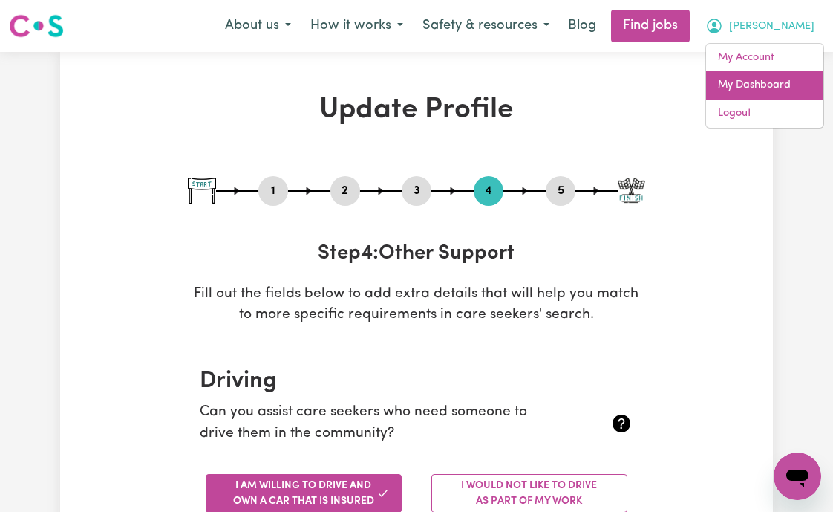
click at [760, 90] on link "My Dashboard" at bounding box center [764, 85] width 117 height 28
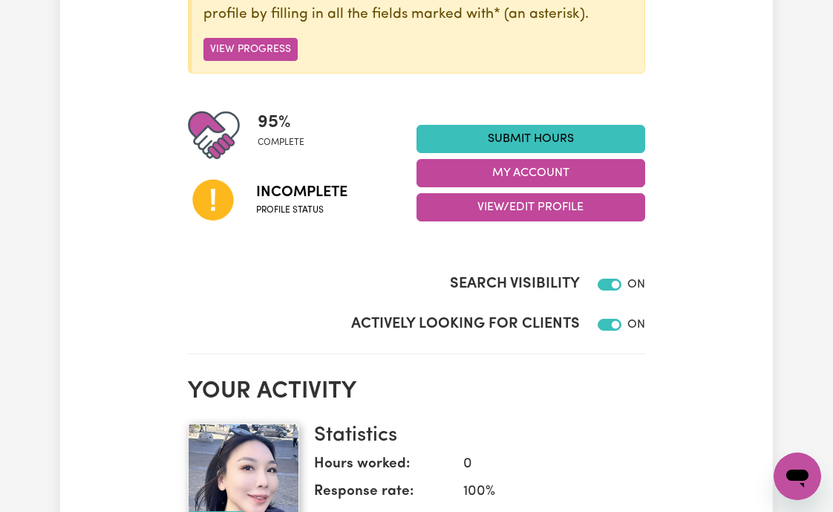
scroll to position [267, 0]
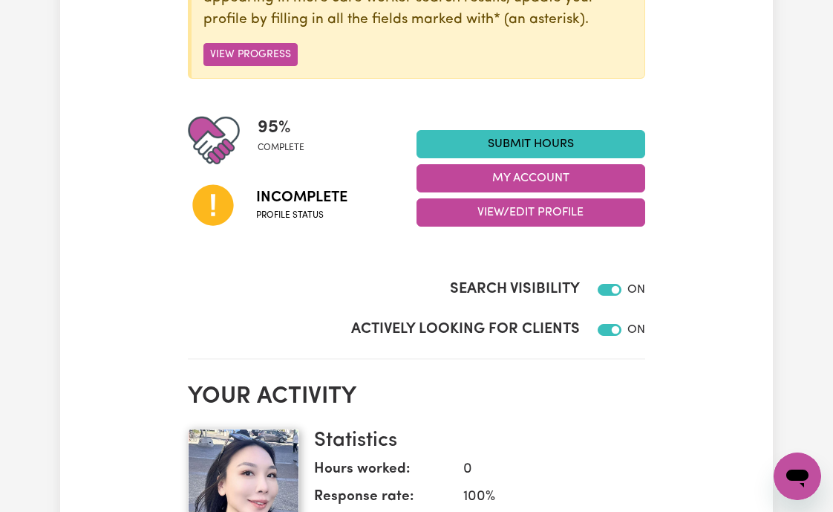
click at [295, 204] on span "Incomplete" at bounding box center [301, 197] width 91 height 22
click at [302, 212] on span "Profile status" at bounding box center [301, 215] width 91 height 13
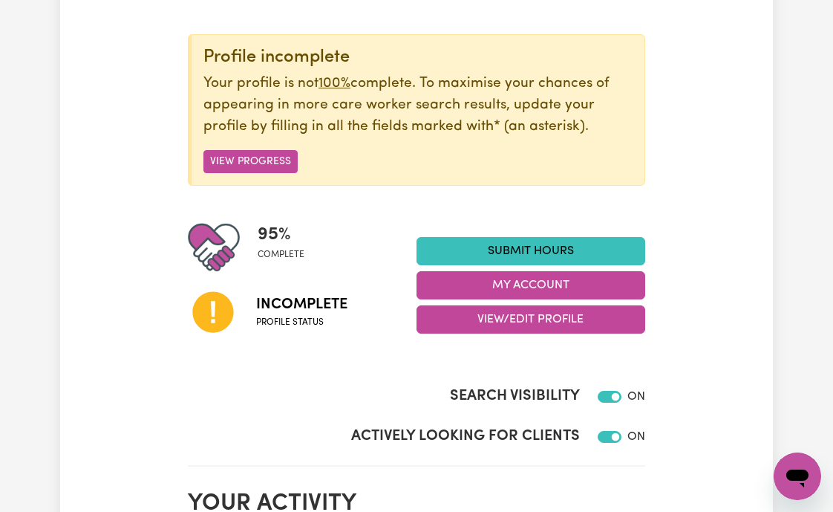
click at [340, 89] on u "100%" at bounding box center [335, 84] width 32 height 14
drag, startPoint x: 263, startPoint y: 155, endPoint x: 271, endPoint y: 160, distance: 10.1
click at [263, 155] on button "View Progress" at bounding box center [251, 161] width 94 height 23
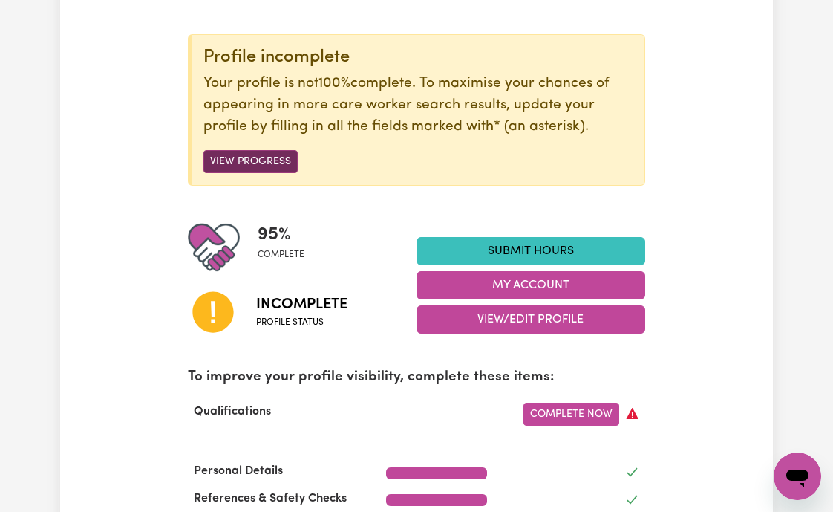
click at [250, 160] on button "View Progress" at bounding box center [251, 161] width 94 height 23
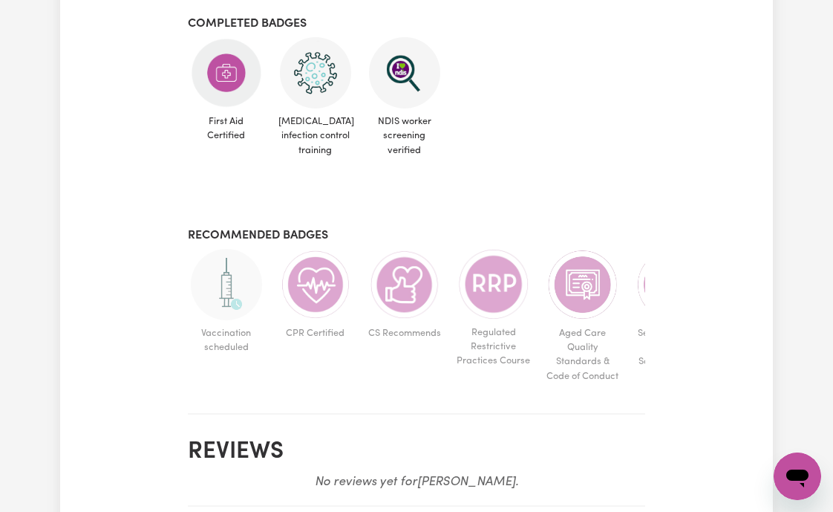
scroll to position [1062, 0]
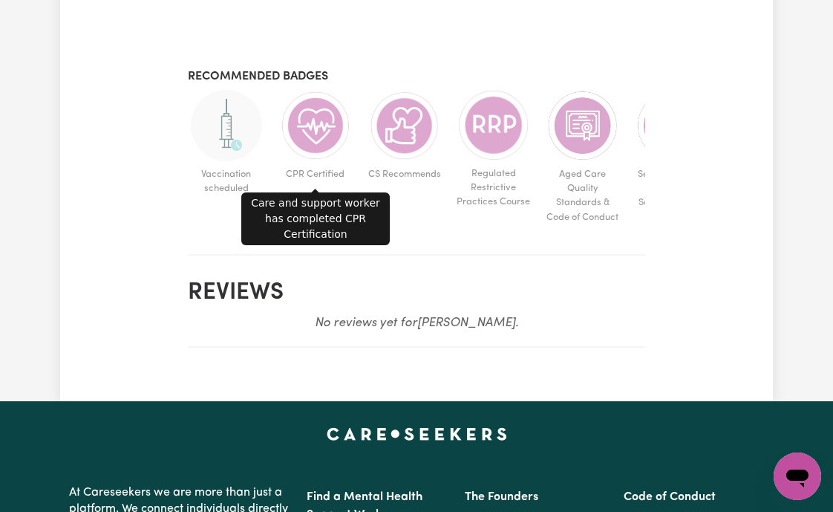
click at [311, 129] on img at bounding box center [315, 125] width 71 height 71
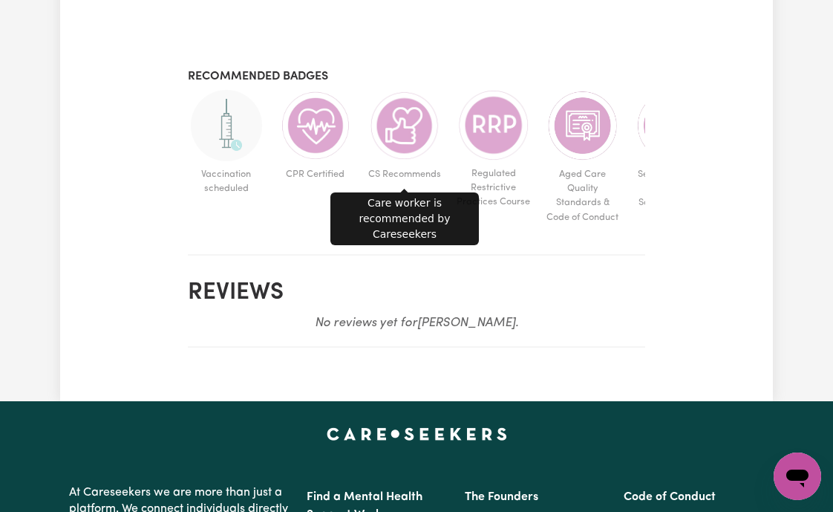
click at [410, 126] on img at bounding box center [404, 125] width 71 height 71
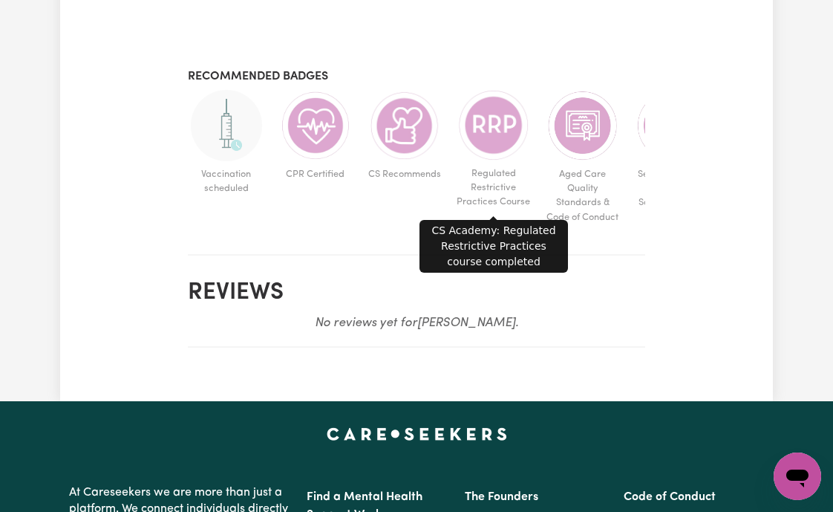
click at [522, 131] on img at bounding box center [493, 125] width 71 height 71
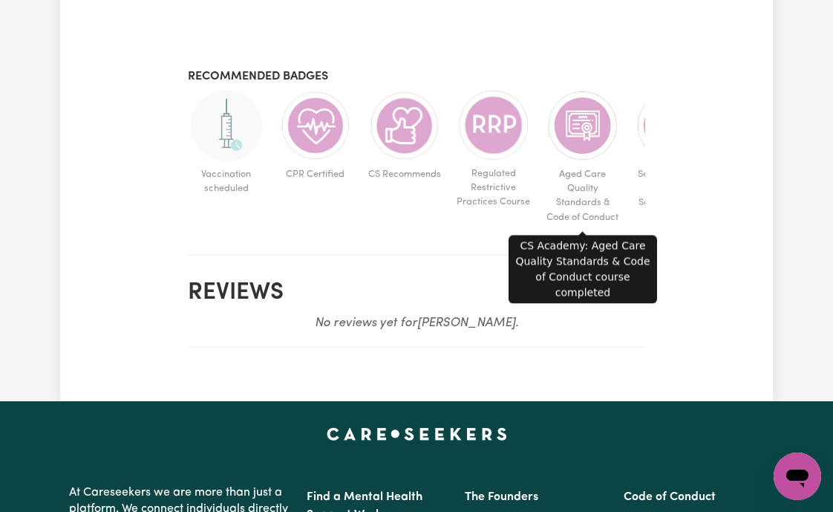
click at [591, 130] on img at bounding box center [582, 125] width 71 height 71
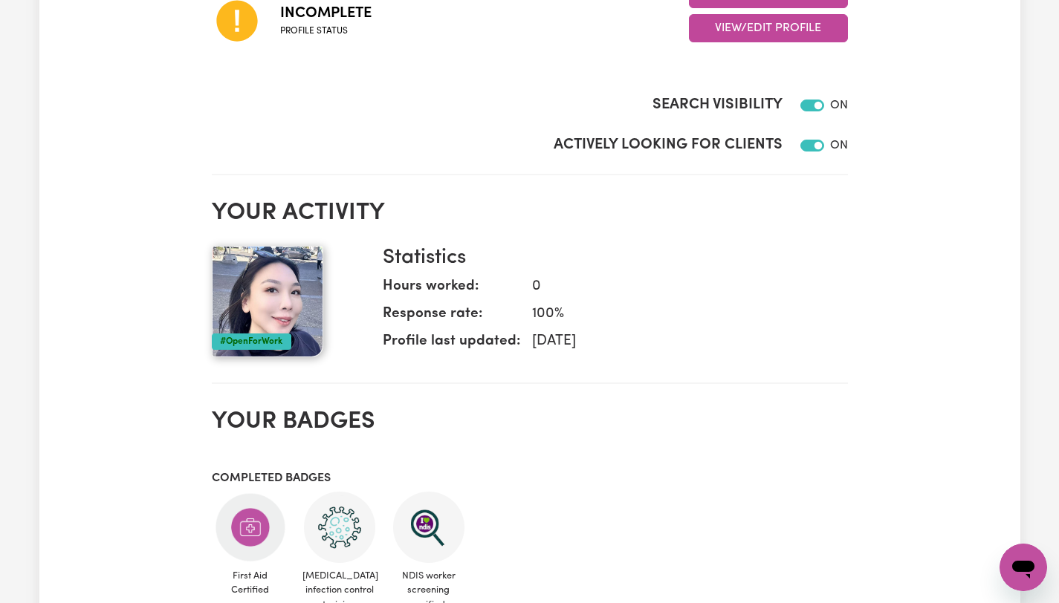
scroll to position [0, 0]
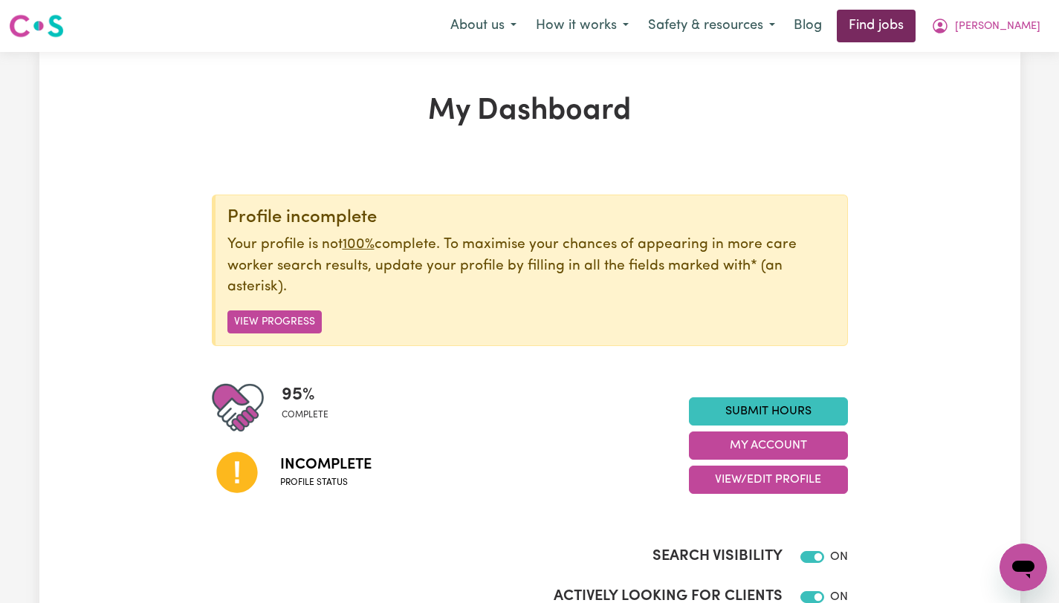
click at [833, 28] on link "Find jobs" at bounding box center [875, 26] width 79 height 33
